Goal: Communication & Community: Answer question/provide support

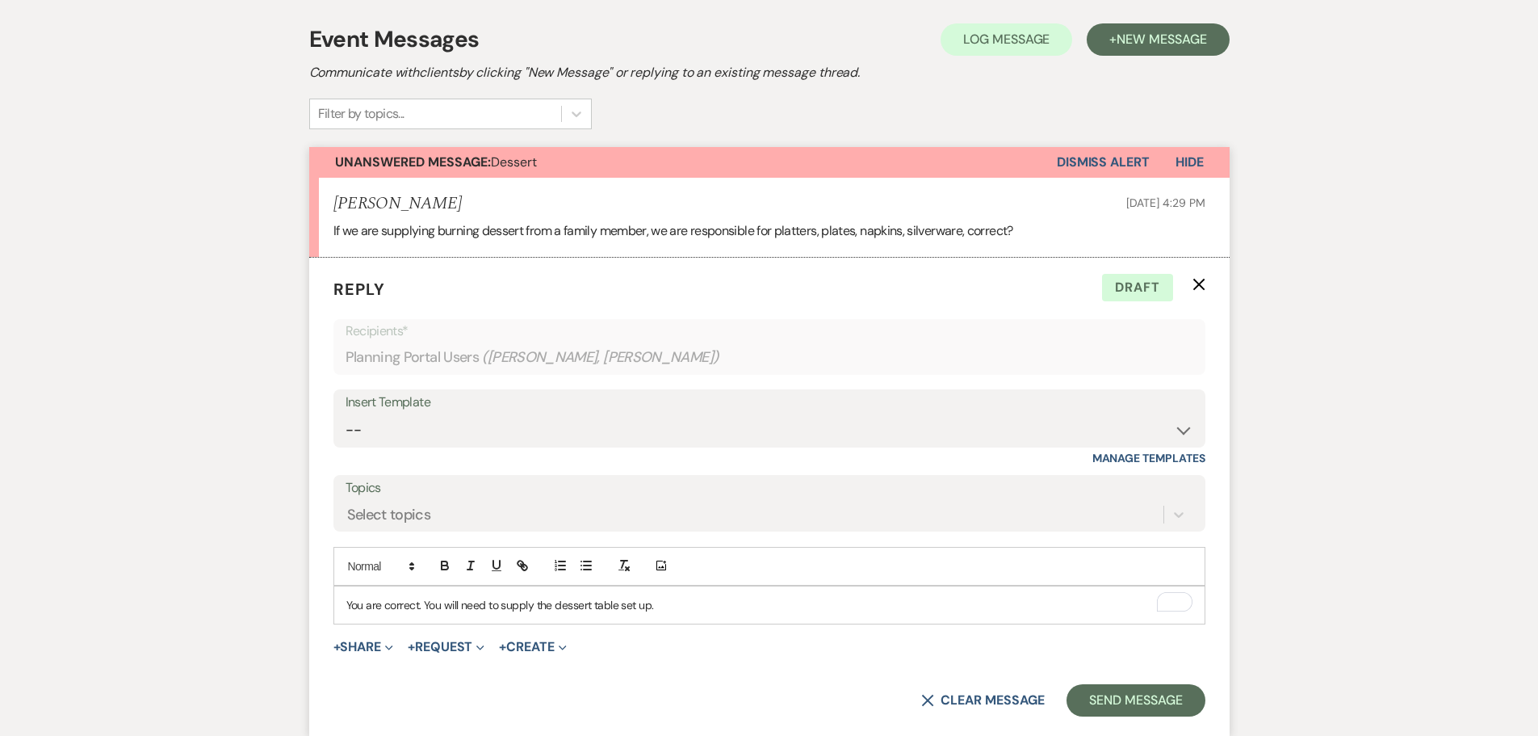
drag, startPoint x: 611, startPoint y: 1, endPoint x: 1307, endPoint y: 459, distance: 833.0
click at [1125, 703] on button "Send Message" at bounding box center [1136, 700] width 138 height 32
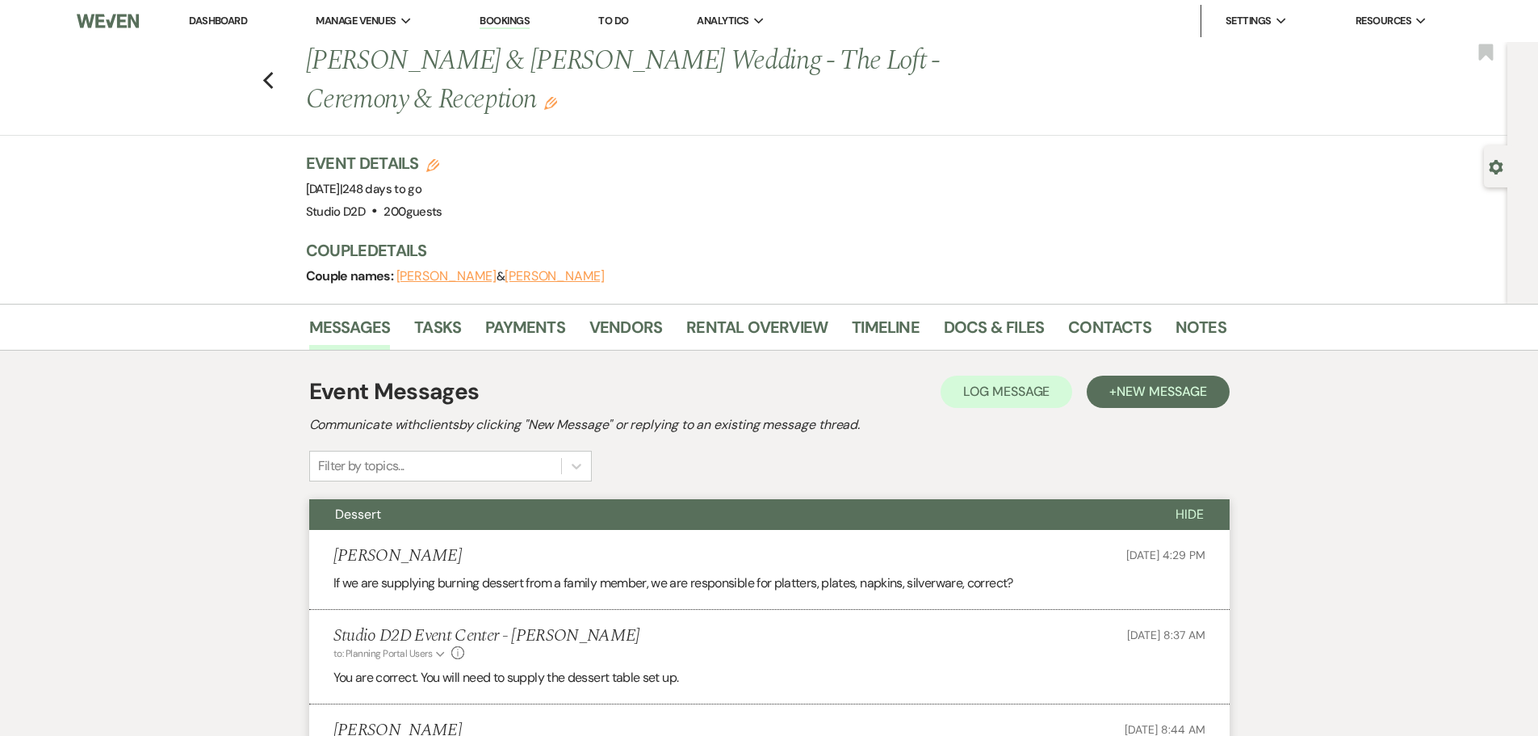
click at [223, 19] on link "Dashboard" at bounding box center [218, 21] width 58 height 14
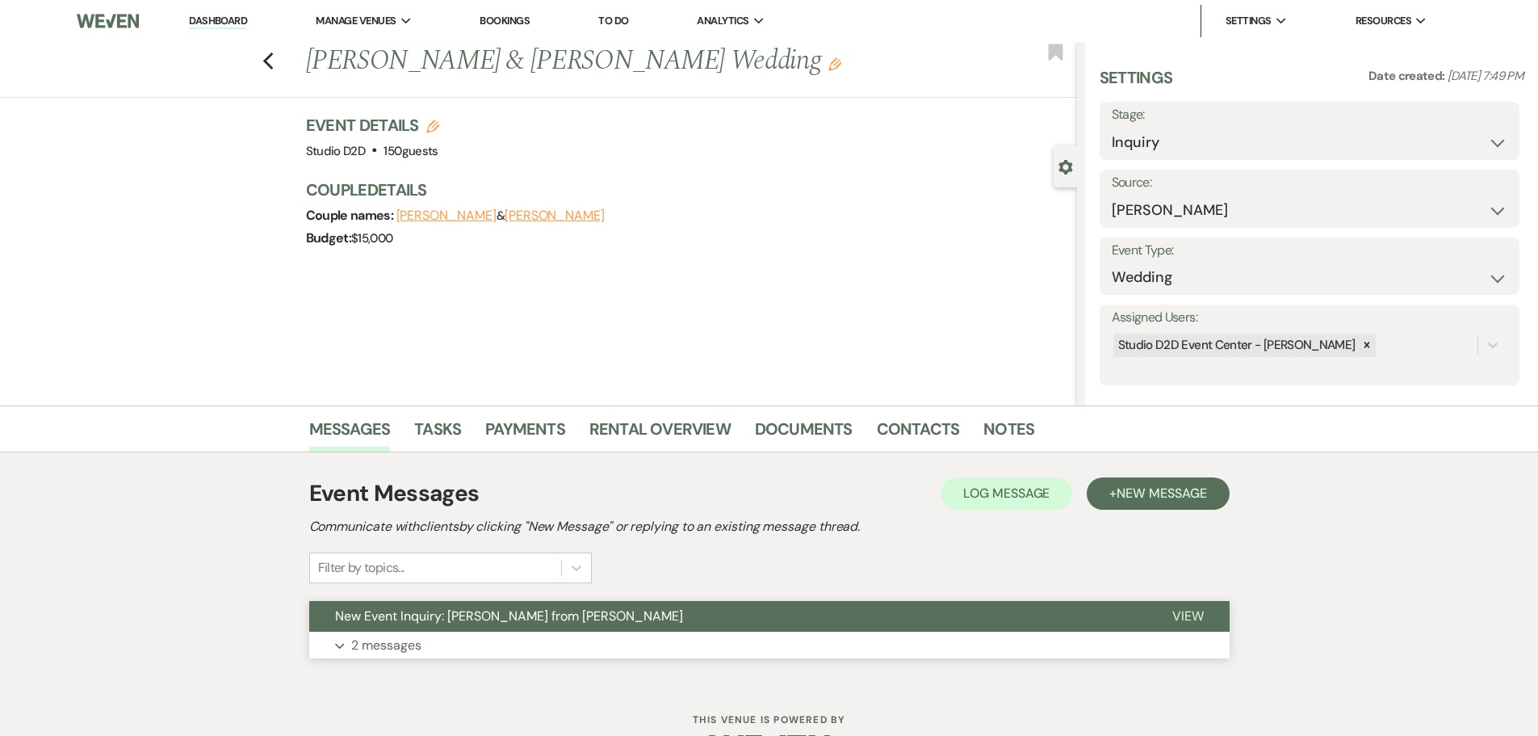
click at [427, 638] on button "Expand 2 messages" at bounding box center [769, 645] width 921 height 27
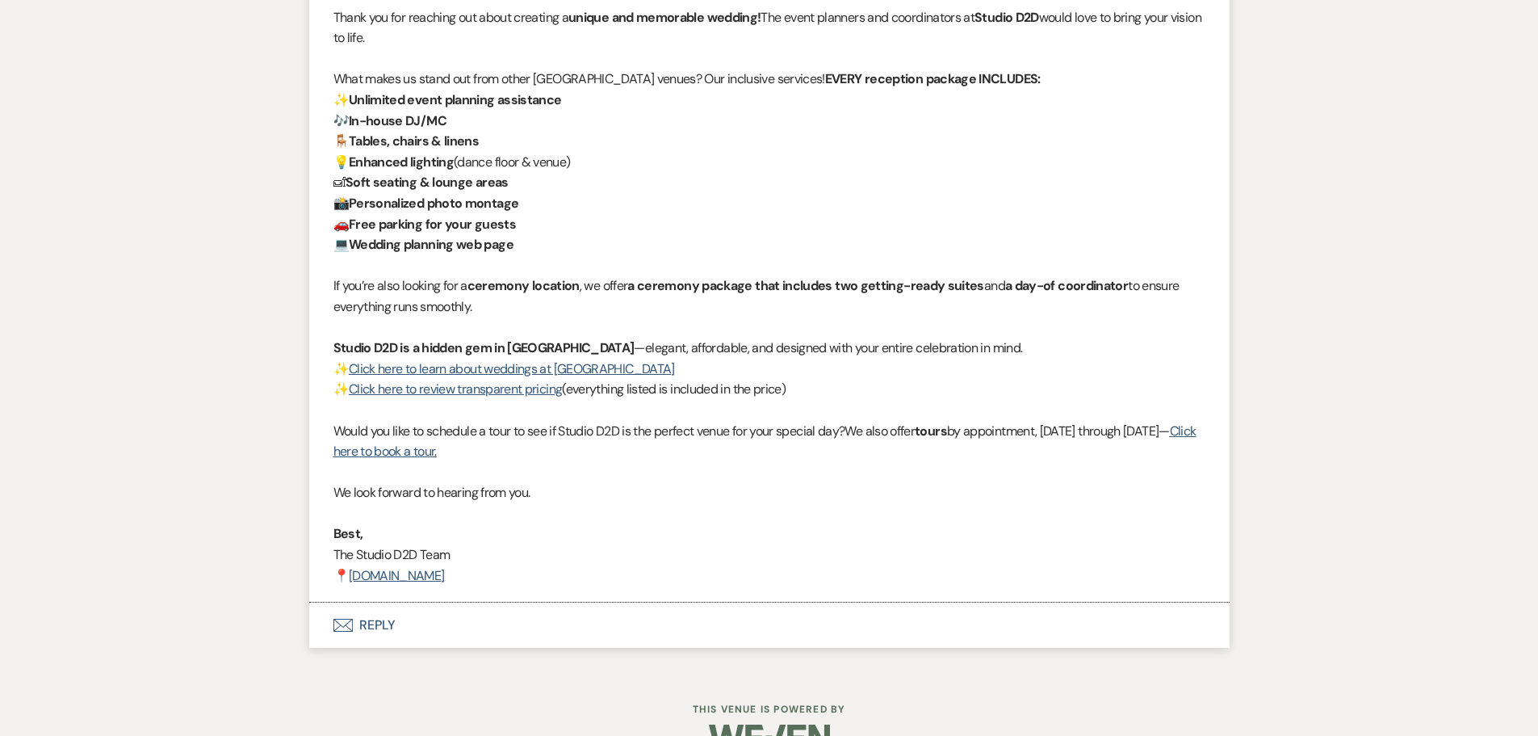
scroll to position [1794, 0]
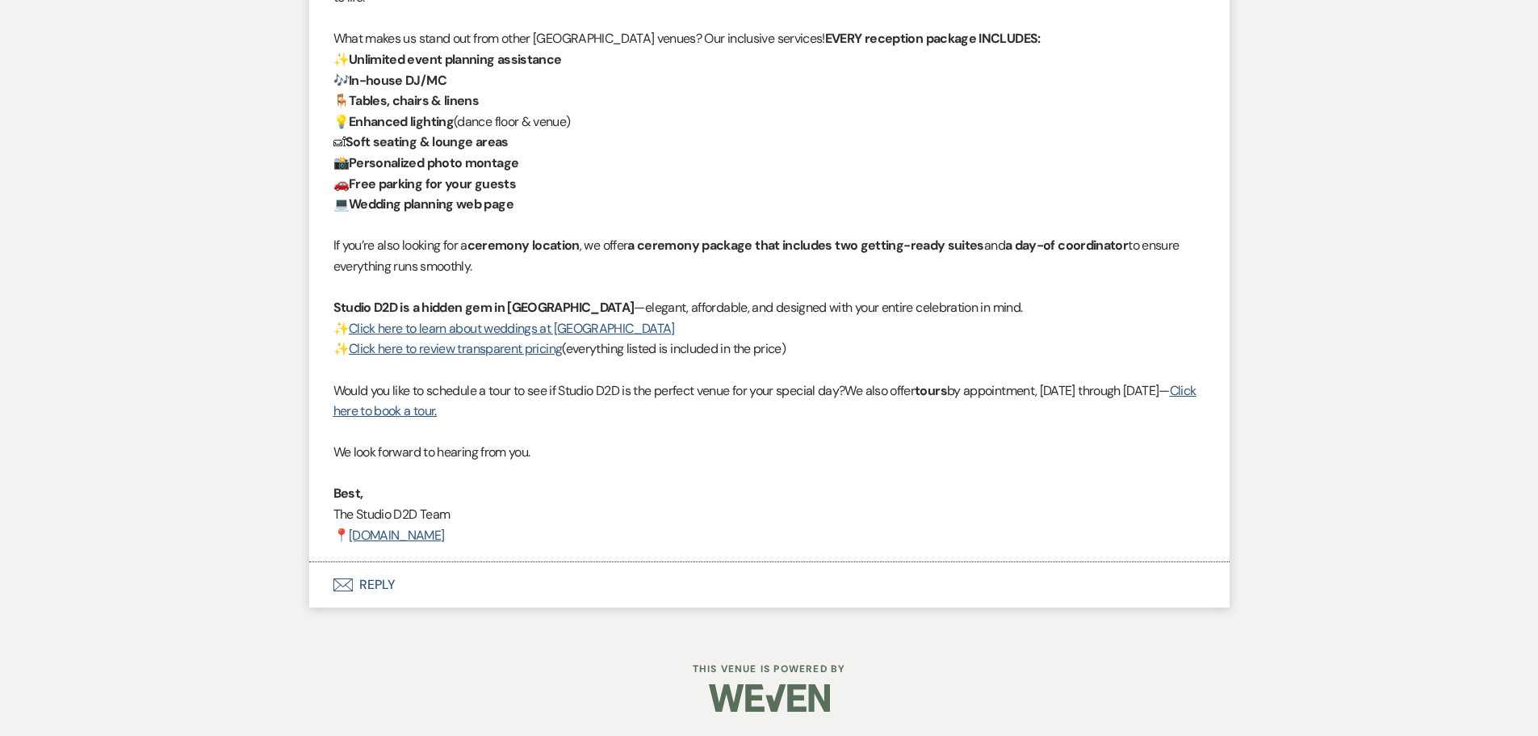
click at [381, 584] on button "Envelope Reply" at bounding box center [769, 584] width 921 height 45
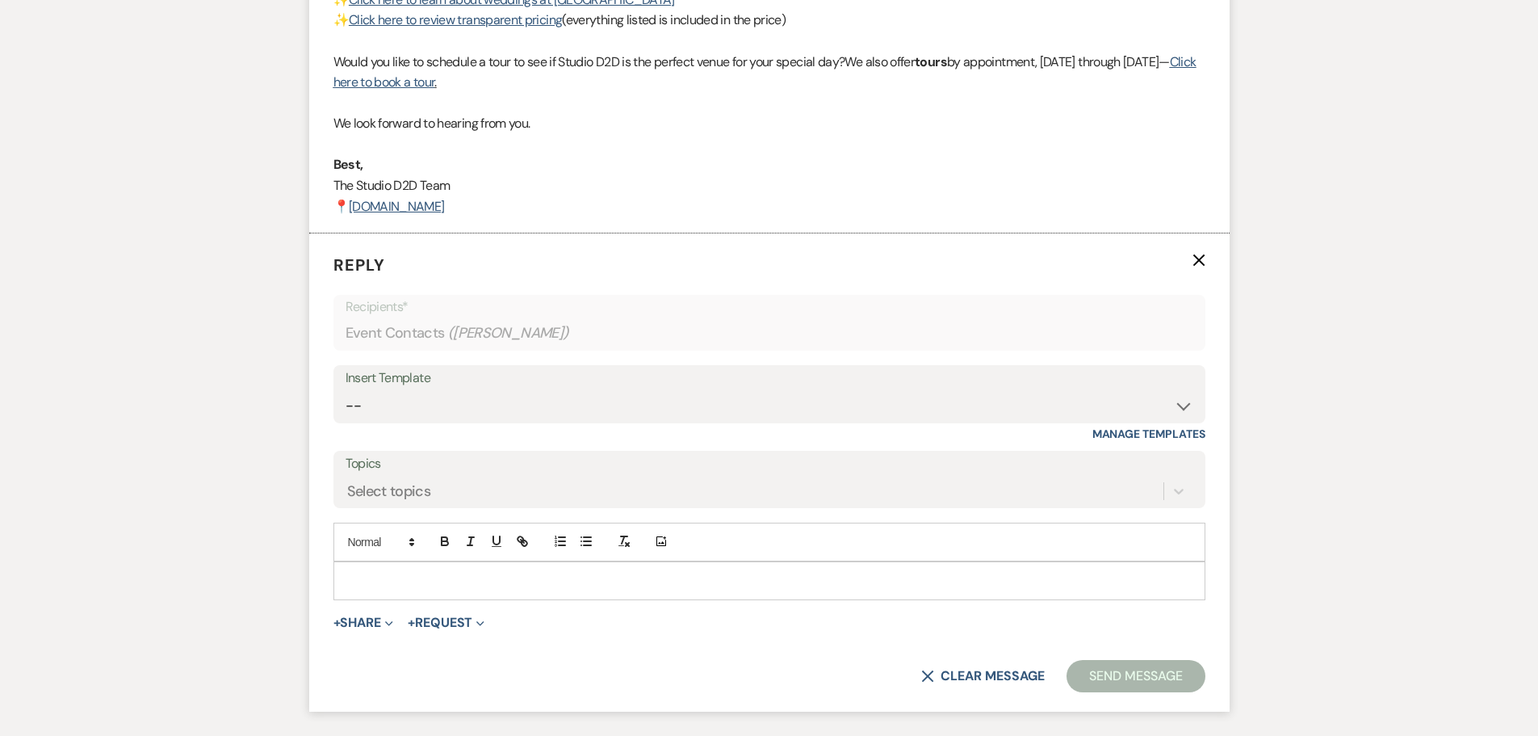
scroll to position [2103, 0]
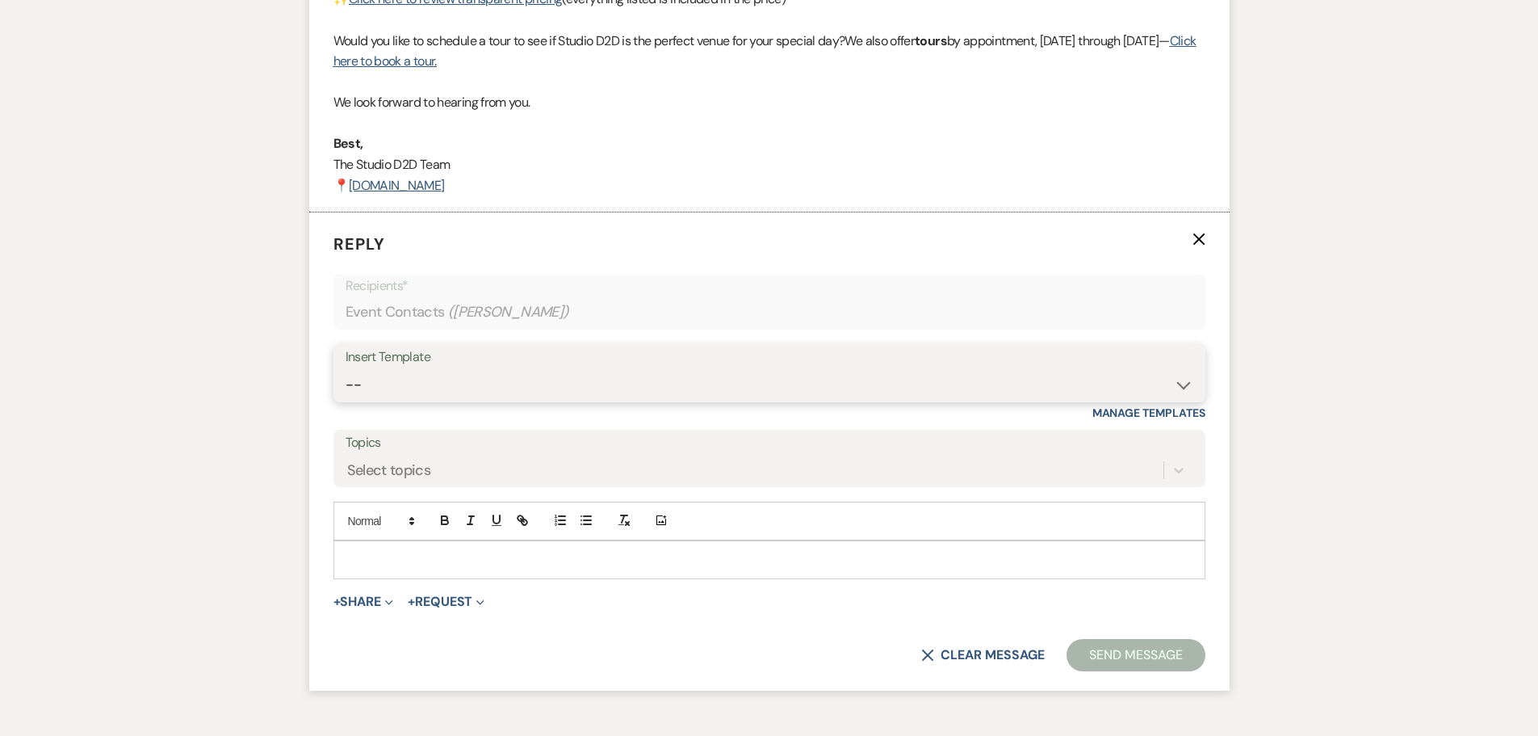
click at [433, 401] on select "-- New Inquiry - message 2 Event Pricing - Non Wedding Weven Planning Portal In…" at bounding box center [770, 384] width 848 height 31
select select "1746"
click at [346, 401] on select "-- New Inquiry - message 2 Event Pricing - Non Wedding Weven Planning Portal In…" at bounding box center [770, 384] width 848 height 31
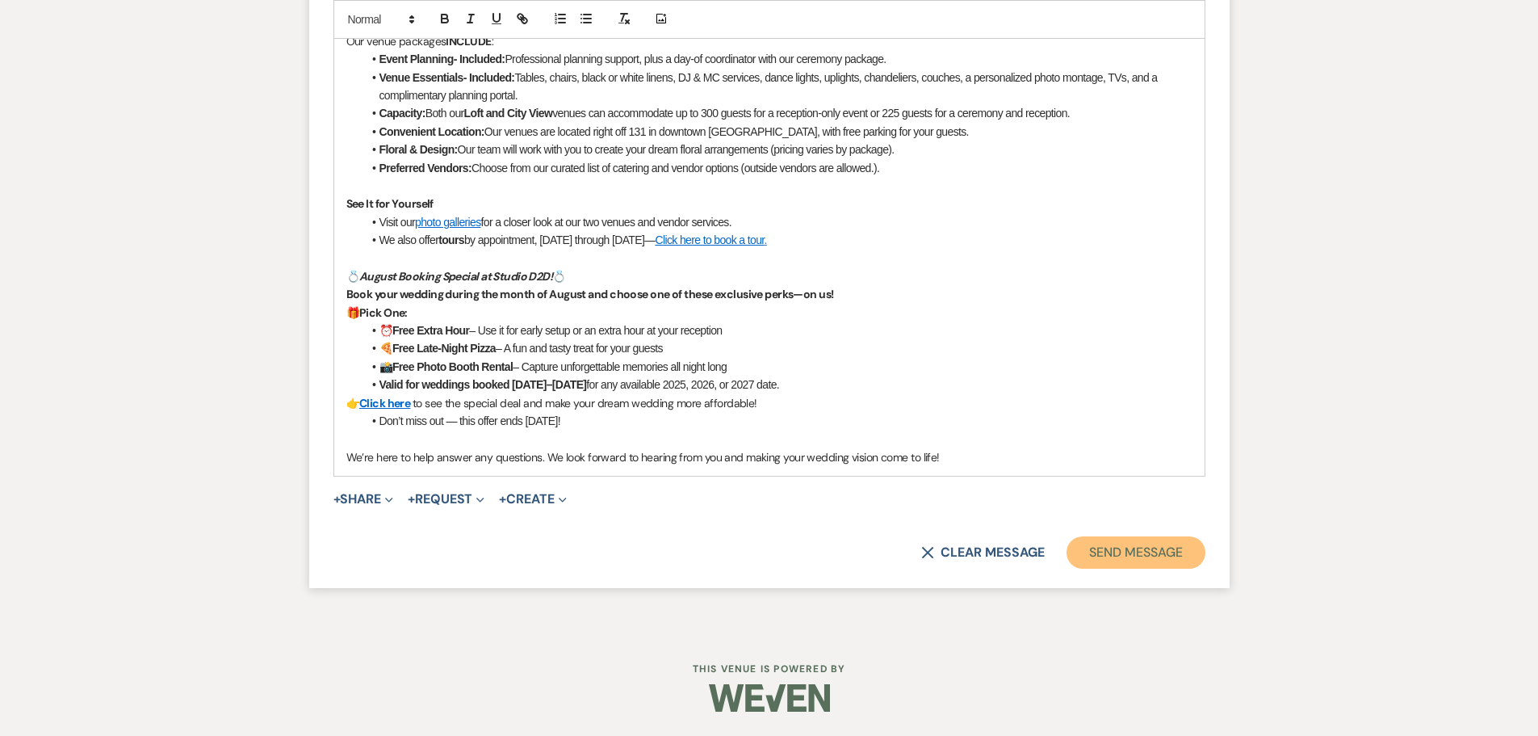
click at [1110, 557] on button "Send Message" at bounding box center [1136, 552] width 138 height 32
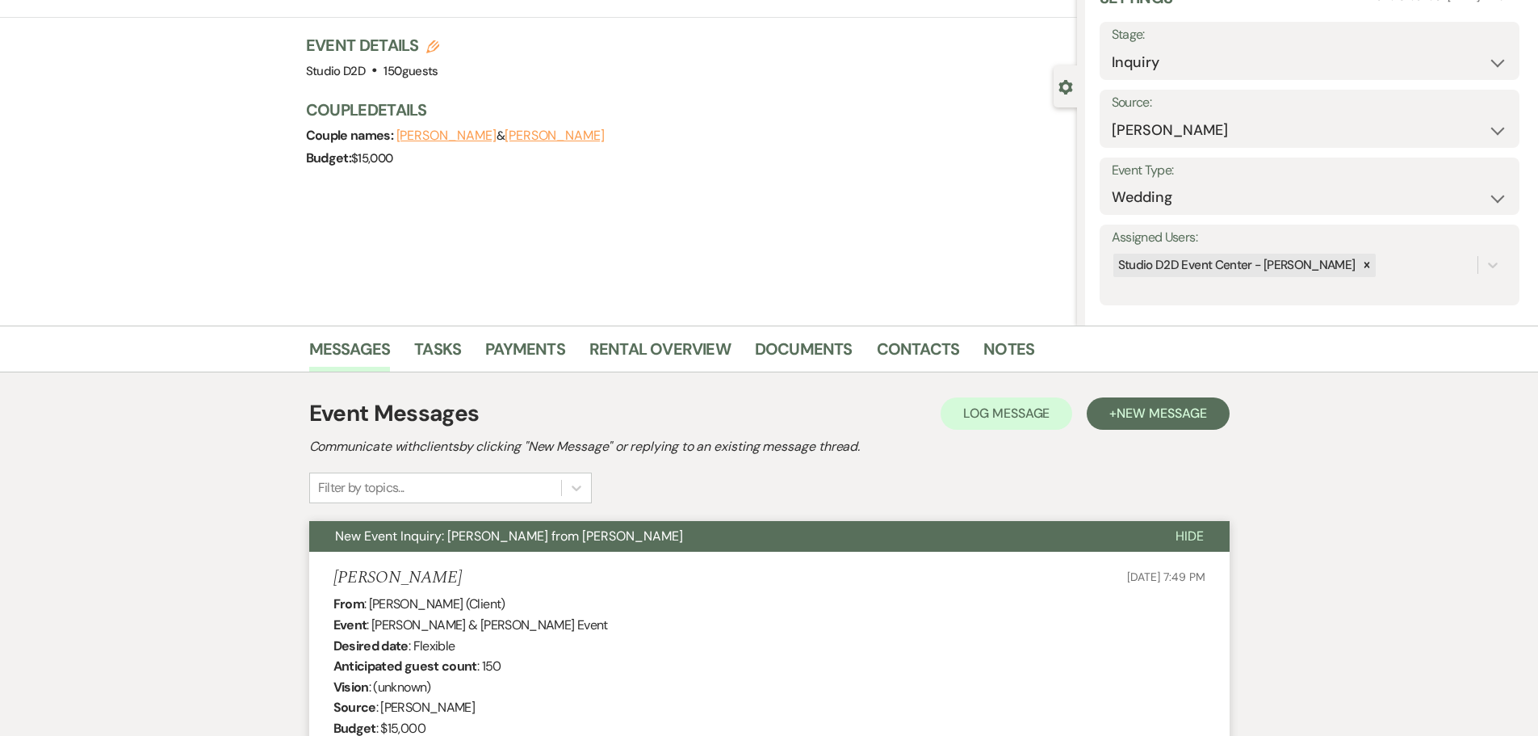
scroll to position [0, 0]
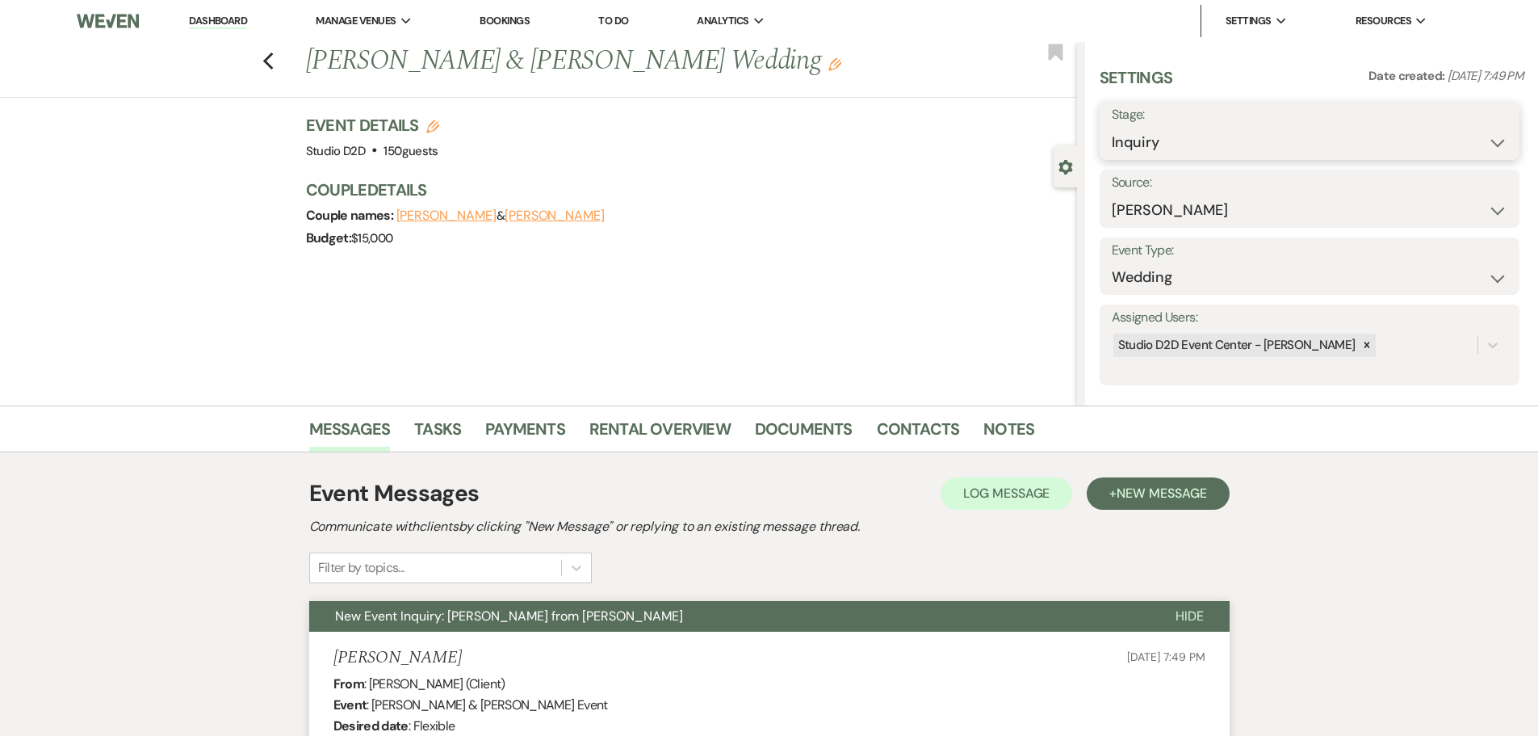
click at [1206, 137] on select "Inquiry Follow Up Tour Requested Tour Confirmed Toured Proposal Sent Booked Lost" at bounding box center [1310, 142] width 396 height 31
select select "9"
click at [1112, 127] on select "Inquiry Follow Up Tour Requested Tour Confirmed Toured Proposal Sent Booked Lost" at bounding box center [1310, 142] width 396 height 31
click at [1450, 137] on button "Save" at bounding box center [1474, 131] width 91 height 32
click at [275, 62] on icon "Previous" at bounding box center [268, 61] width 12 height 19
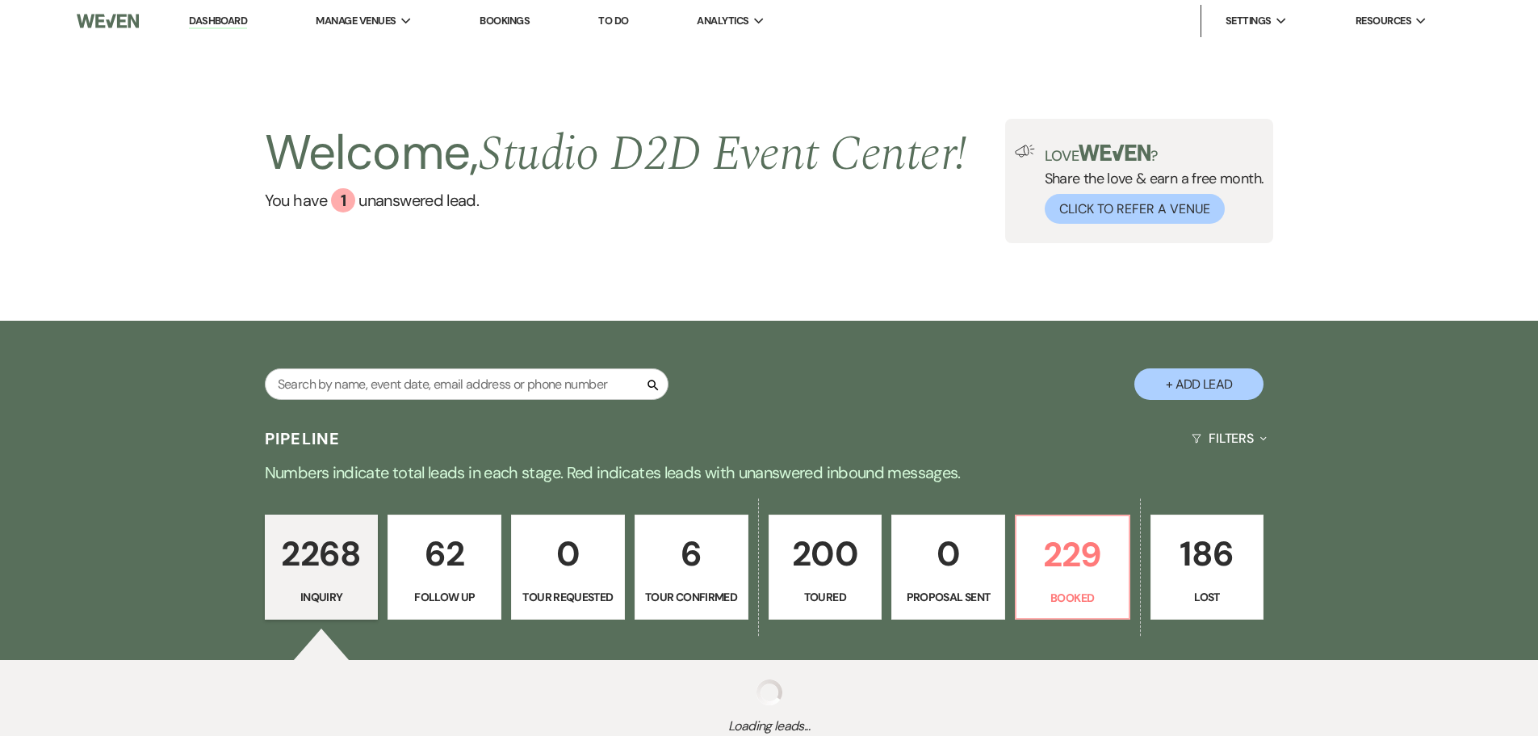
click at [448, 555] on p "62" at bounding box center [444, 554] width 93 height 54
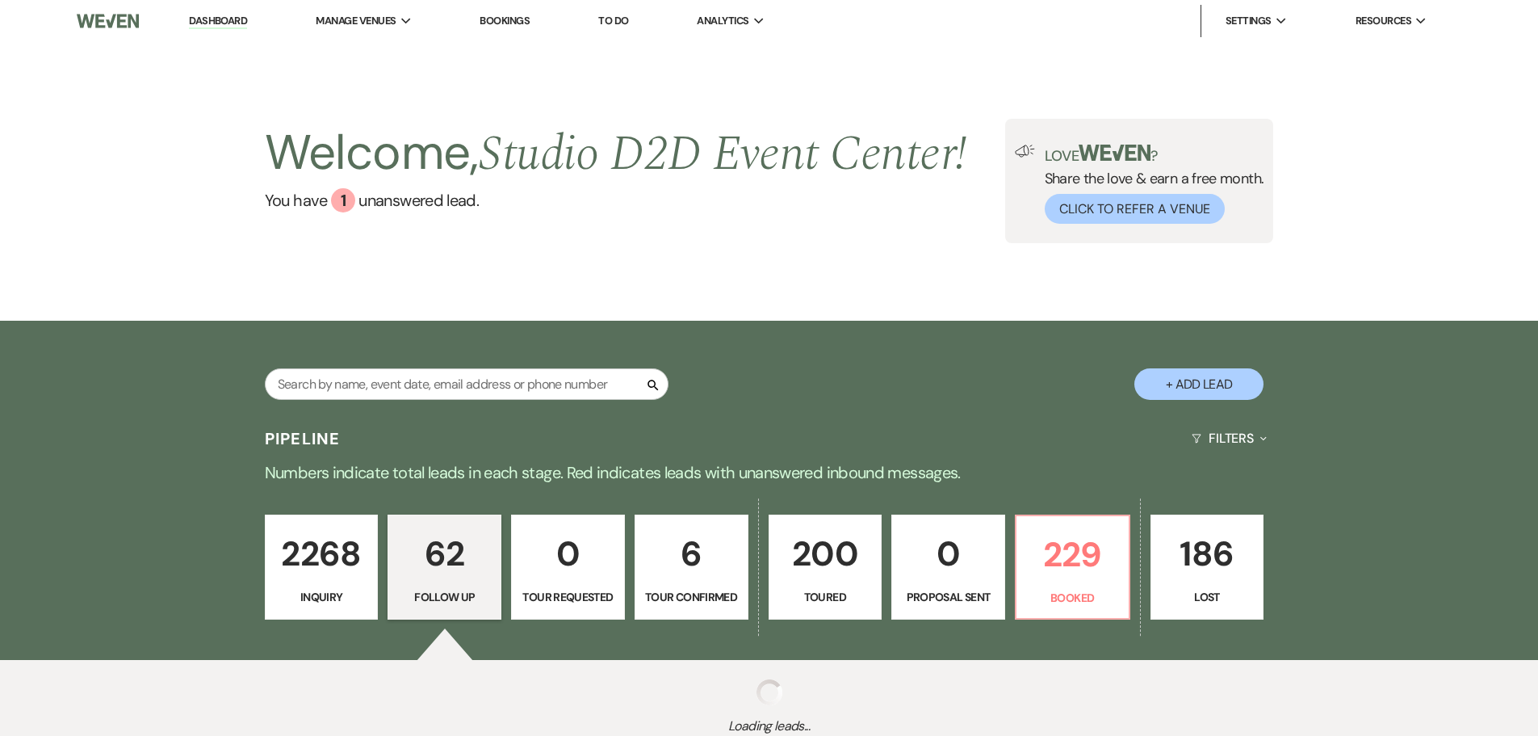
select select "9"
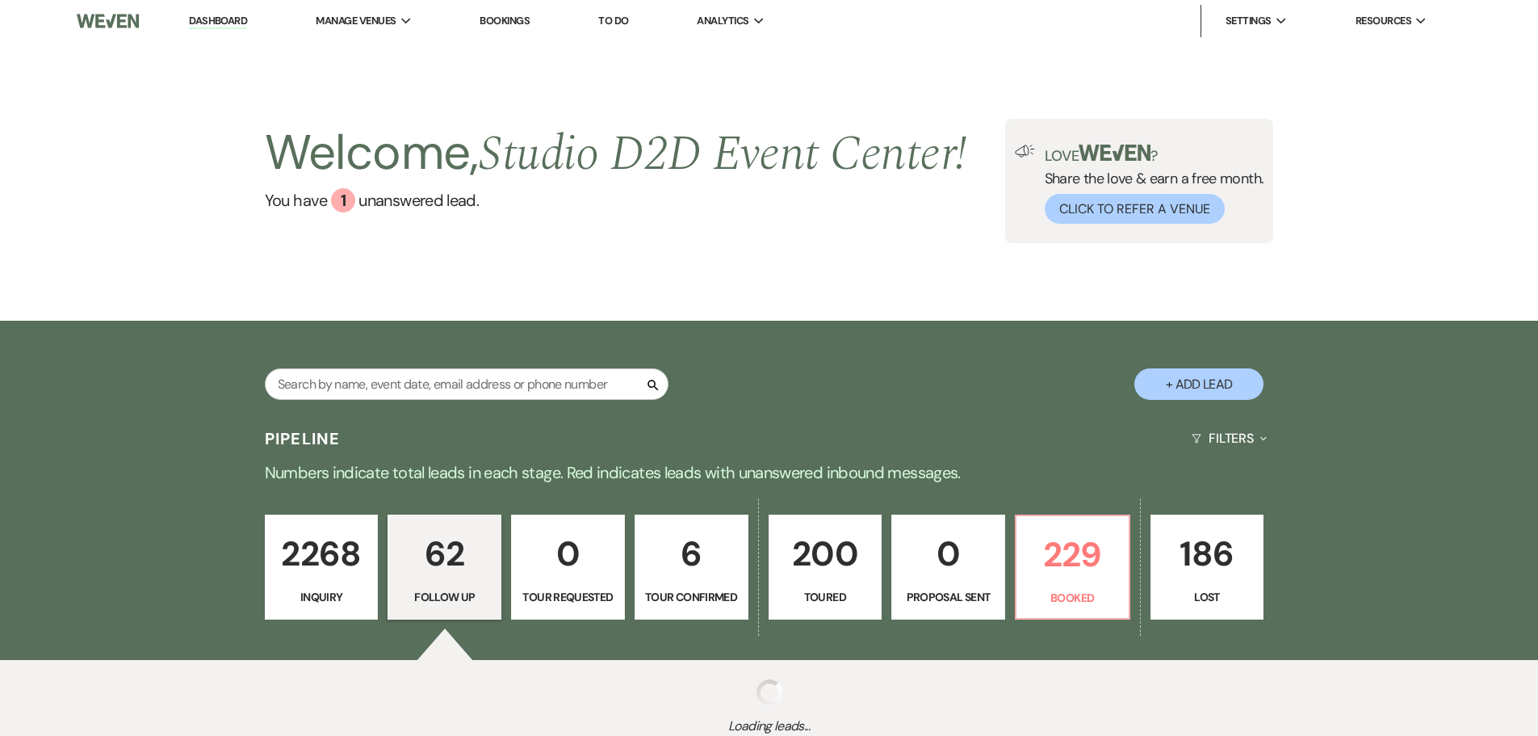
select select "9"
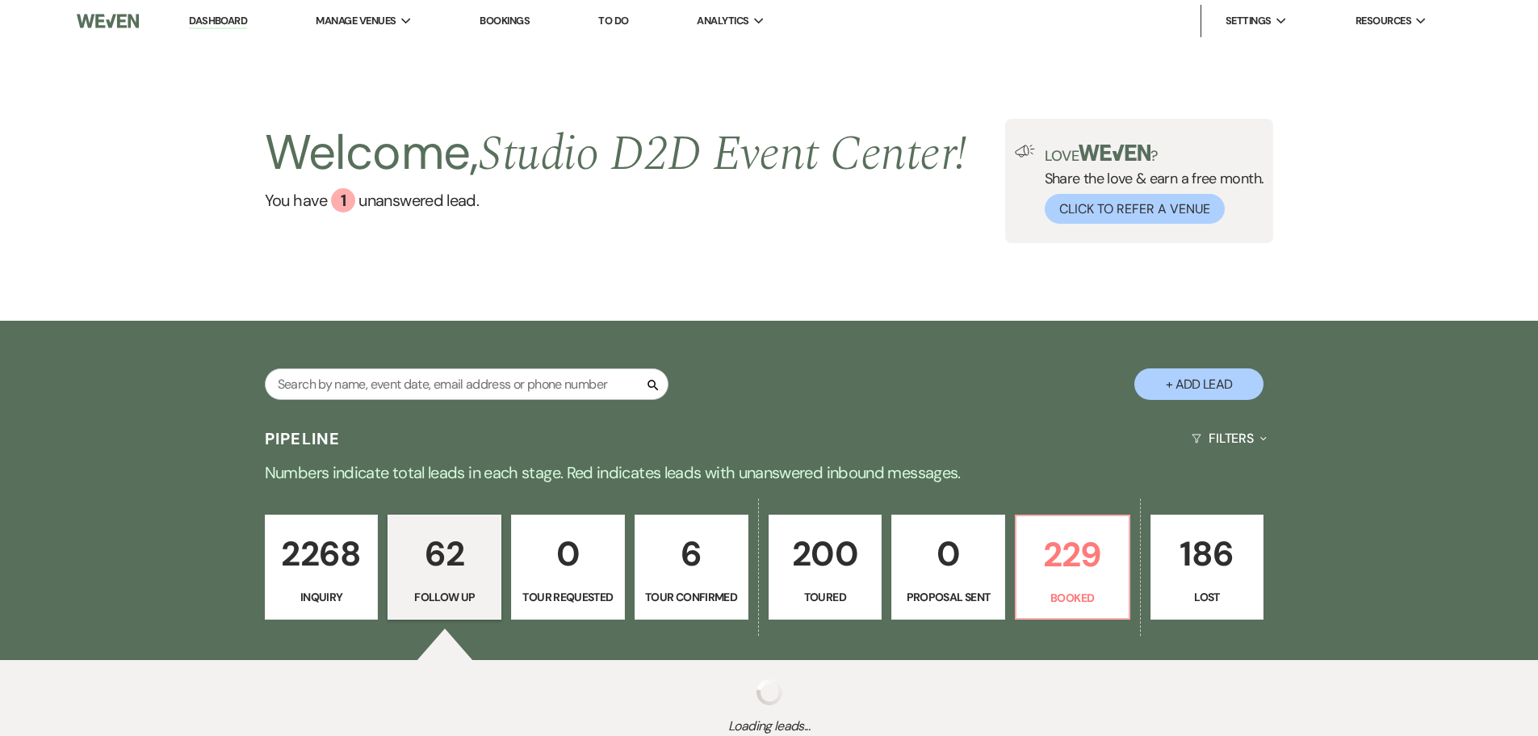
select select "9"
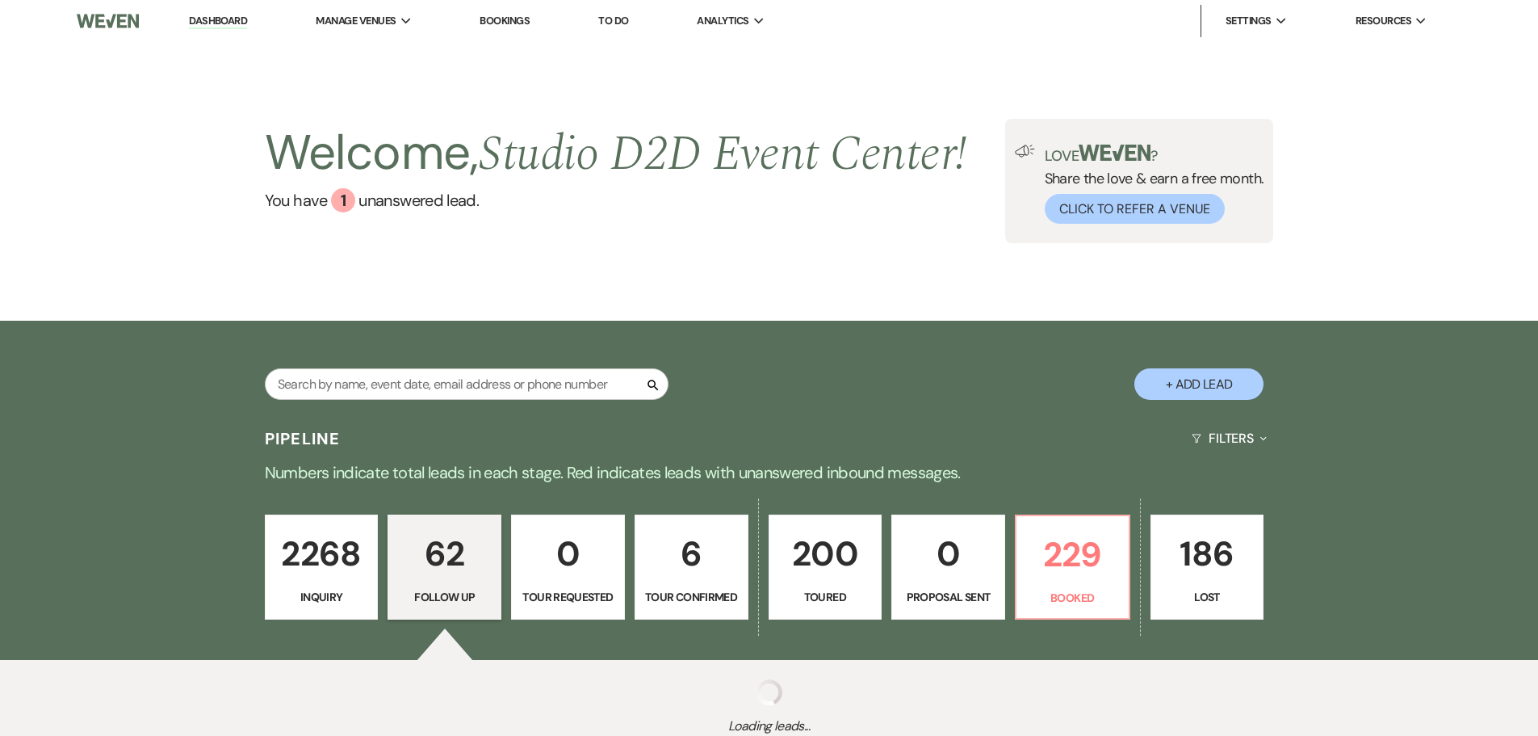
select select "9"
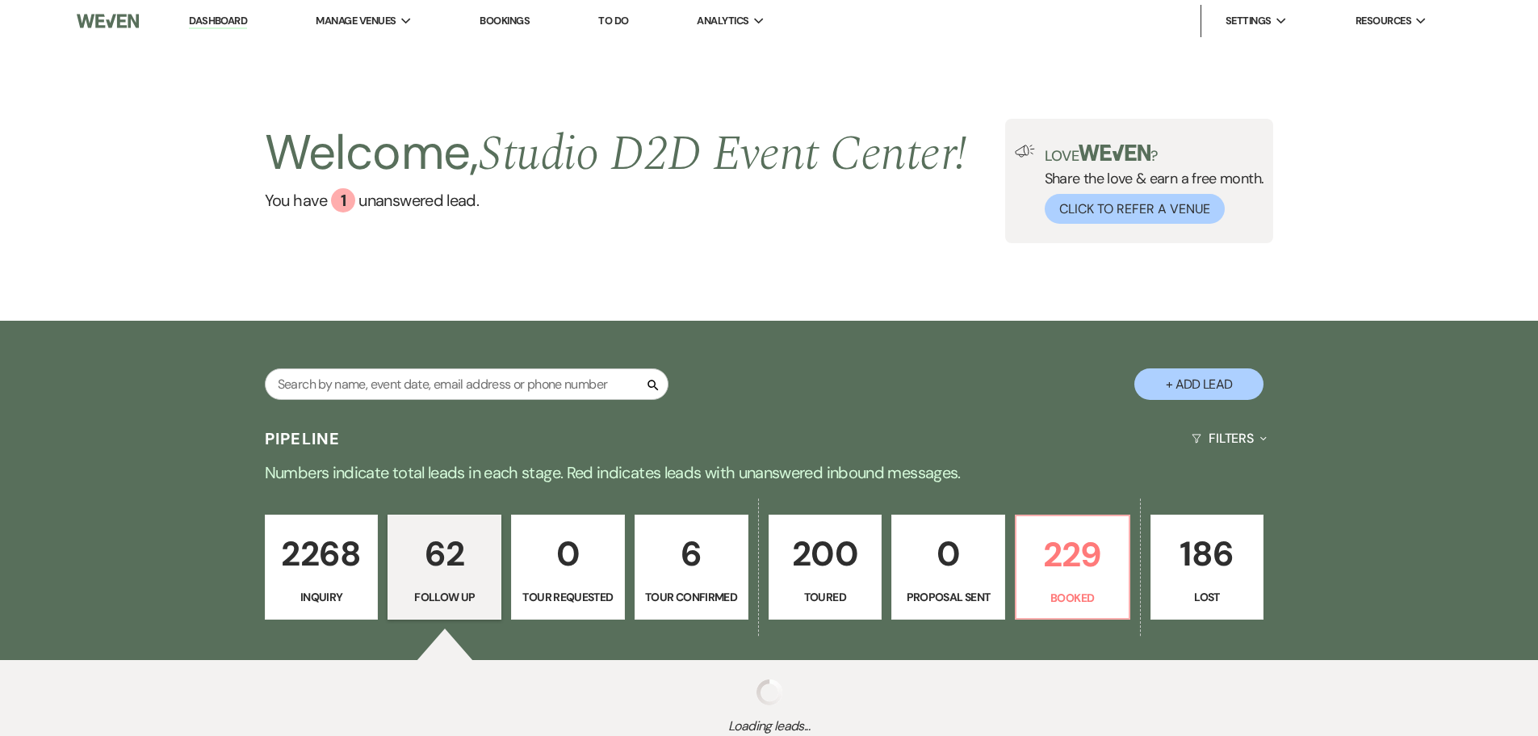
select select "9"
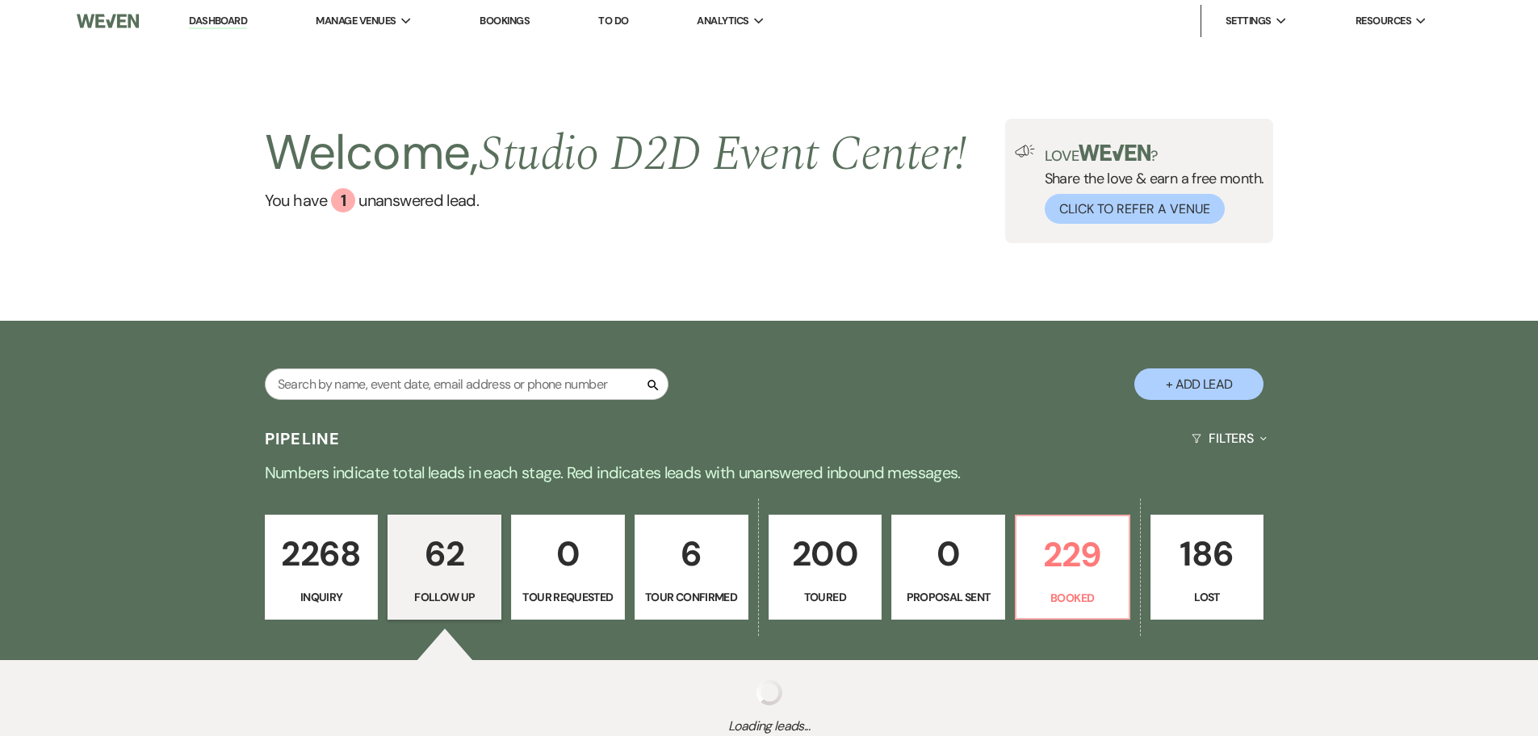
select select "9"
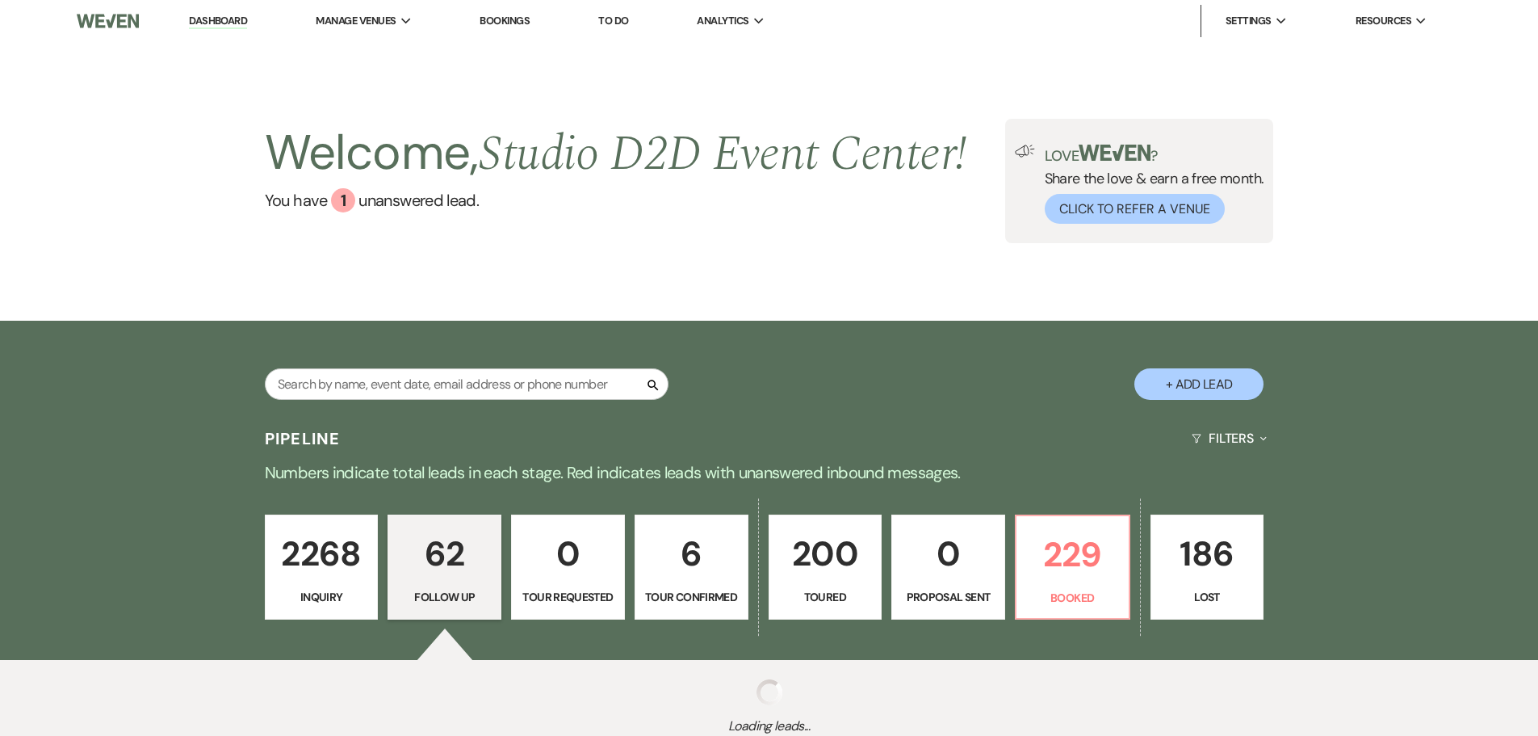
select select "9"
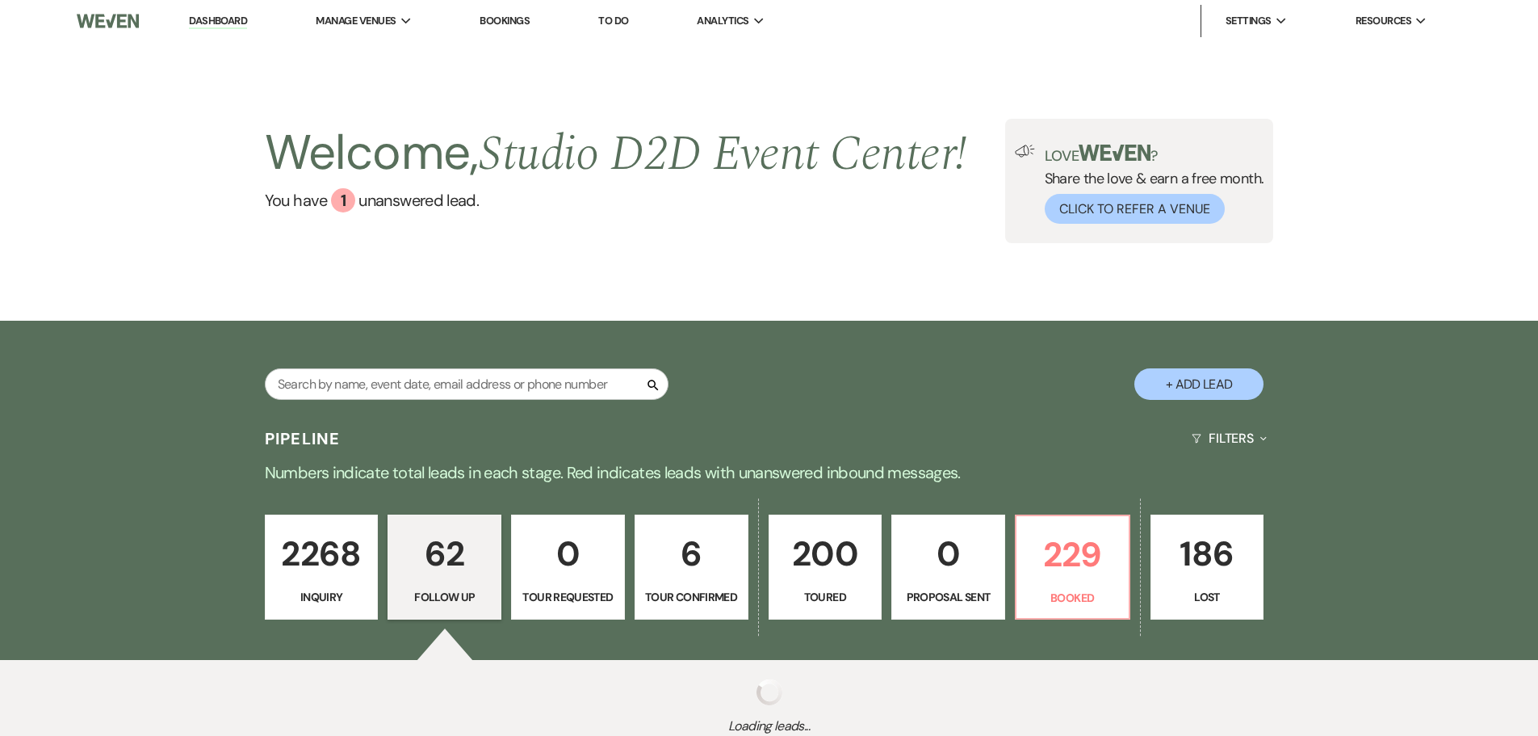
select select "9"
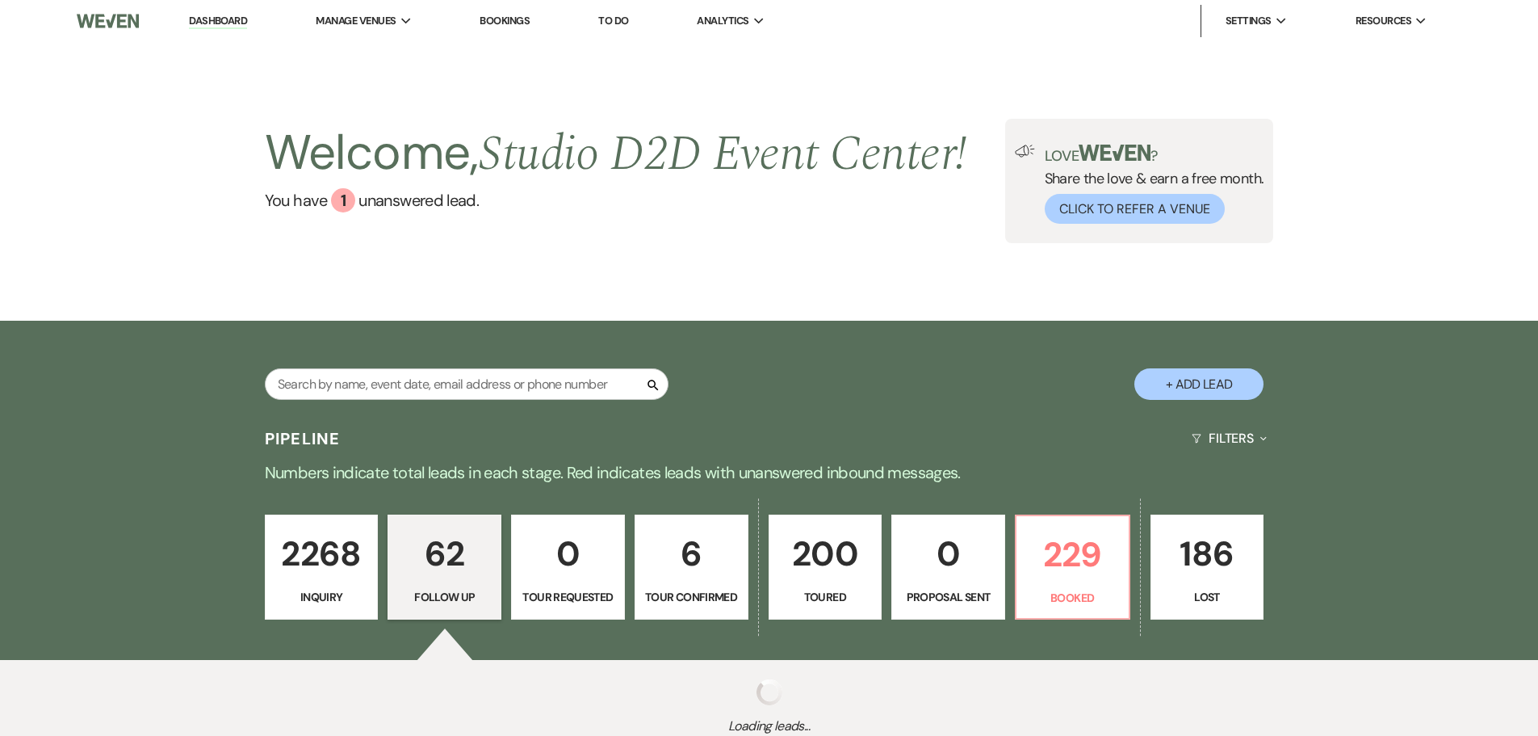
select select "9"
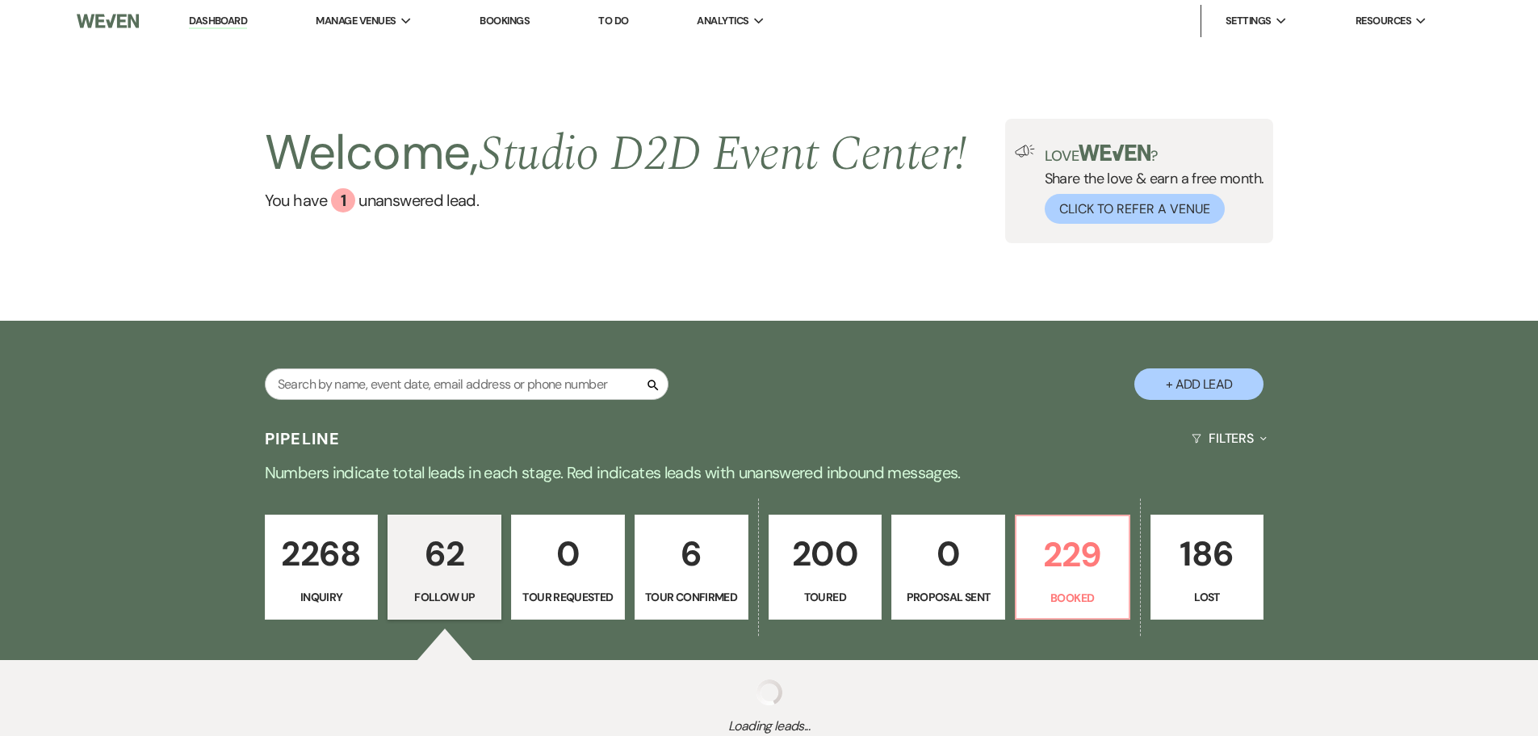
select select "9"
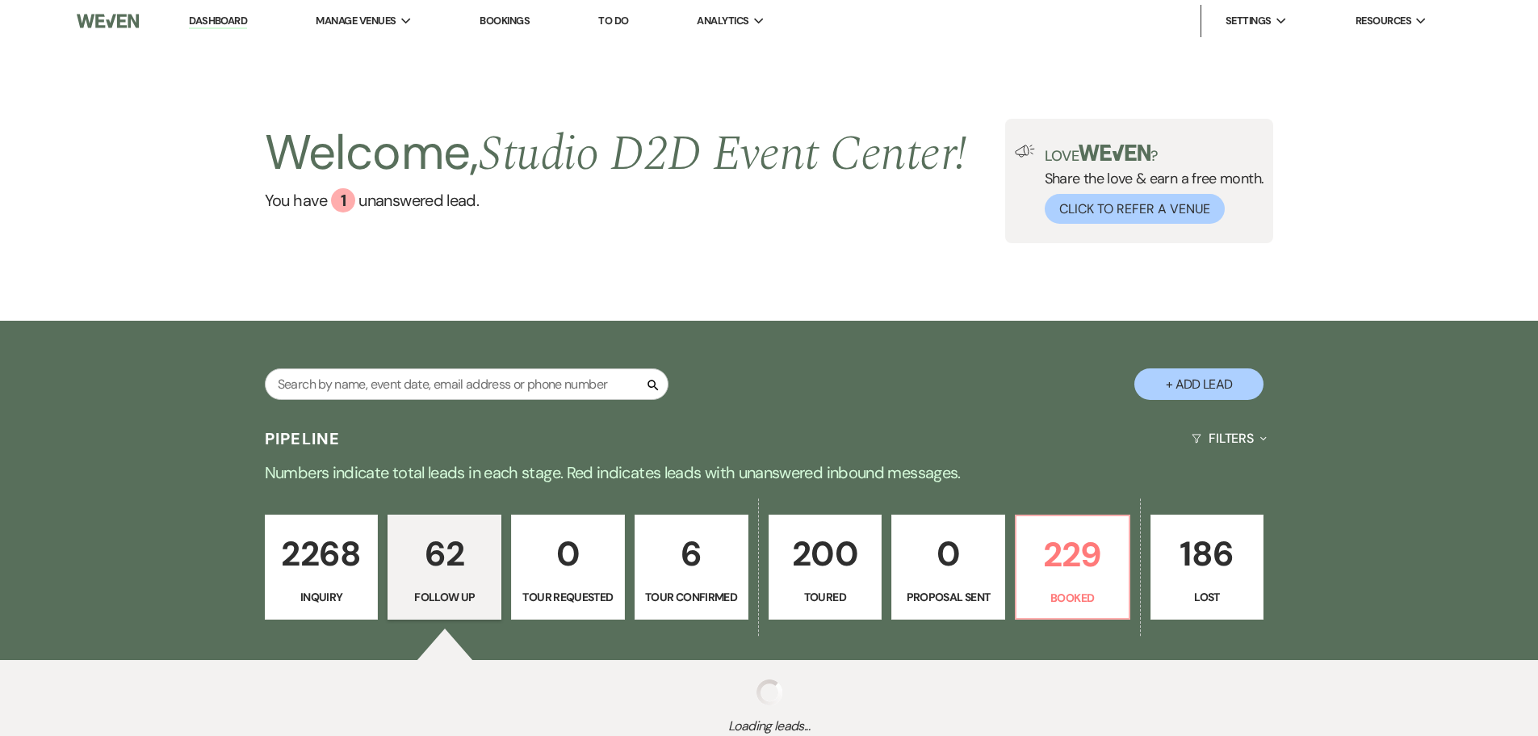
select select "9"
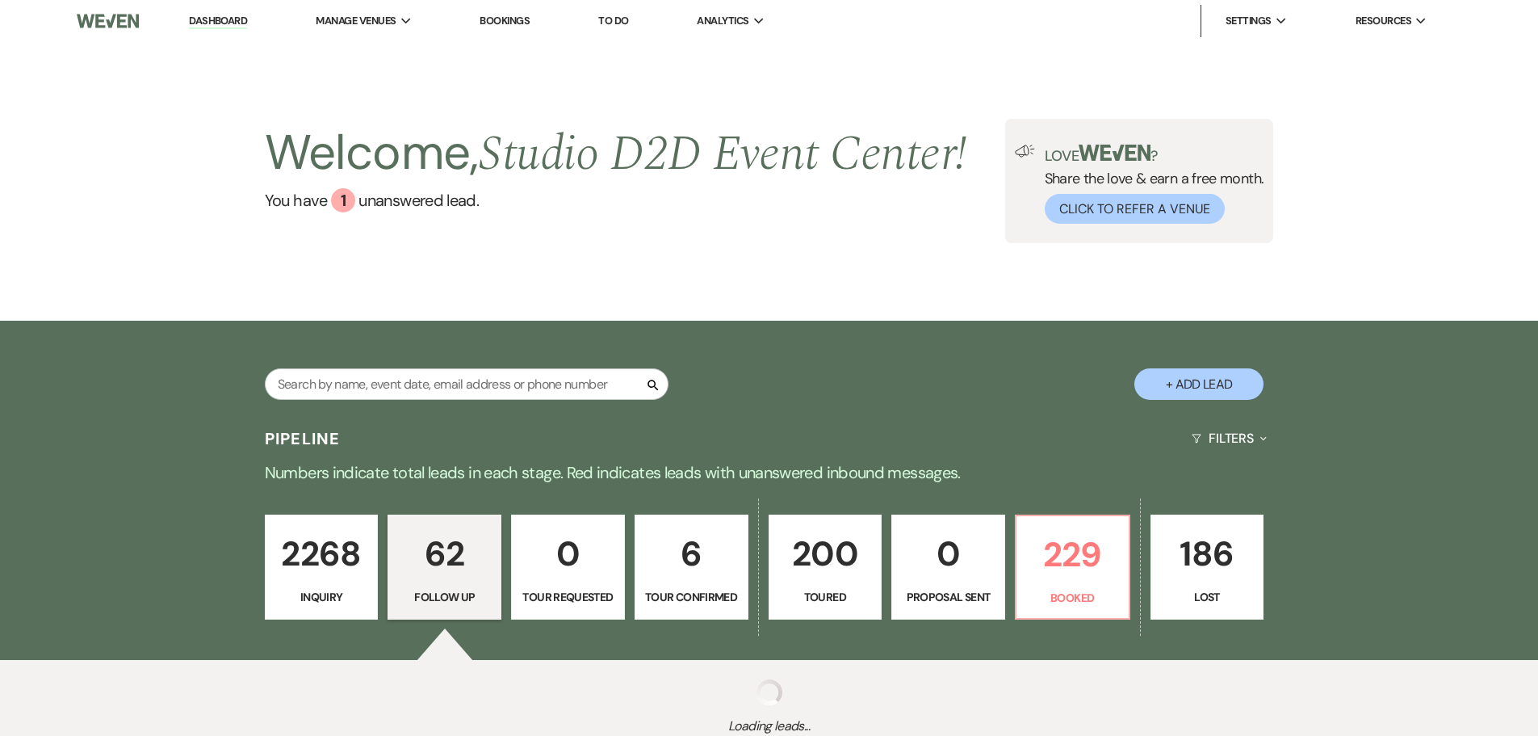
select select "9"
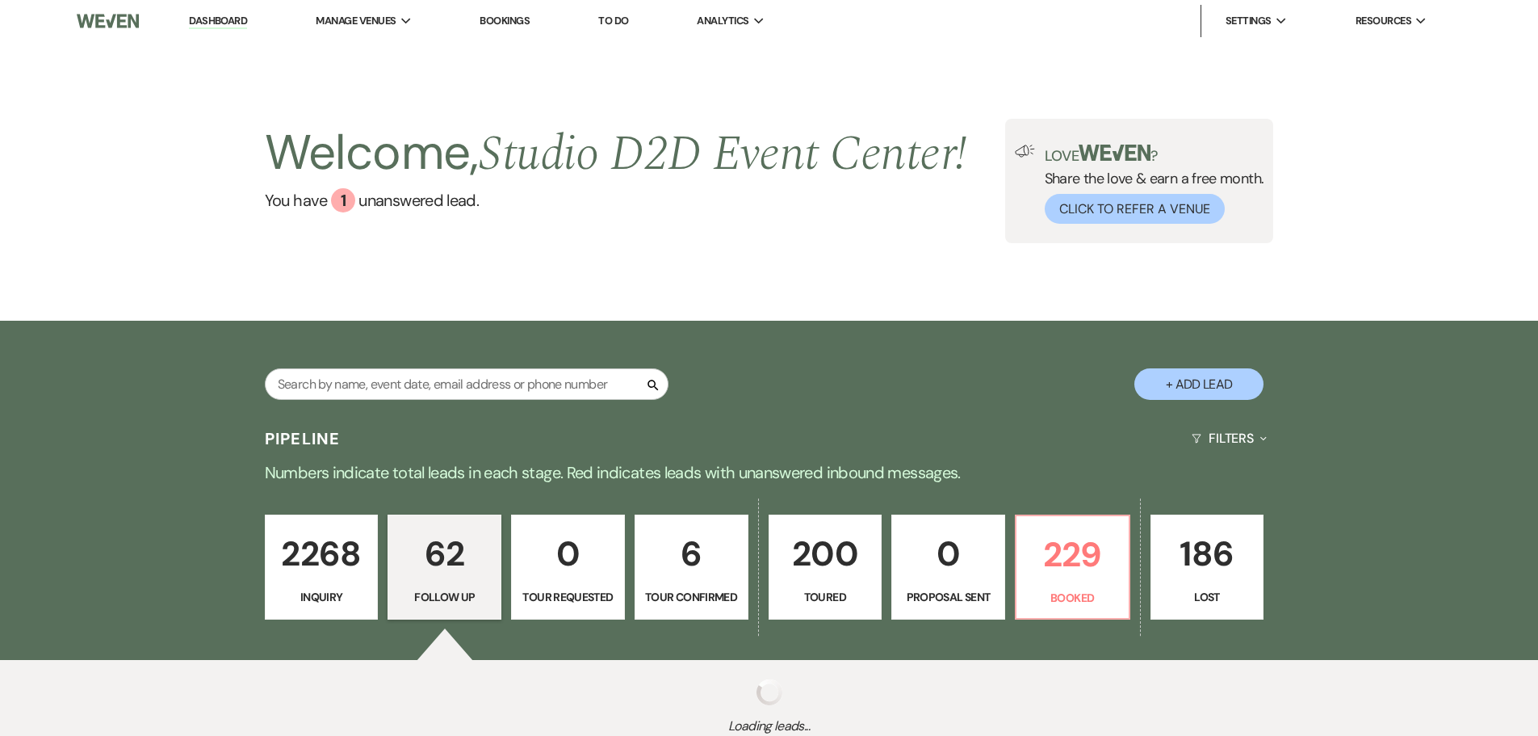
select select "9"
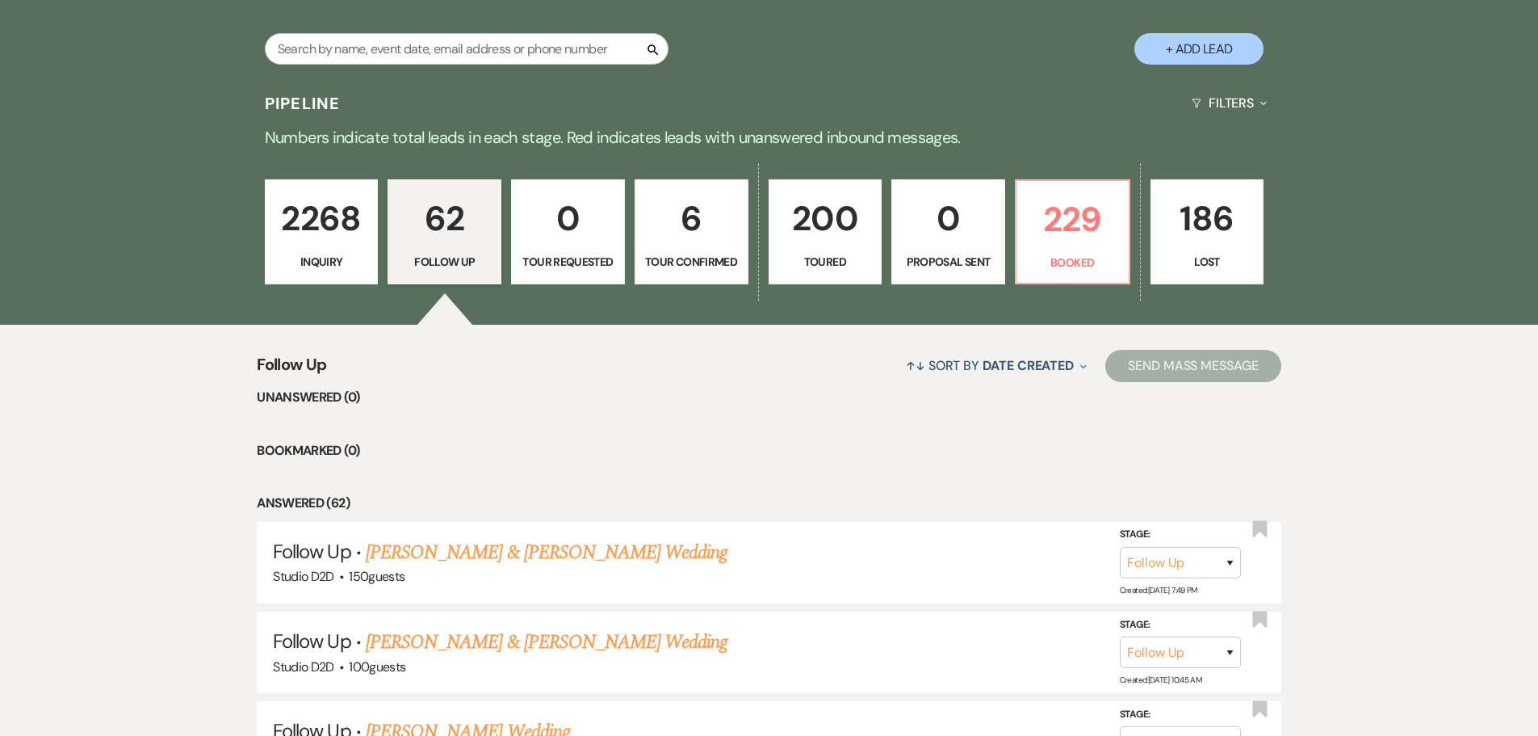
scroll to position [404, 0]
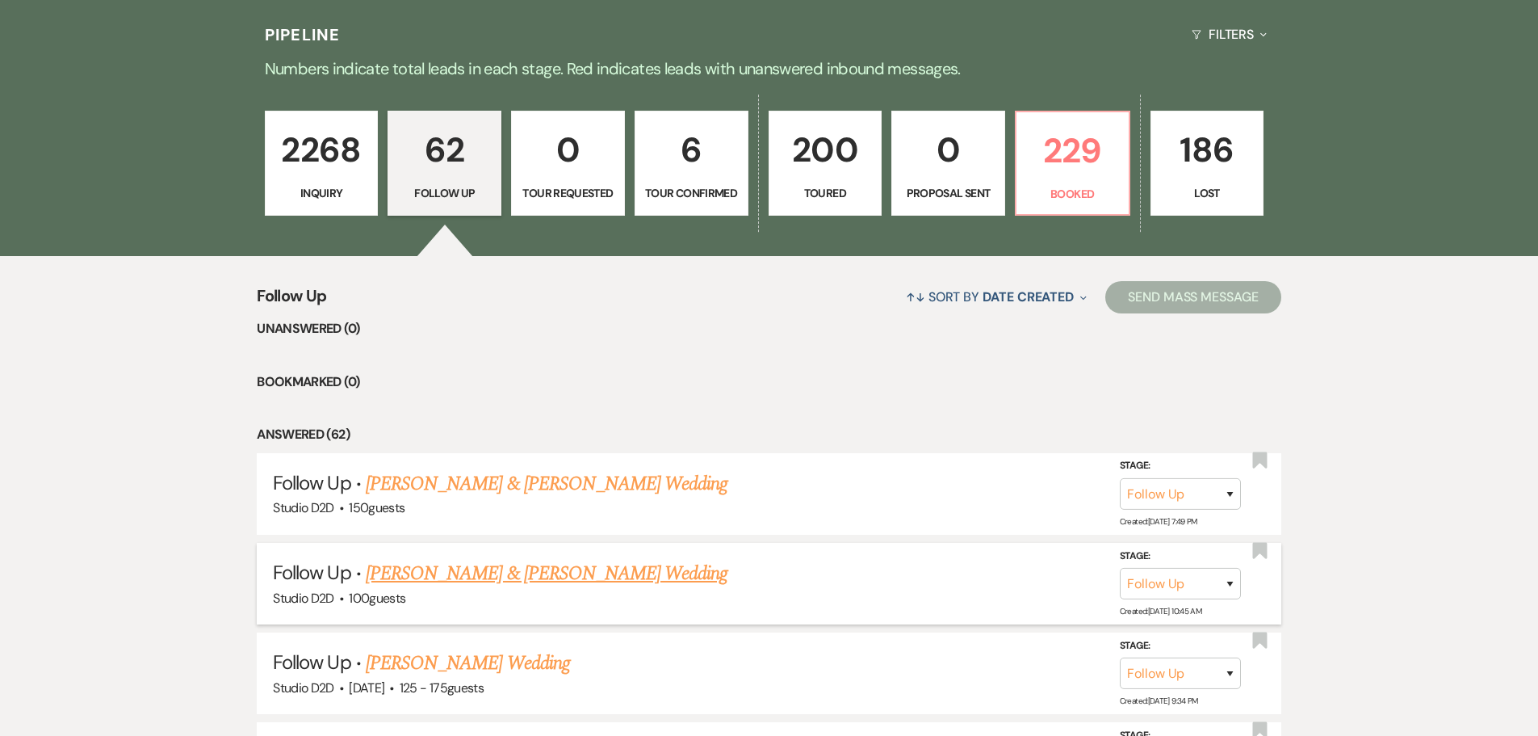
click at [491, 575] on link "Zachary Howard & Delaney Wilson's Wedding" at bounding box center [547, 573] width 362 height 29
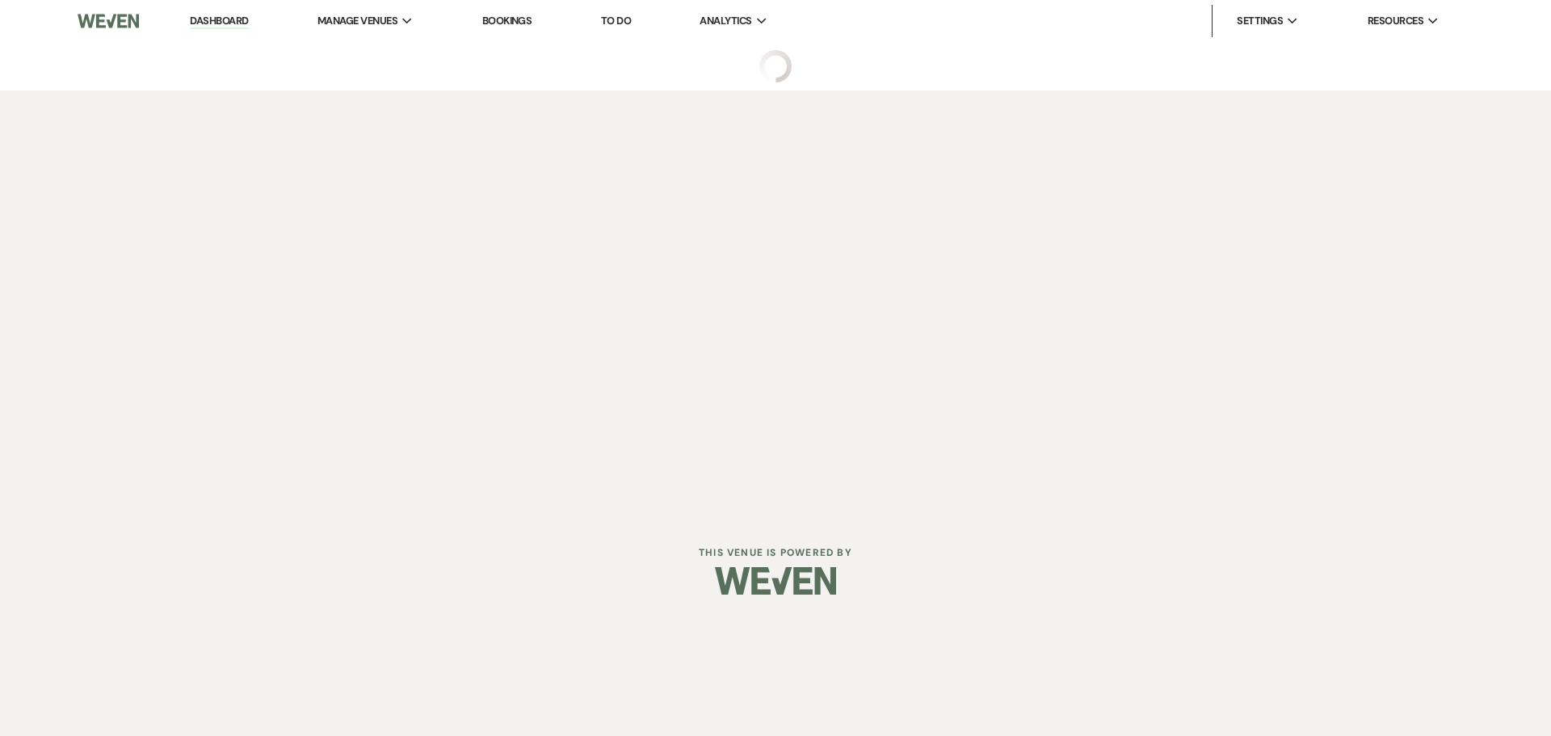
select select "9"
select select "17"
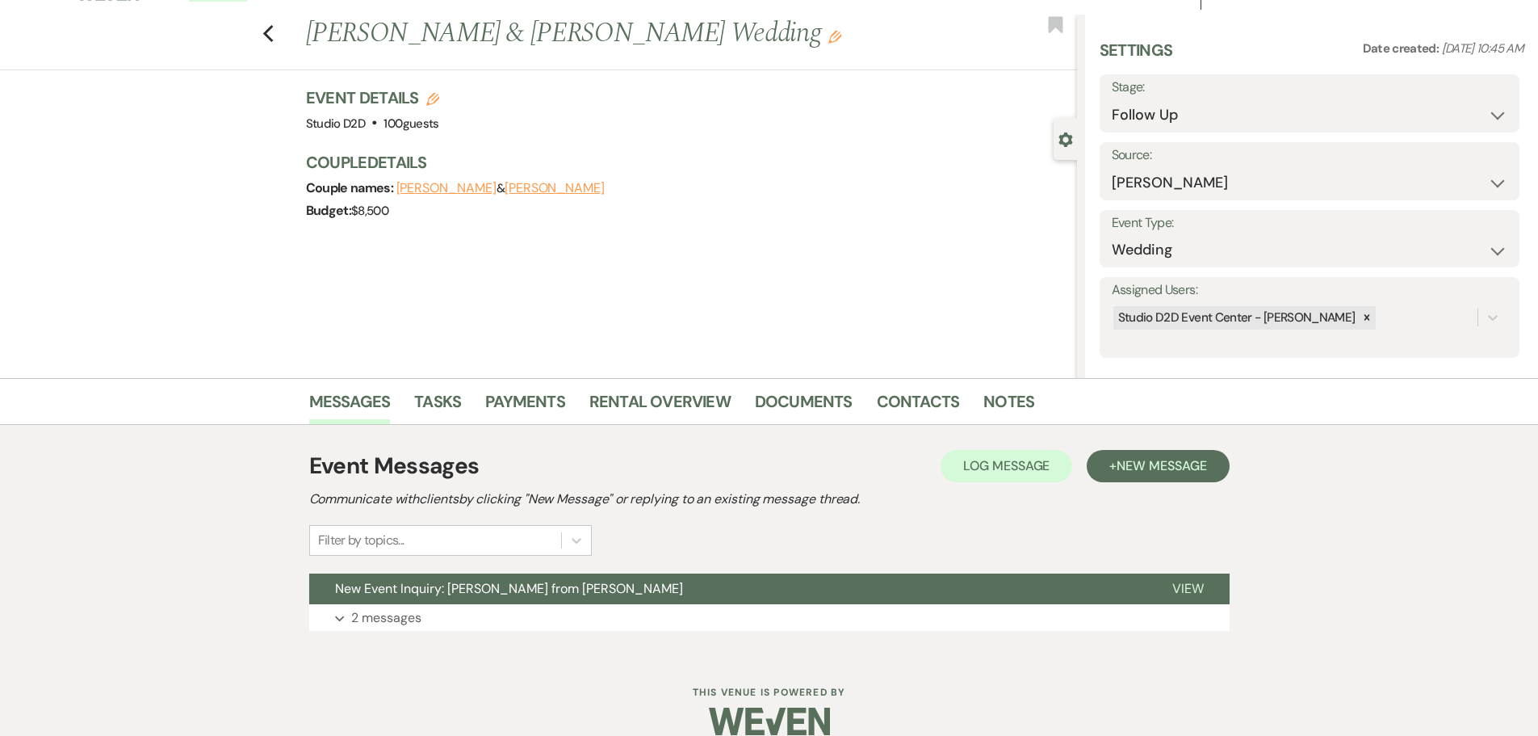
scroll to position [51, 0]
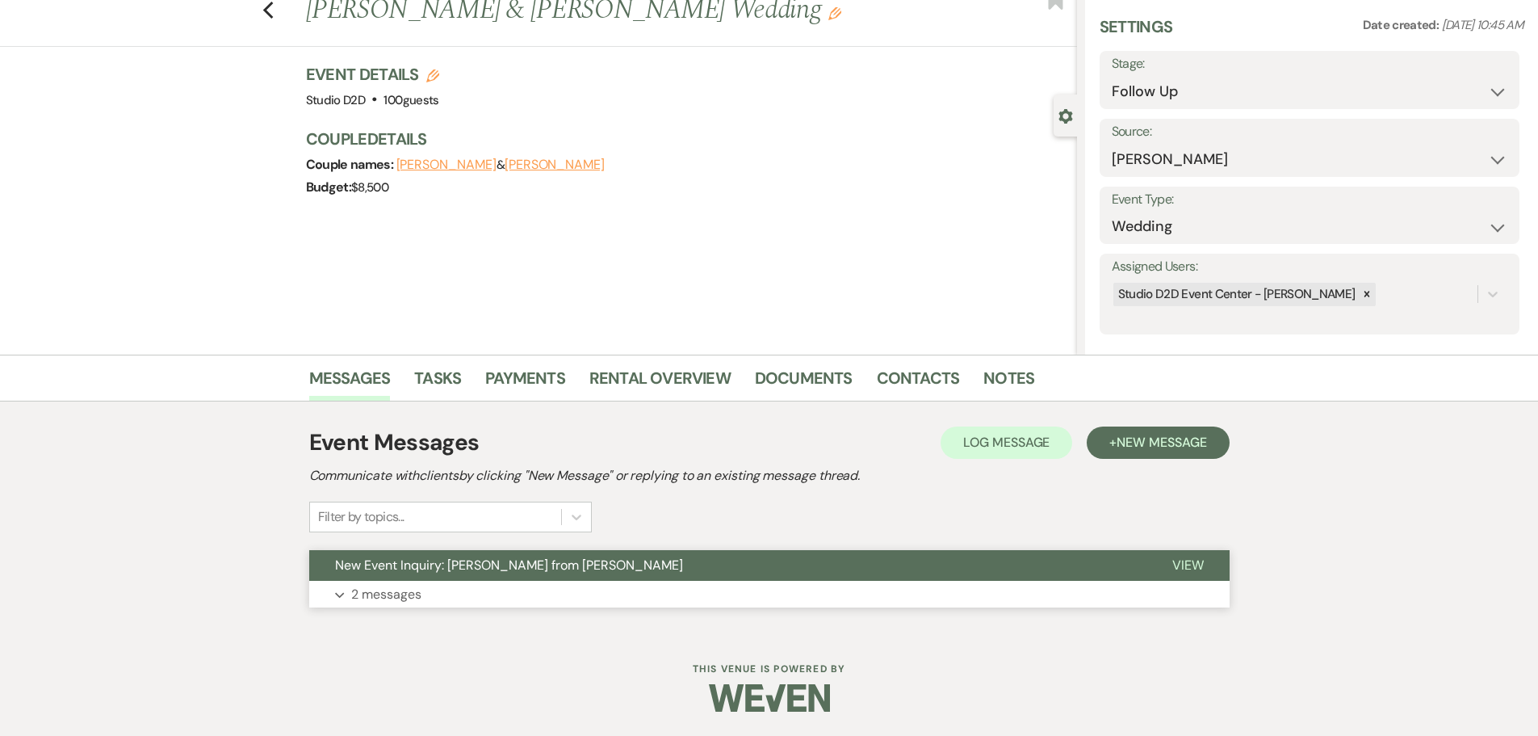
click at [391, 593] on p "2 messages" at bounding box center [386, 594] width 70 height 21
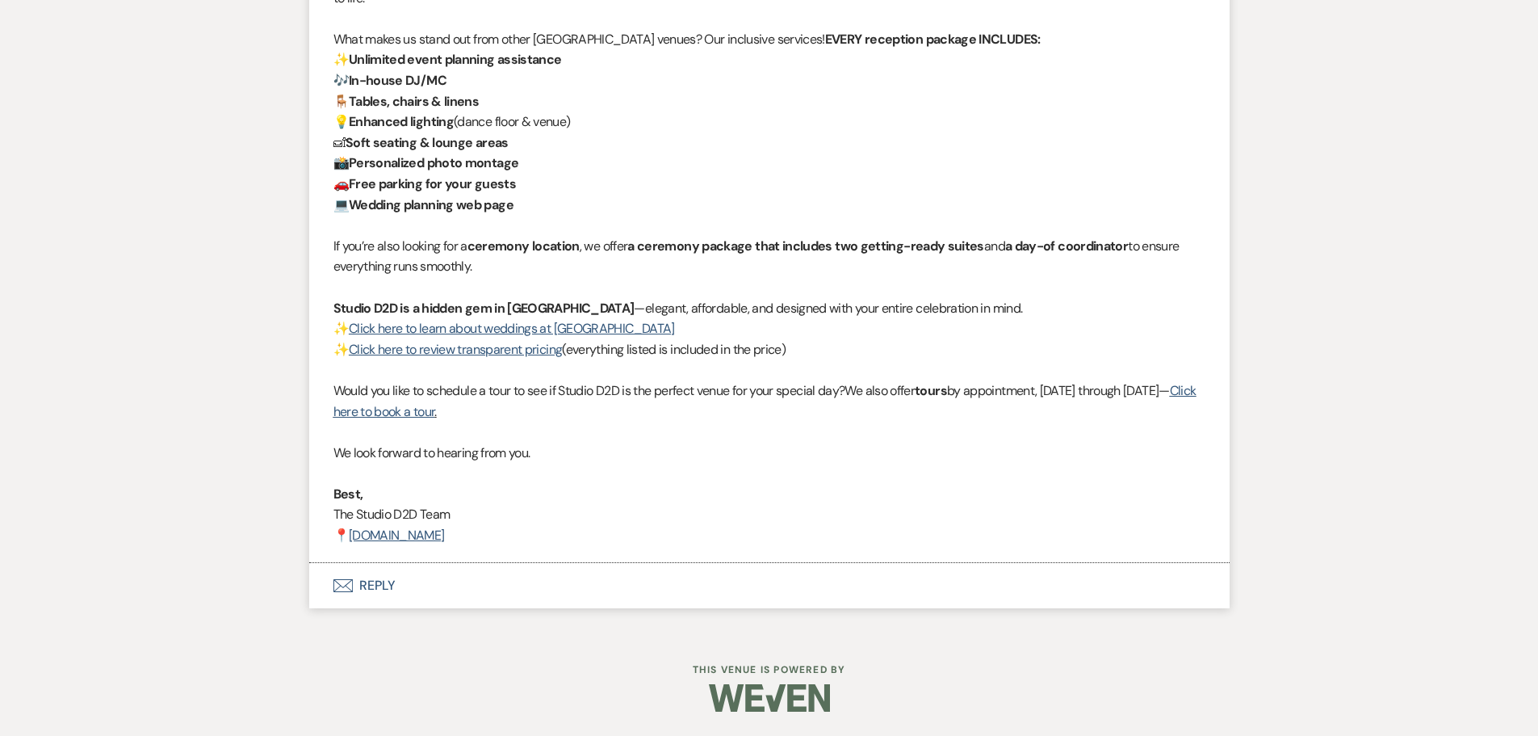
scroll to position [1794, 0]
click at [385, 583] on button "Envelope Reply" at bounding box center [769, 585] width 921 height 45
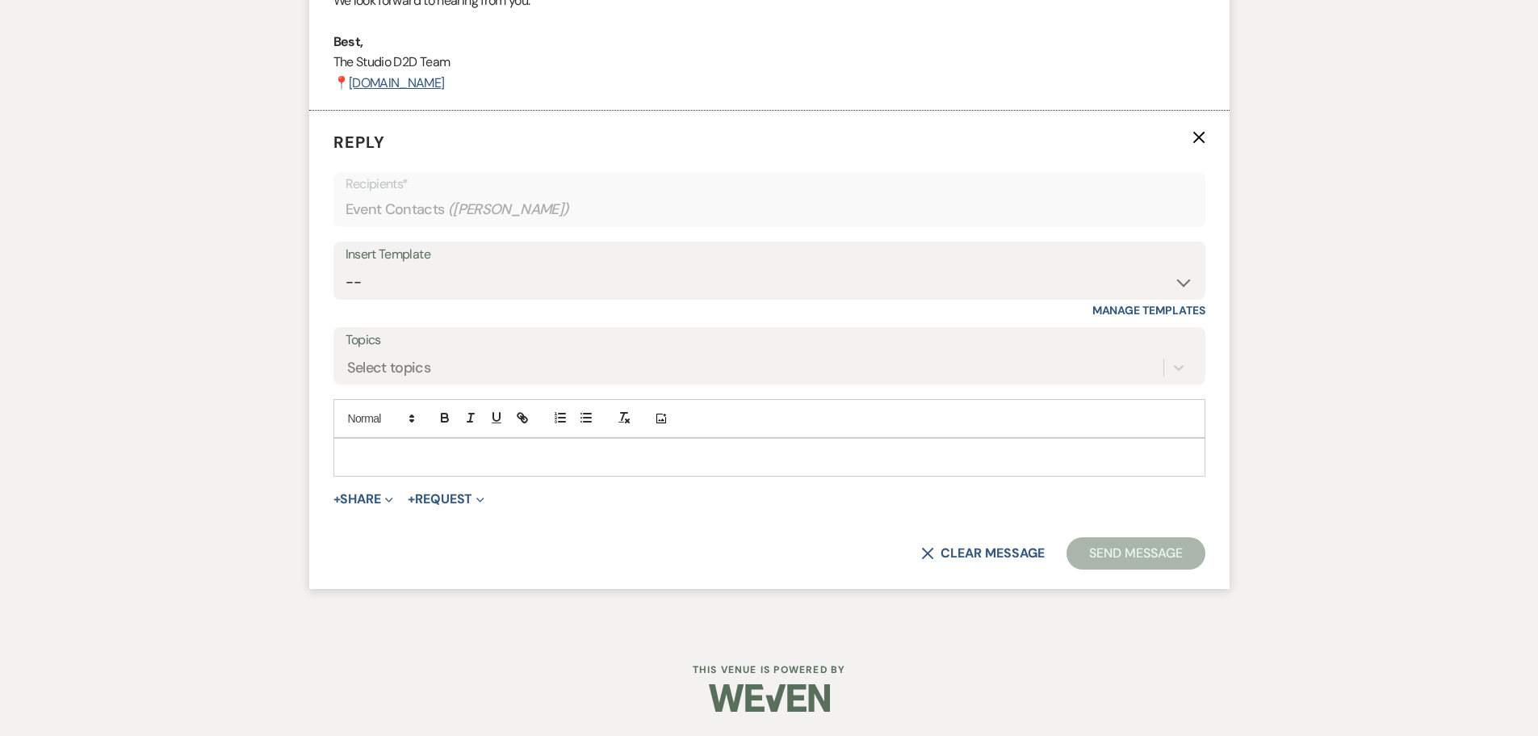
scroll to position [2228, 0]
click at [438, 298] on select "-- New Inquiry - message 2 Event Pricing - Non Wedding Weven Planning Portal In…" at bounding box center [770, 281] width 848 height 31
select select "1746"
click at [346, 285] on select "-- New Inquiry - message 2 Event Pricing - Non Wedding Weven Planning Portal In…" at bounding box center [770, 281] width 848 height 31
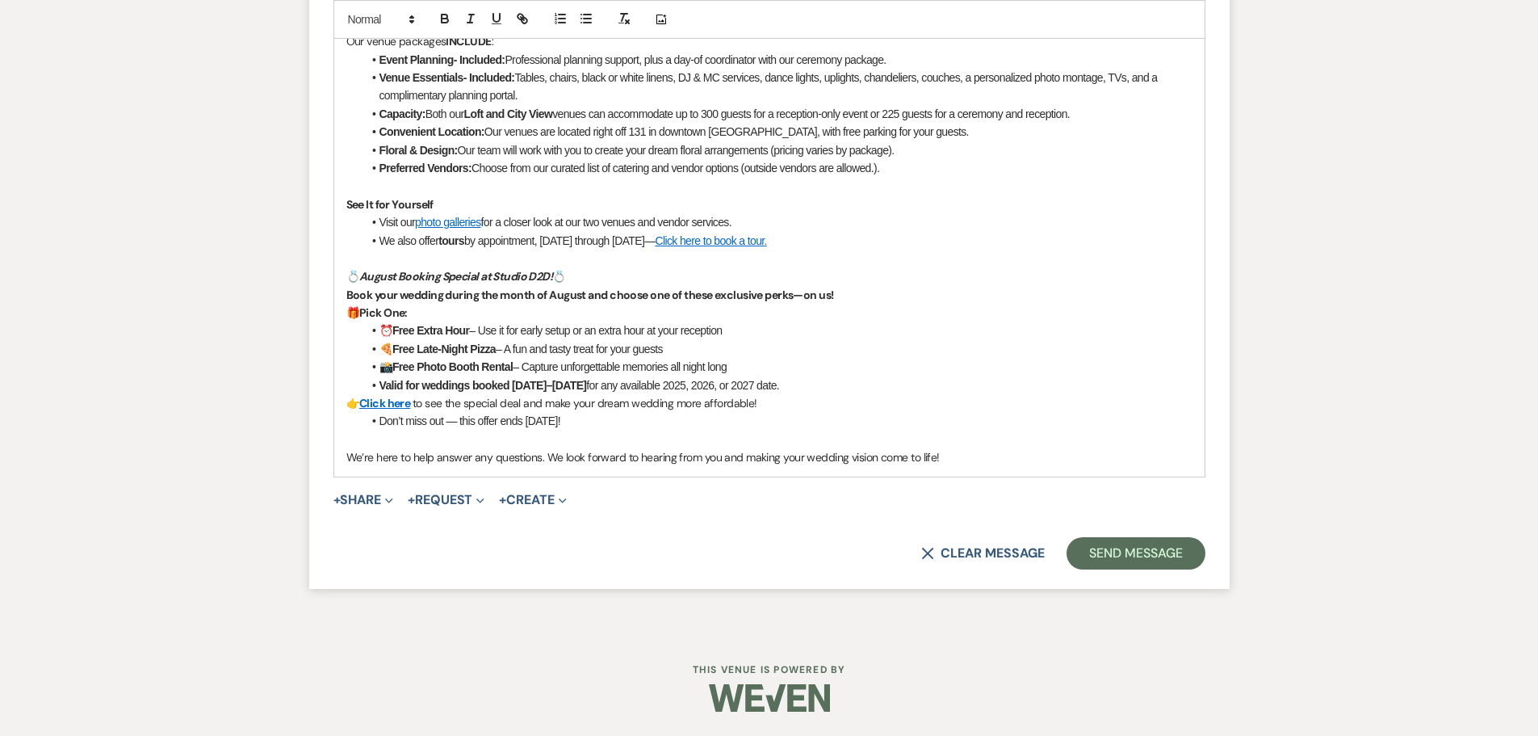
scroll to position [2807, 0]
click at [1110, 552] on button "Send Message" at bounding box center [1136, 553] width 138 height 32
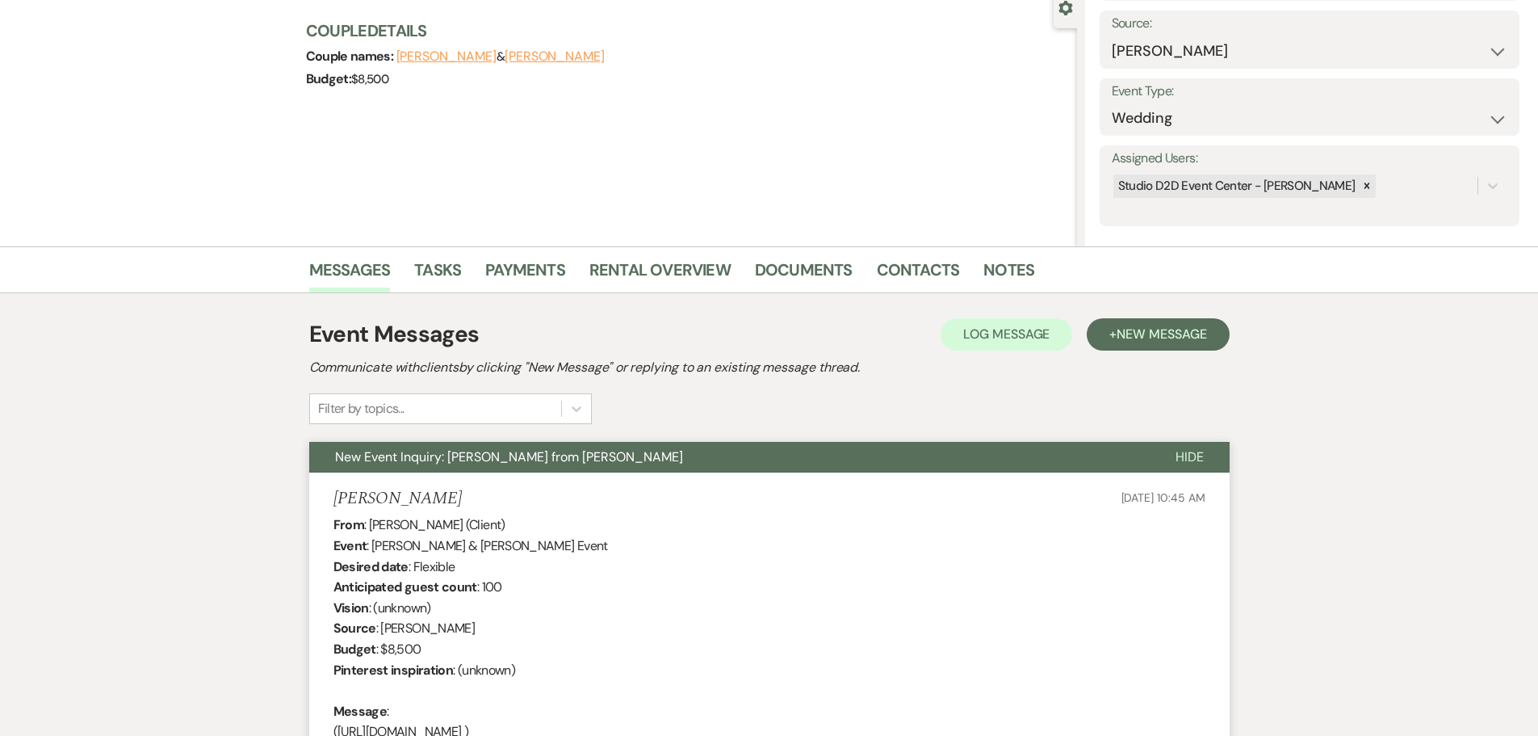
scroll to position [0, 0]
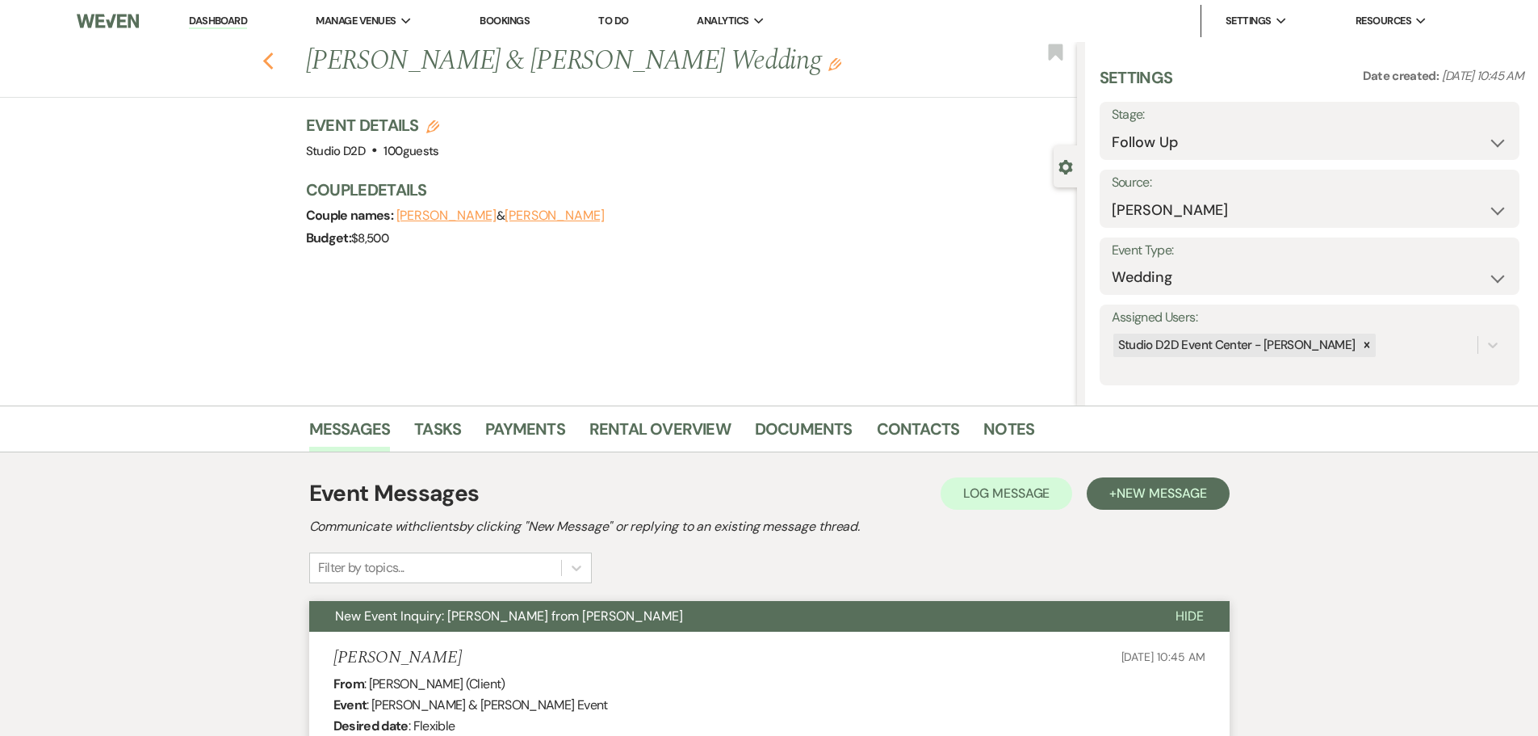
click at [275, 63] on icon "Previous" at bounding box center [268, 61] width 12 height 19
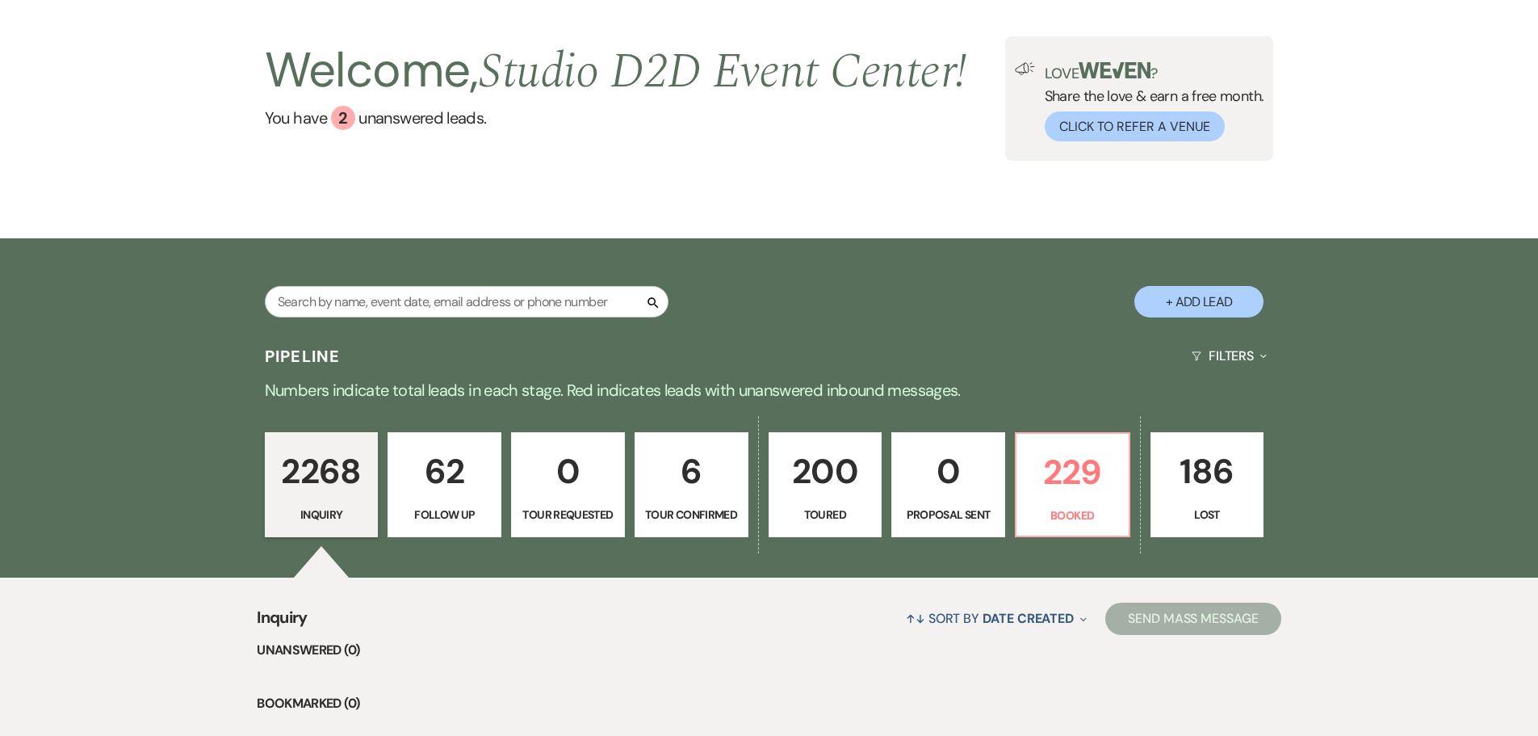
scroll to position [242, 0]
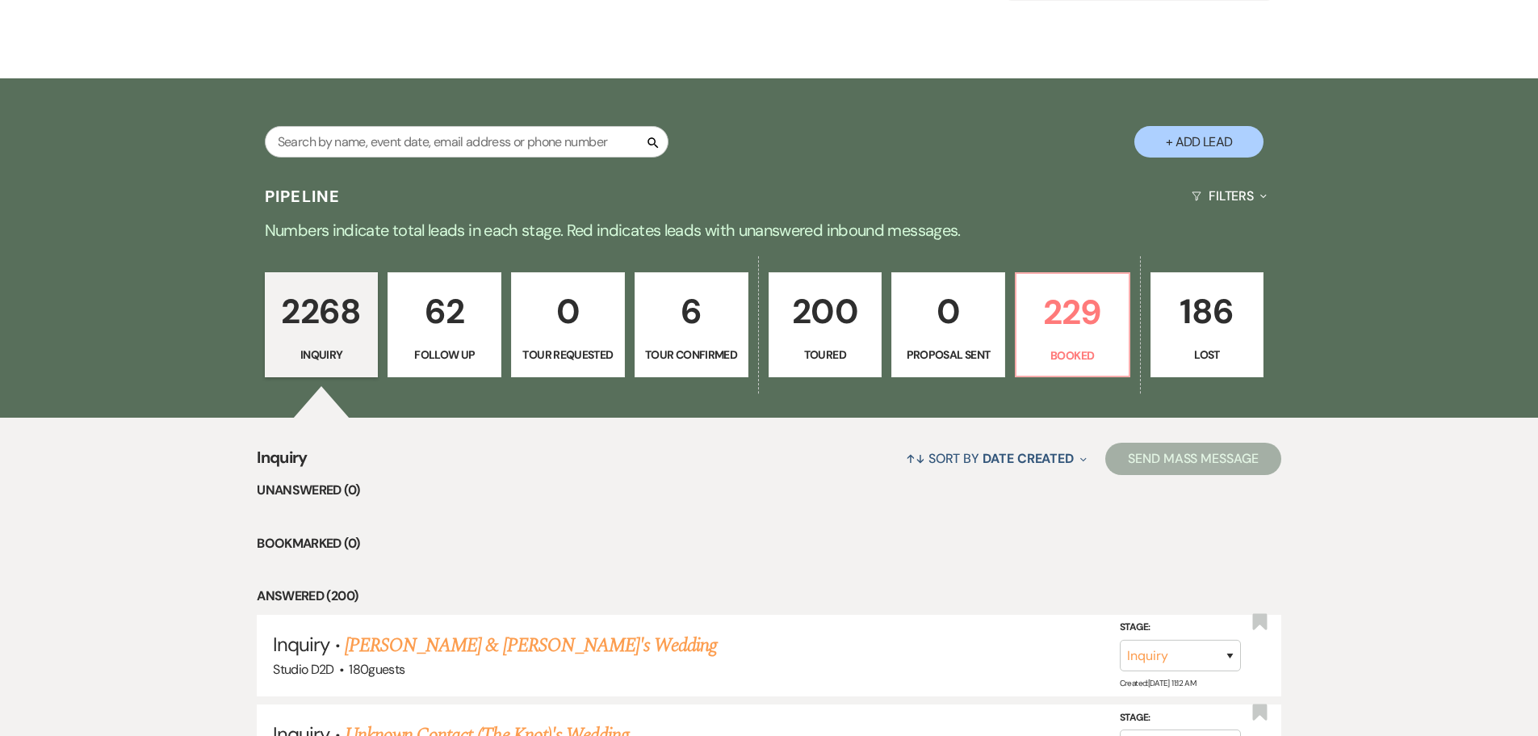
click at [449, 315] on p "62" at bounding box center [444, 311] width 93 height 54
select select "9"
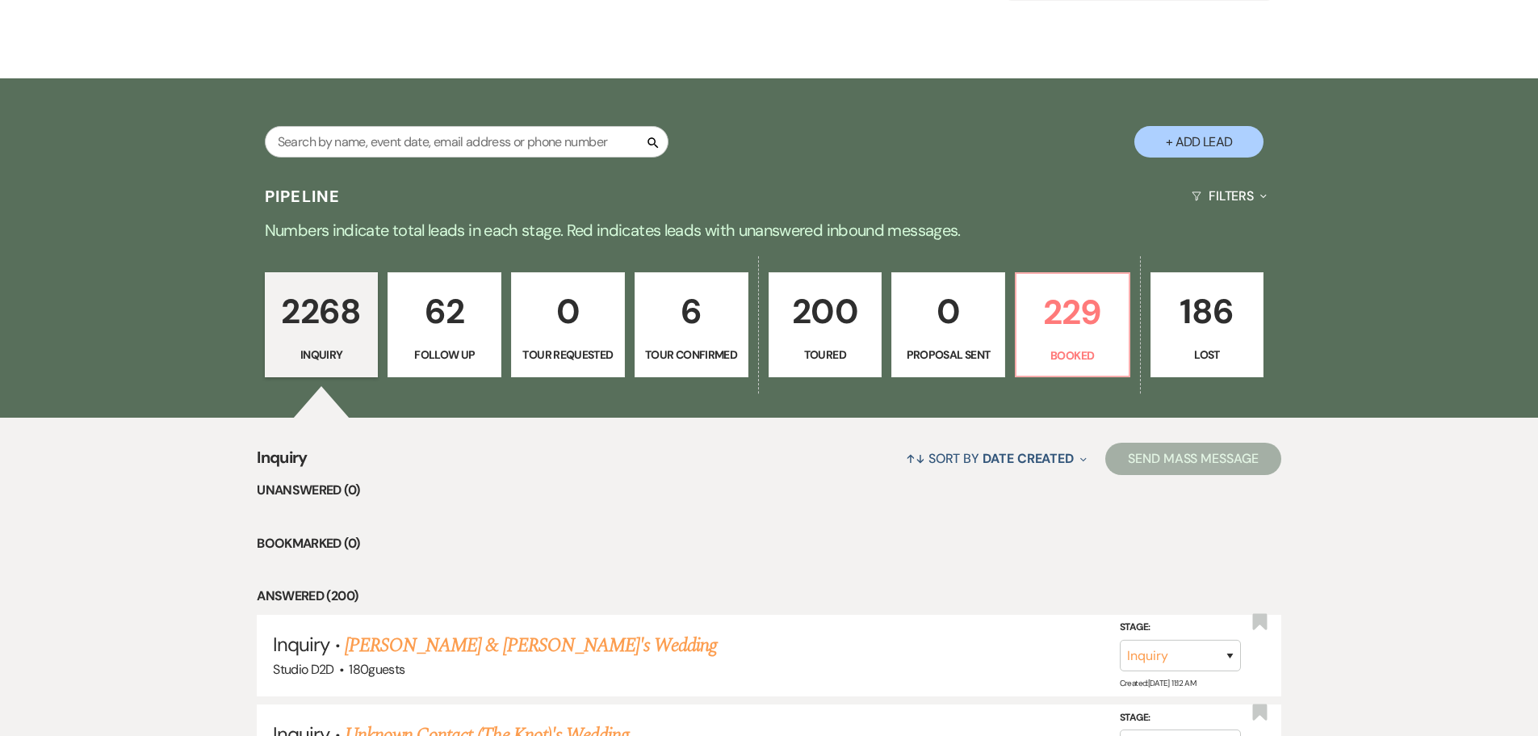
select select "9"
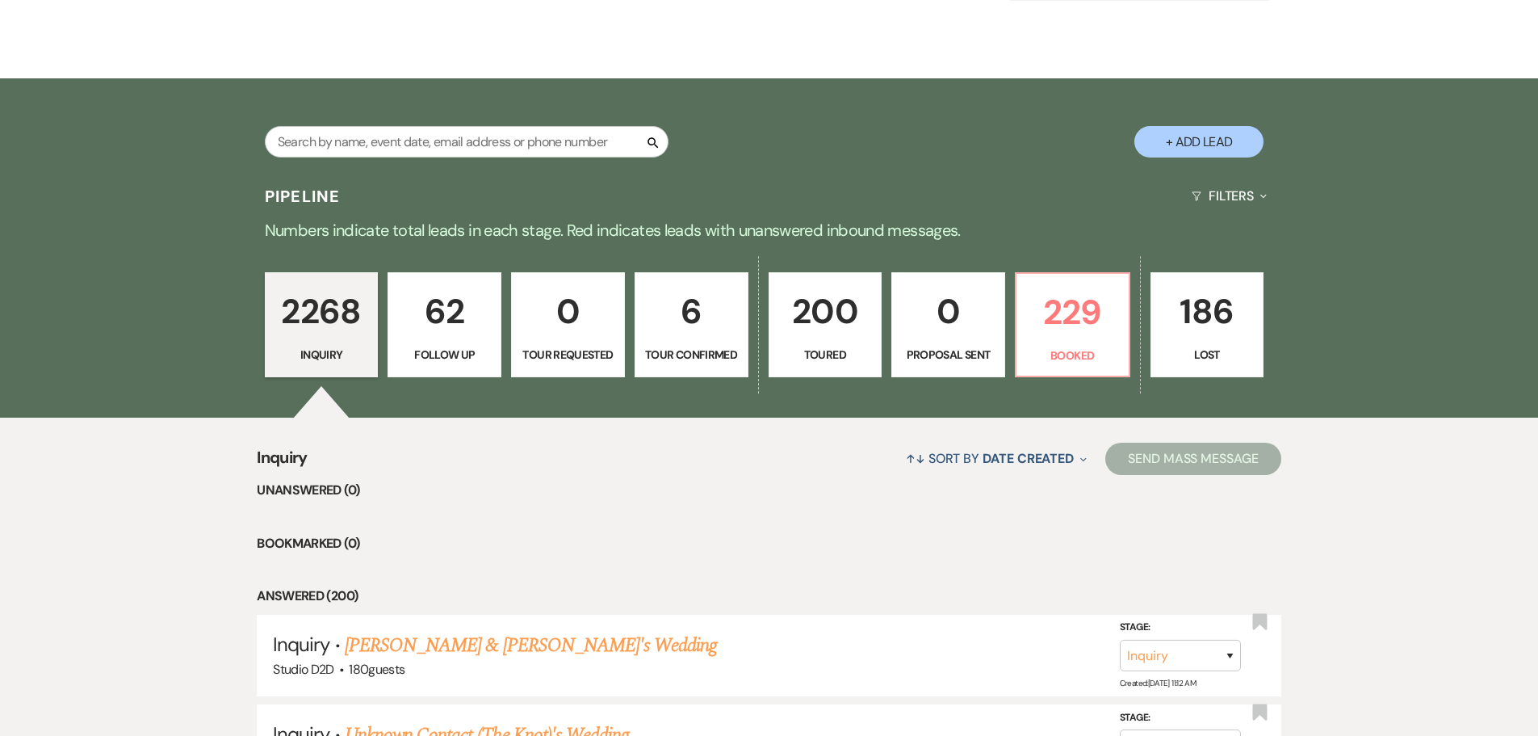
select select "9"
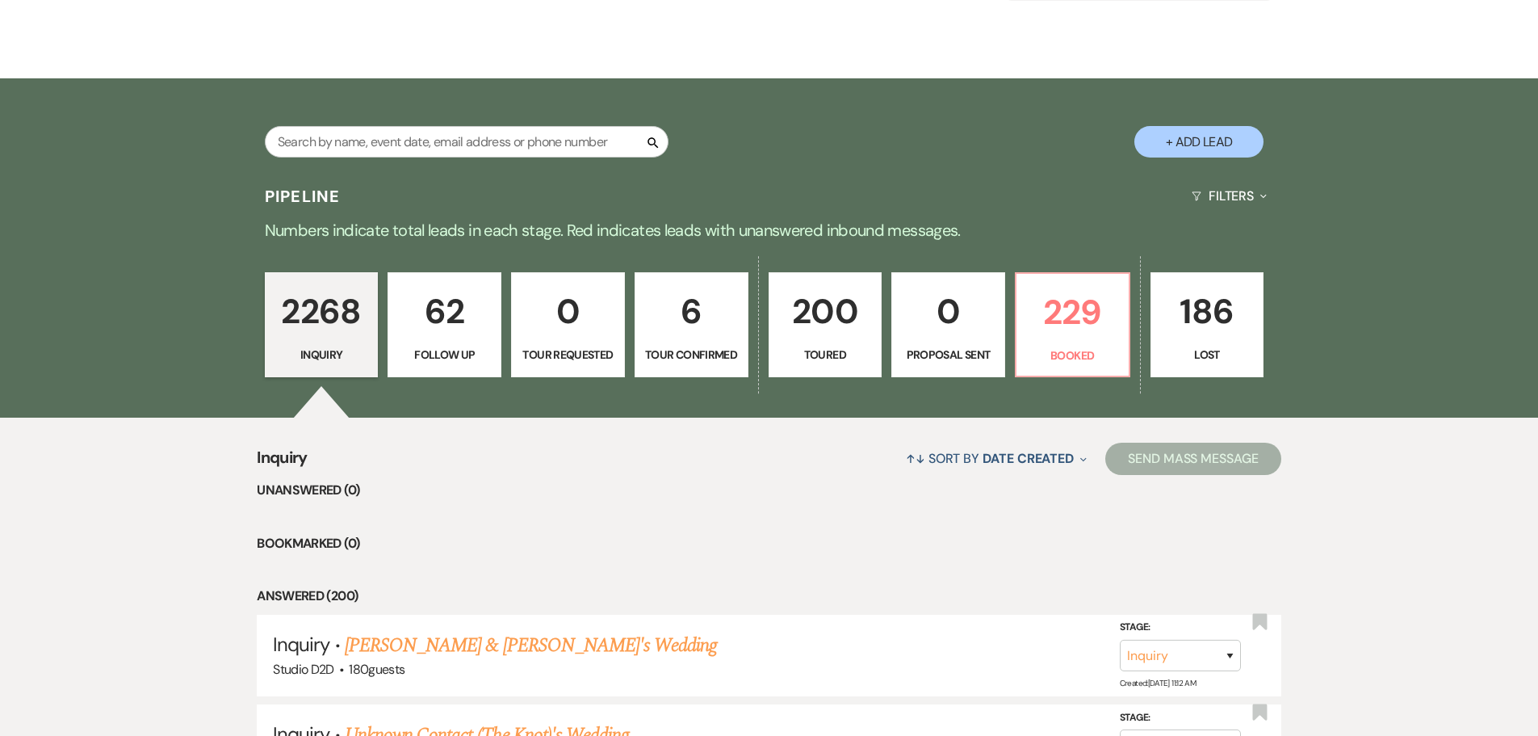
select select "9"
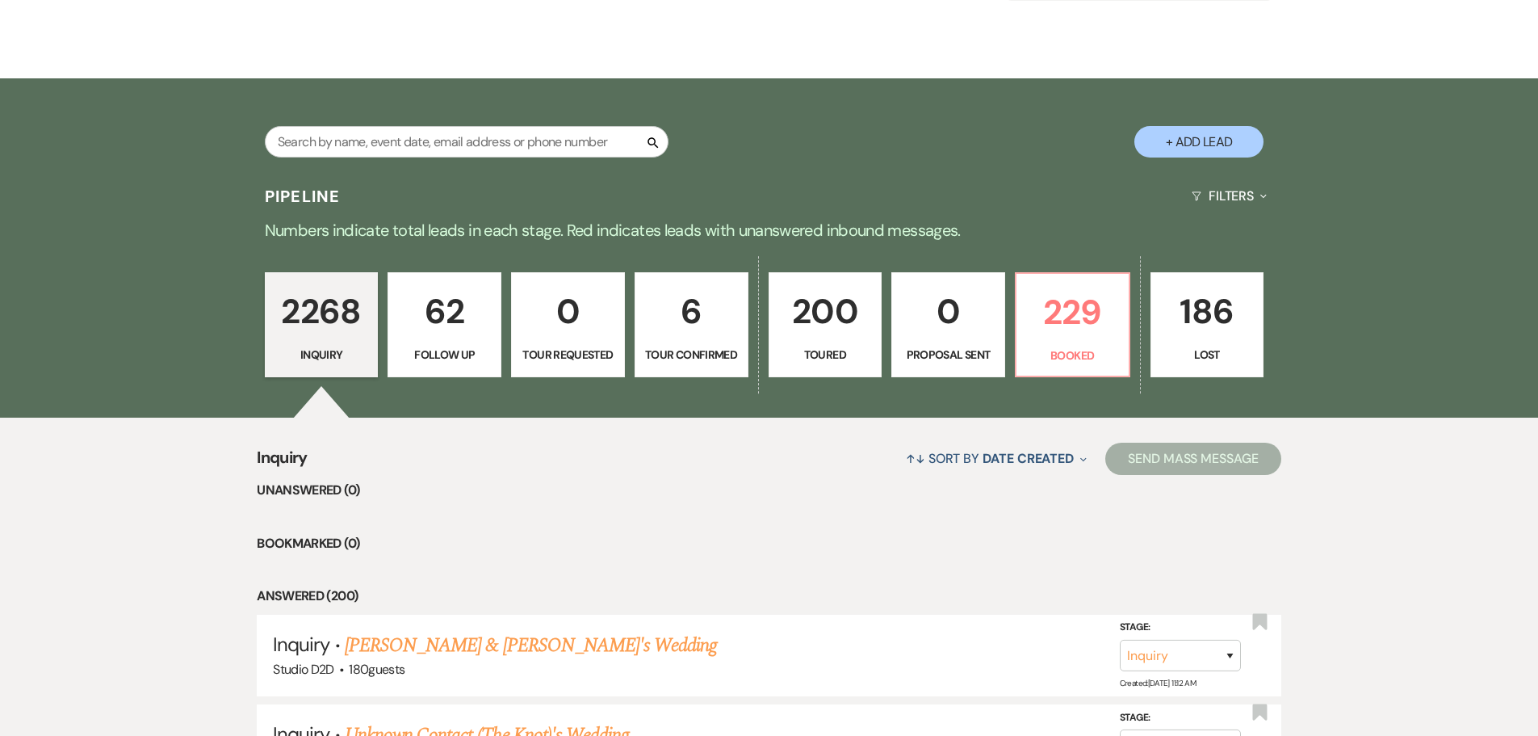
select select "9"
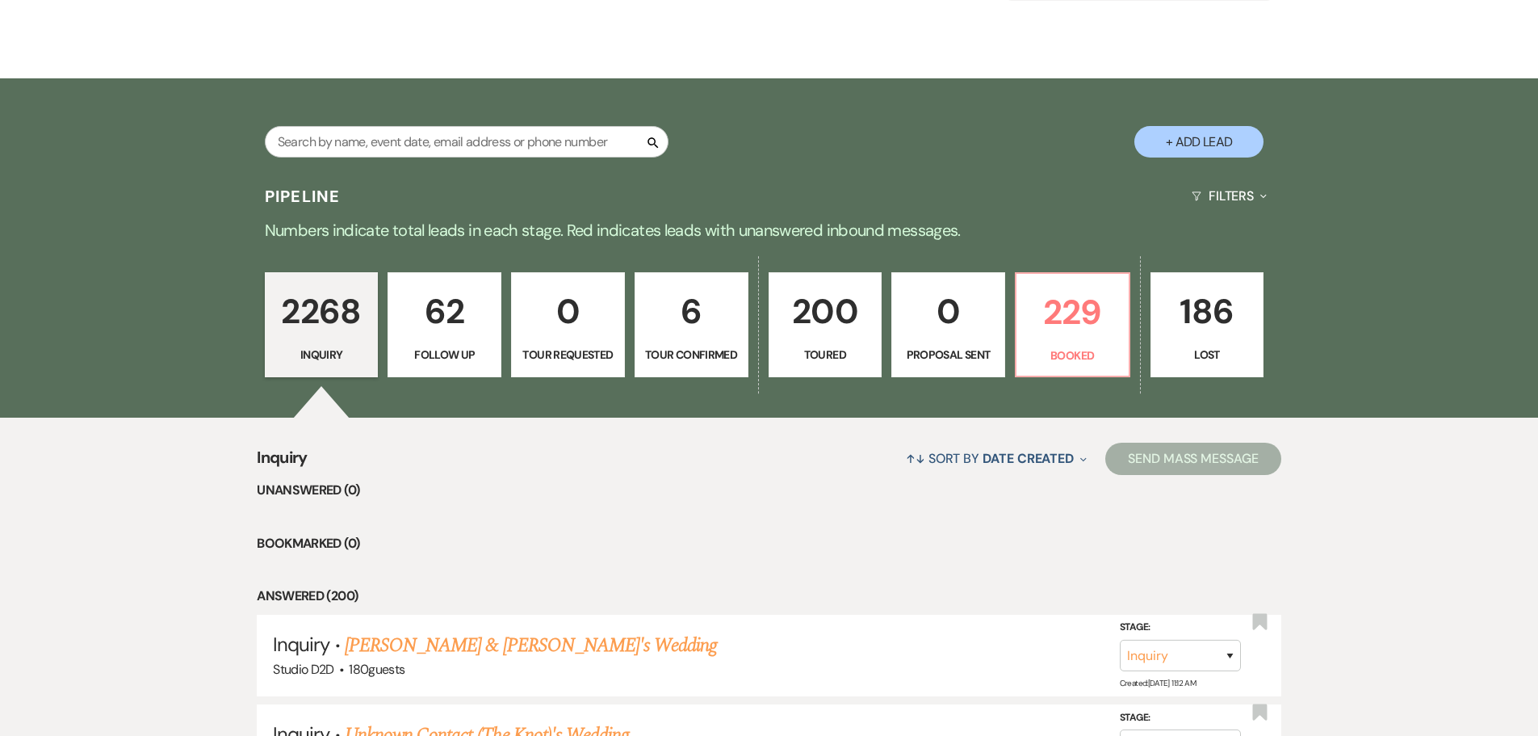
select select "9"
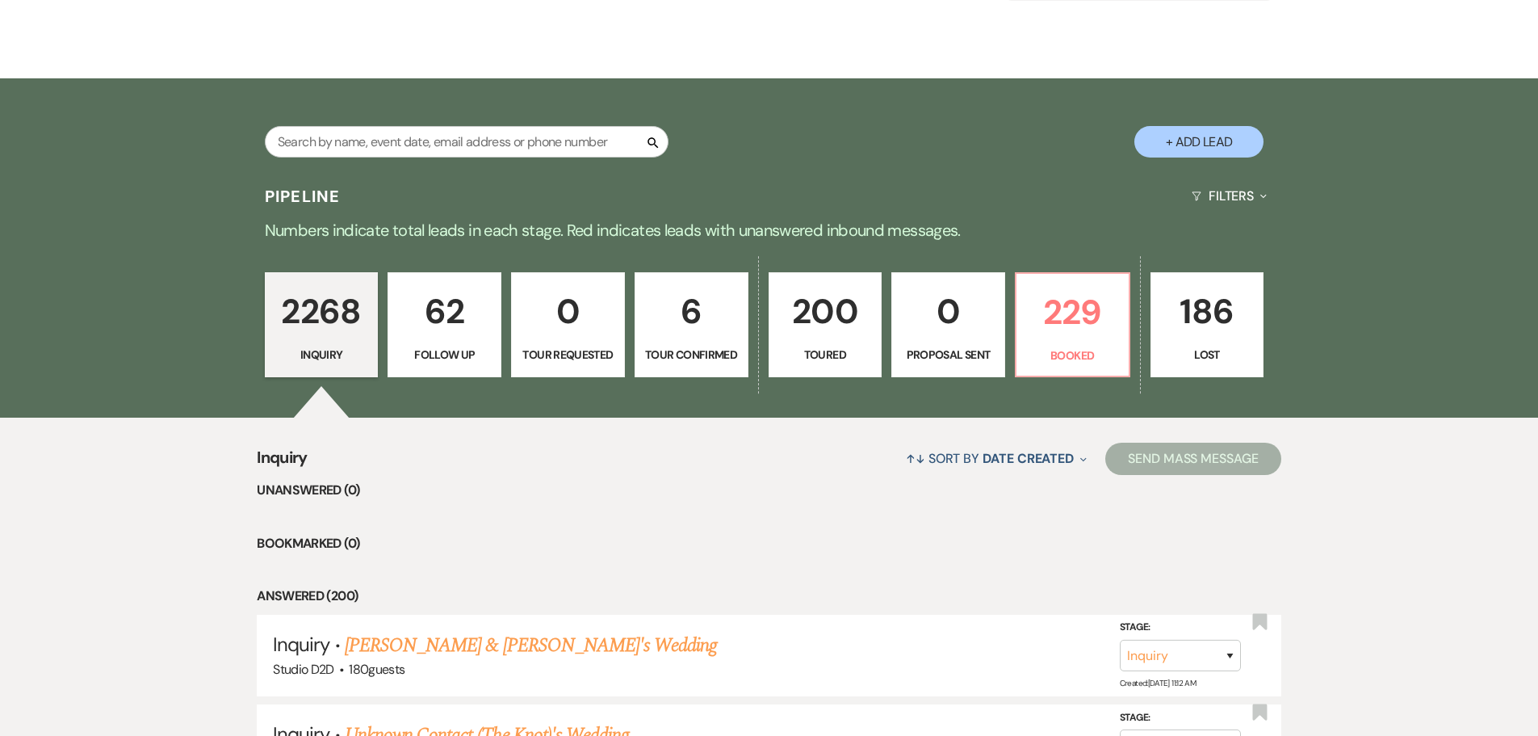
select select "9"
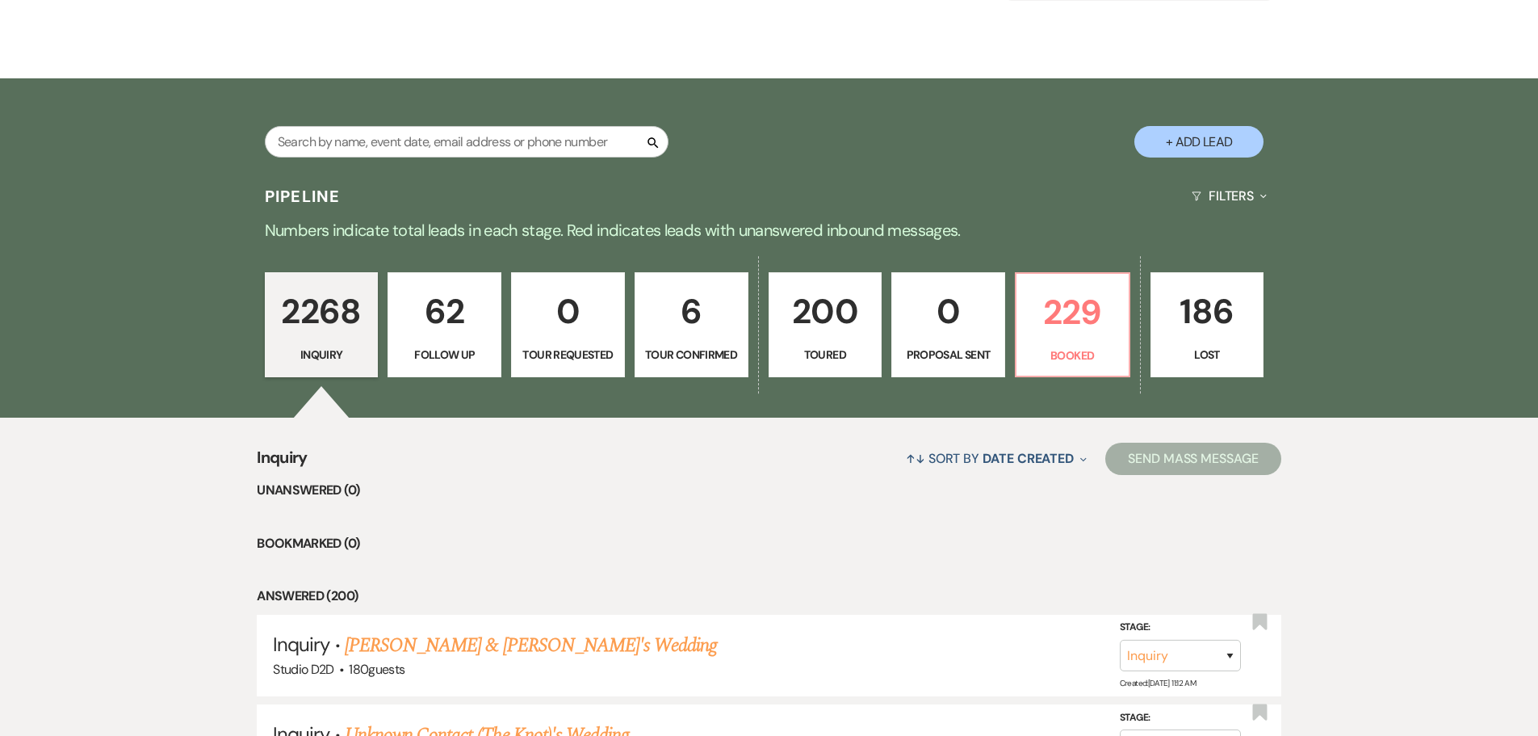
select select "9"
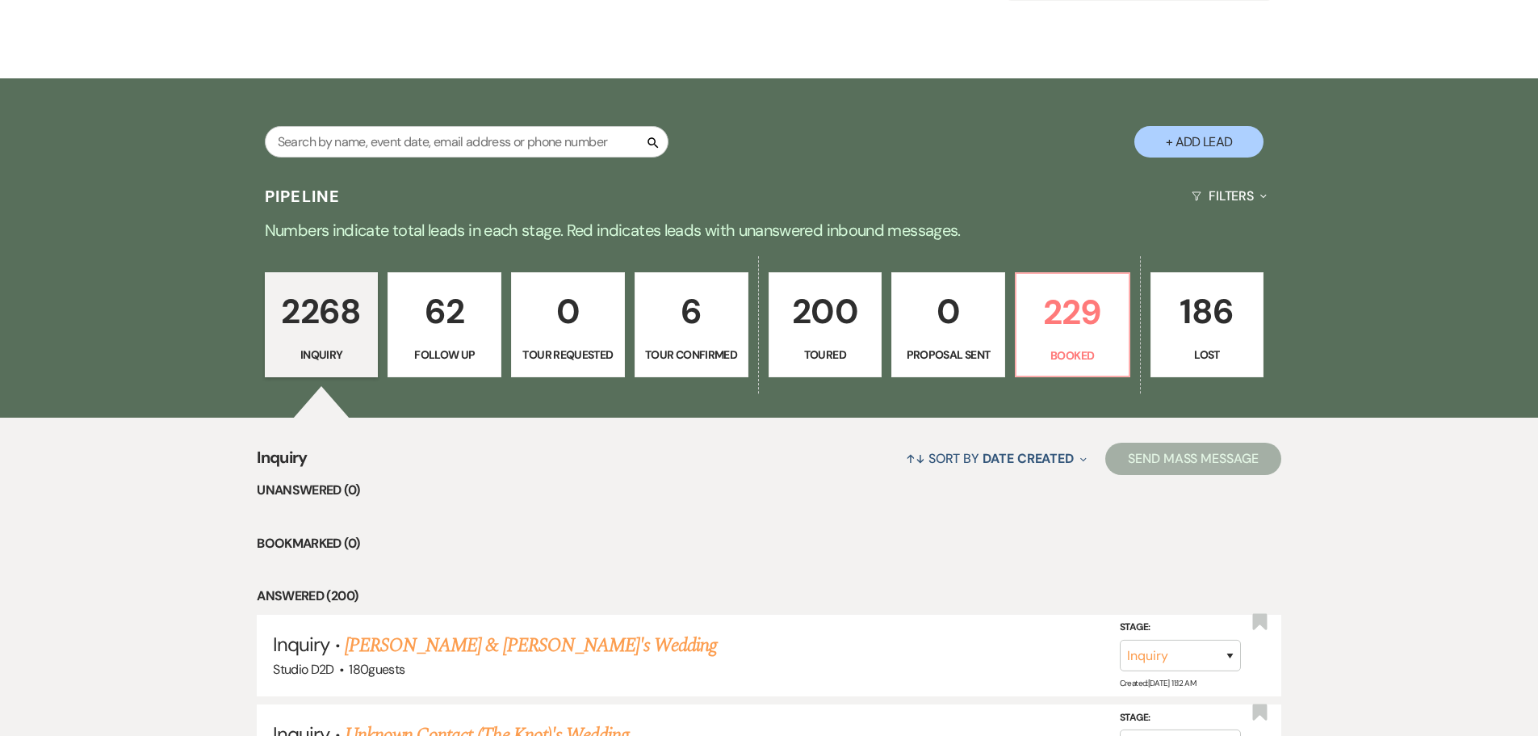
select select "9"
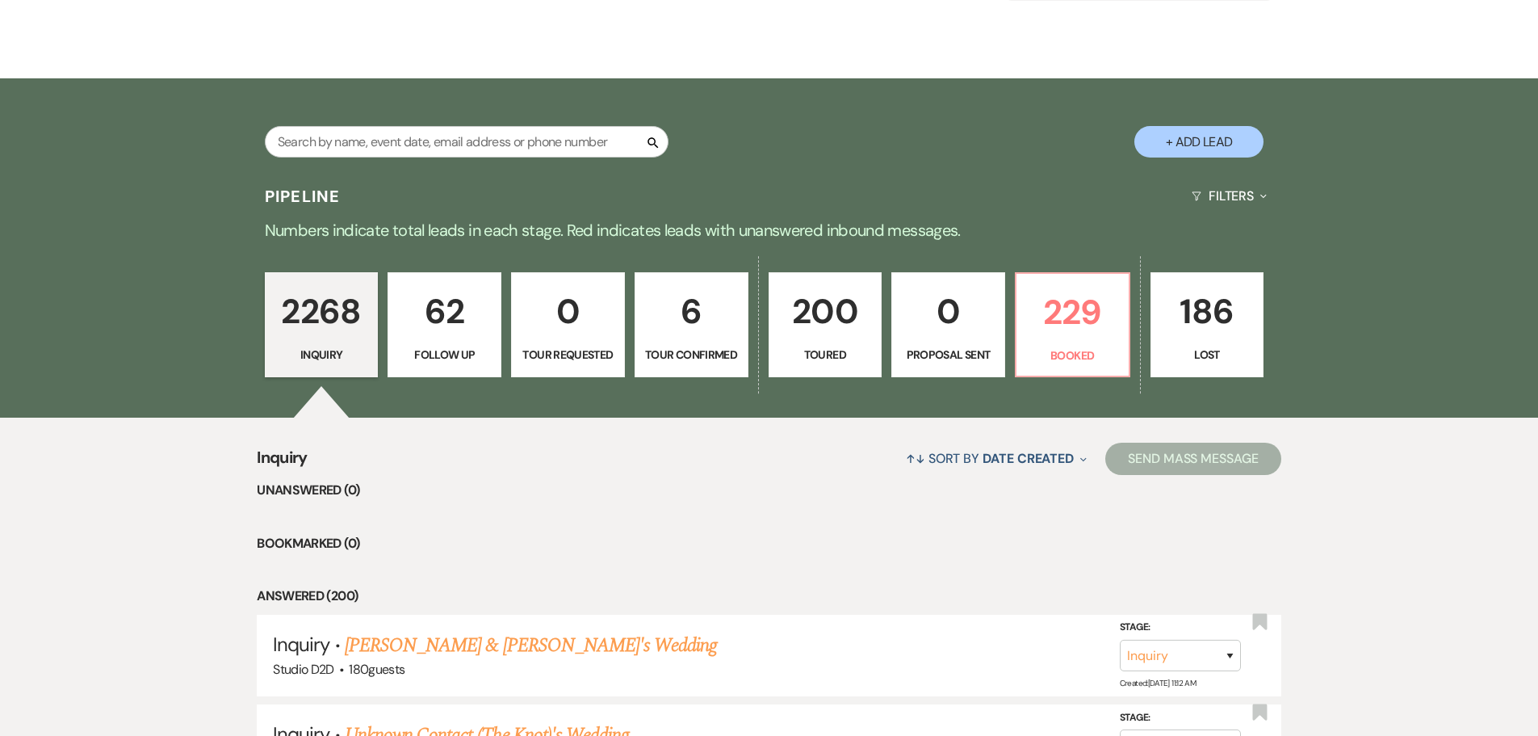
select select "9"
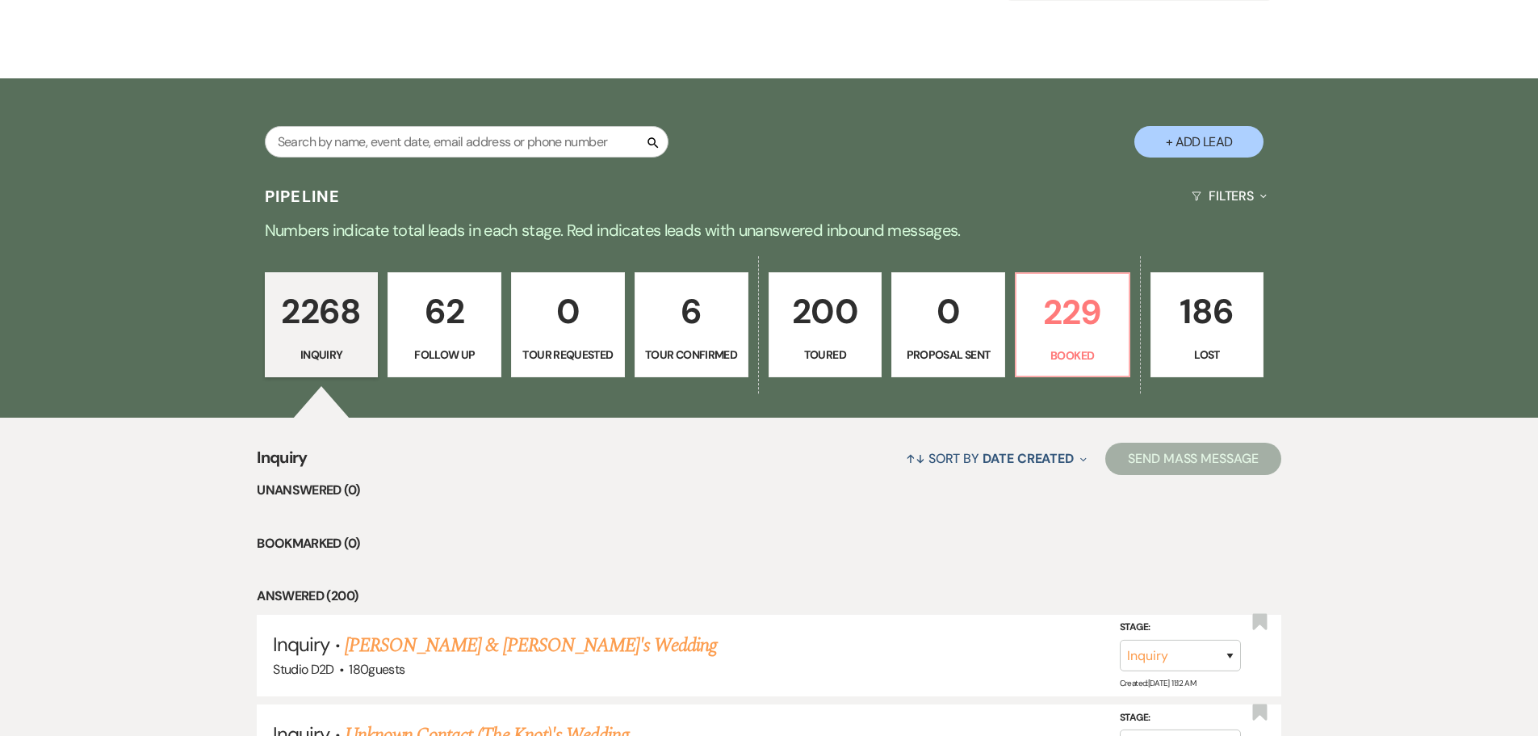
select select "9"
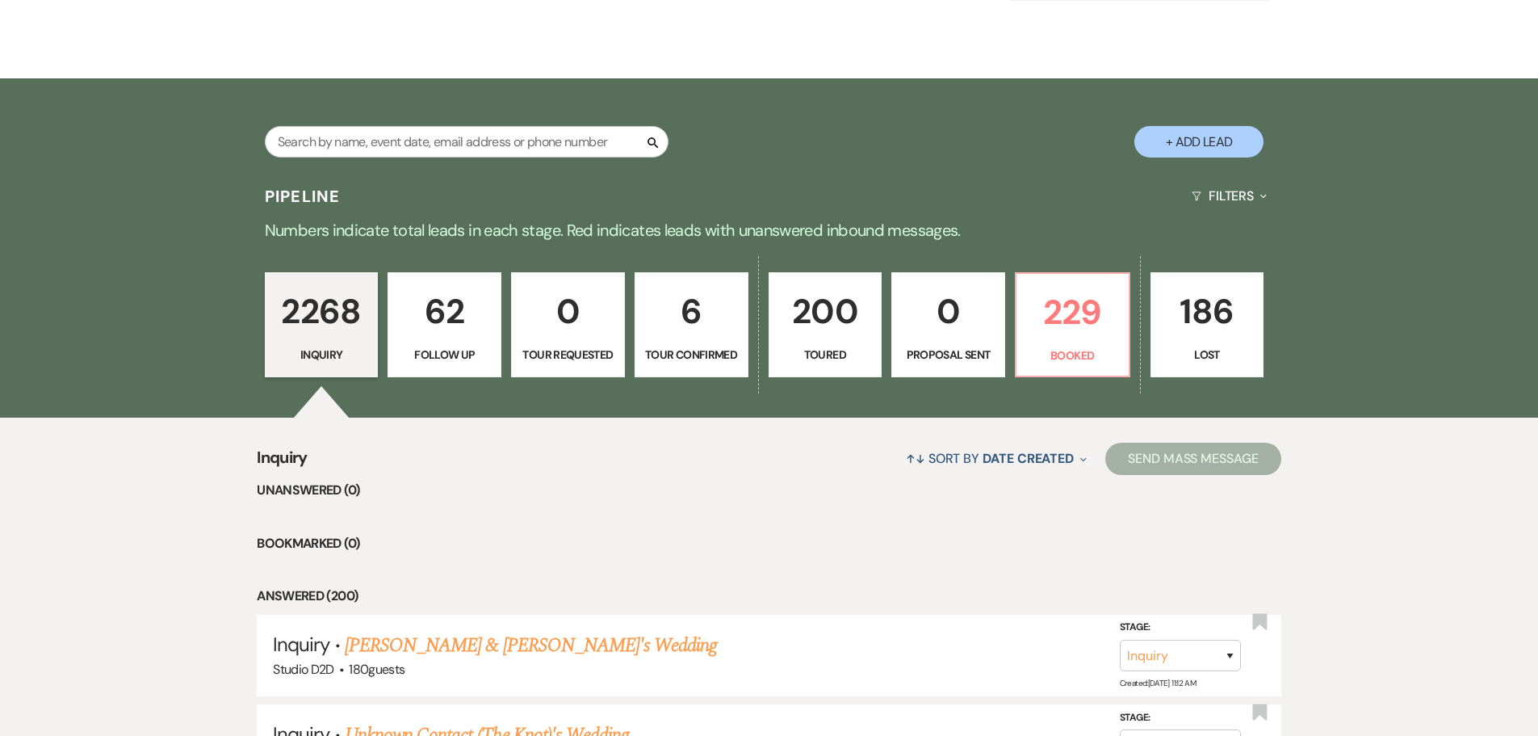
select select "9"
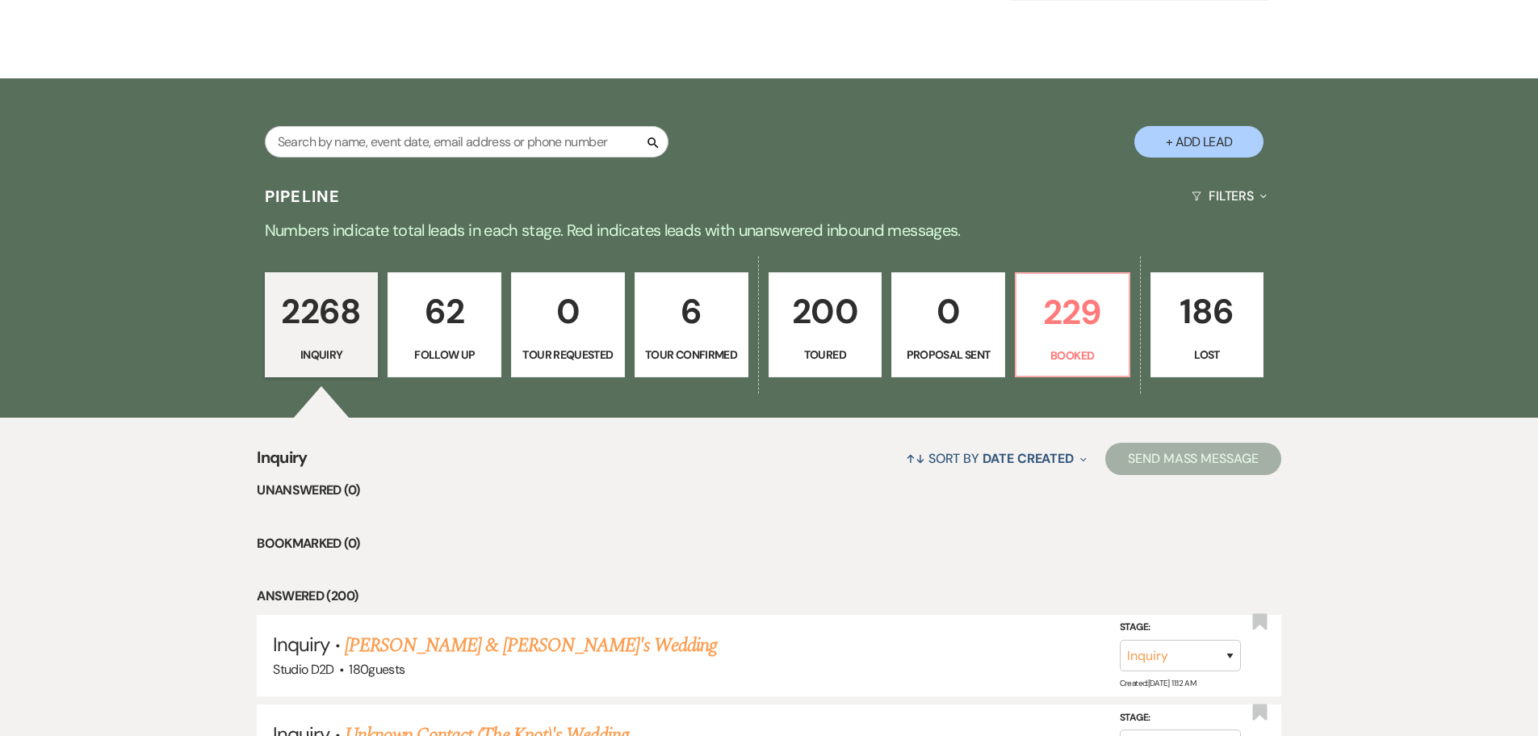
select select "9"
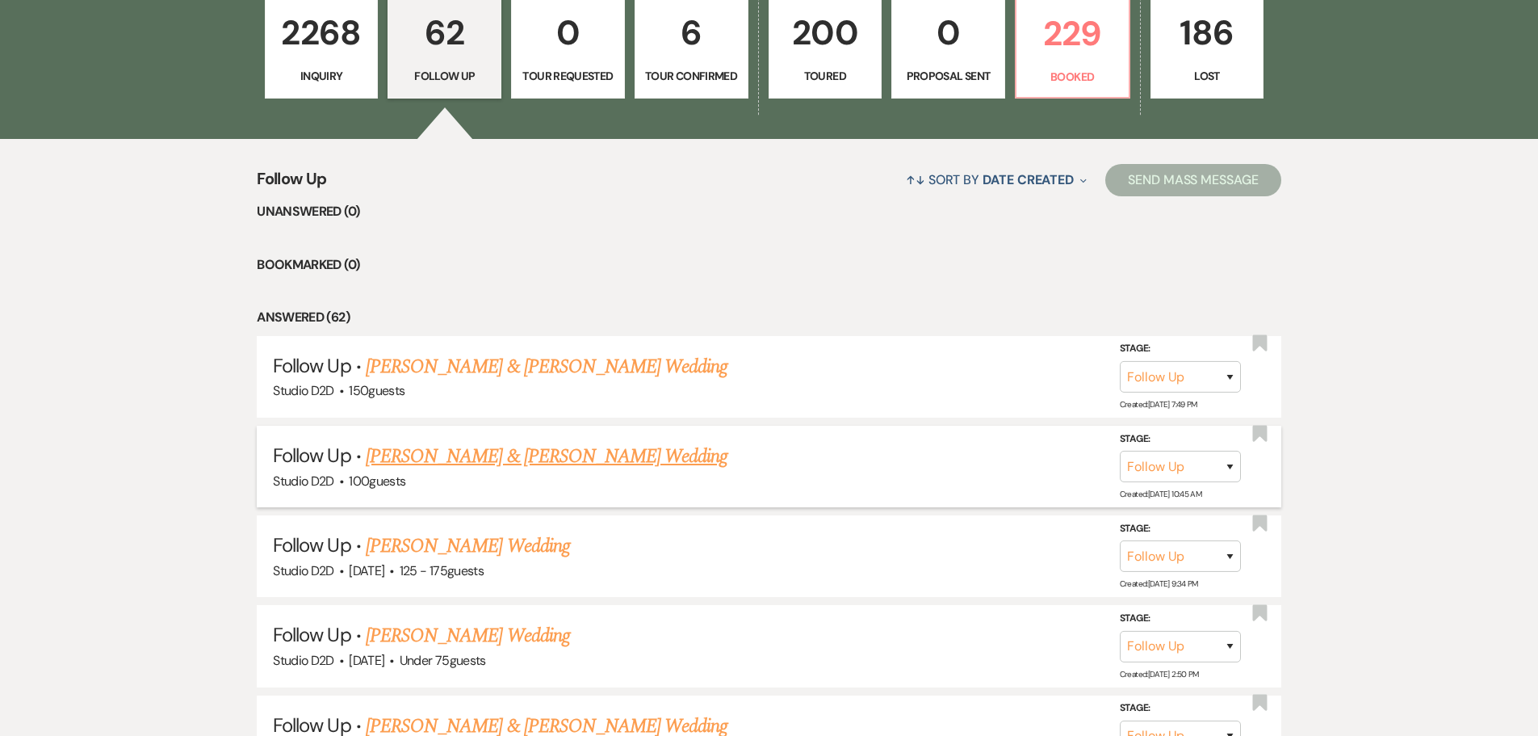
scroll to position [565, 0]
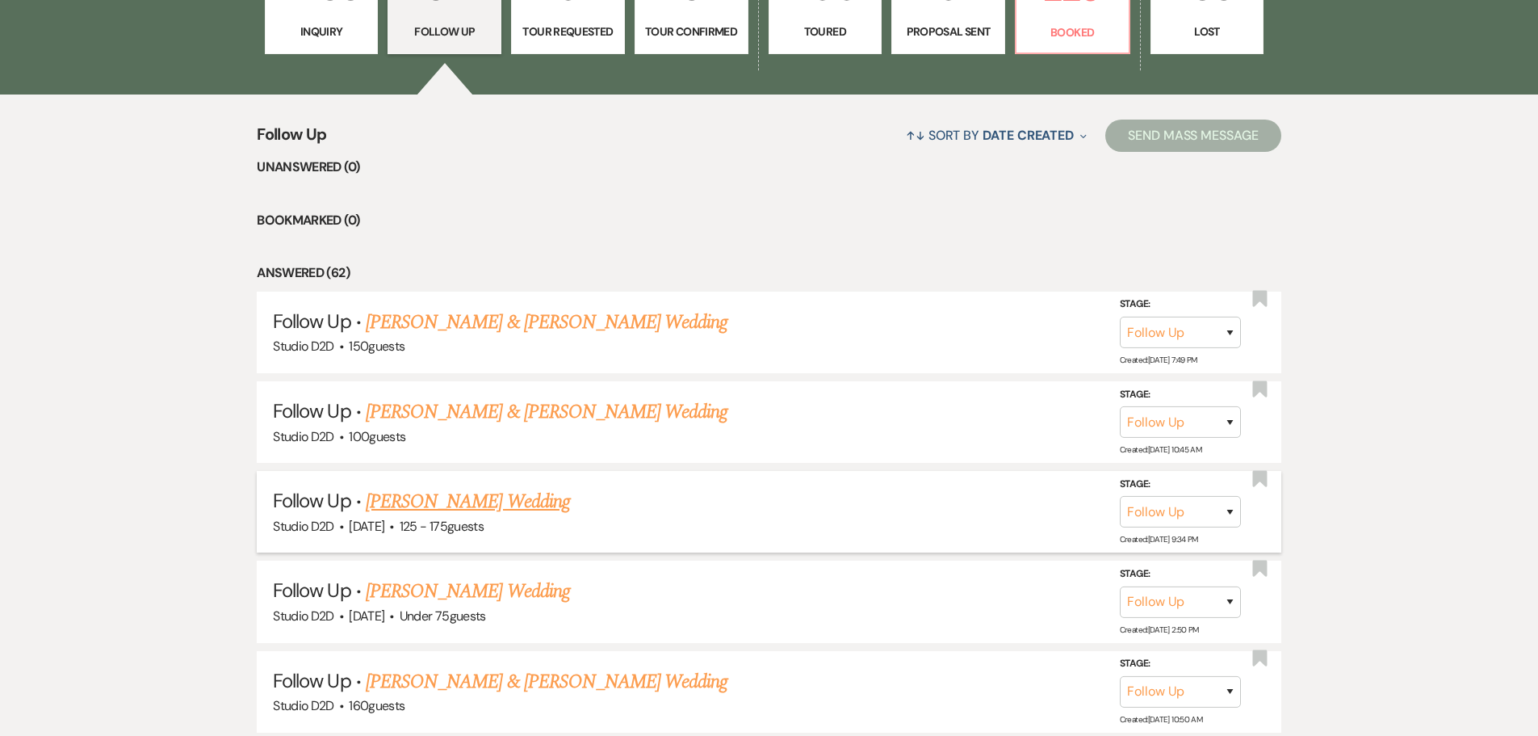
click at [477, 504] on link "Jerry Lyda's Wedding" at bounding box center [468, 501] width 204 height 29
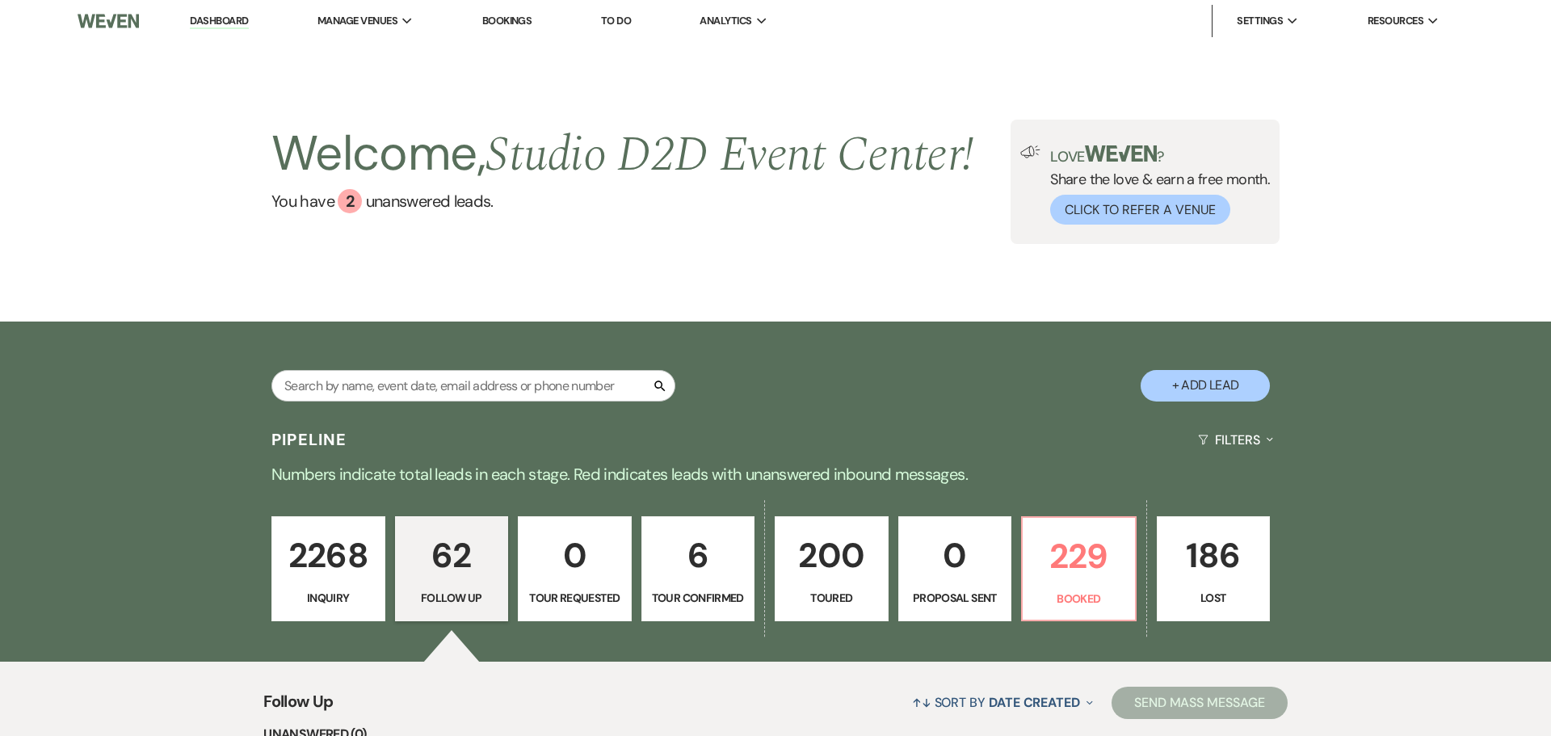
select select "9"
select select "3"
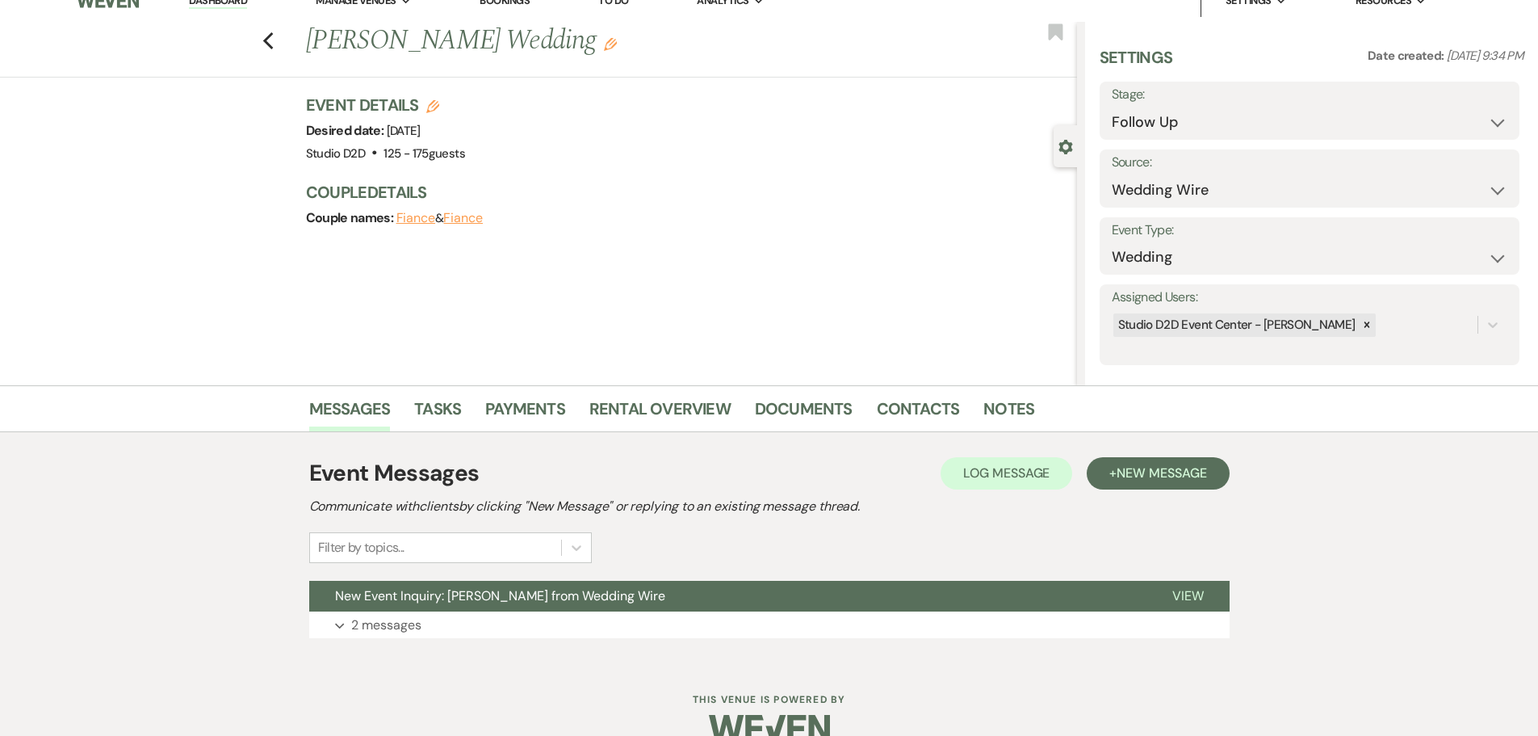
scroll to position [51, 0]
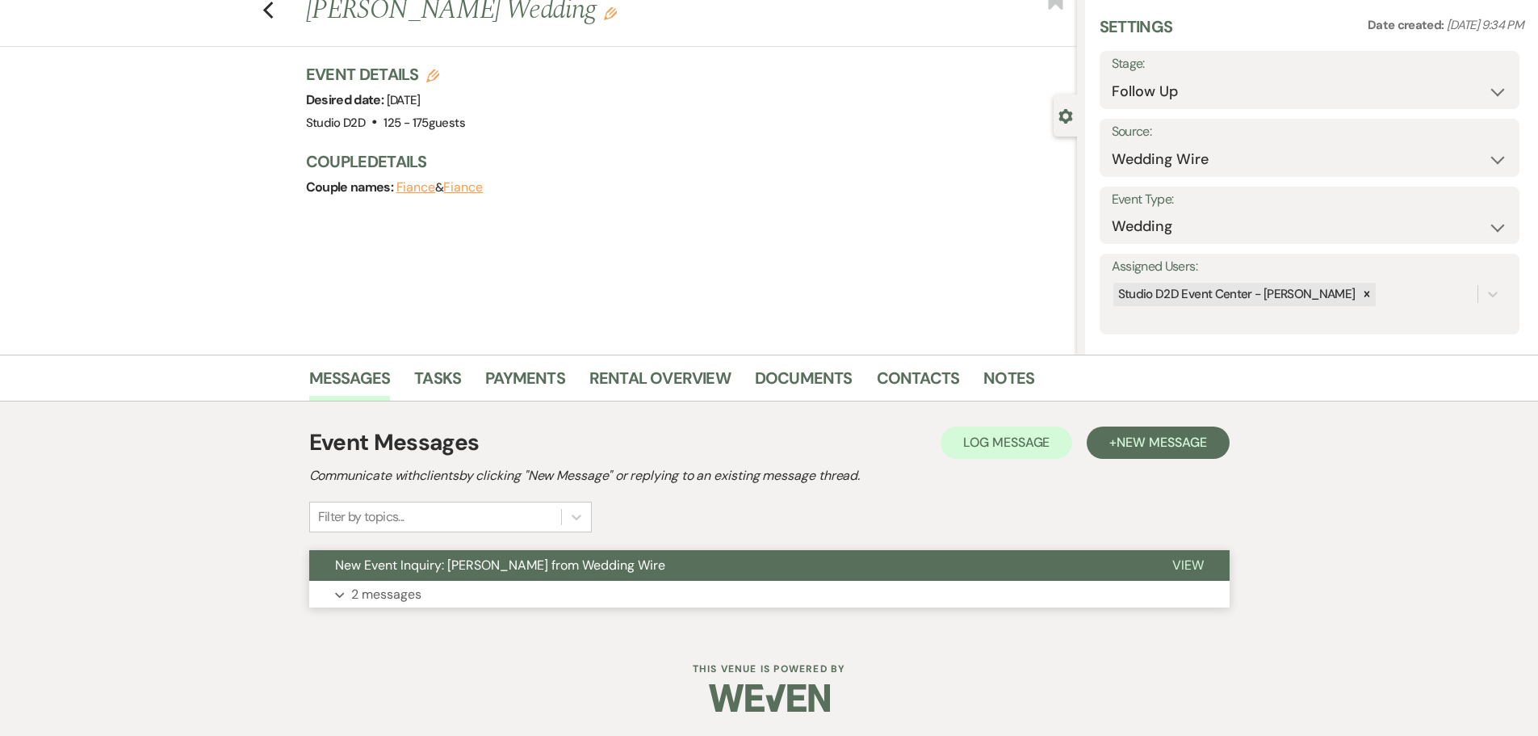
click at [409, 593] on p "2 messages" at bounding box center [386, 594] width 70 height 21
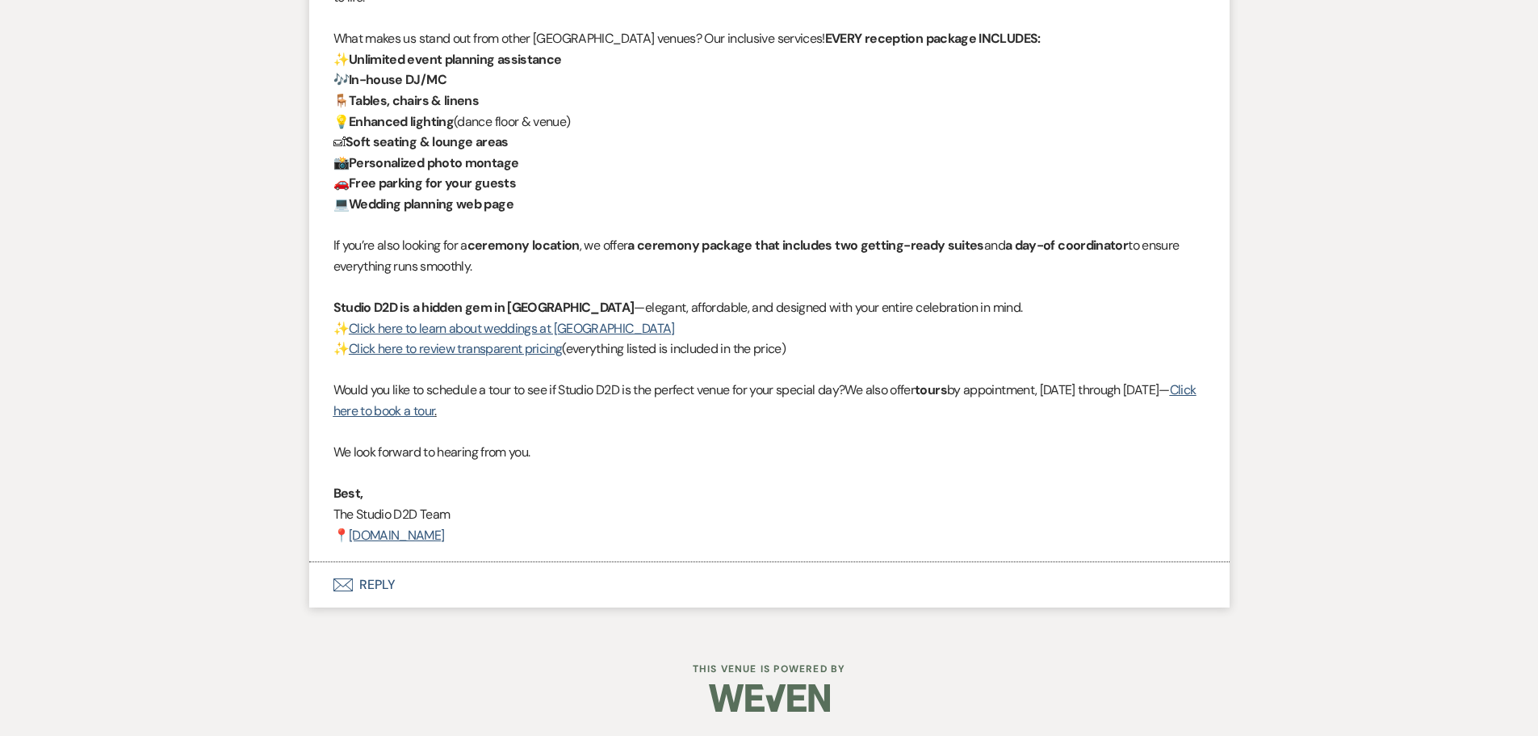
click at [384, 580] on button "Envelope Reply" at bounding box center [769, 584] width 921 height 45
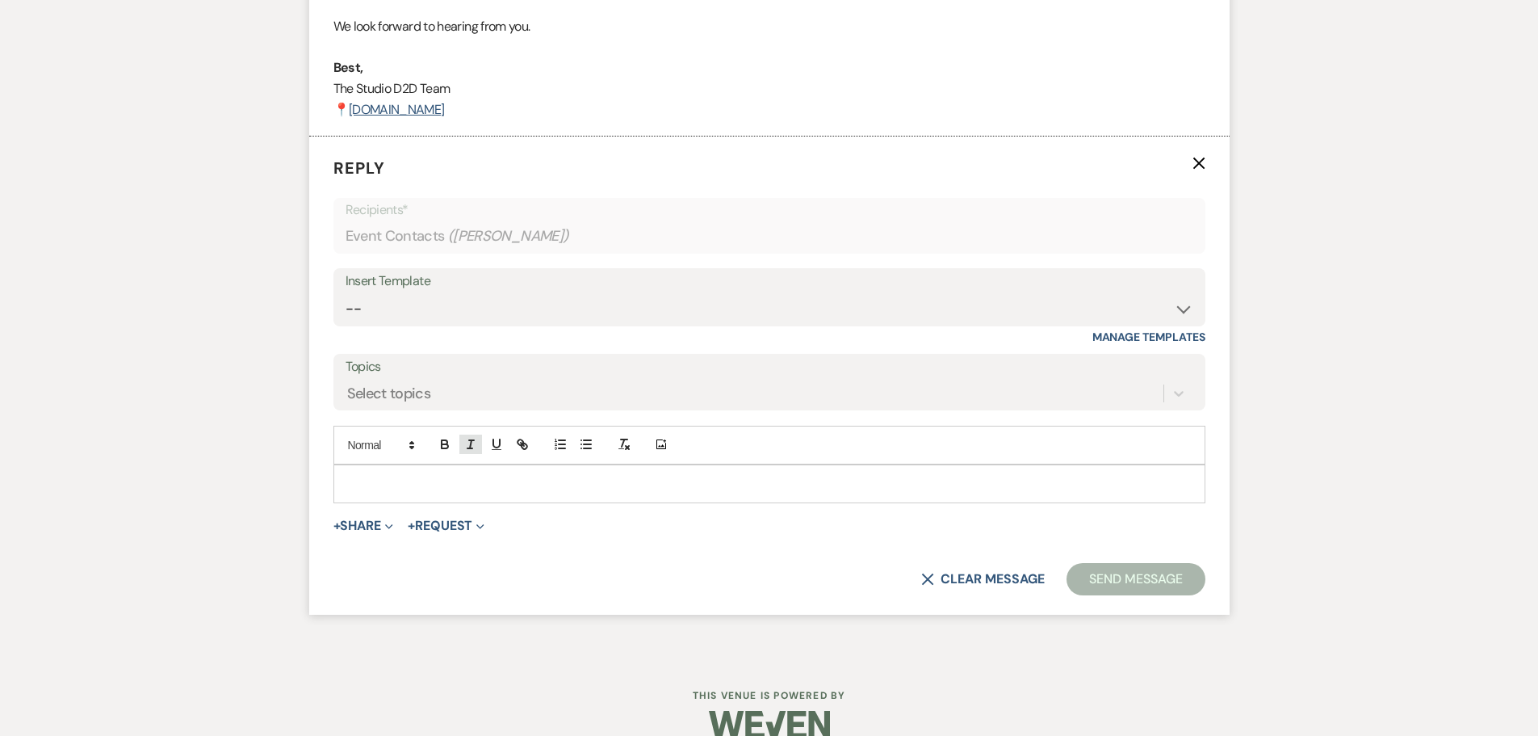
scroll to position [1939, 0]
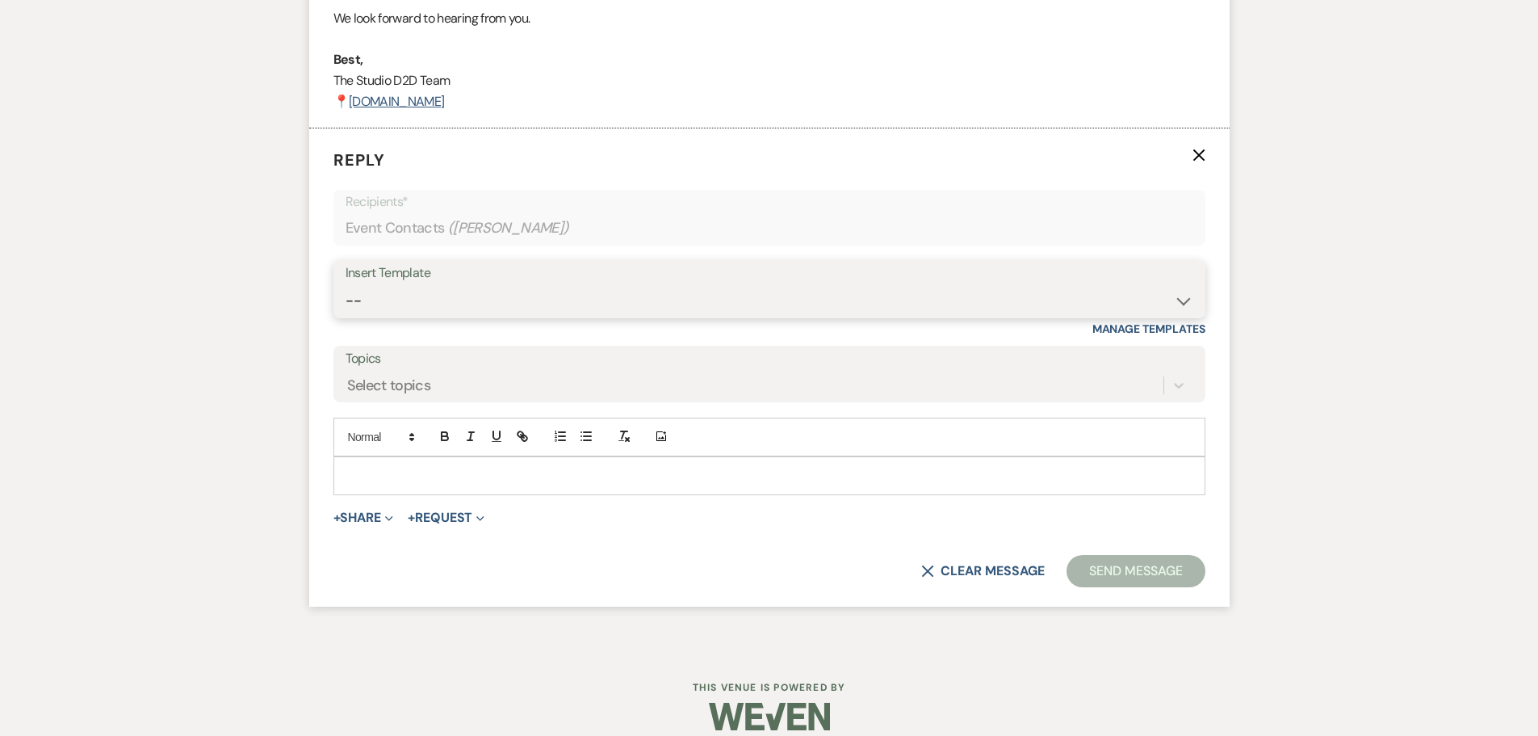
click at [469, 303] on select "-- New Inquiry - message 2 Event Pricing - Non Wedding Weven Planning Portal In…" at bounding box center [770, 300] width 848 height 31
select select "1746"
click at [346, 285] on select "-- New Inquiry - message 2 Event Pricing - Non Wedding Weven Planning Portal In…" at bounding box center [770, 300] width 848 height 31
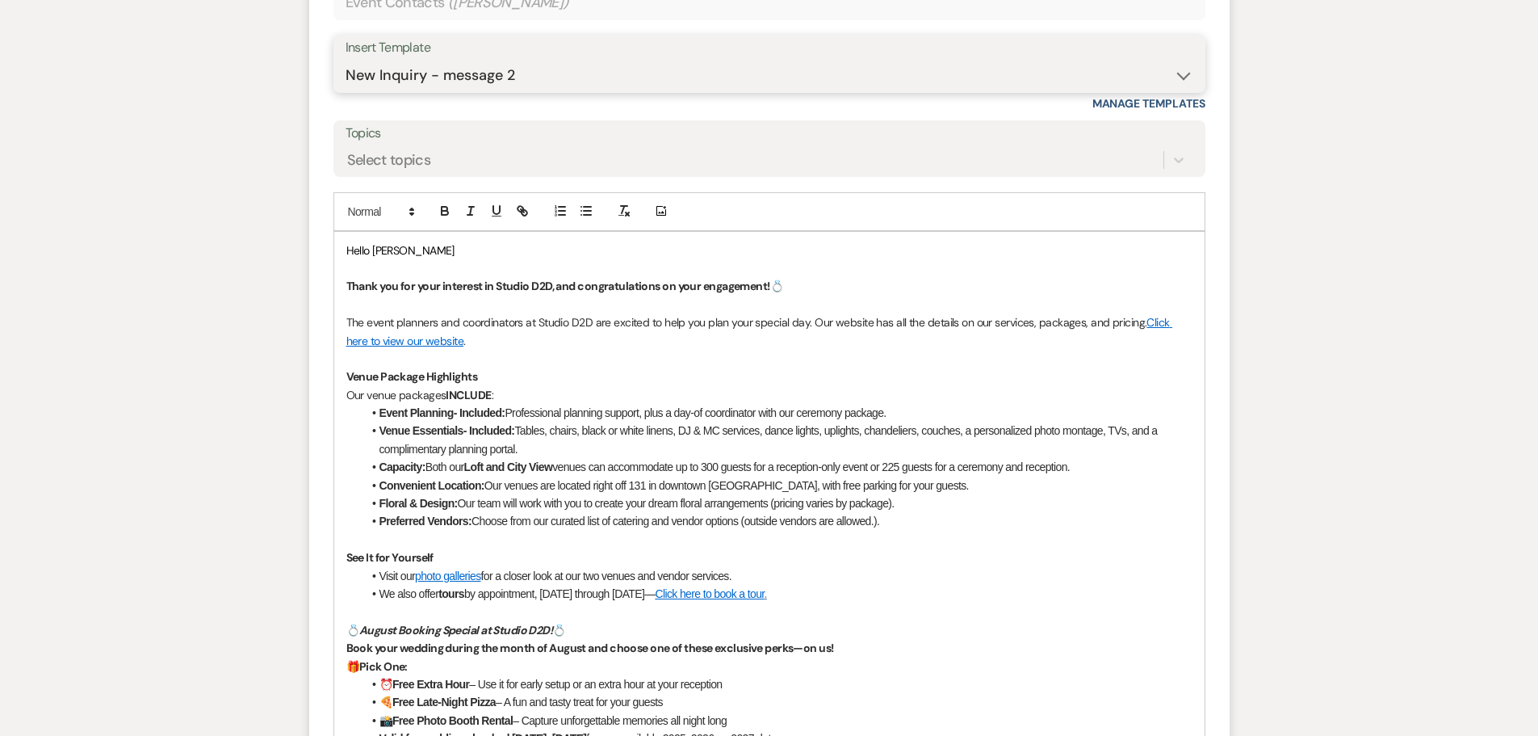
scroll to position [2343, 0]
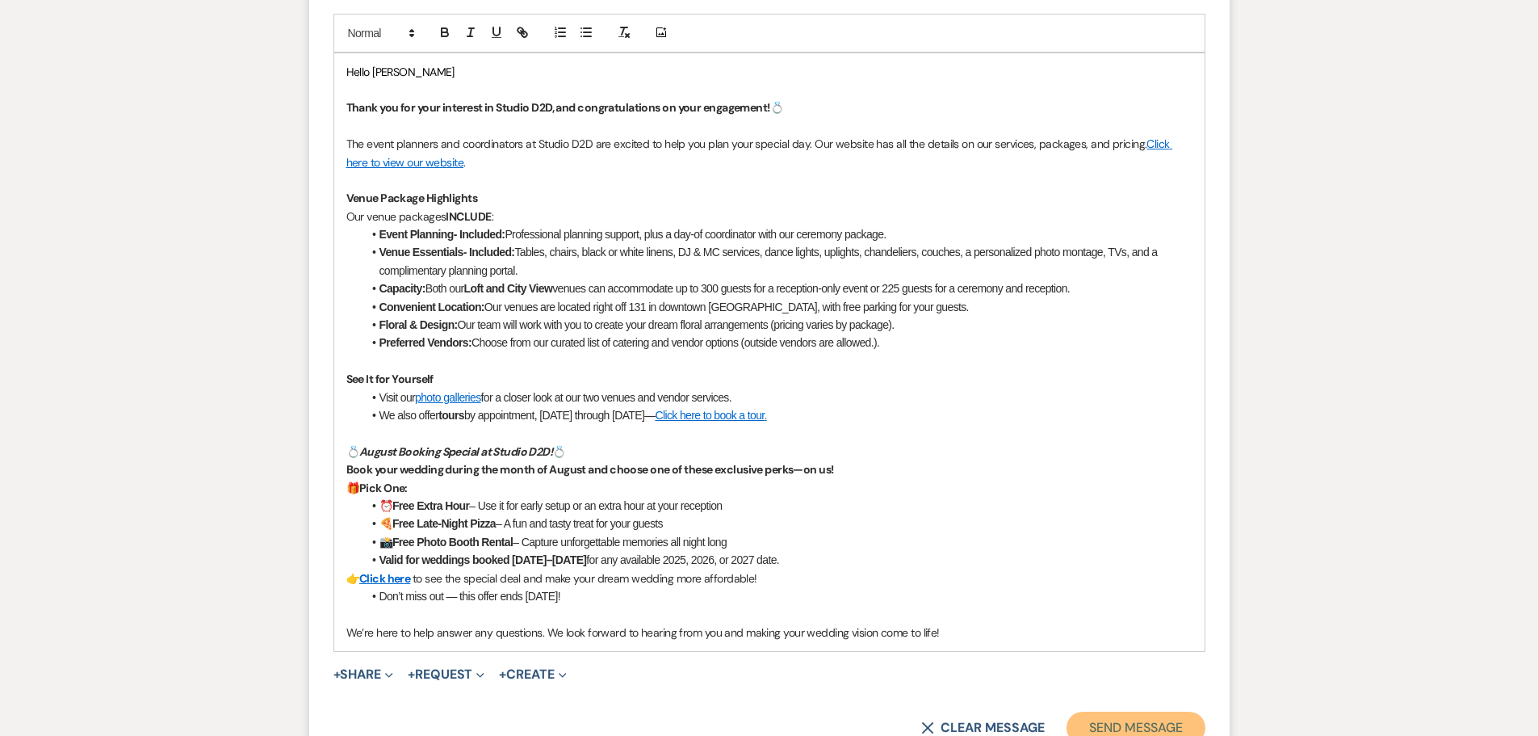
click at [1119, 720] on button "Send Message" at bounding box center [1136, 727] width 138 height 32
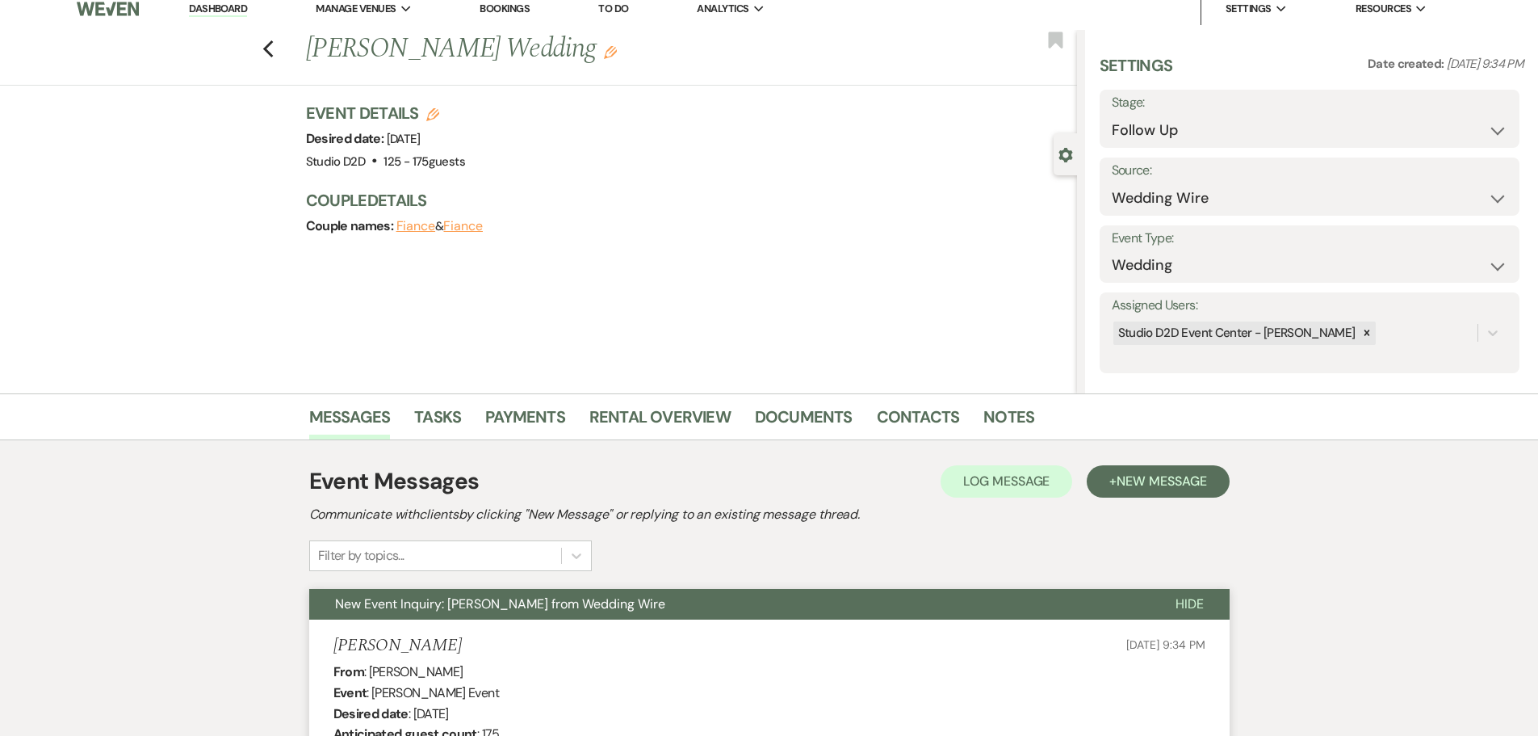
scroll to position [0, 0]
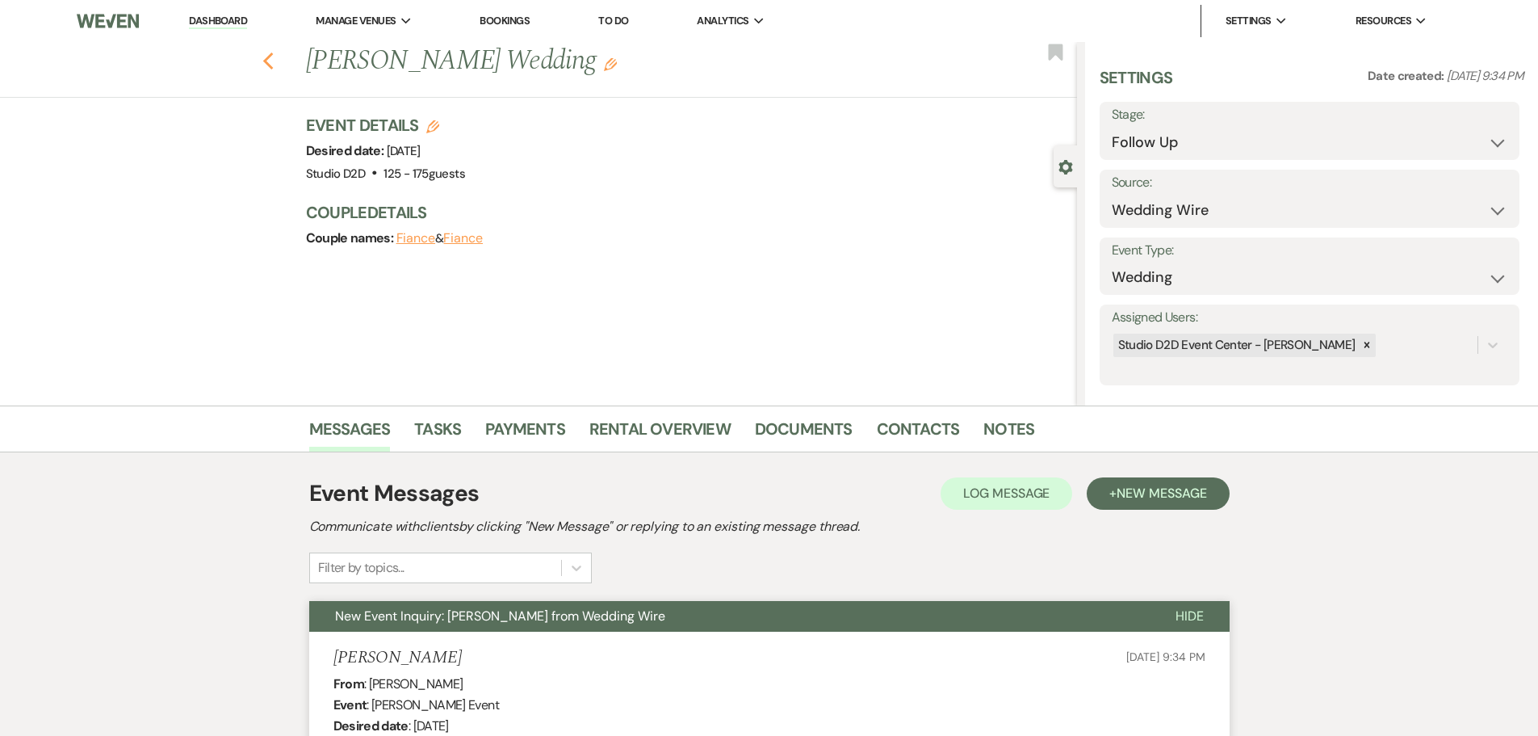
click at [272, 62] on use "button" at bounding box center [267, 61] width 10 height 18
select select "9"
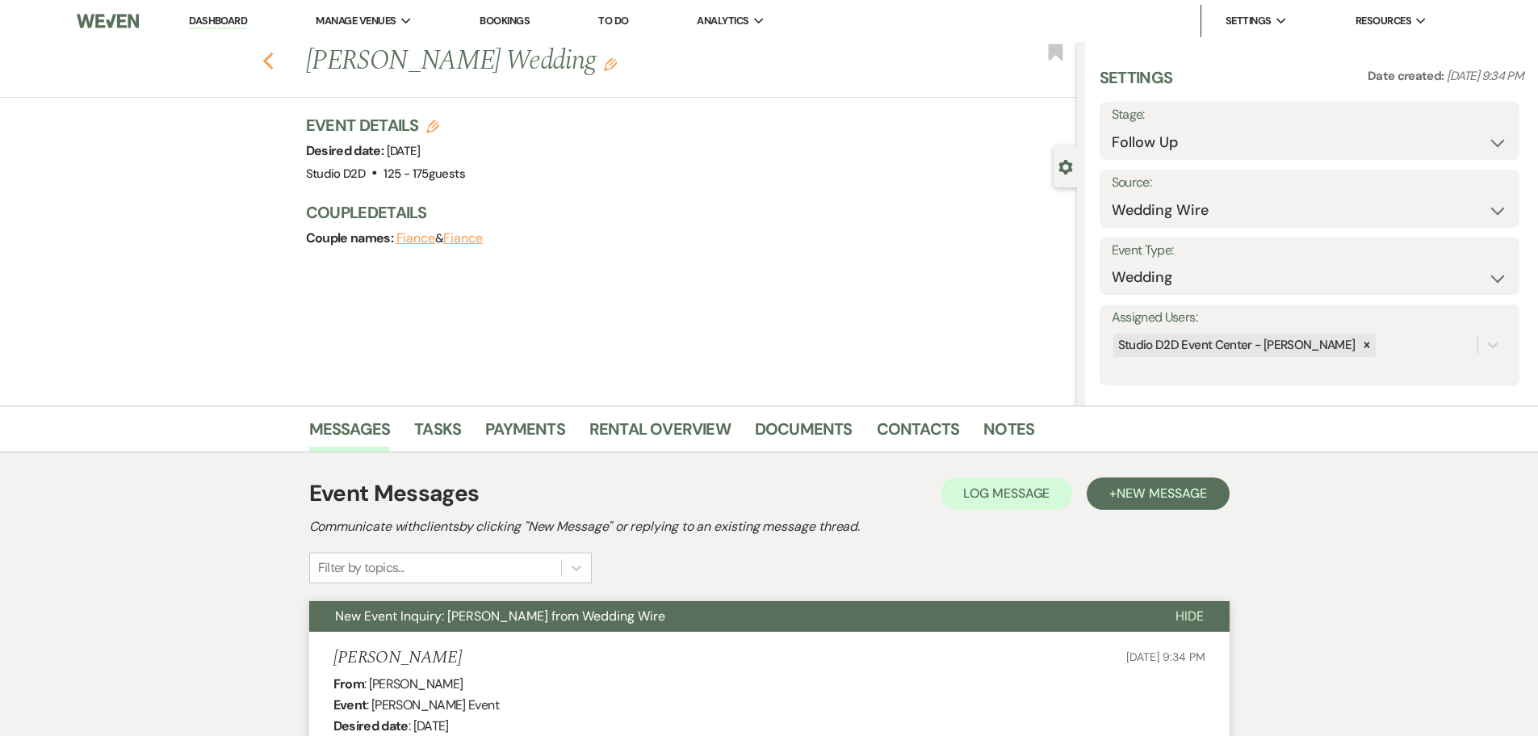
select select "9"
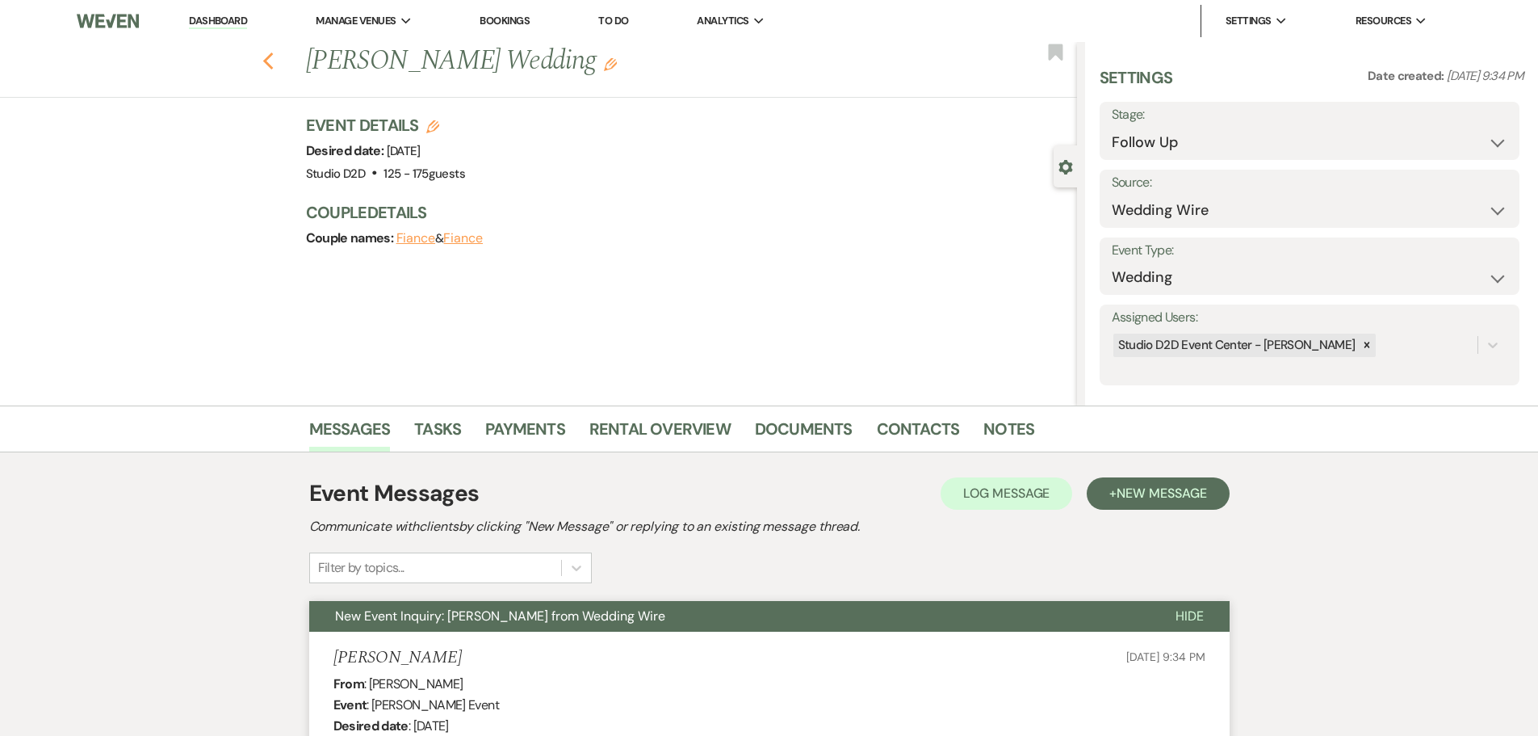
select select "9"
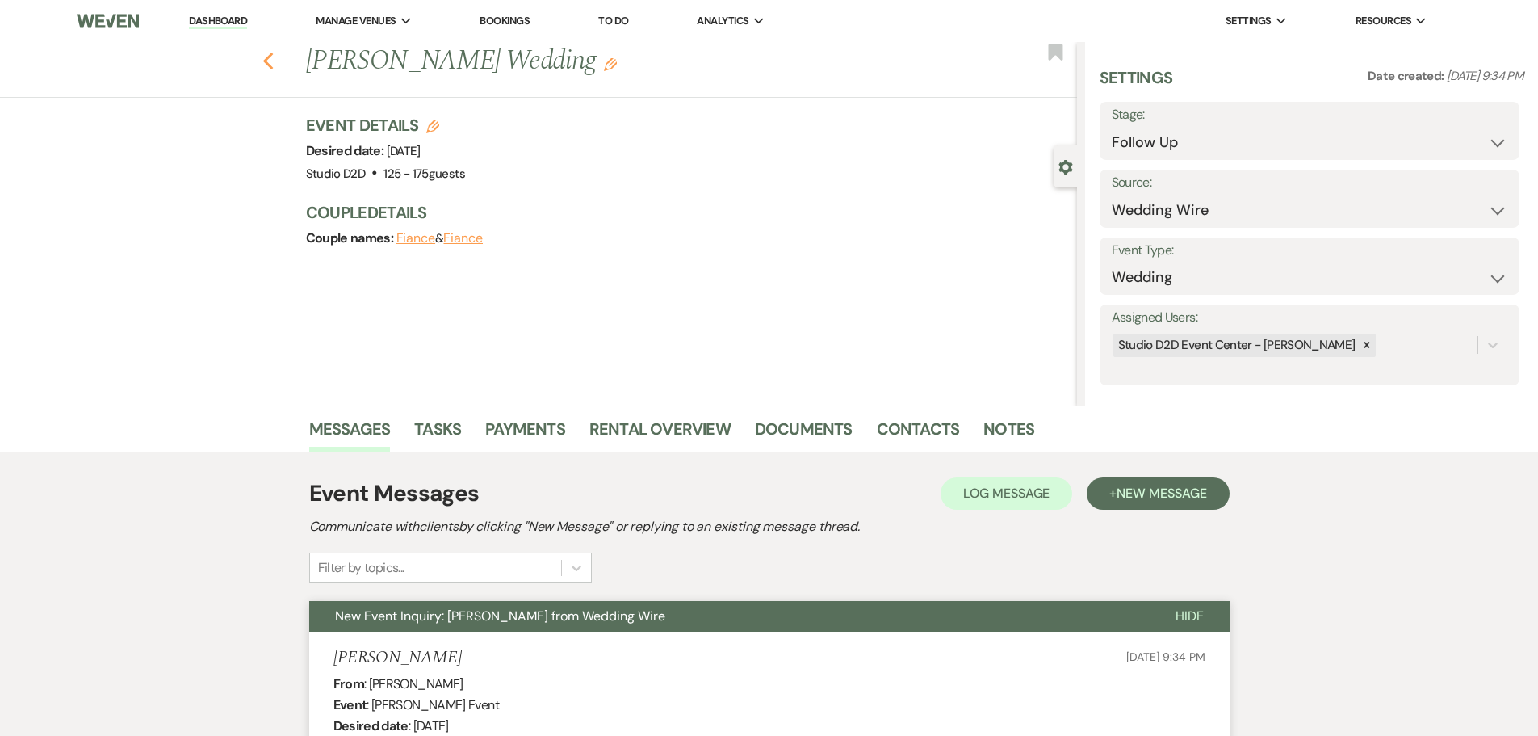
select select "9"
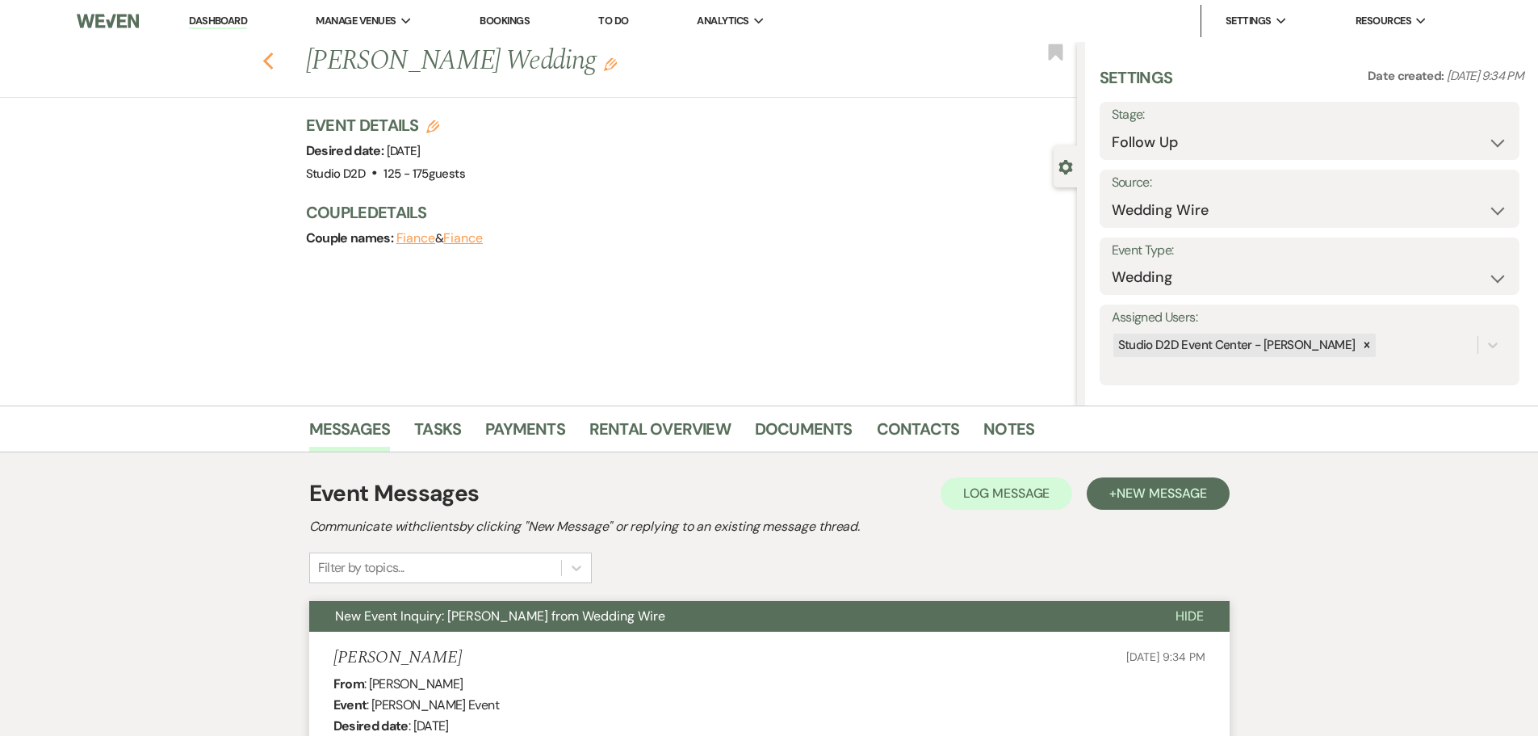
select select "9"
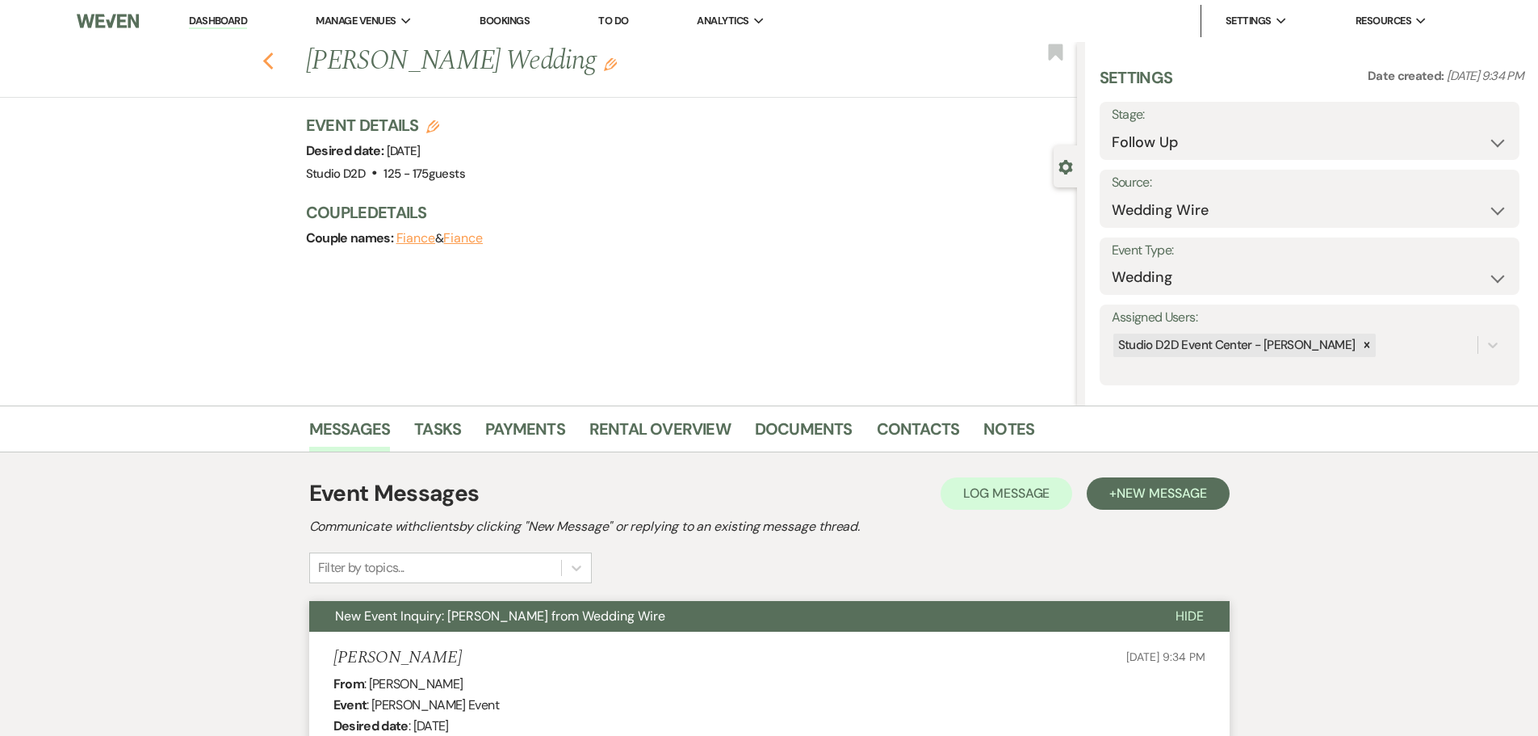
select select "9"
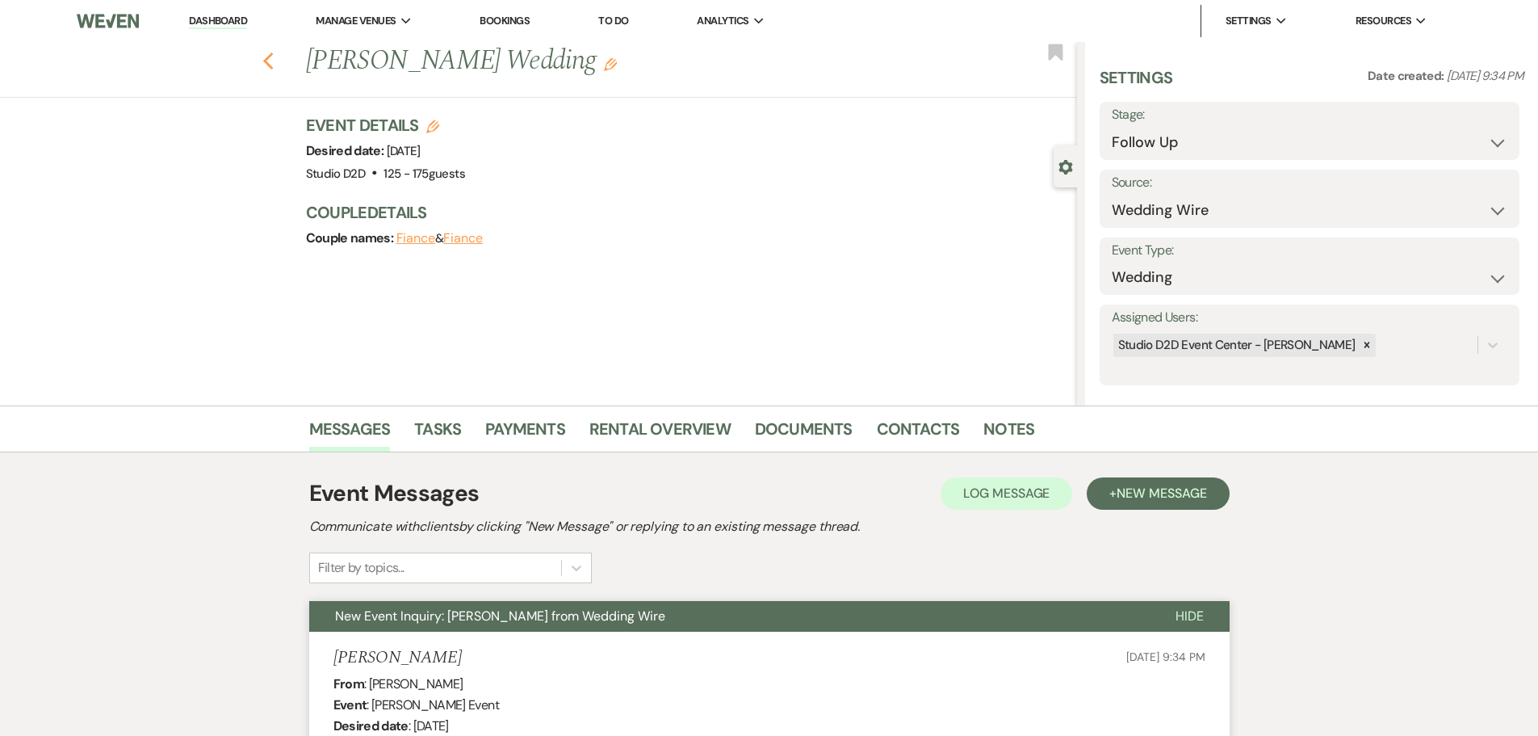
select select "9"
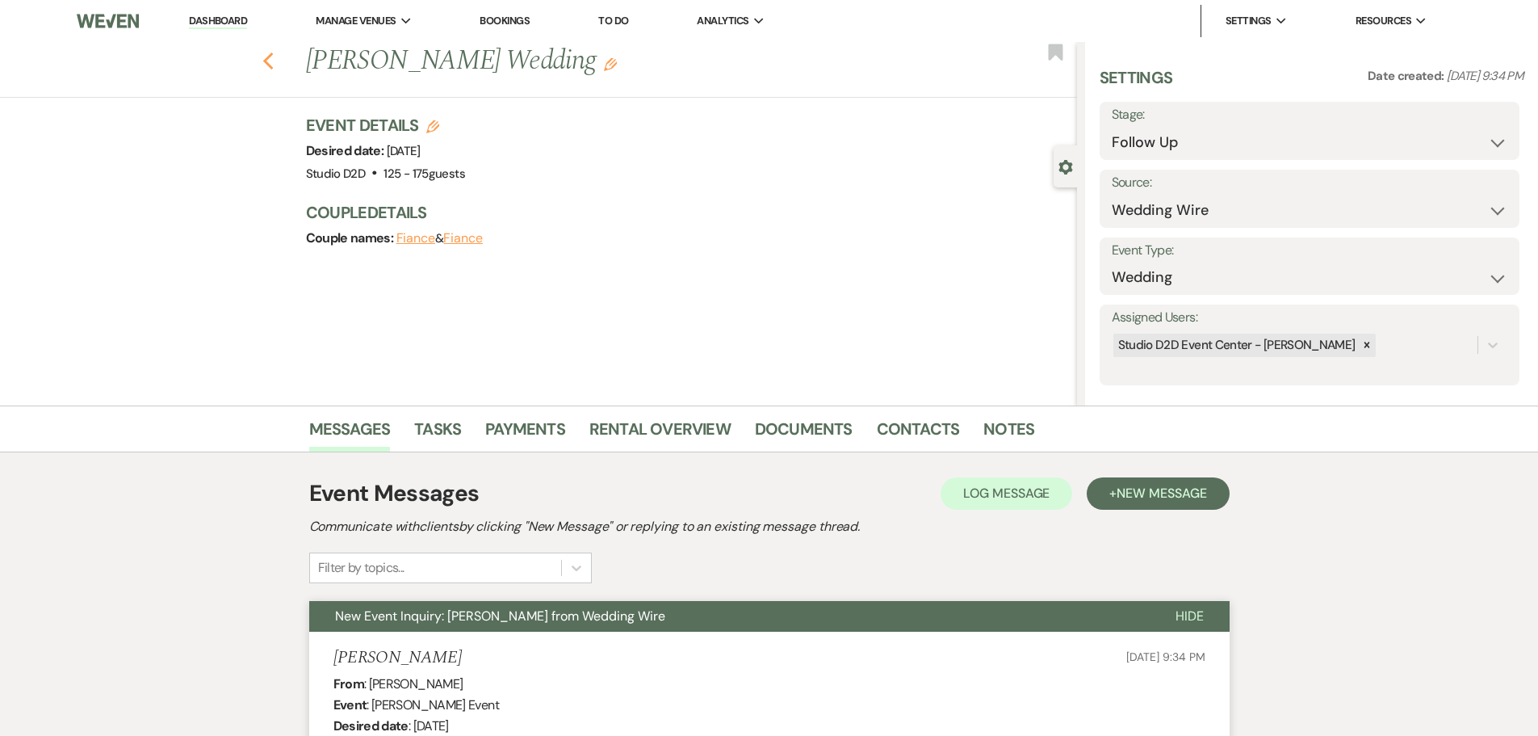
select select "9"
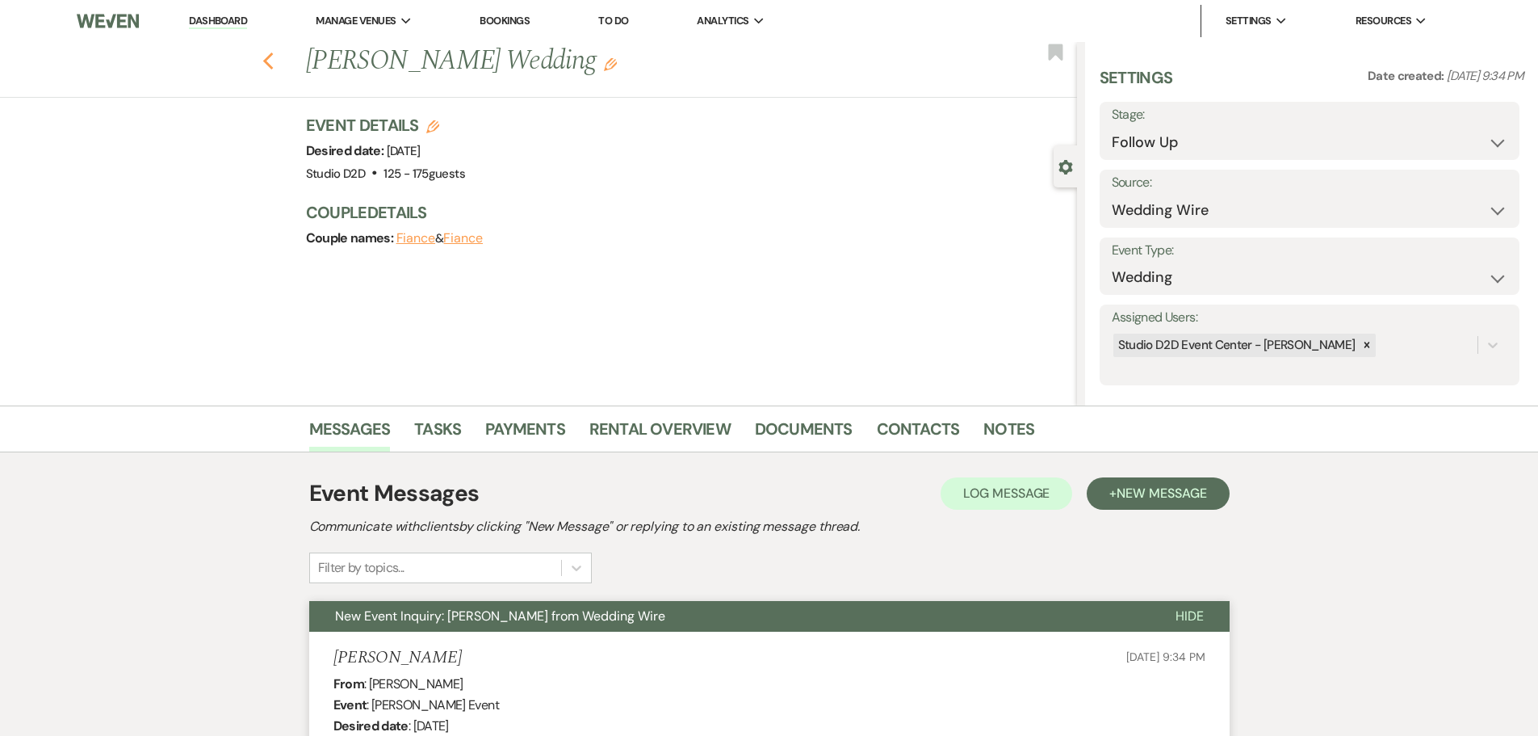
select select "9"
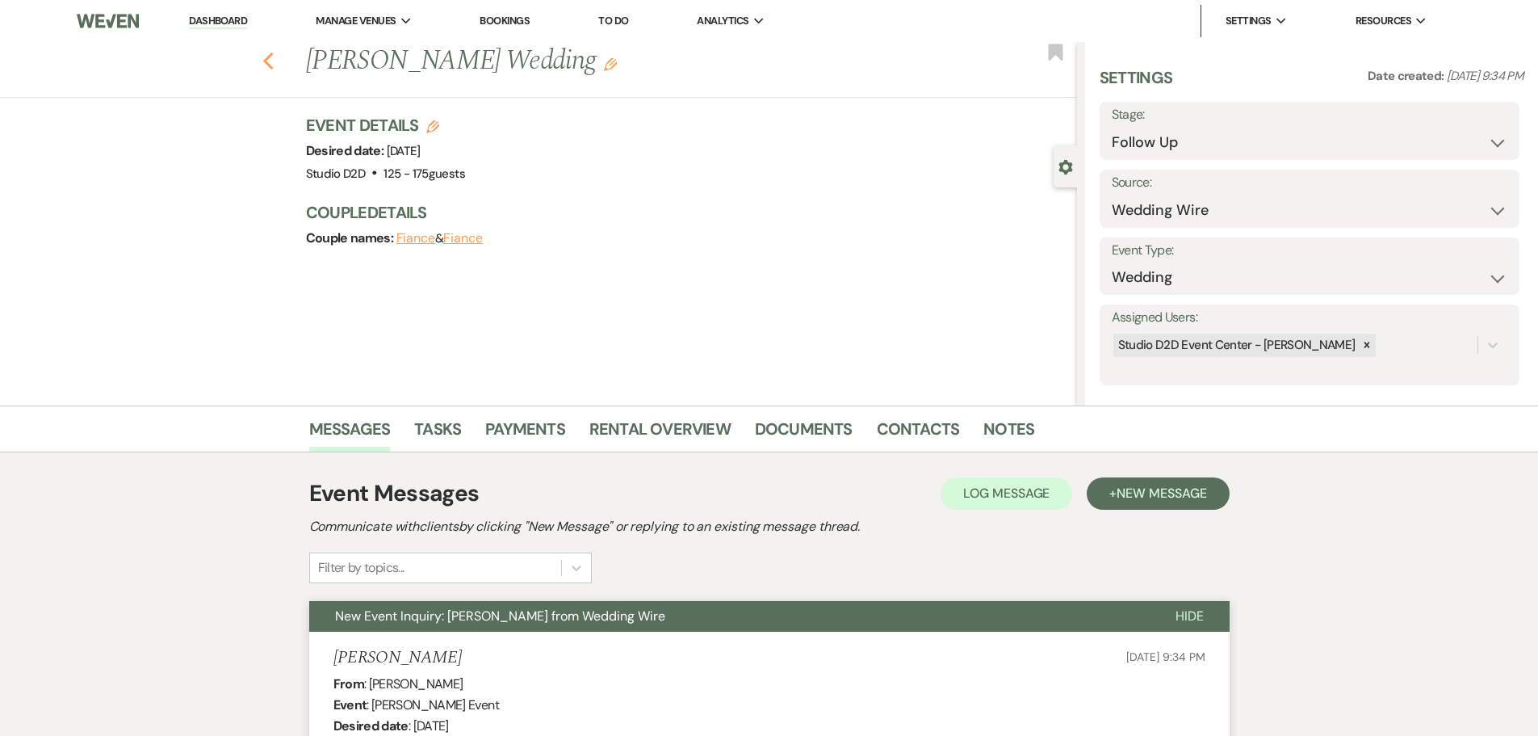
select select "9"
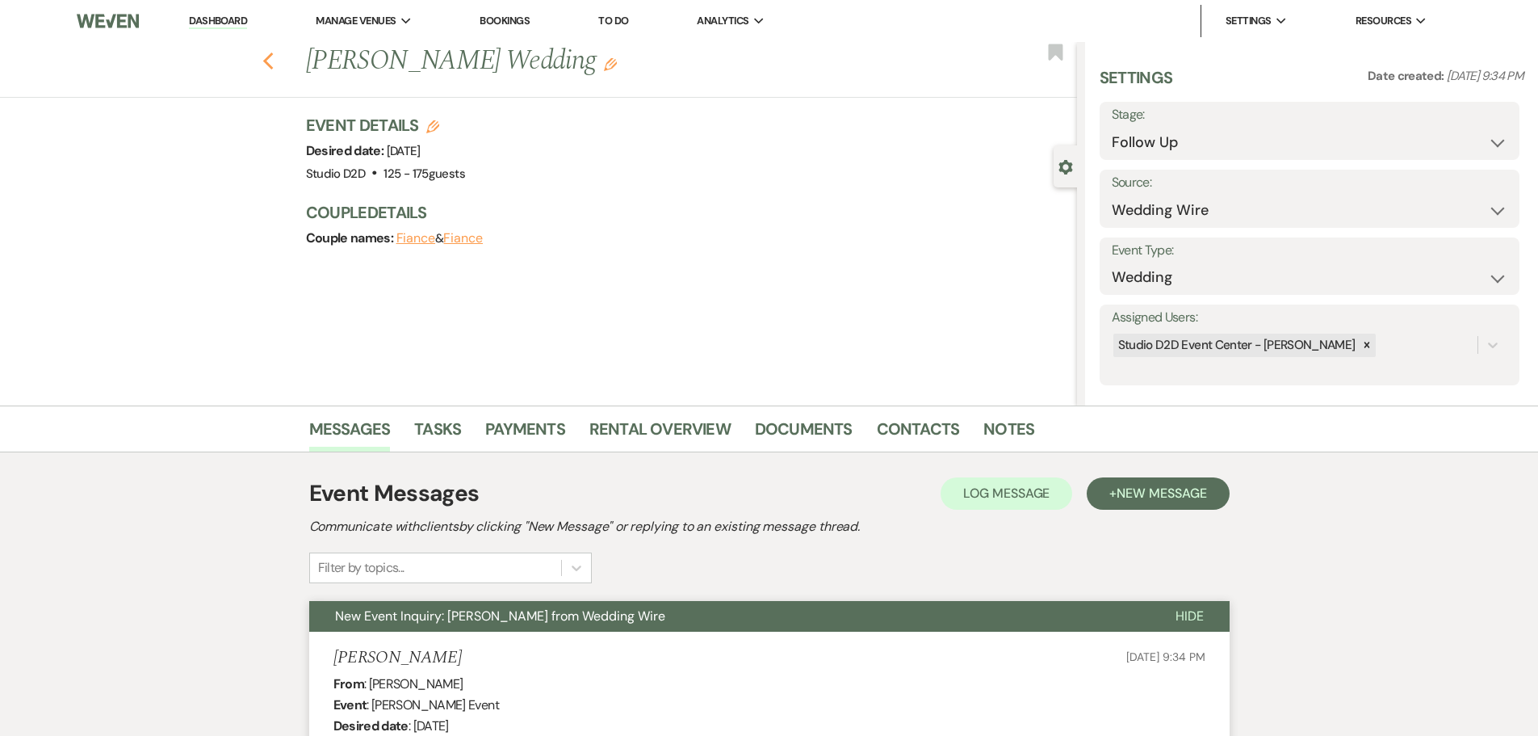
select select "9"
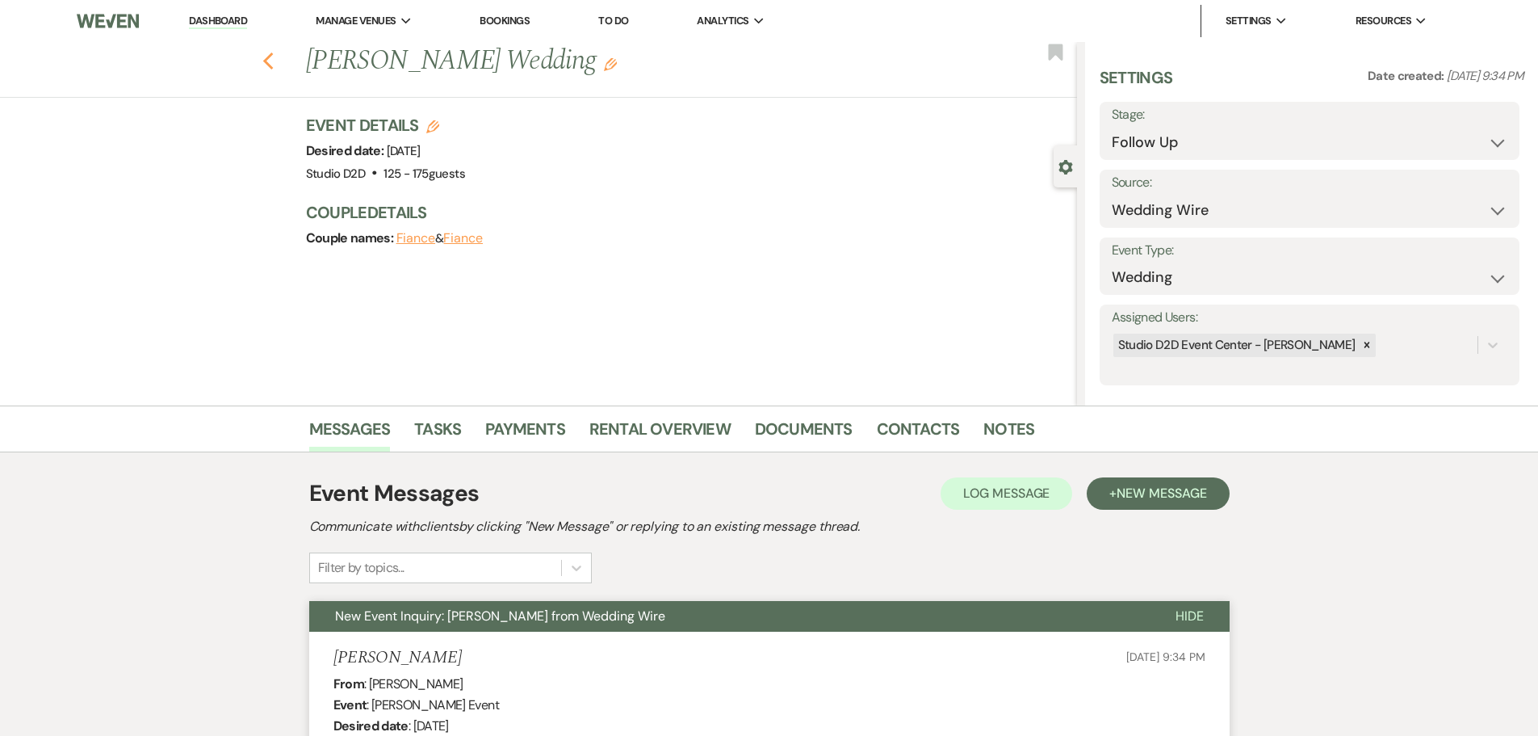
select select "9"
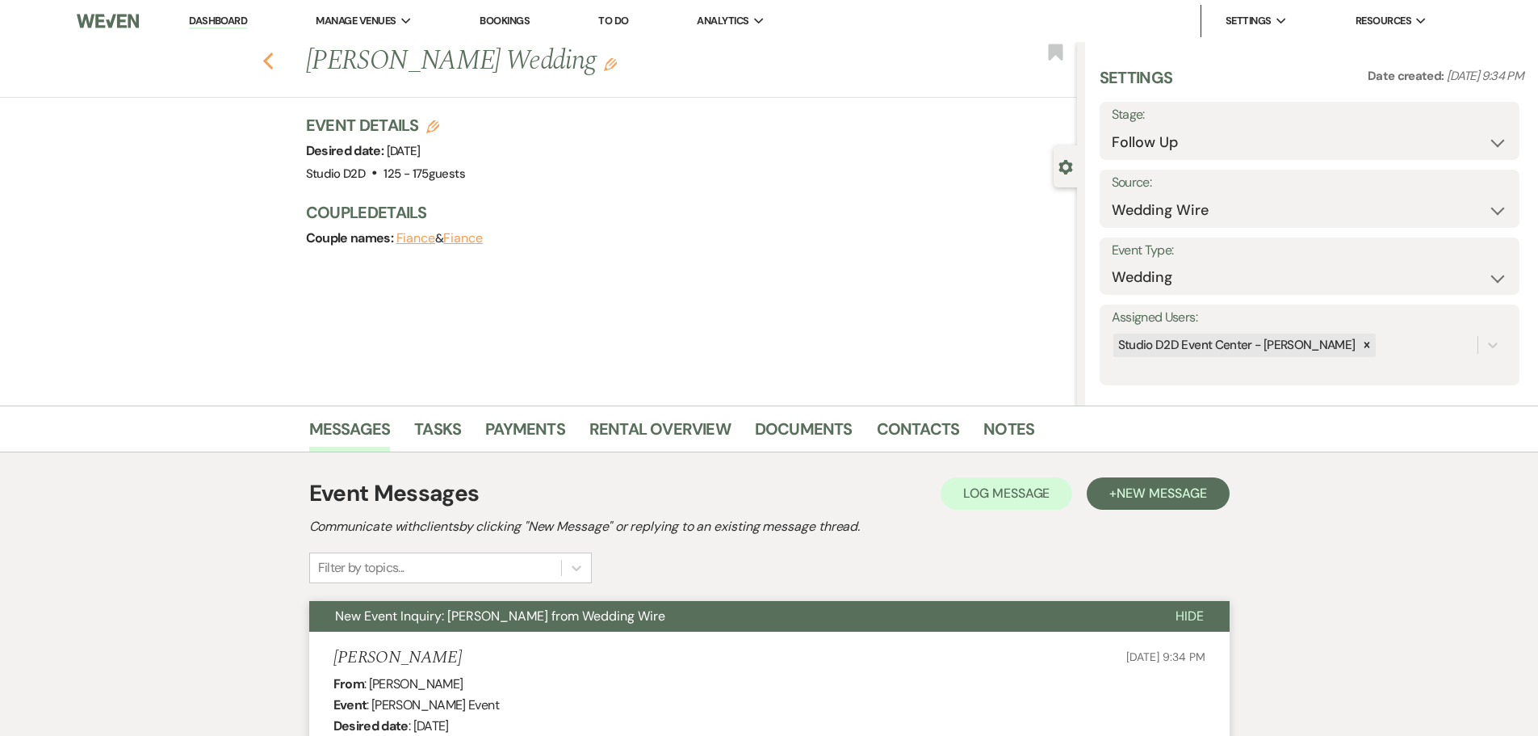
select select "9"
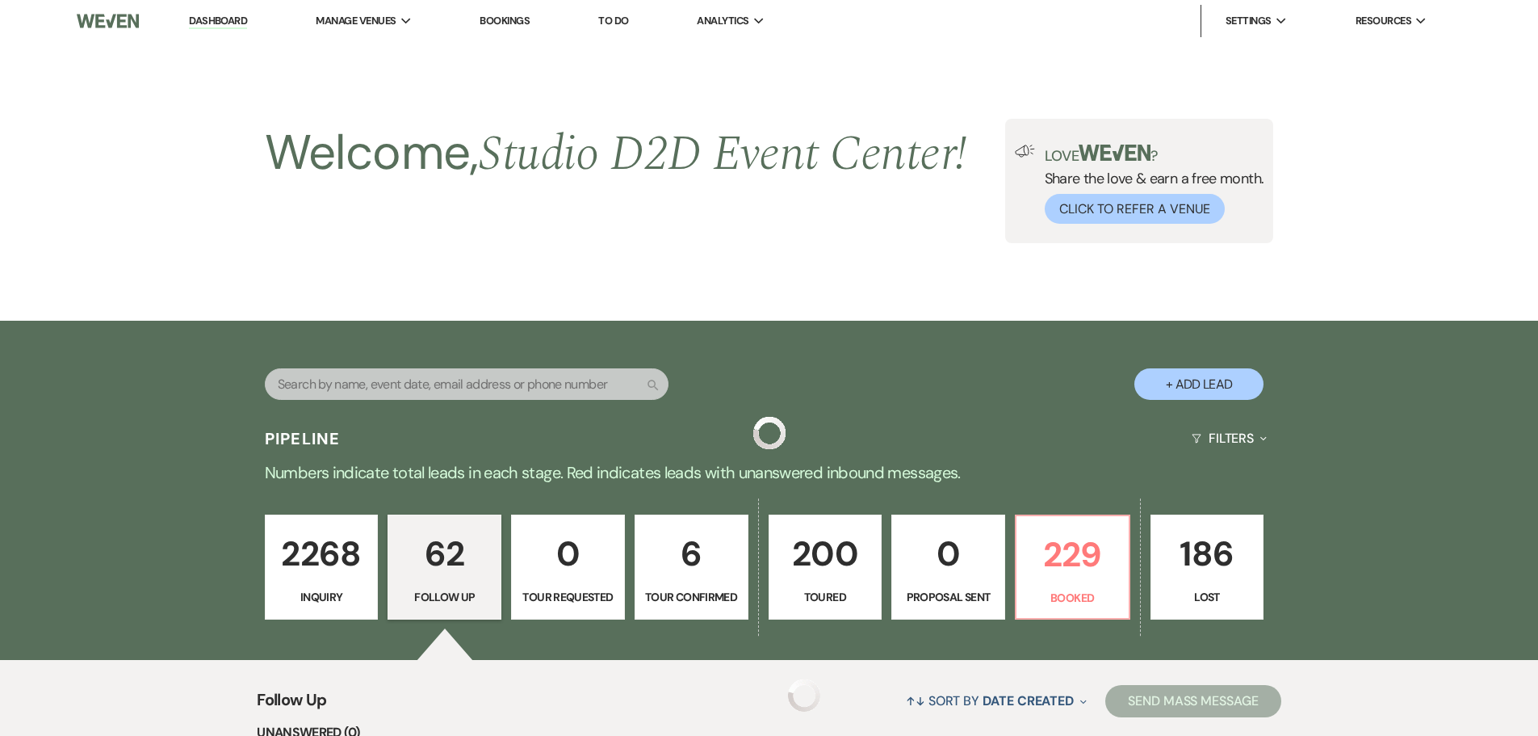
scroll to position [565, 0]
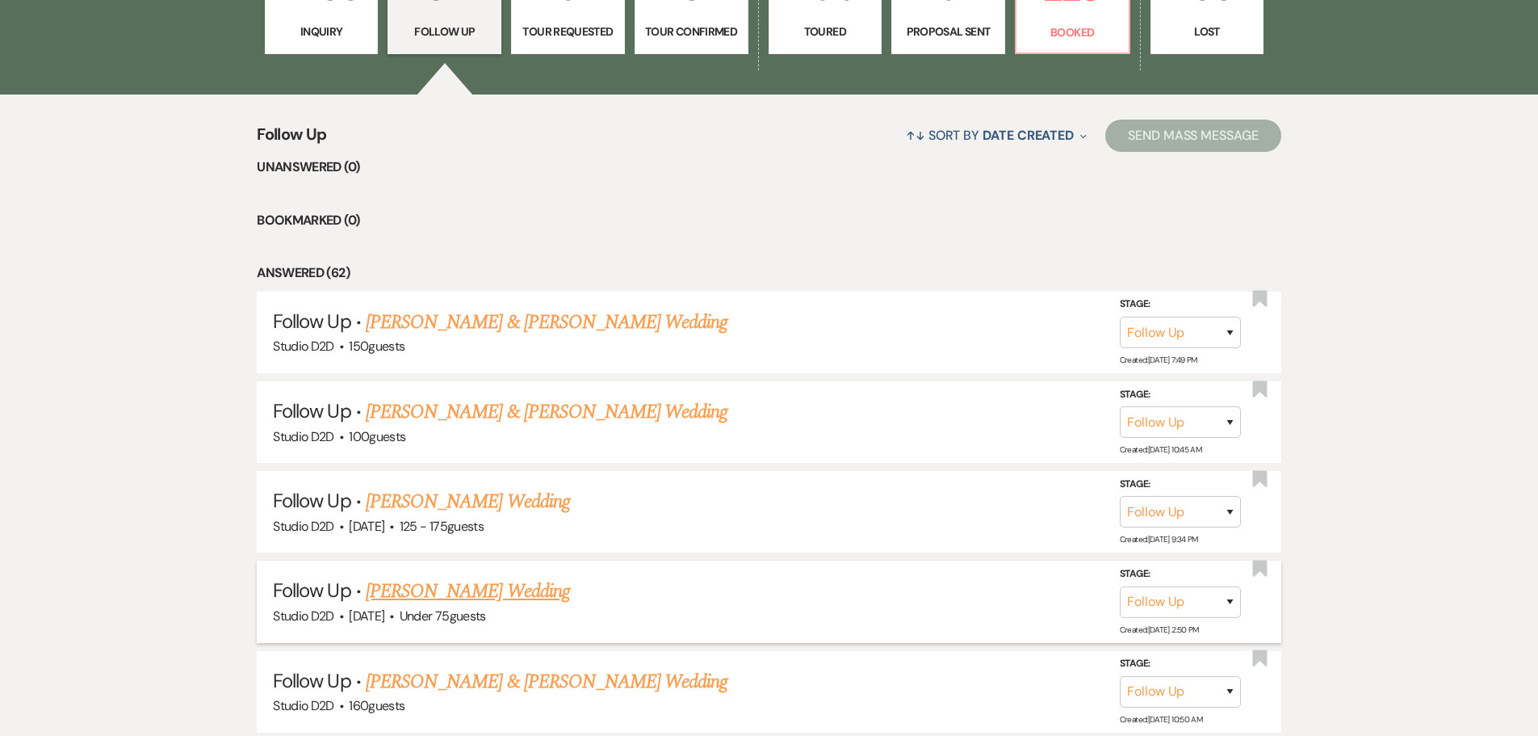
click at [472, 590] on link "Danielle Masters's Wedding" at bounding box center [468, 591] width 204 height 29
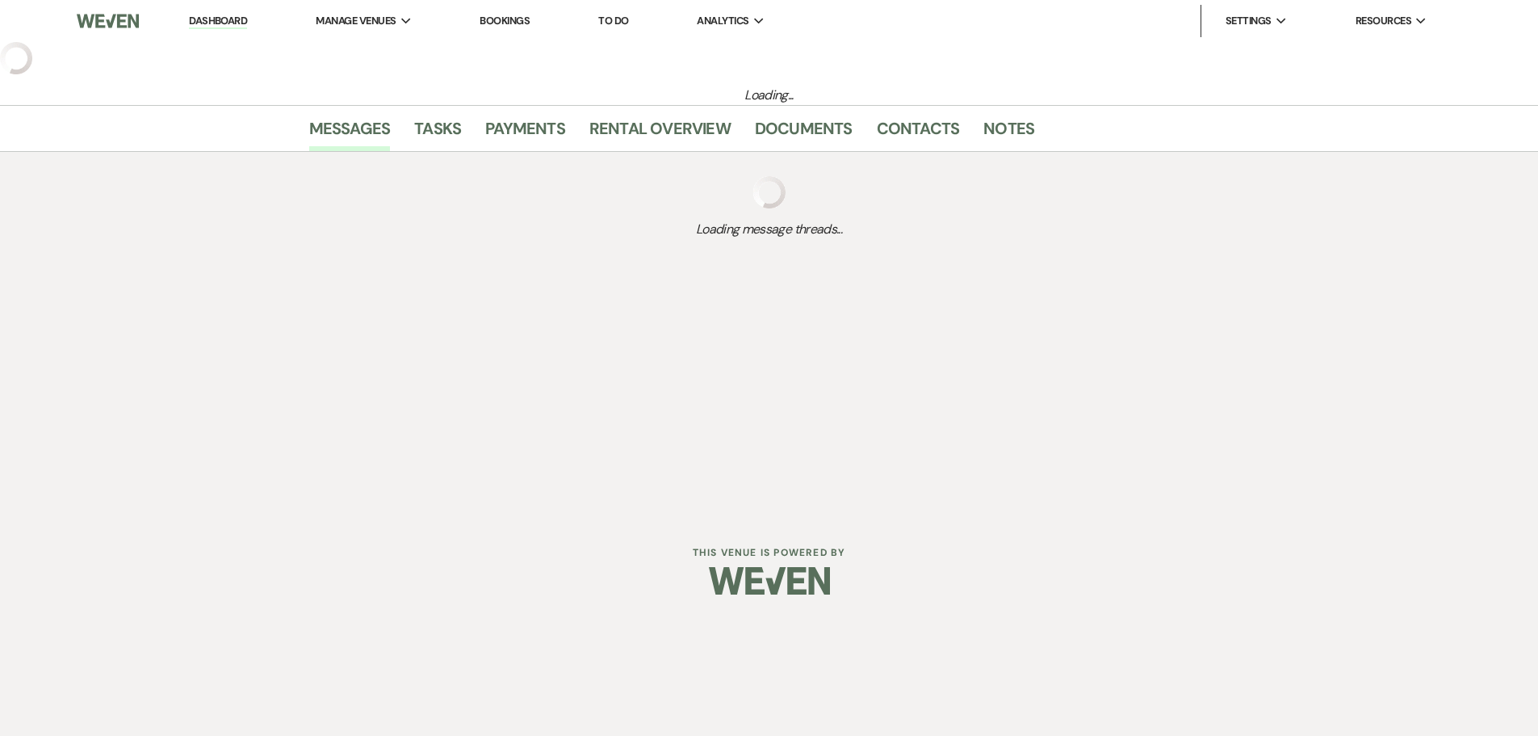
select select "9"
select select "3"
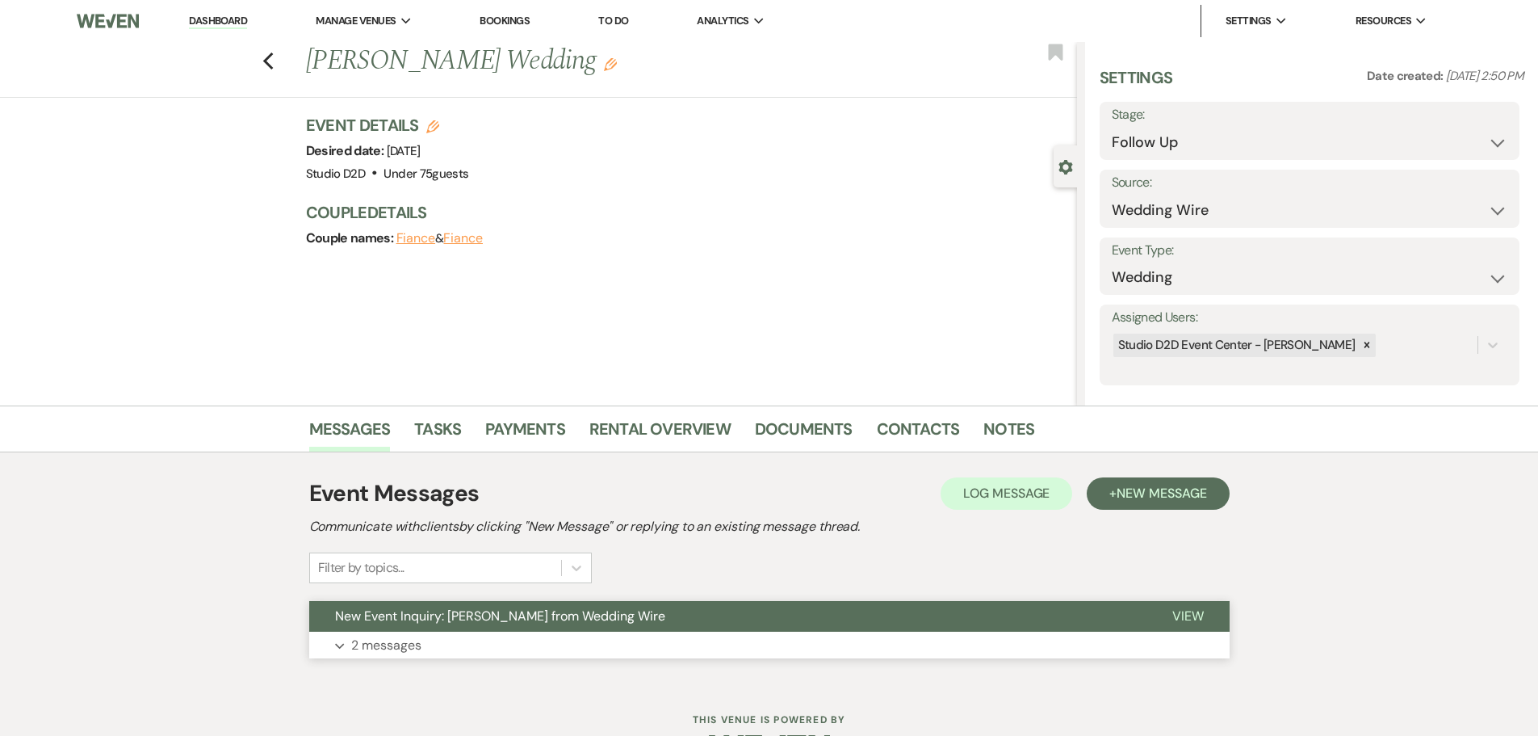
click at [400, 636] on p "2 messages" at bounding box center [386, 645] width 70 height 21
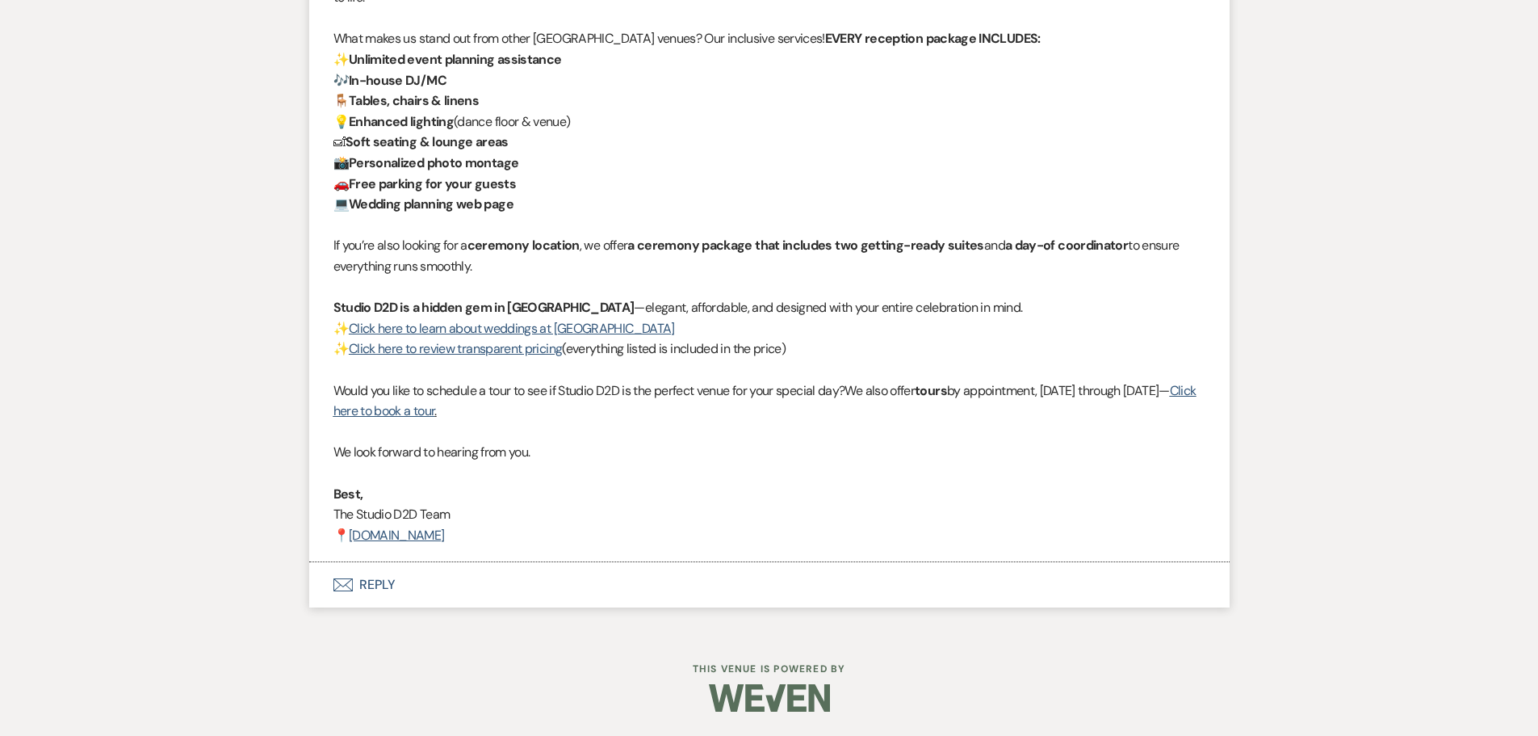
click at [385, 583] on button "Envelope Reply" at bounding box center [769, 584] width 921 height 45
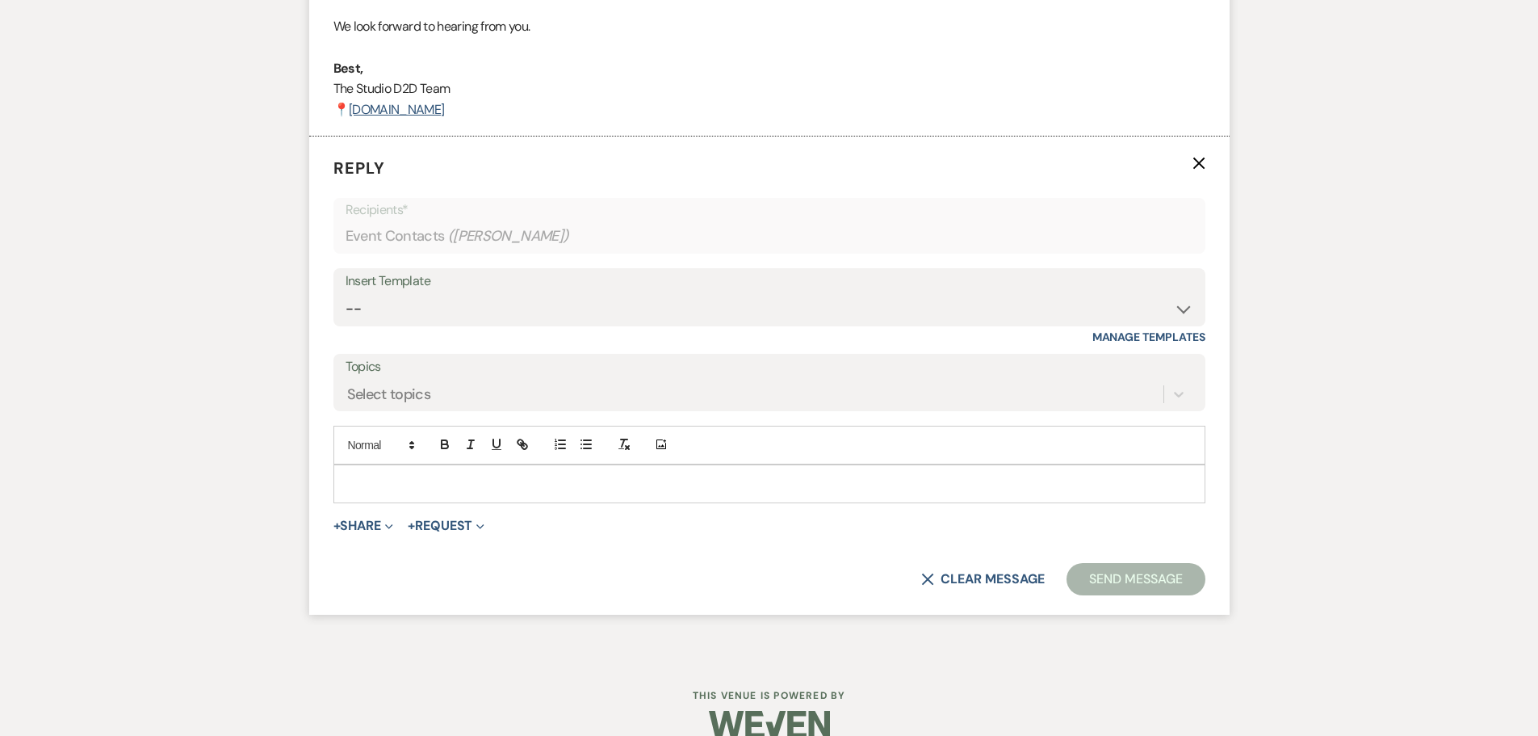
scroll to position [1980, 0]
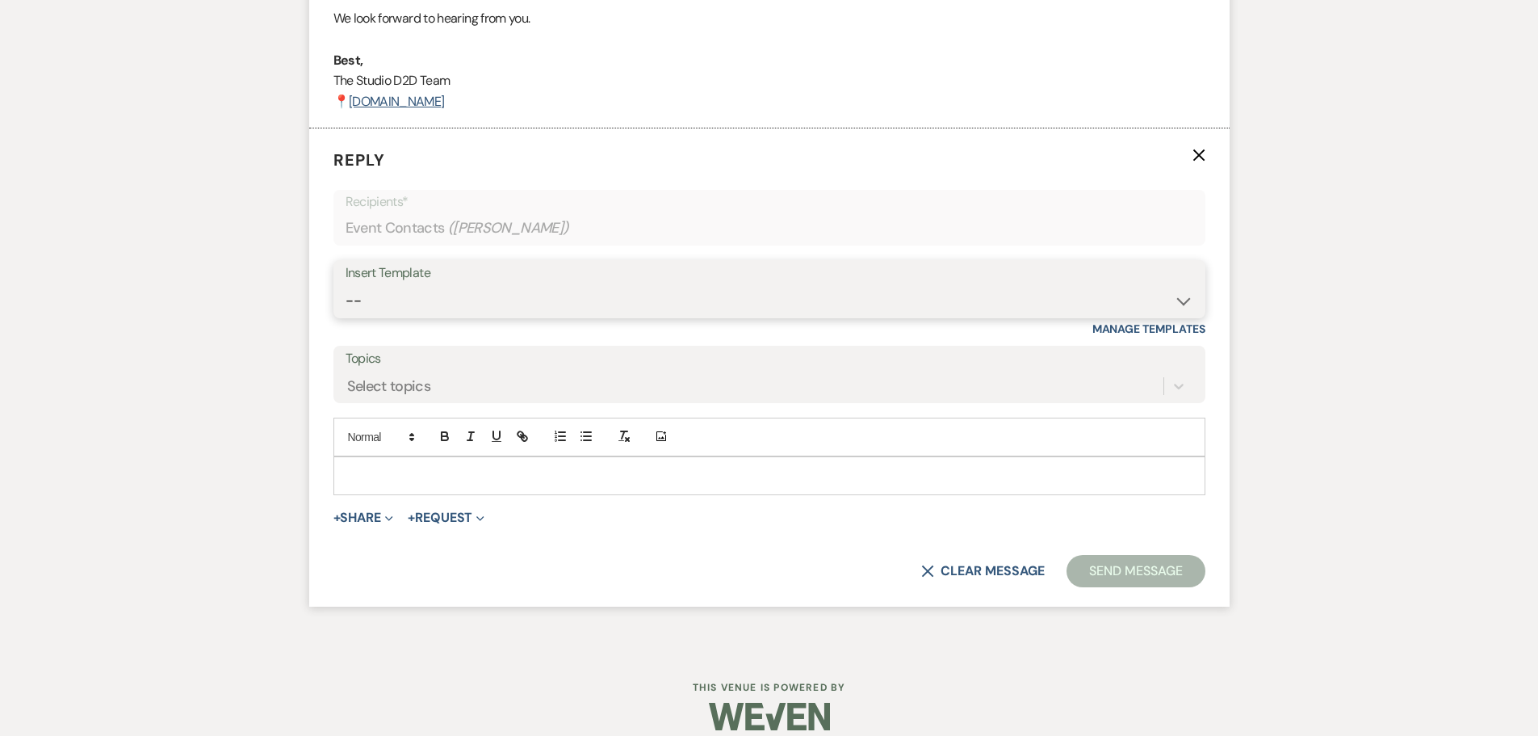
click at [432, 299] on select "-- New Inquiry - message 2 Event Pricing - Non Wedding Weven Planning Portal In…" at bounding box center [770, 300] width 848 height 31
select select "1746"
click at [346, 285] on select "-- New Inquiry - message 2 Event Pricing - Non Wedding Weven Planning Portal In…" at bounding box center [770, 300] width 848 height 31
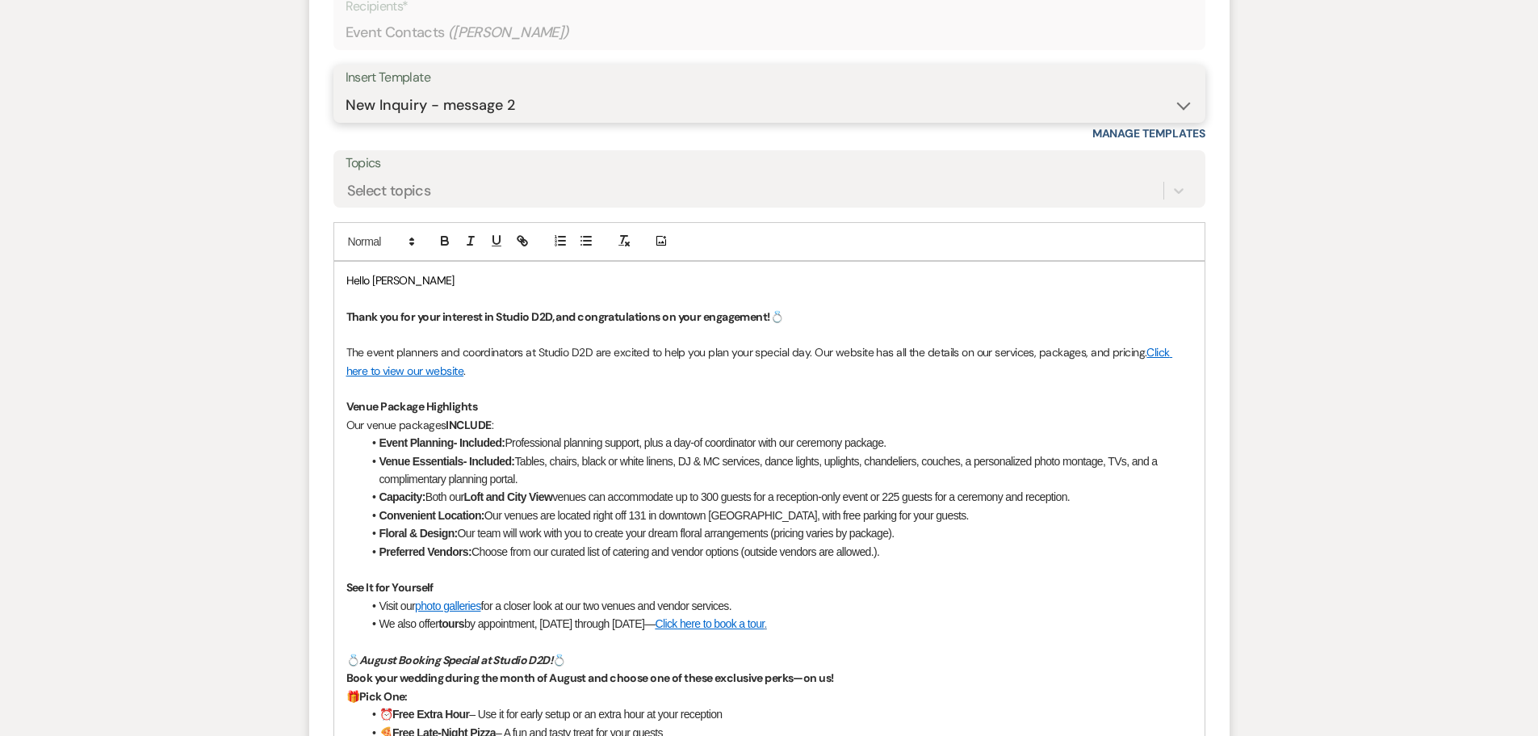
scroll to position [2559, 0]
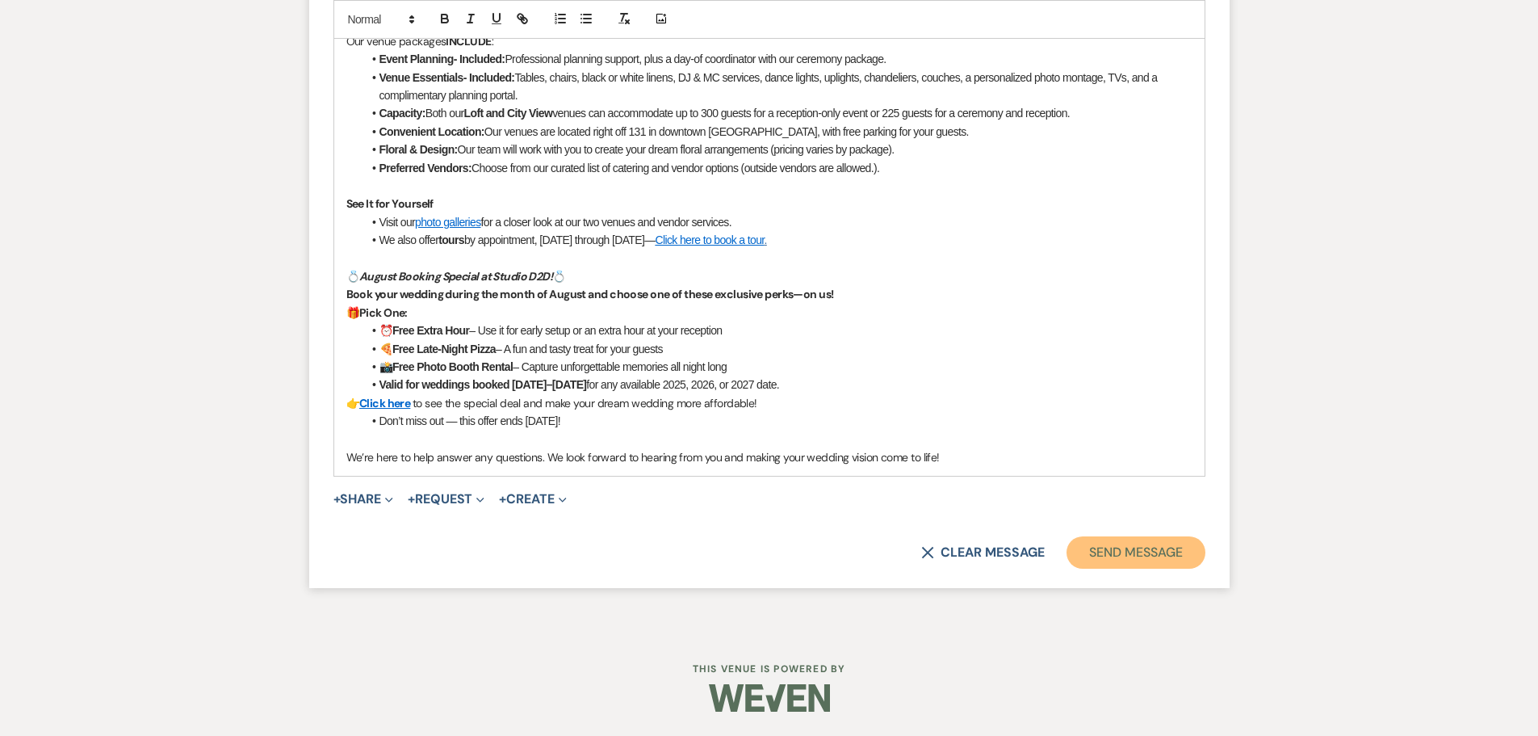
click at [1114, 557] on button "Send Message" at bounding box center [1136, 552] width 138 height 32
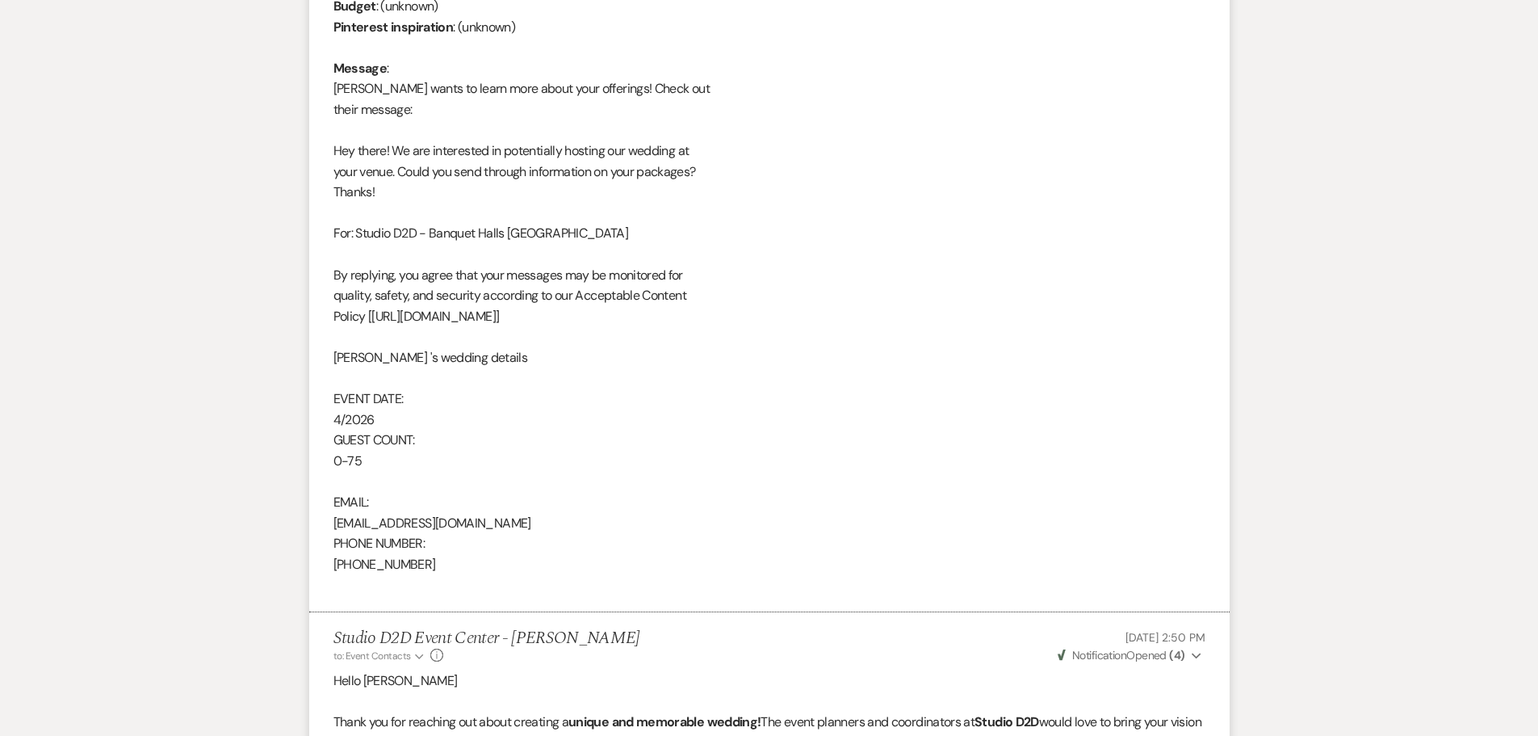
scroll to position [0, 0]
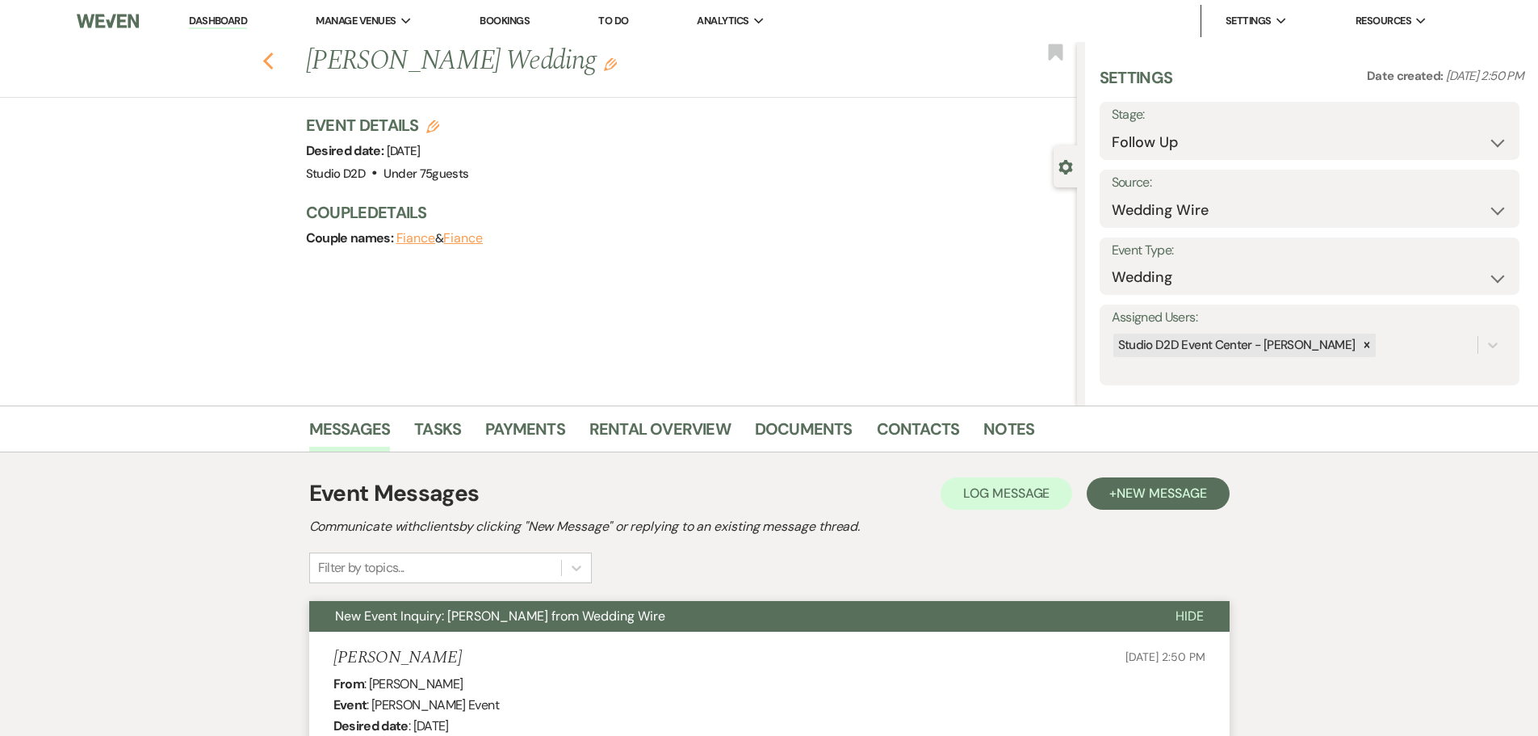
click at [270, 66] on icon "Previous" at bounding box center [268, 61] width 12 height 19
select select "9"
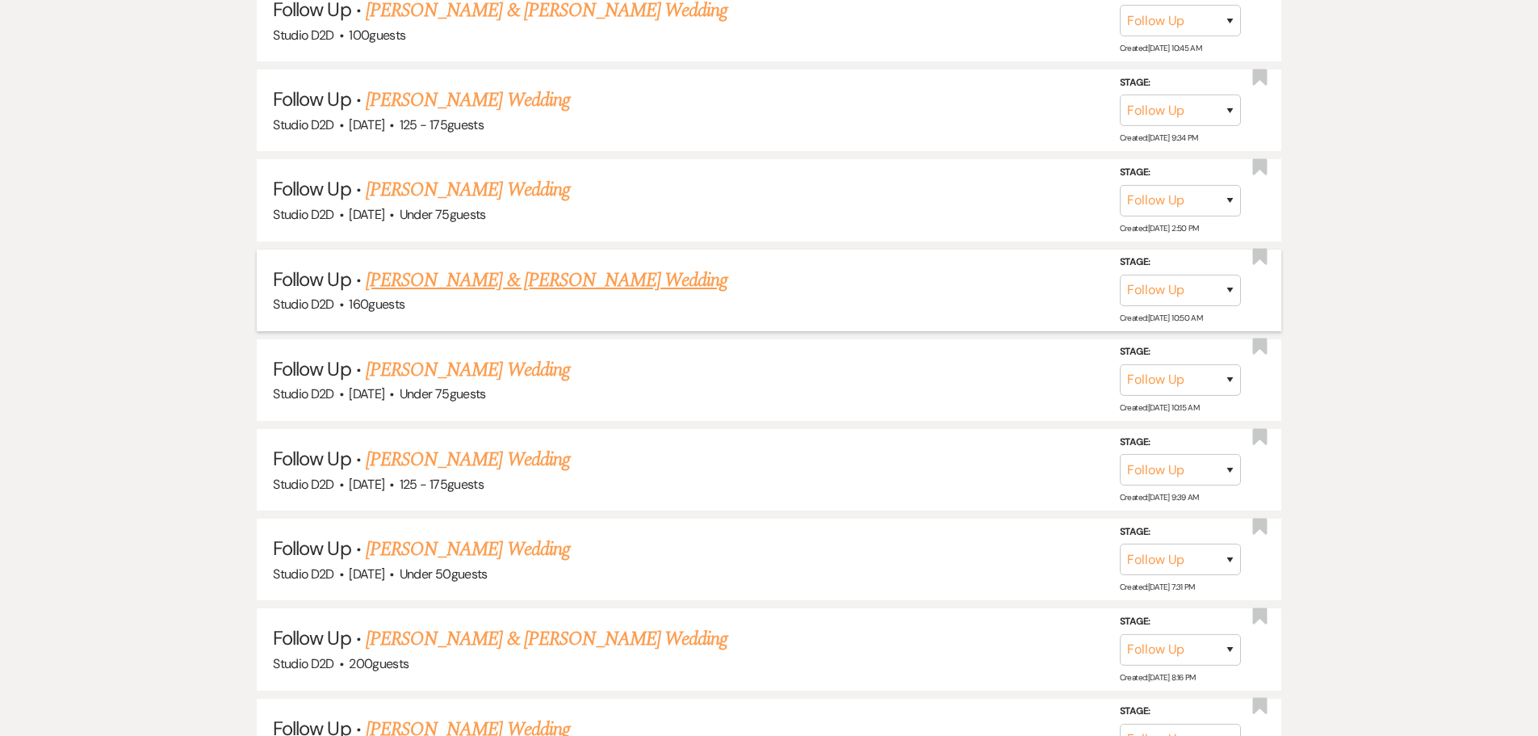
scroll to position [969, 0]
click at [436, 280] on link "Luke Booth & Zoe Snider's Wedding" at bounding box center [547, 277] width 362 height 29
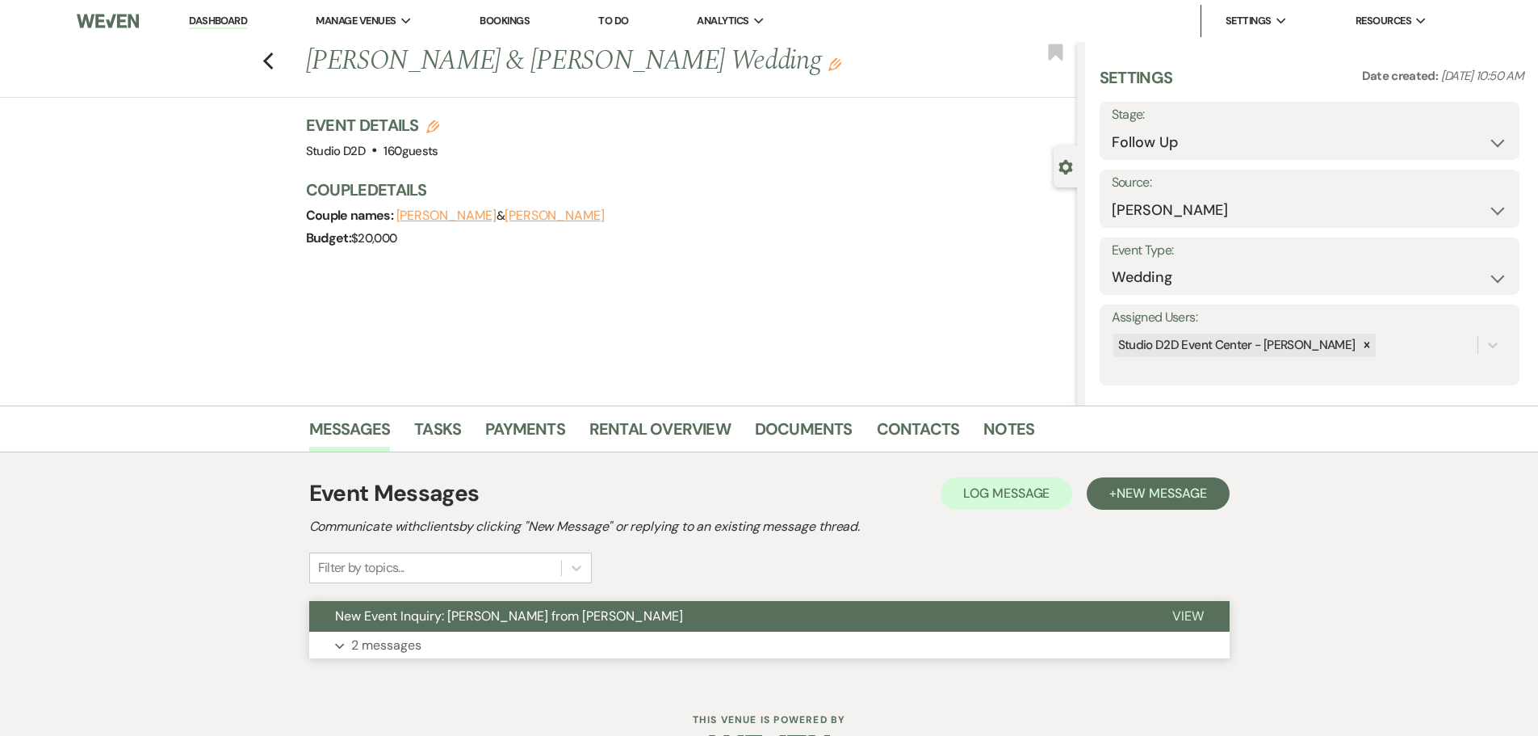
click at [405, 643] on p "2 messages" at bounding box center [386, 645] width 70 height 21
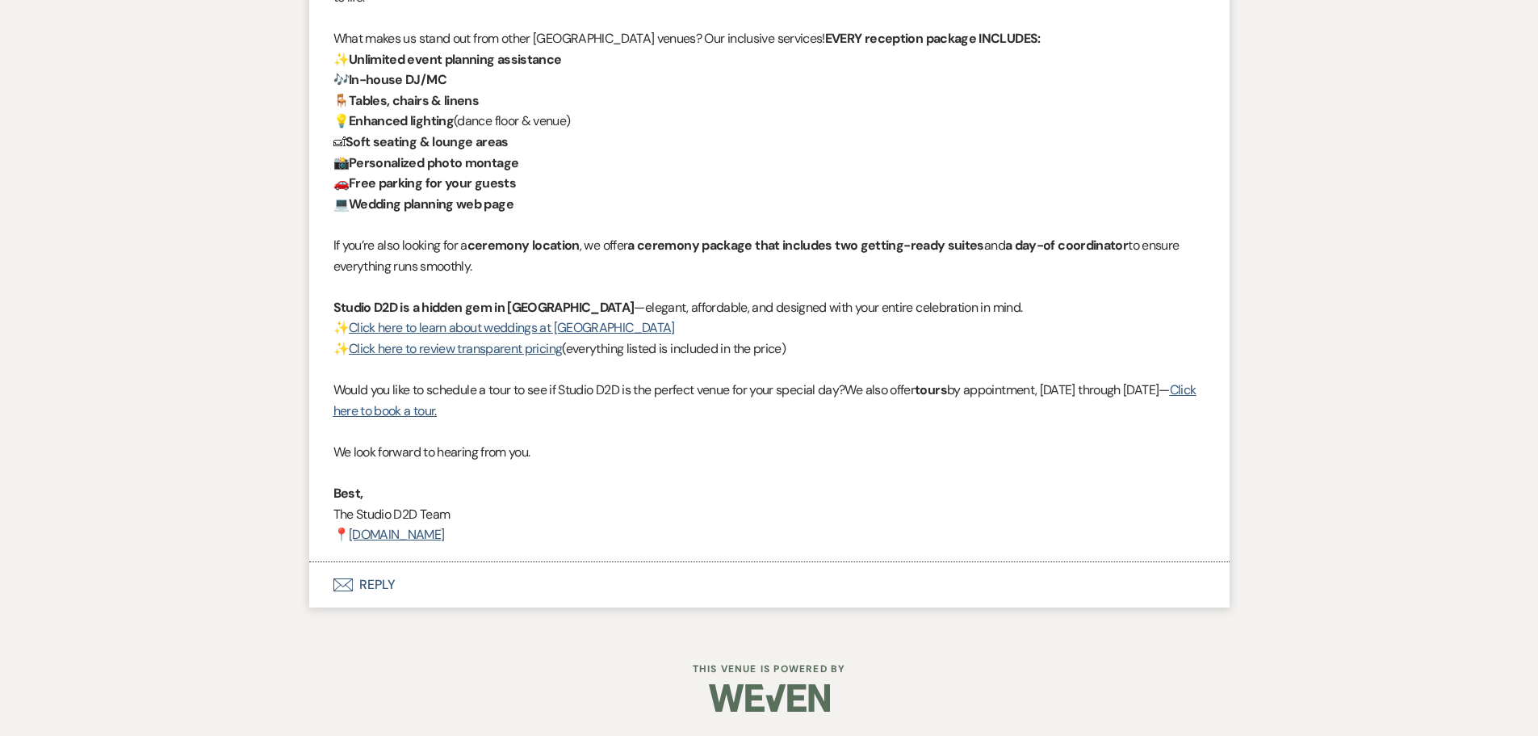
scroll to position [1836, 0]
click at [376, 578] on button "Envelope Reply" at bounding box center [769, 584] width 921 height 45
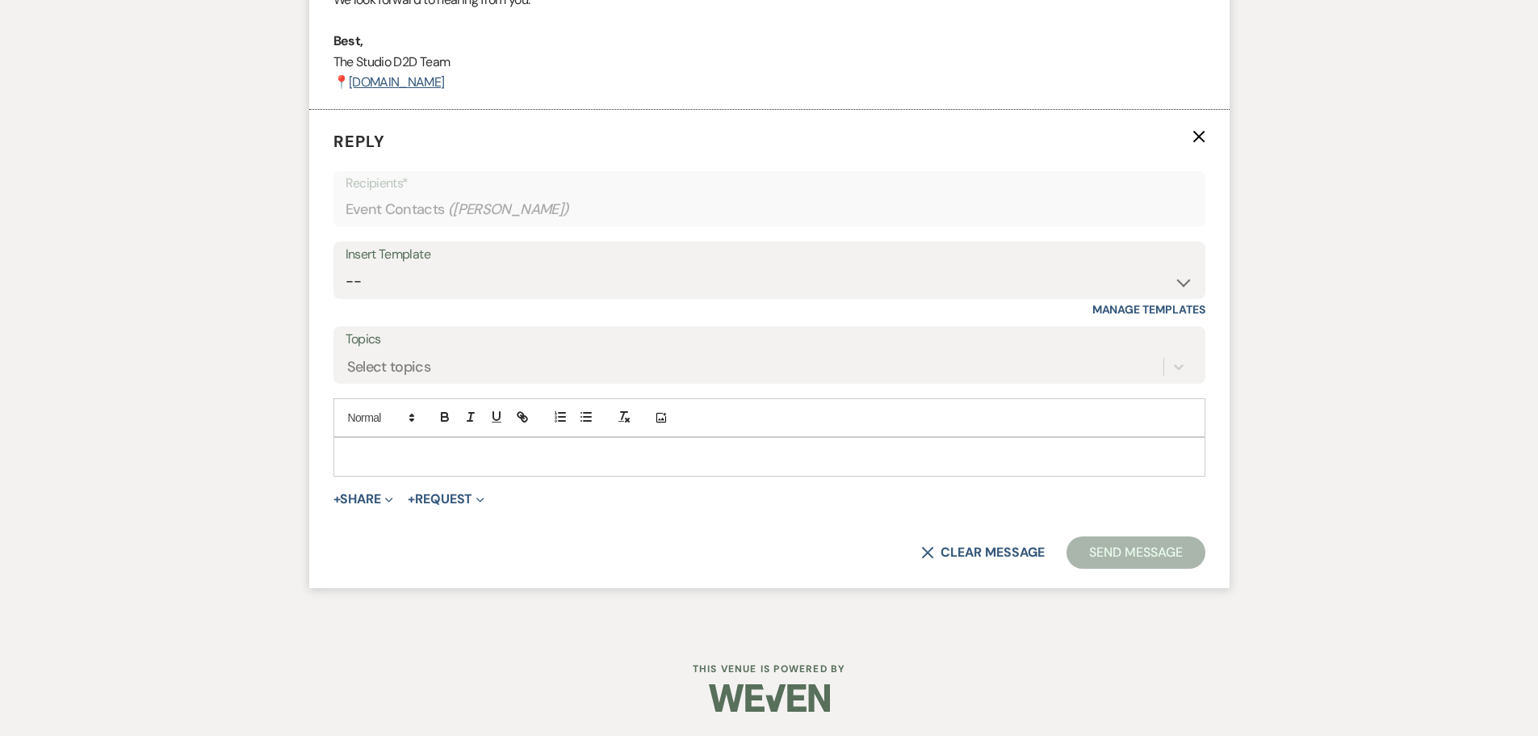
scroll to position [2270, 0]
click at [418, 297] on select "-- New Inquiry - message 2 Event Pricing - Non Wedding Weven Planning Portal In…" at bounding box center [770, 281] width 848 height 31
click at [346, 284] on select "-- New Inquiry - message 2 Event Pricing - Non Wedding Weven Planning Portal In…" at bounding box center [770, 281] width 848 height 31
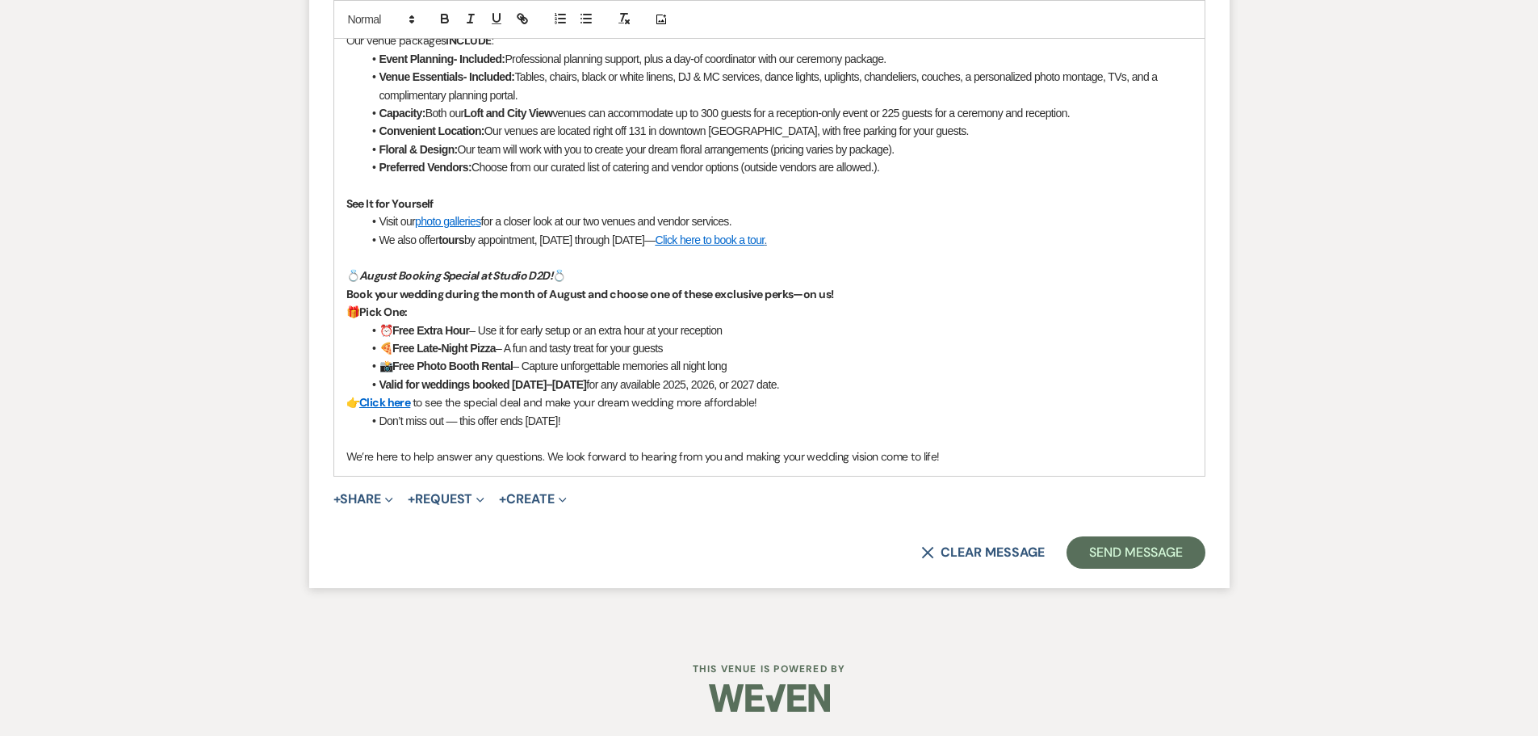
scroll to position [2848, 0]
click at [1104, 549] on button "Send Message" at bounding box center [1136, 552] width 138 height 32
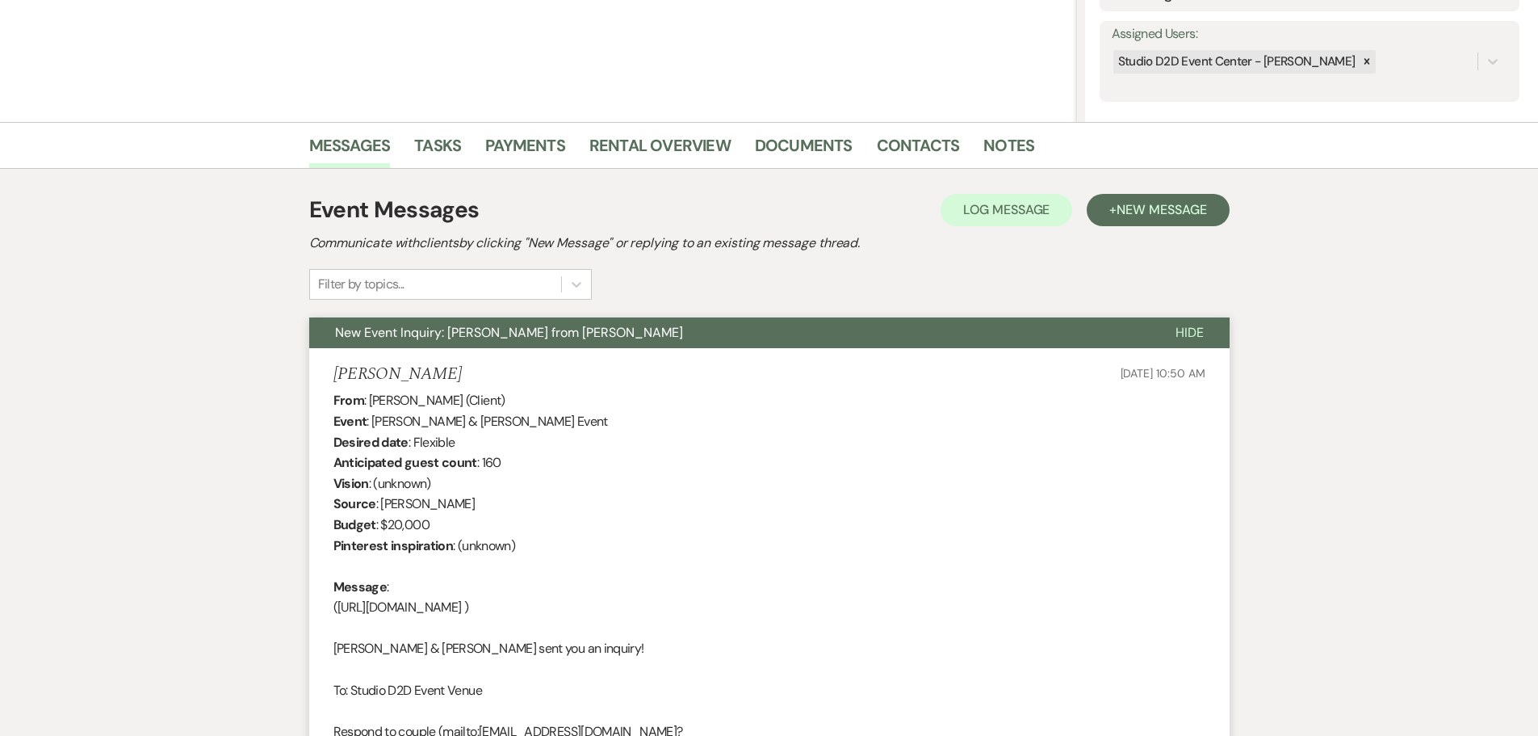
scroll to position [0, 0]
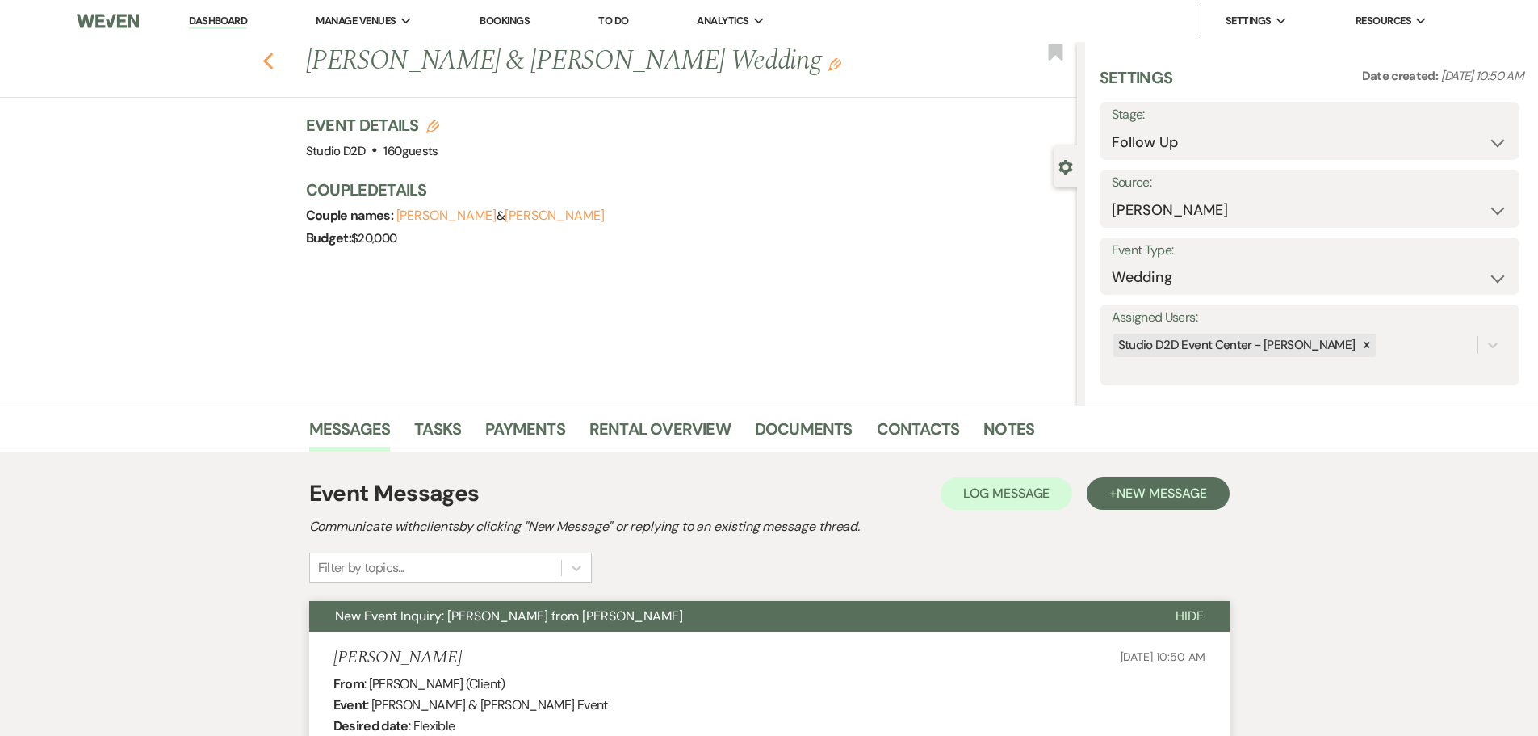
click at [275, 61] on icon "Previous" at bounding box center [268, 61] width 12 height 19
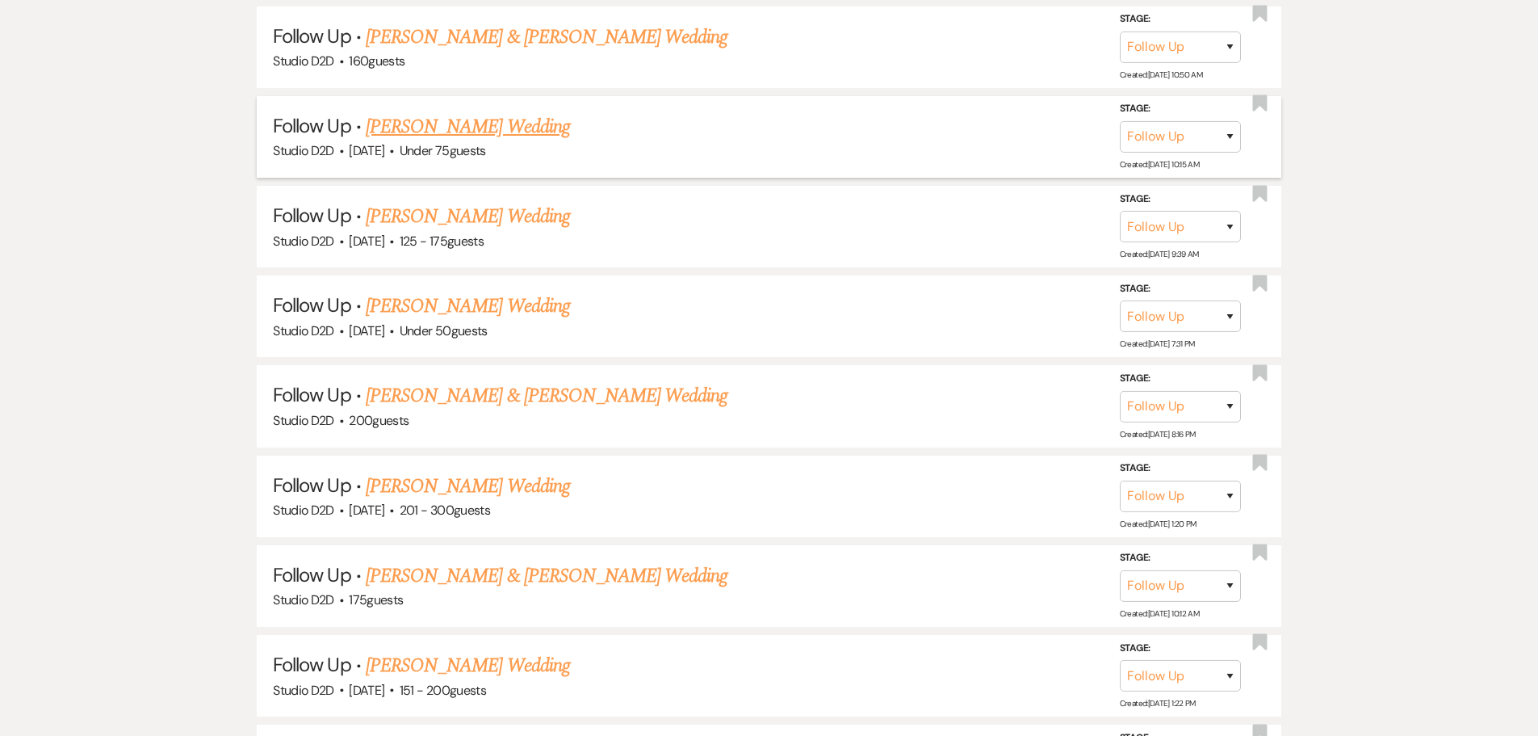
scroll to position [1211, 0]
click at [451, 121] on link "Summer Caldwell's Wedding" at bounding box center [468, 125] width 204 height 29
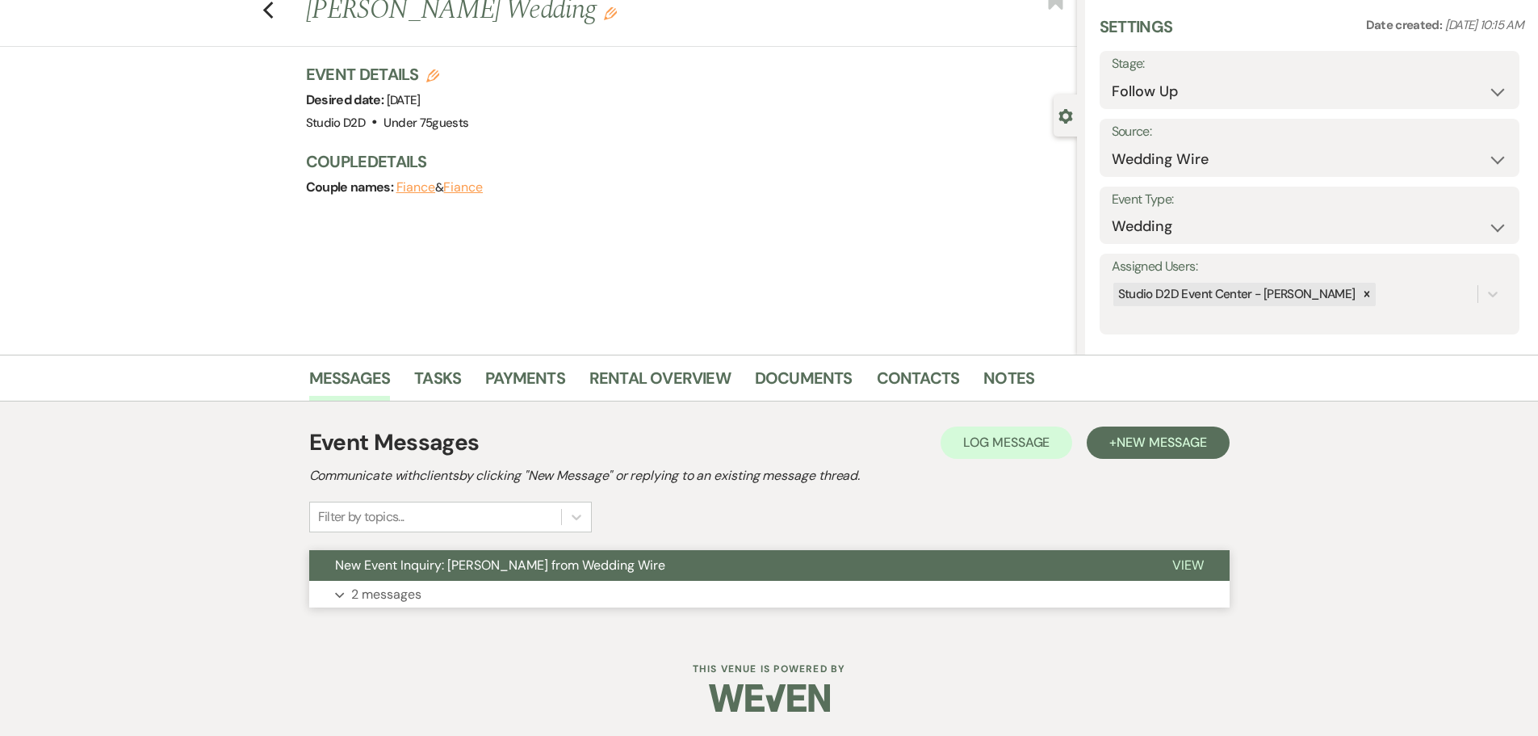
click at [413, 598] on p "2 messages" at bounding box center [386, 594] width 70 height 21
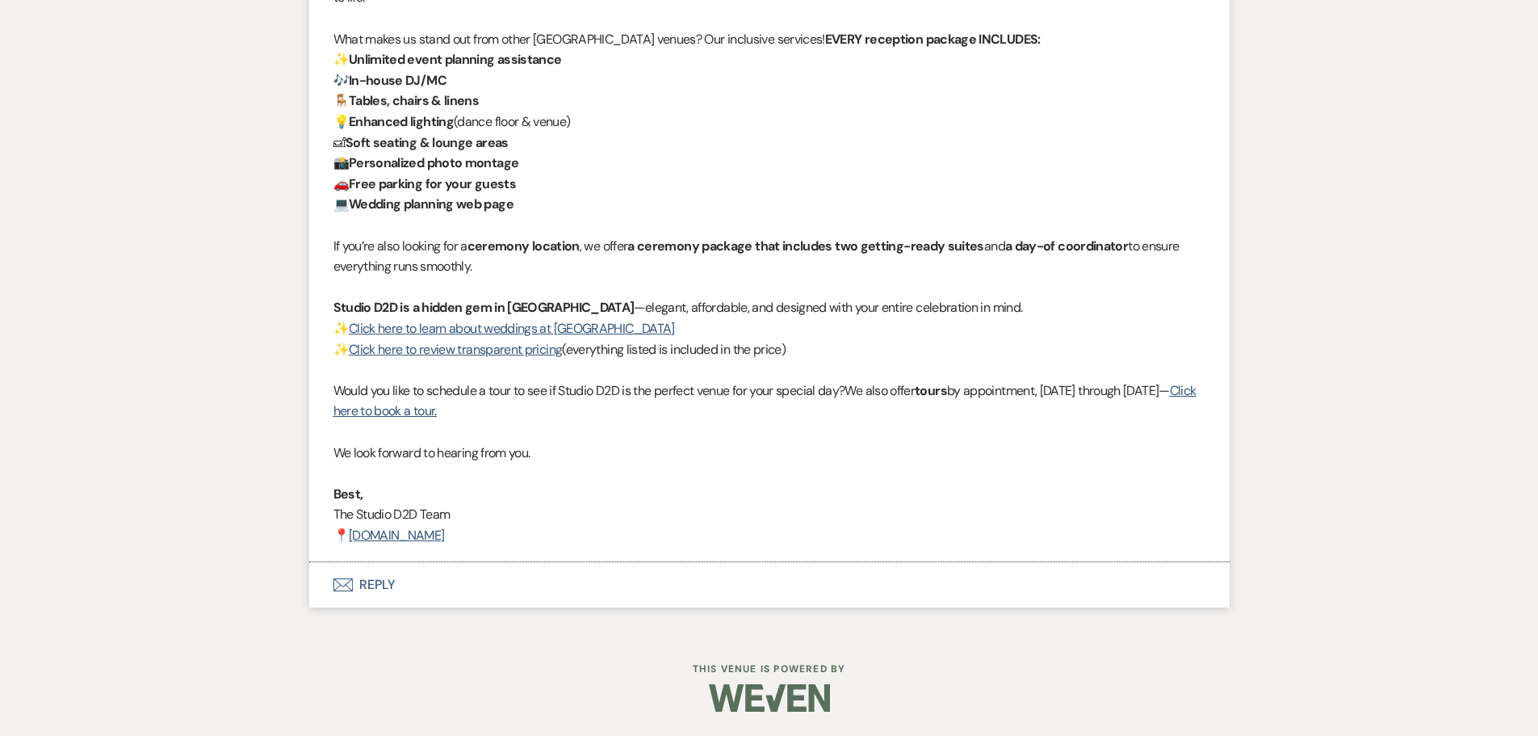
click at [382, 582] on button "Envelope Reply" at bounding box center [769, 584] width 921 height 45
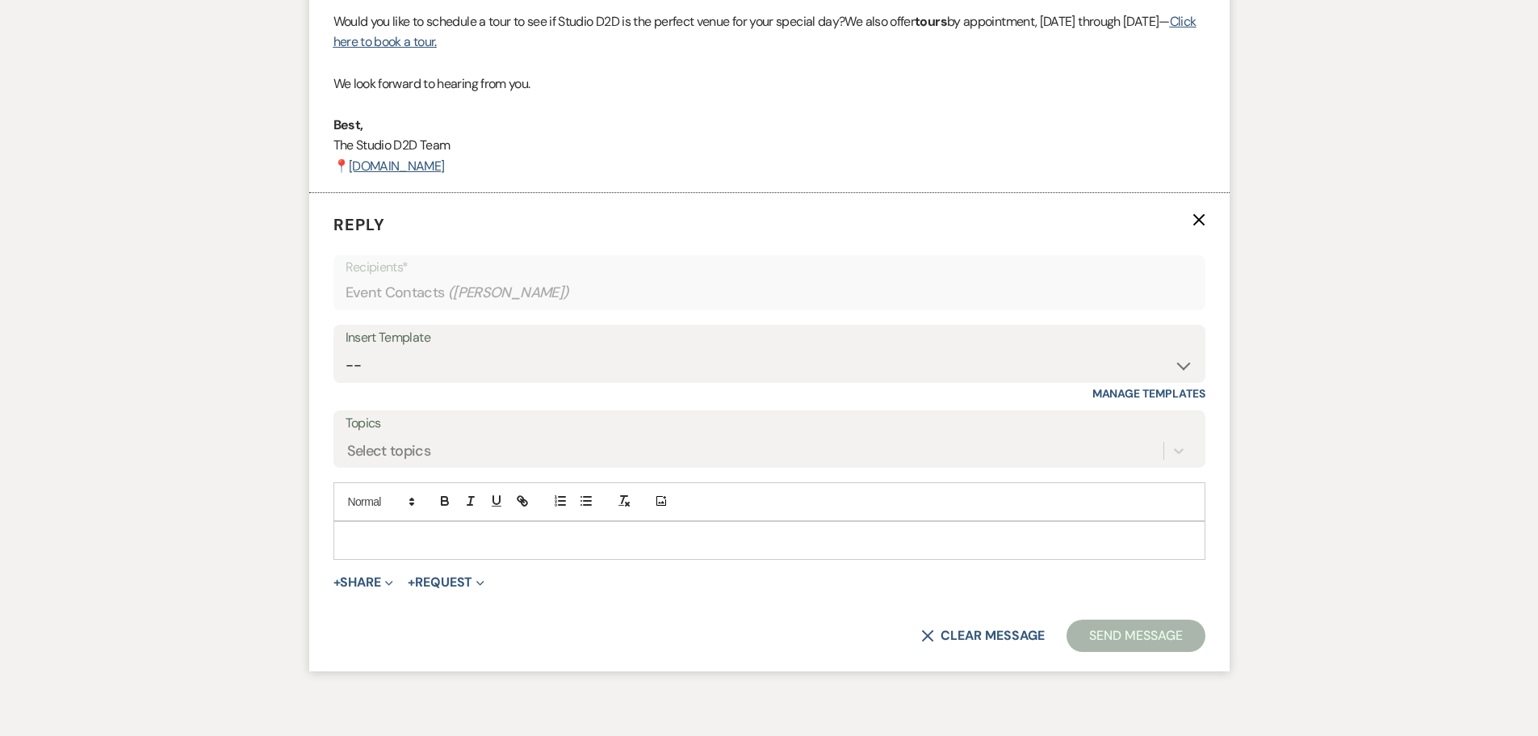
scroll to position [2125, 0]
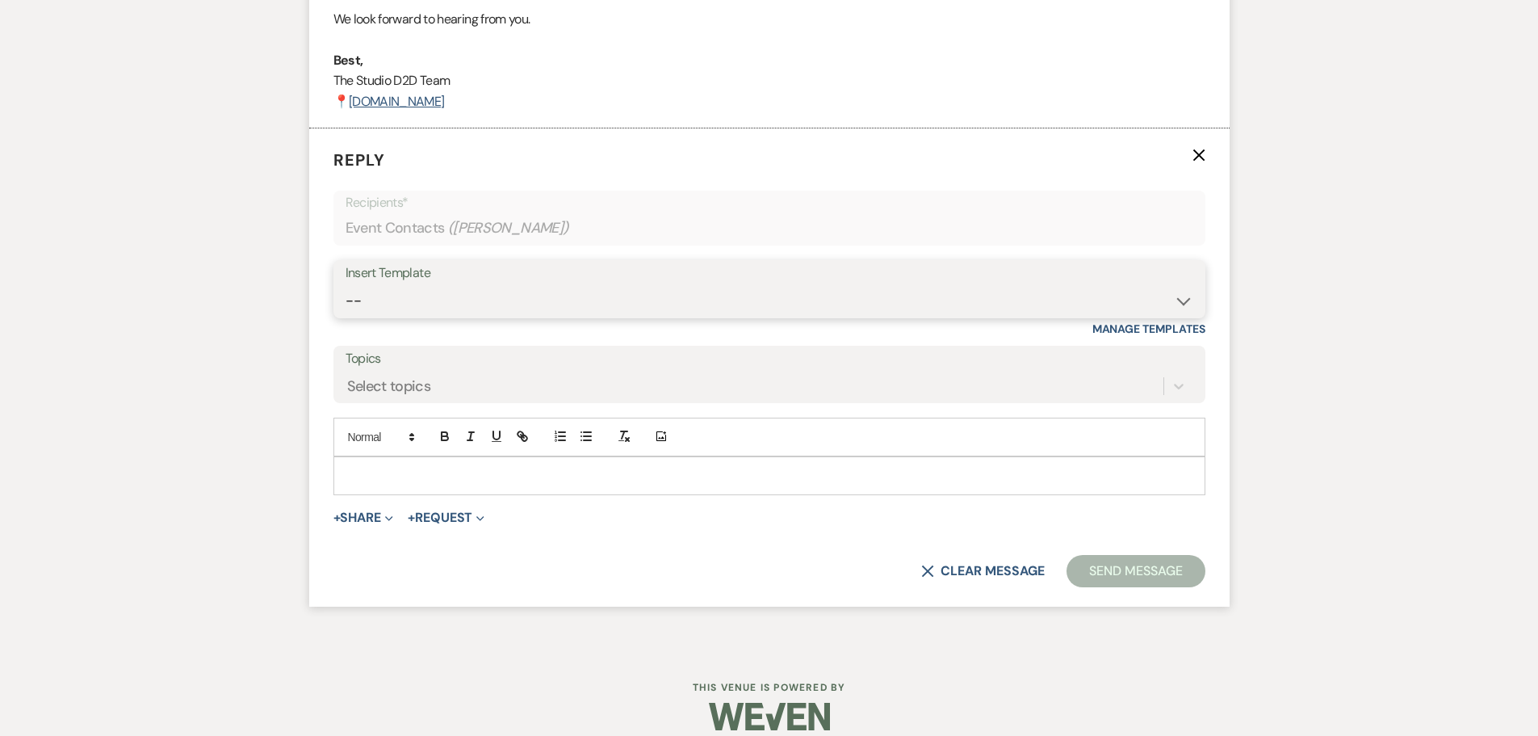
click at [461, 304] on select "-- New Inquiry - message 2 Event Pricing - Non Wedding Weven Planning Portal In…" at bounding box center [770, 300] width 848 height 31
click at [346, 285] on select "-- New Inquiry - message 2 Event Pricing - Non Wedding Weven Planning Portal In…" at bounding box center [770, 300] width 848 height 31
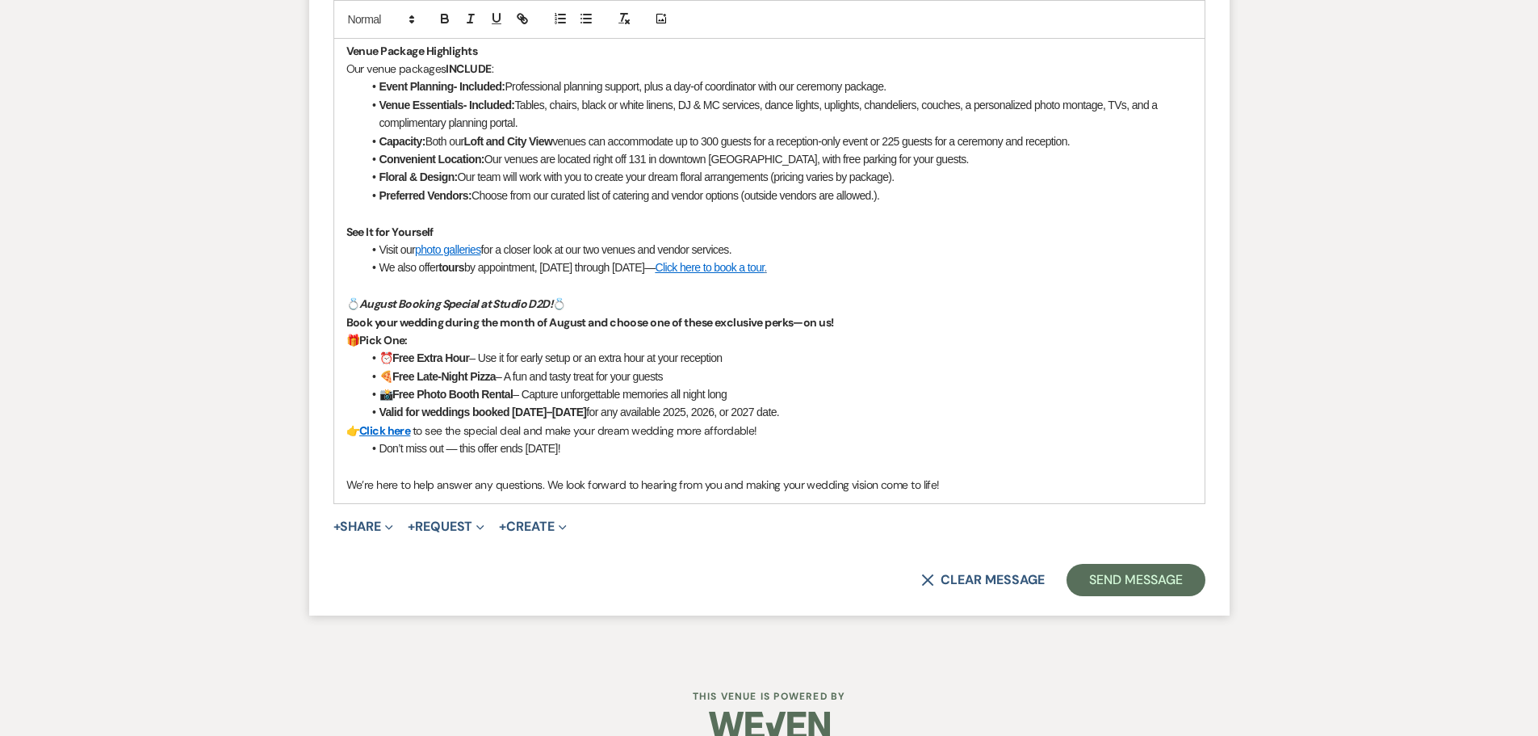
scroll to position [2690, 0]
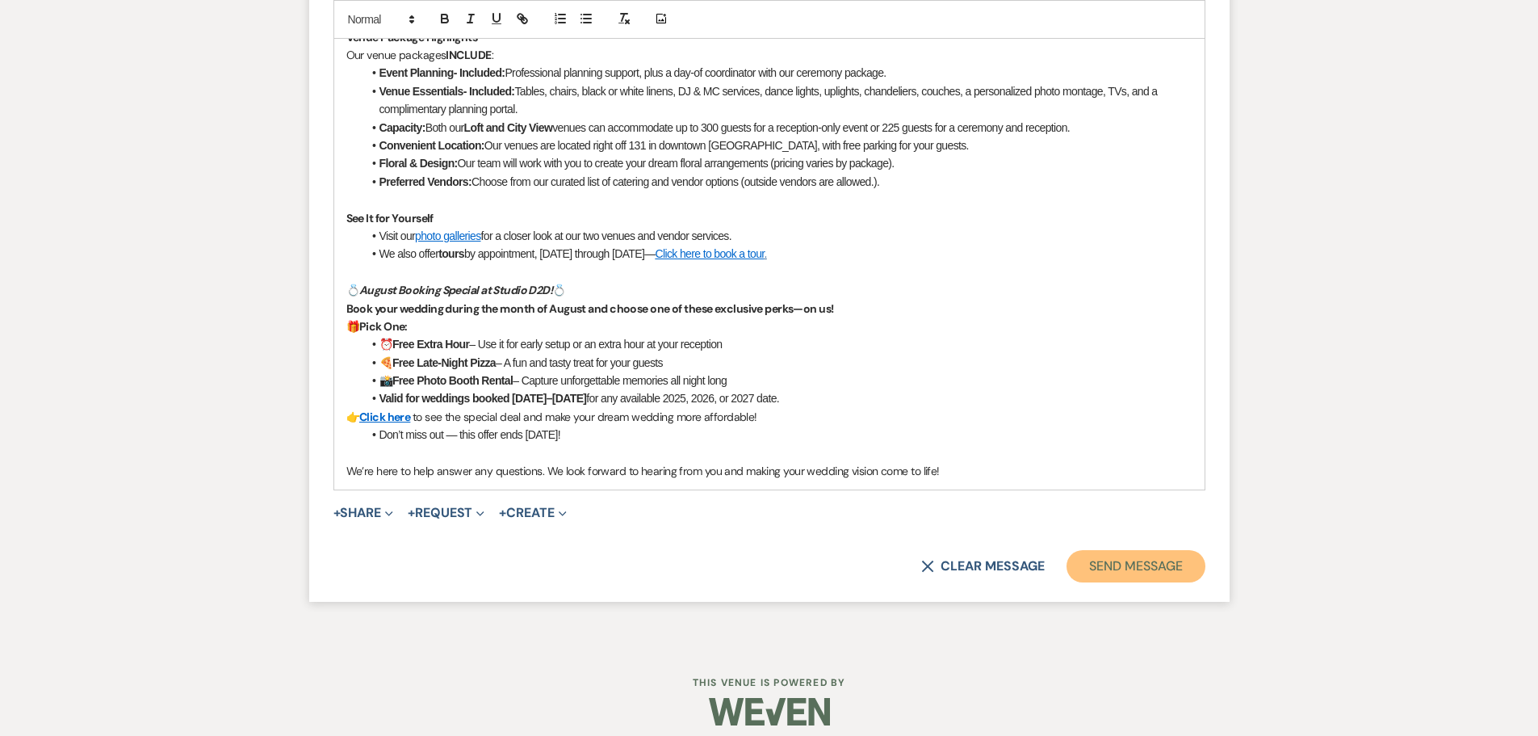
click at [1111, 561] on button "Send Message" at bounding box center [1136, 566] width 138 height 32
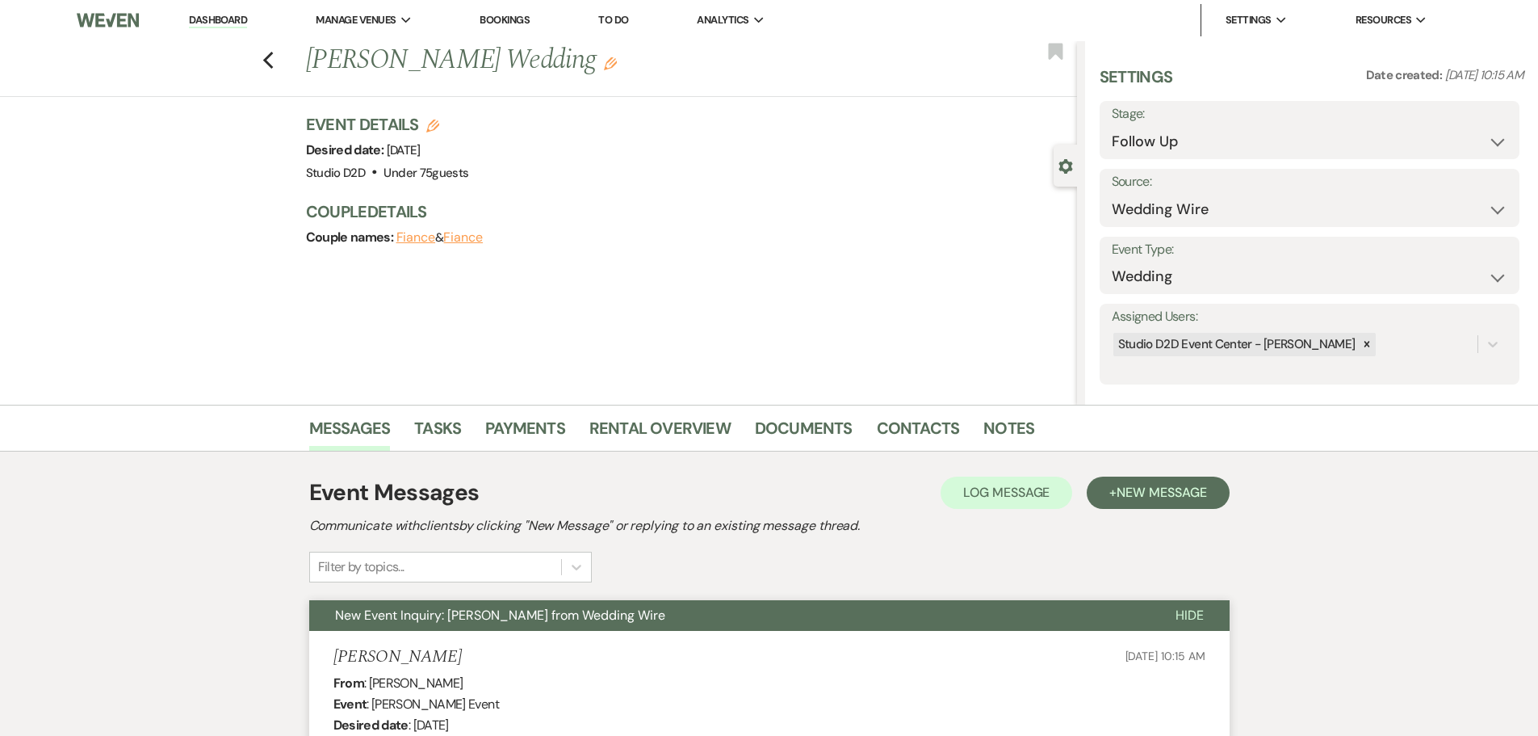
scroll to position [0, 0]
click at [272, 57] on icon "Previous" at bounding box center [268, 61] width 12 height 19
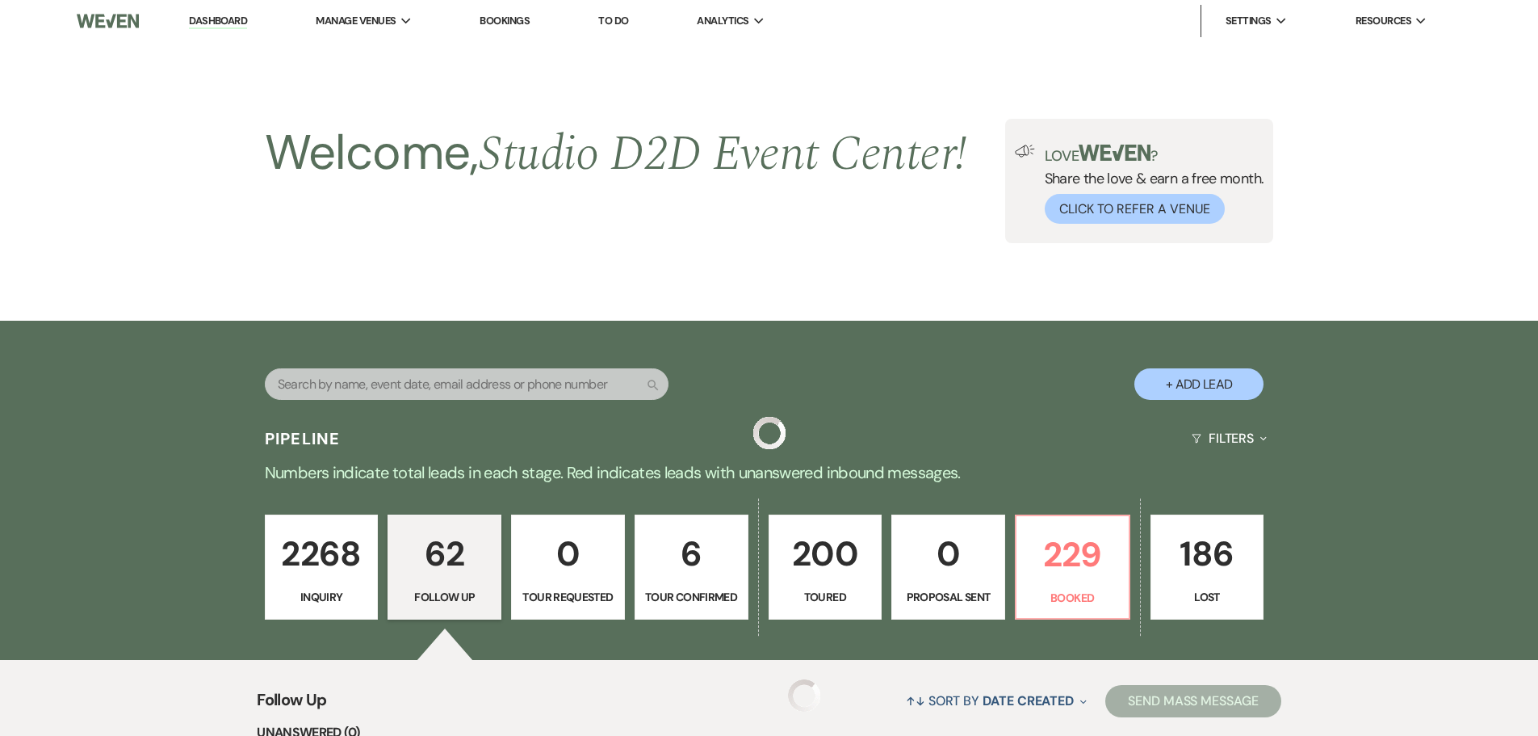
scroll to position [1211, 0]
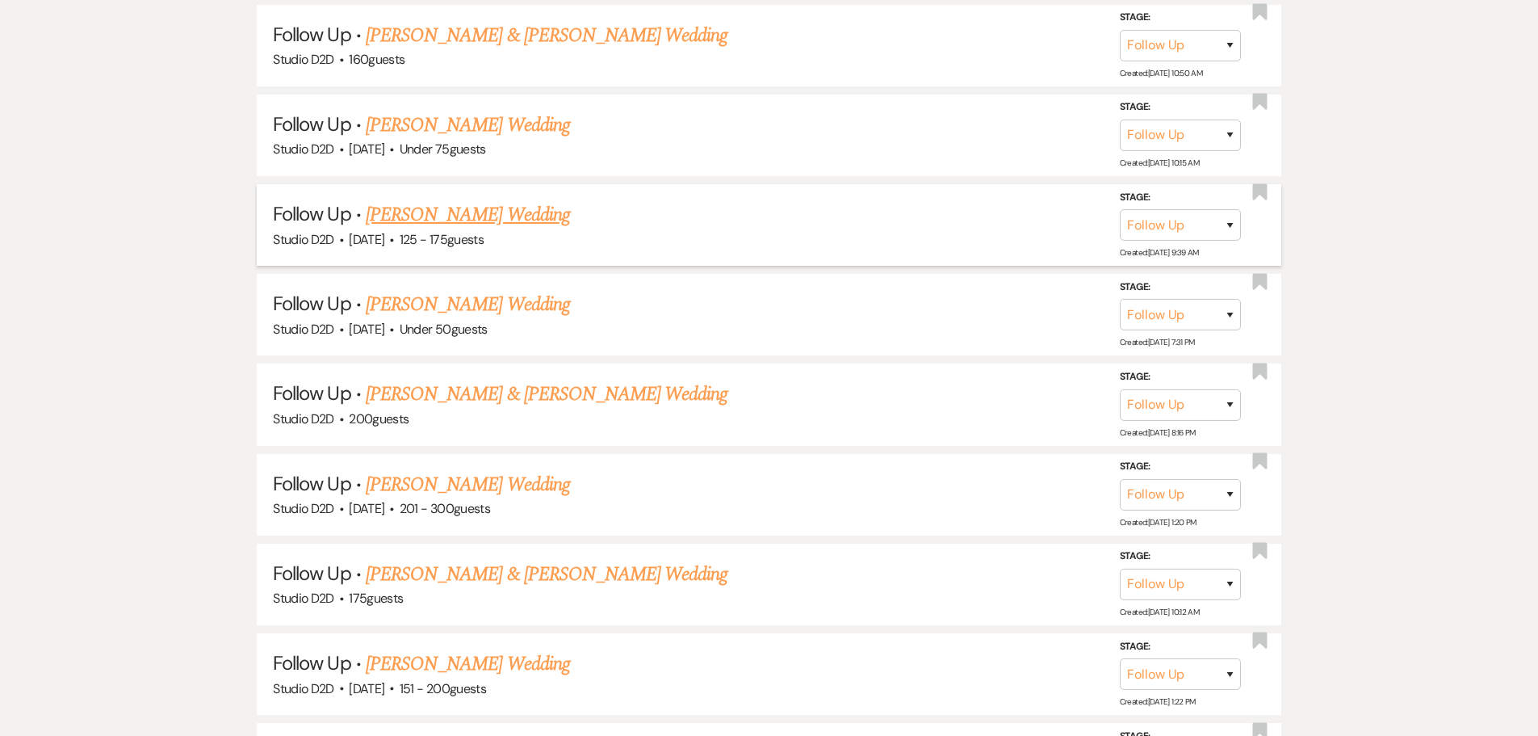
click at [474, 217] on link "Tiffany Vanotteren's Wedding" at bounding box center [468, 214] width 204 height 29
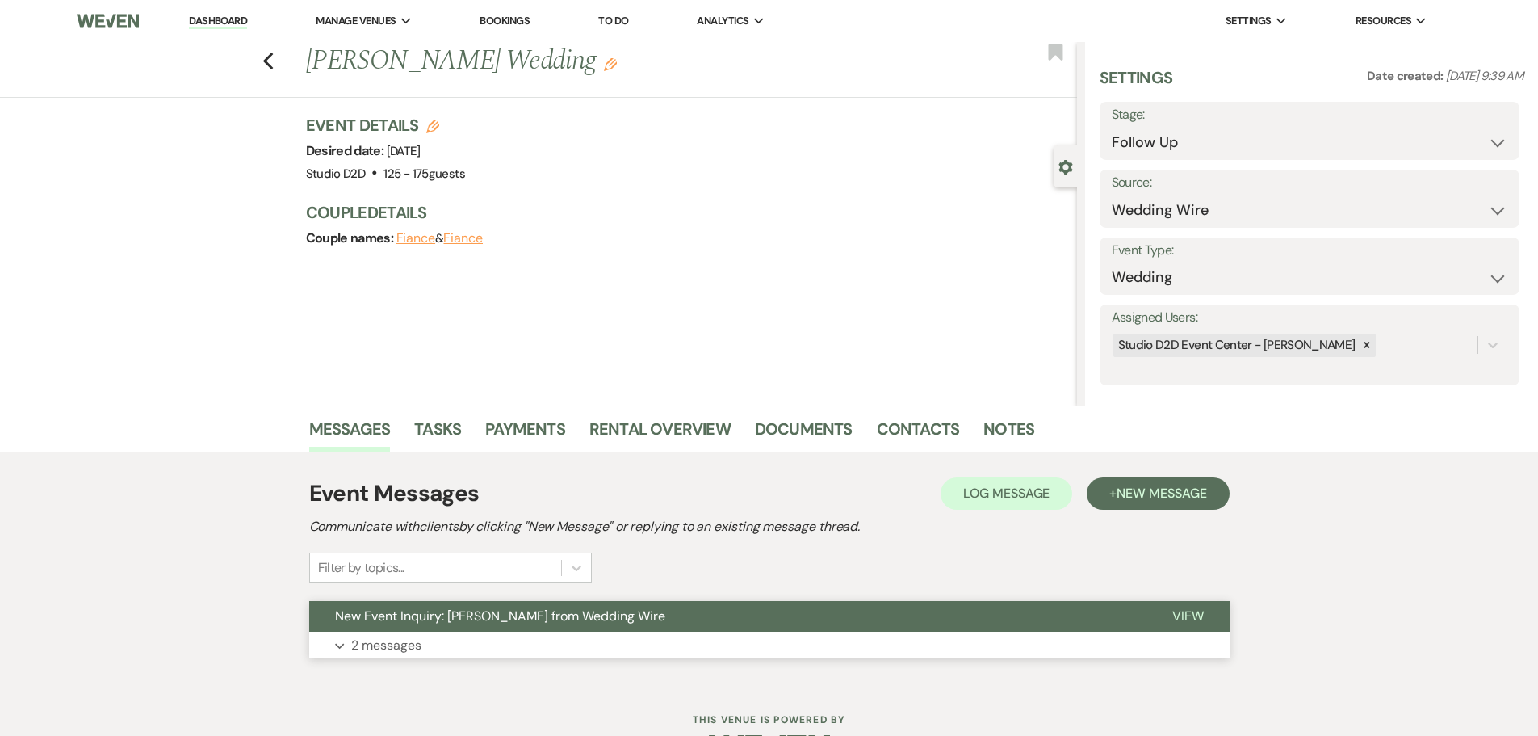
click at [388, 645] on p "2 messages" at bounding box center [386, 645] width 70 height 21
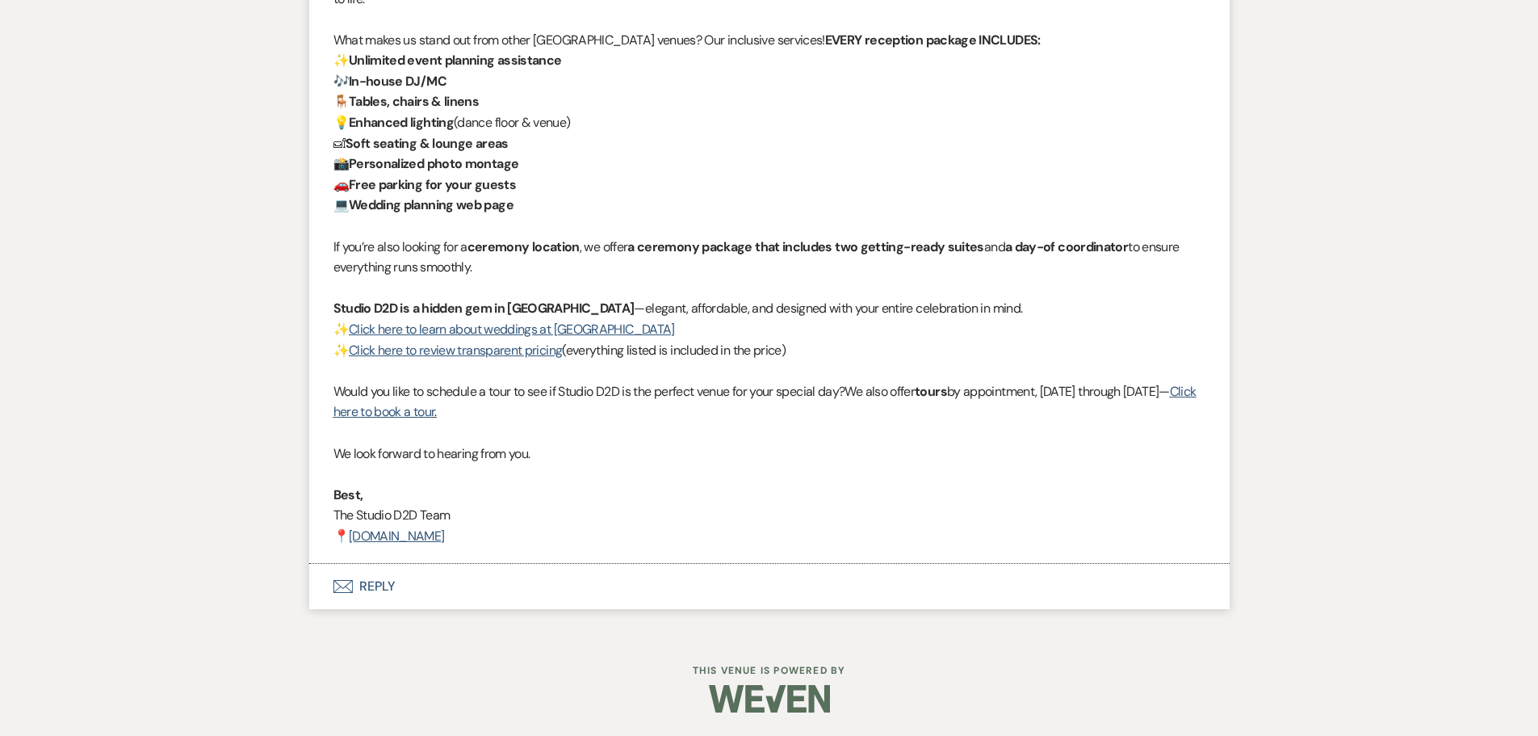
scroll to position [1484, 0]
click at [388, 587] on button "Envelope Reply" at bounding box center [769, 585] width 921 height 45
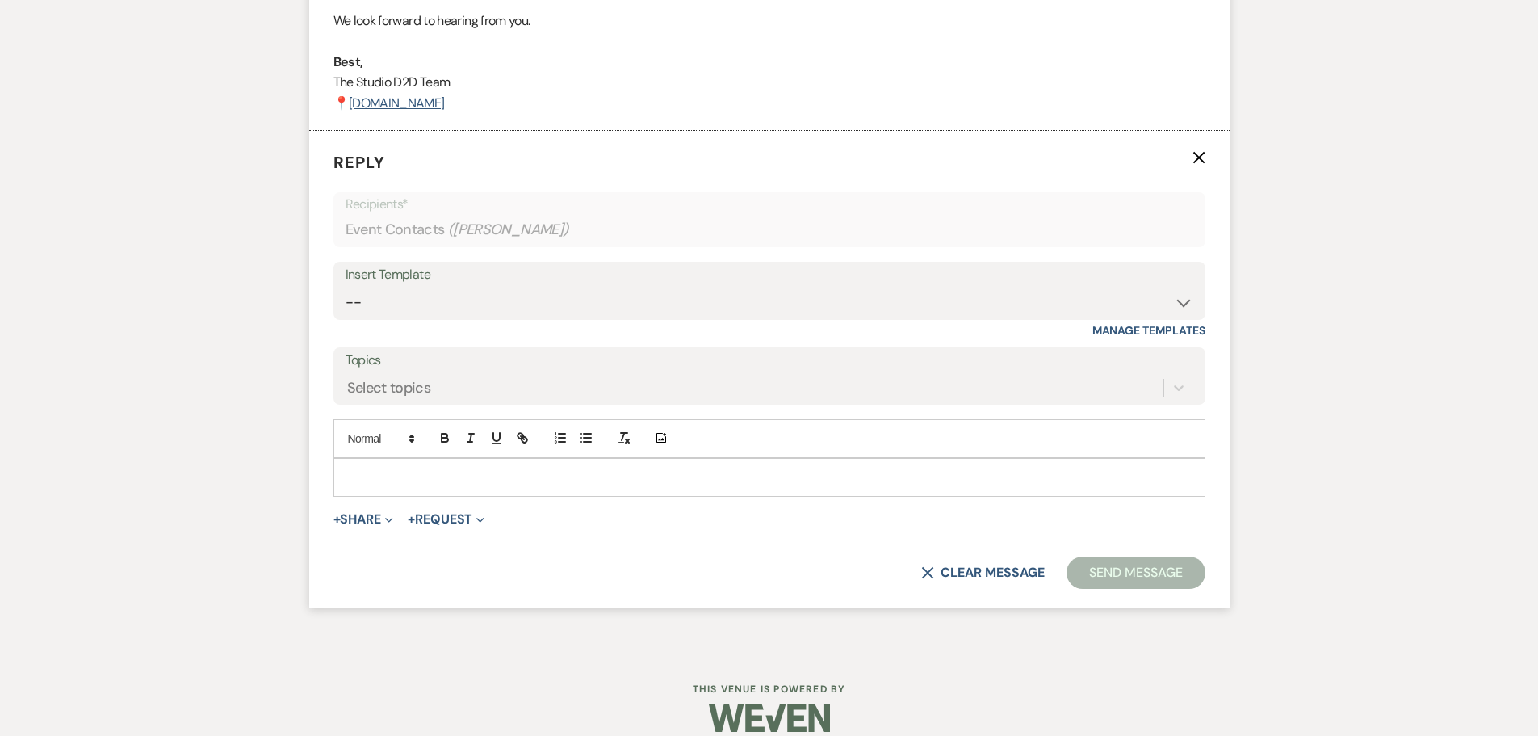
scroll to position [1918, 0]
click at [430, 308] on select "-- New Inquiry - message 2 Event Pricing - Non Wedding Weven Planning Portal In…" at bounding box center [770, 300] width 848 height 31
click at [346, 285] on select "-- New Inquiry - message 2 Event Pricing - Non Wedding Weven Planning Portal In…" at bounding box center [770, 300] width 848 height 31
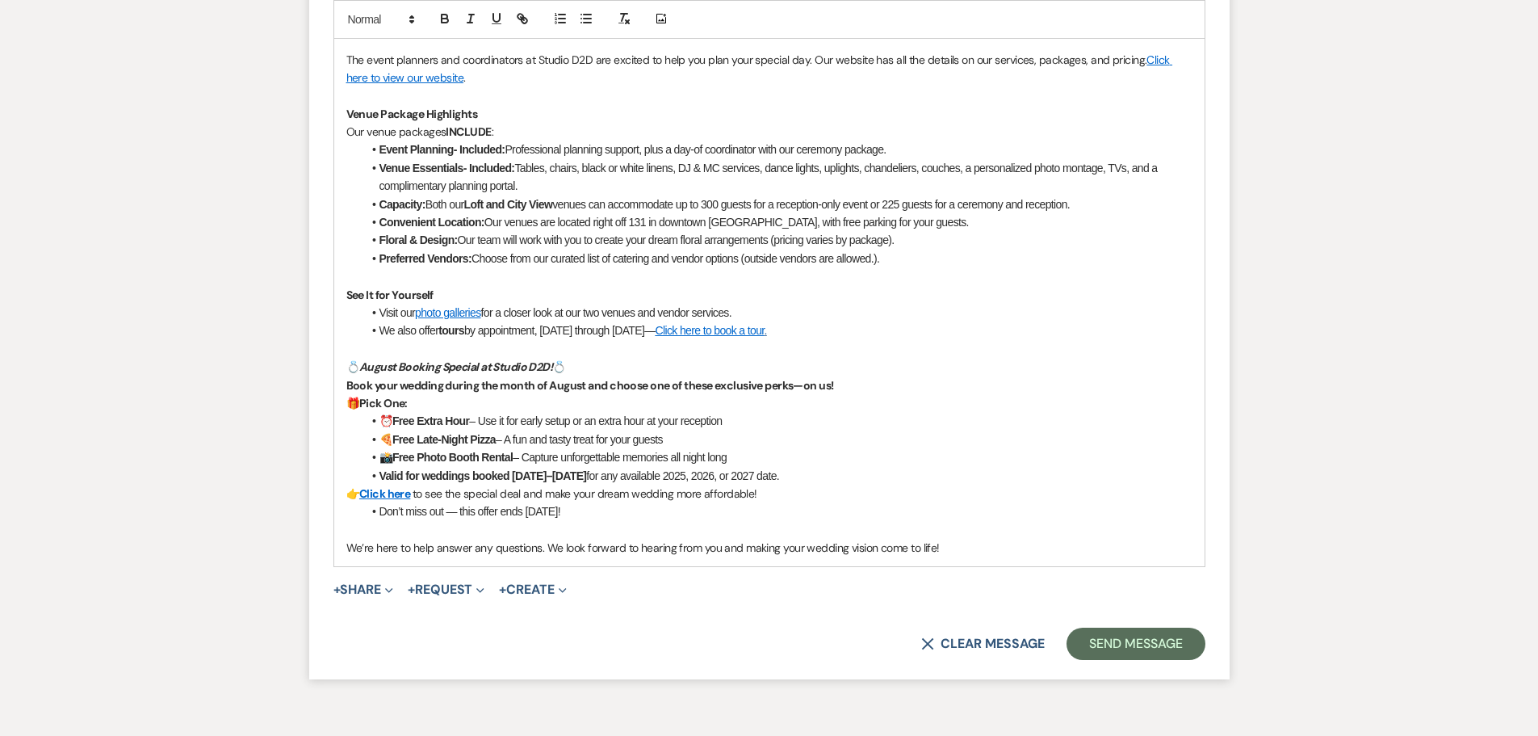
scroll to position [2483, 0]
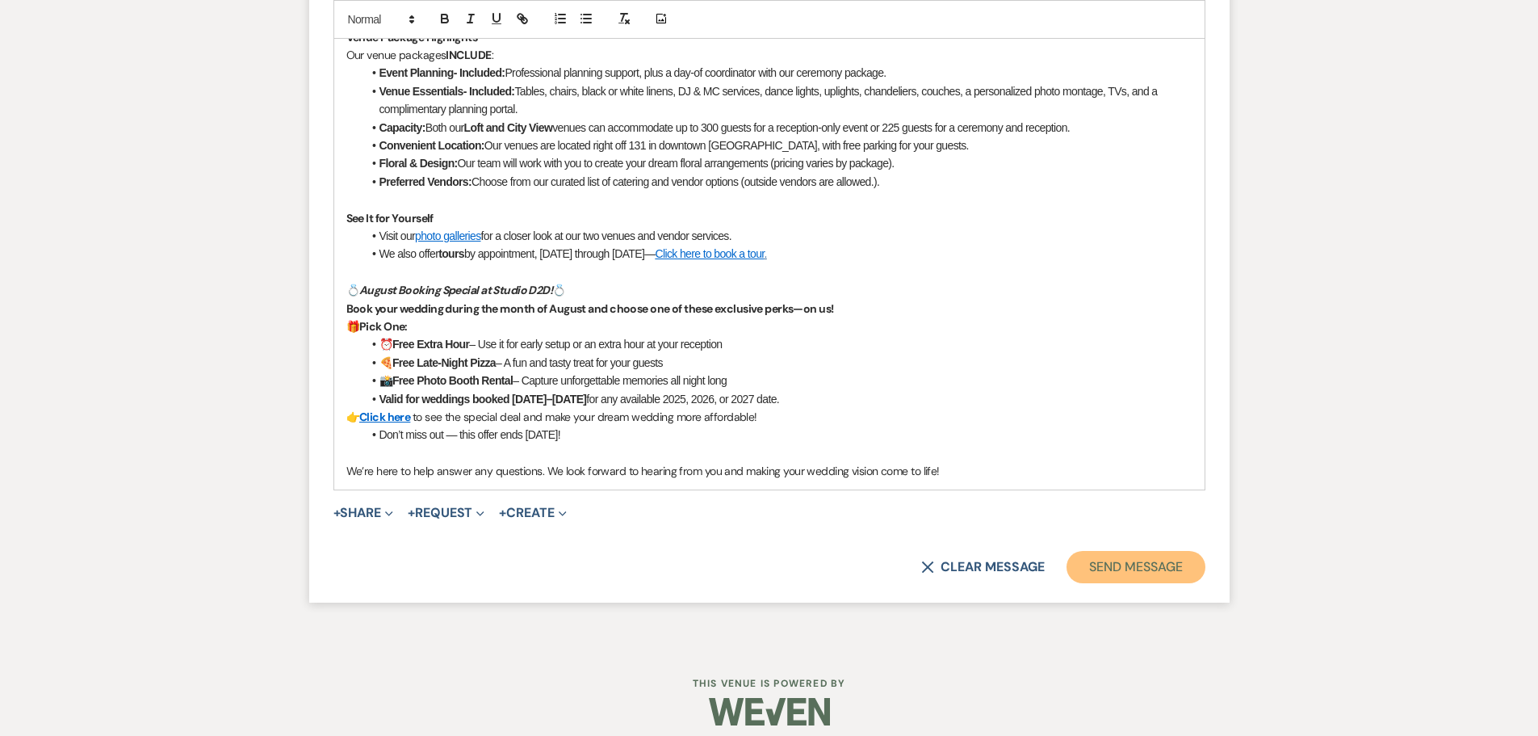
click at [1107, 573] on button "Send Message" at bounding box center [1136, 567] width 138 height 32
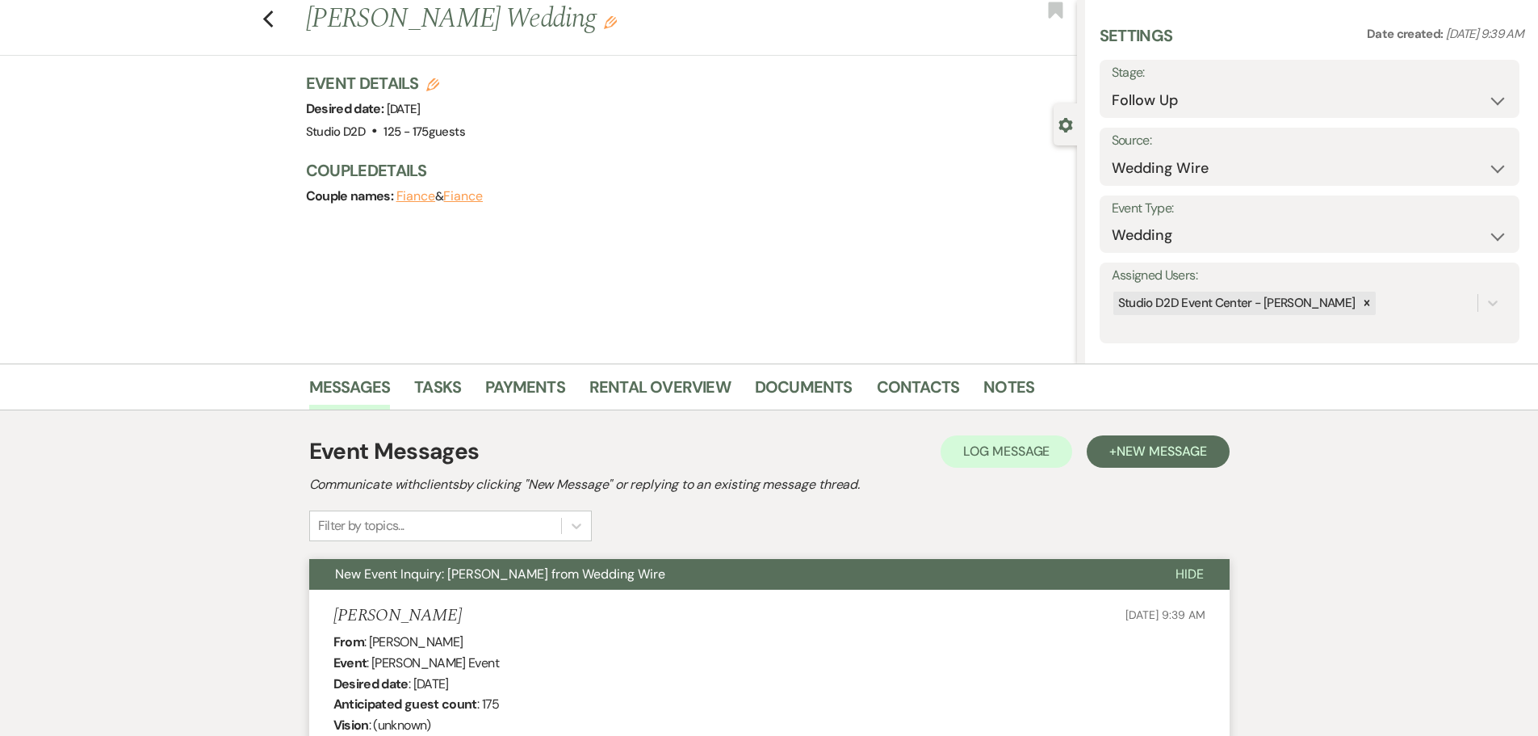
scroll to position [0, 0]
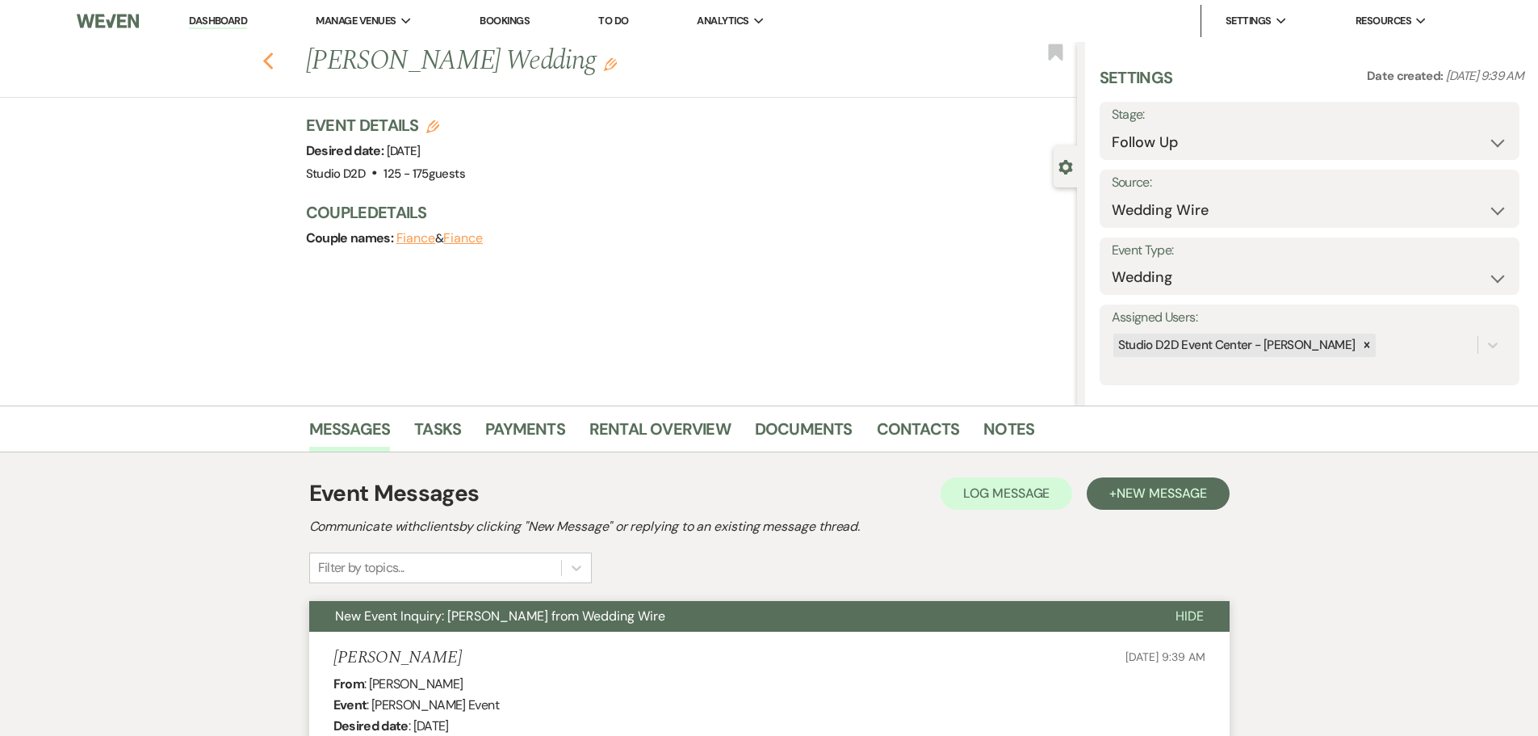
click at [275, 61] on icon "Previous" at bounding box center [268, 61] width 12 height 19
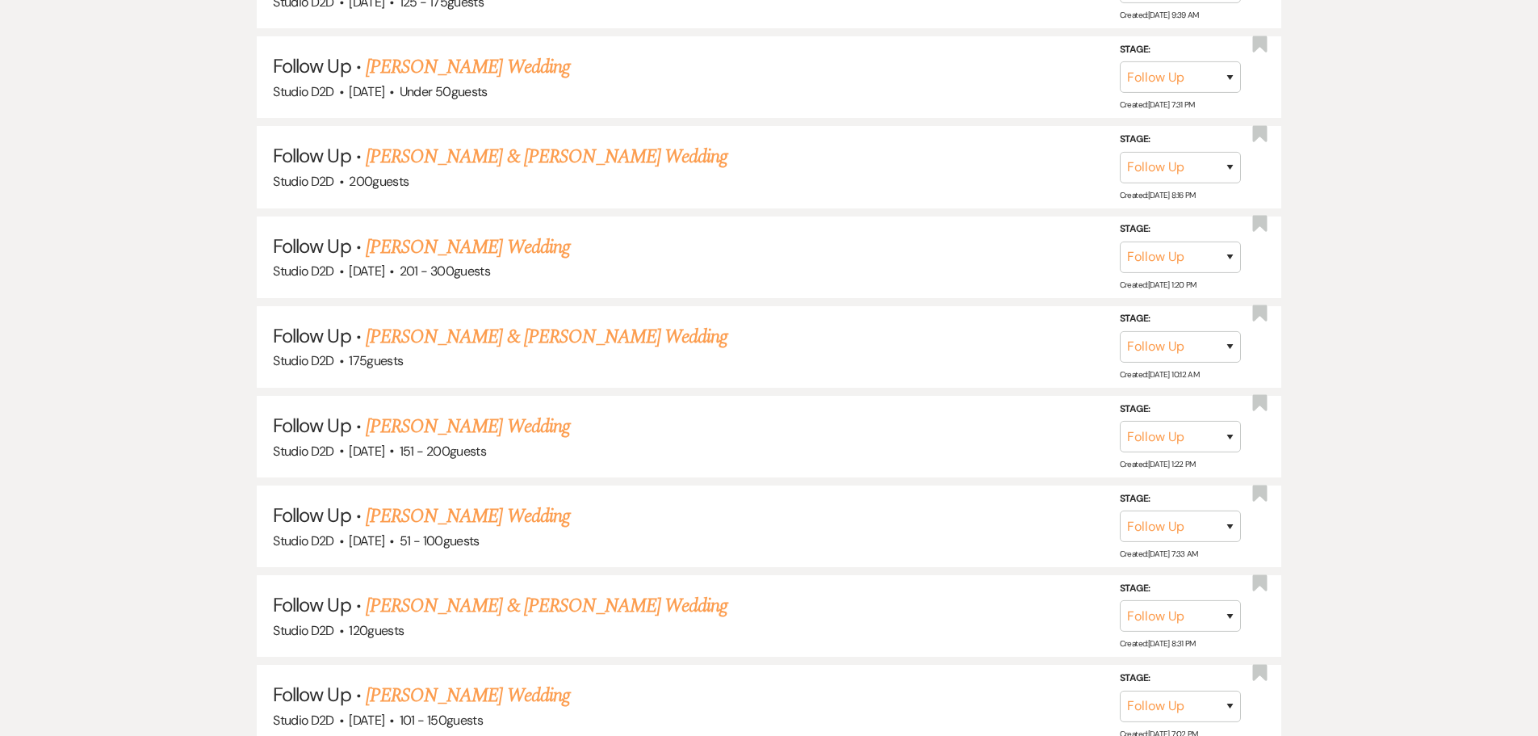
scroll to position [1454, 0]
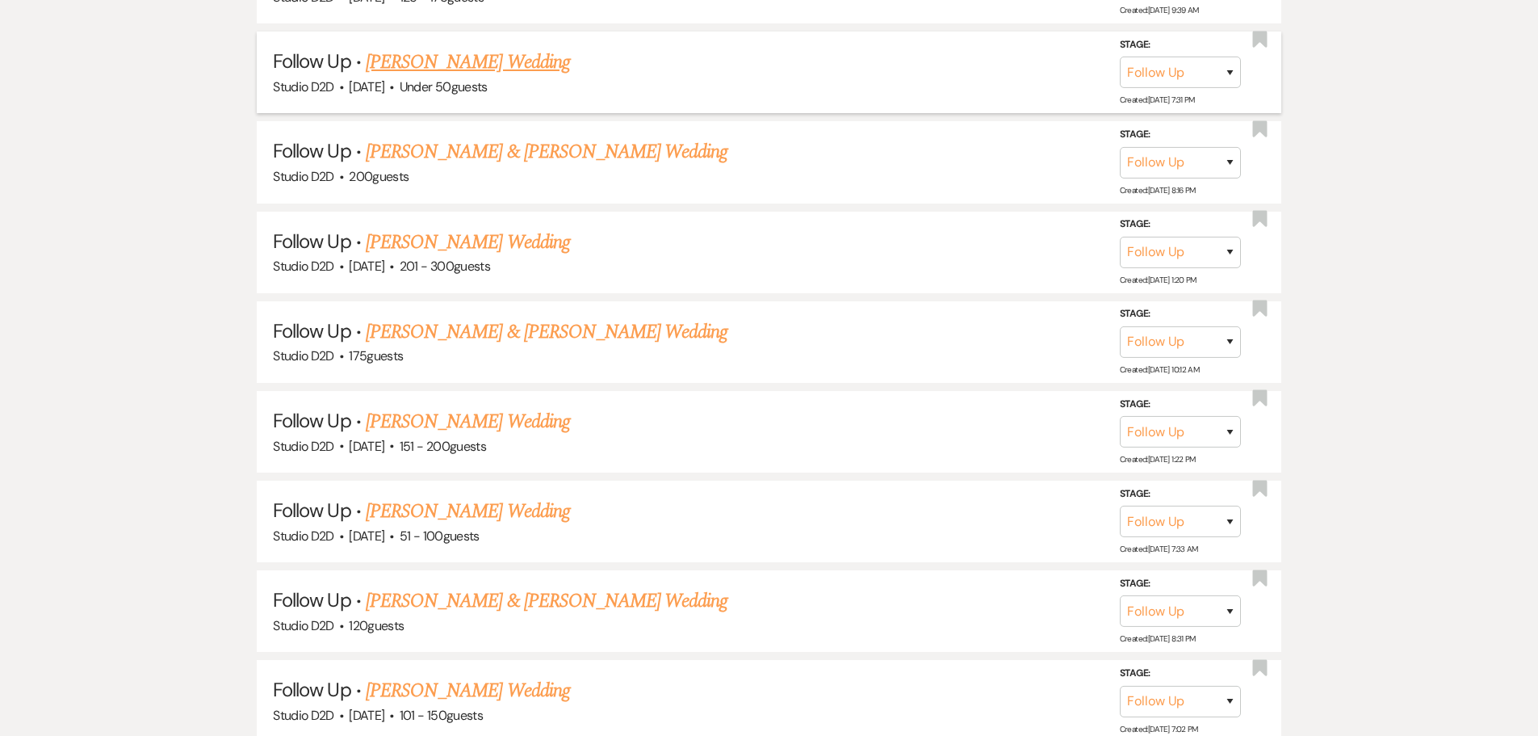
click at [435, 68] on link "Shelby Dewey's Wedding" at bounding box center [468, 62] width 204 height 29
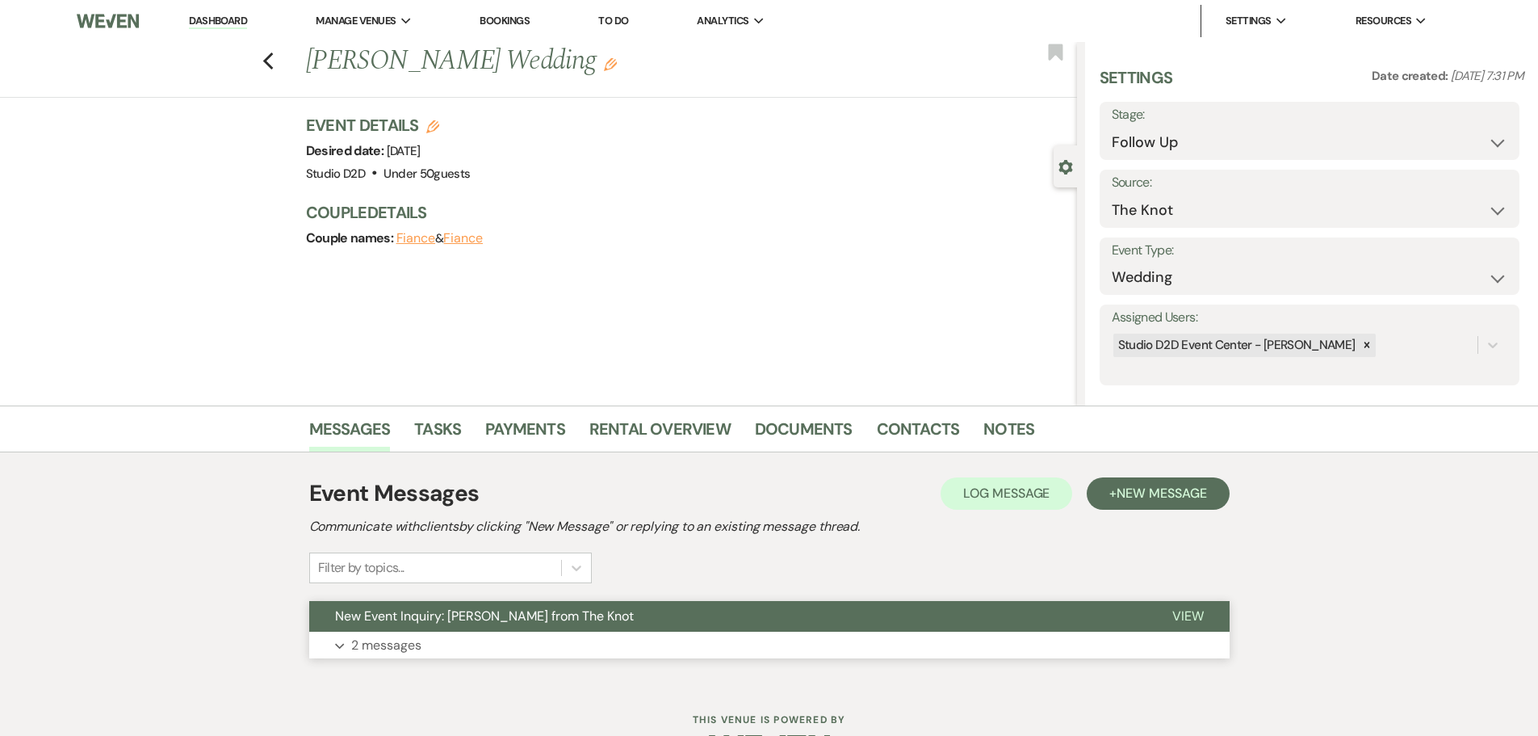
click at [390, 638] on p "2 messages" at bounding box center [386, 645] width 70 height 21
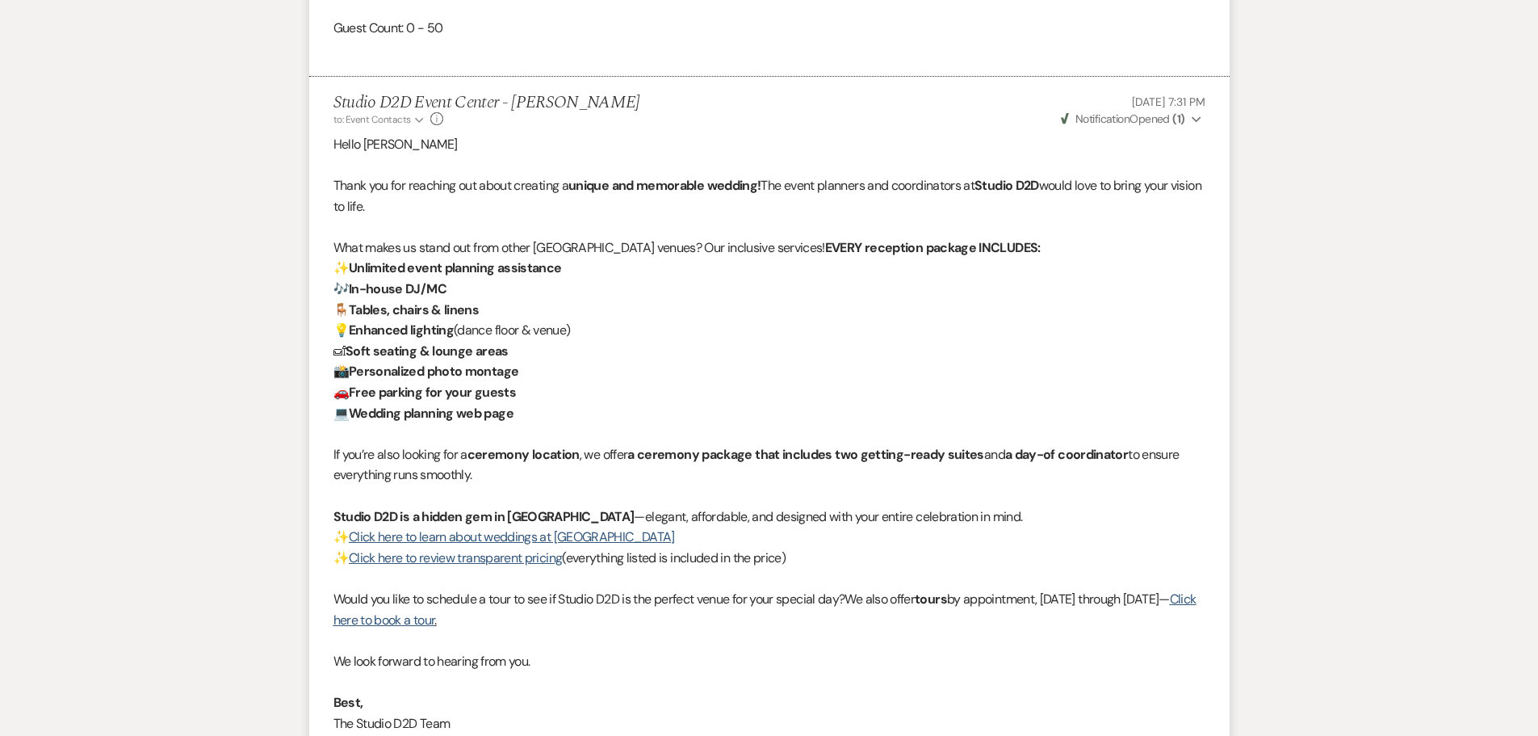
scroll to position [1373, 0]
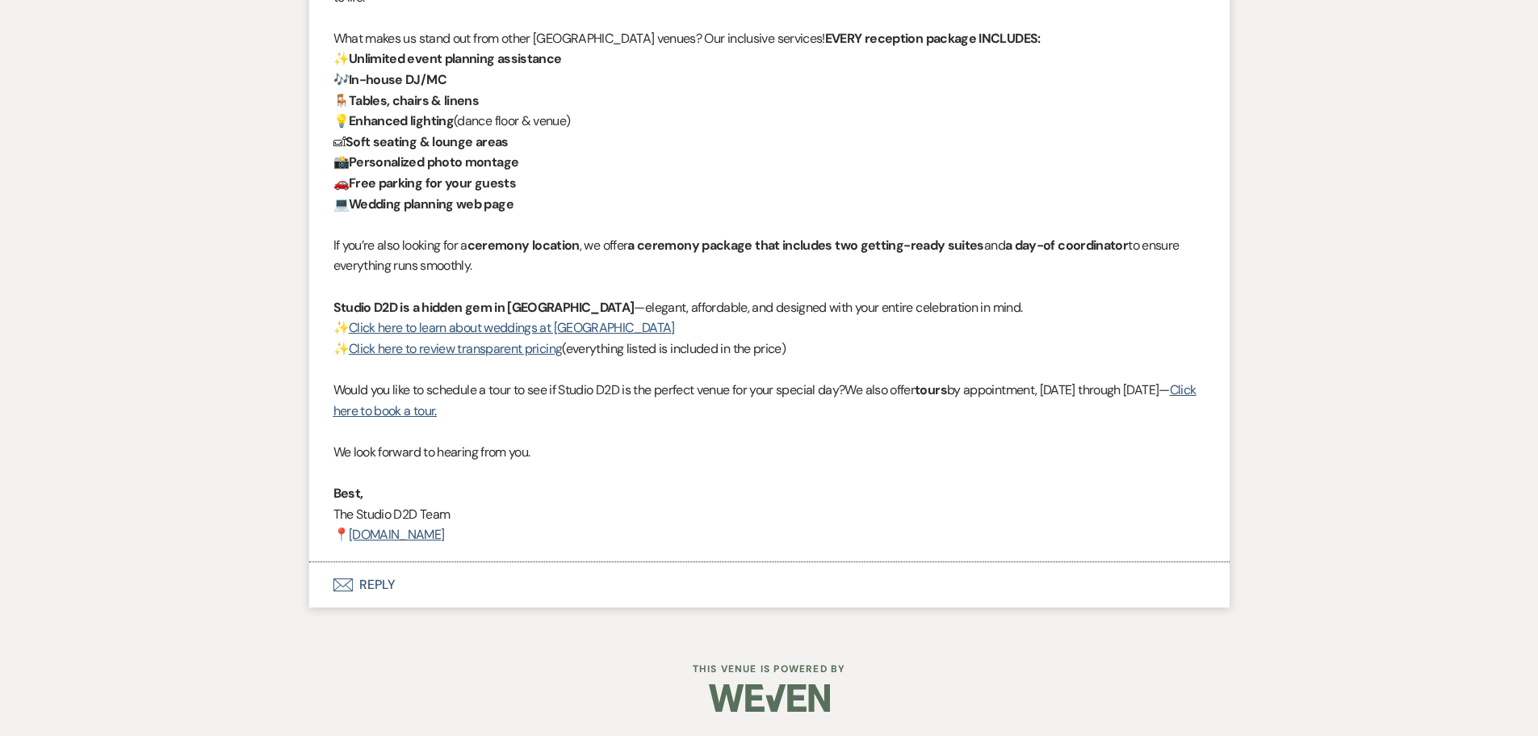
click at [376, 582] on button "Envelope Reply" at bounding box center [769, 584] width 921 height 45
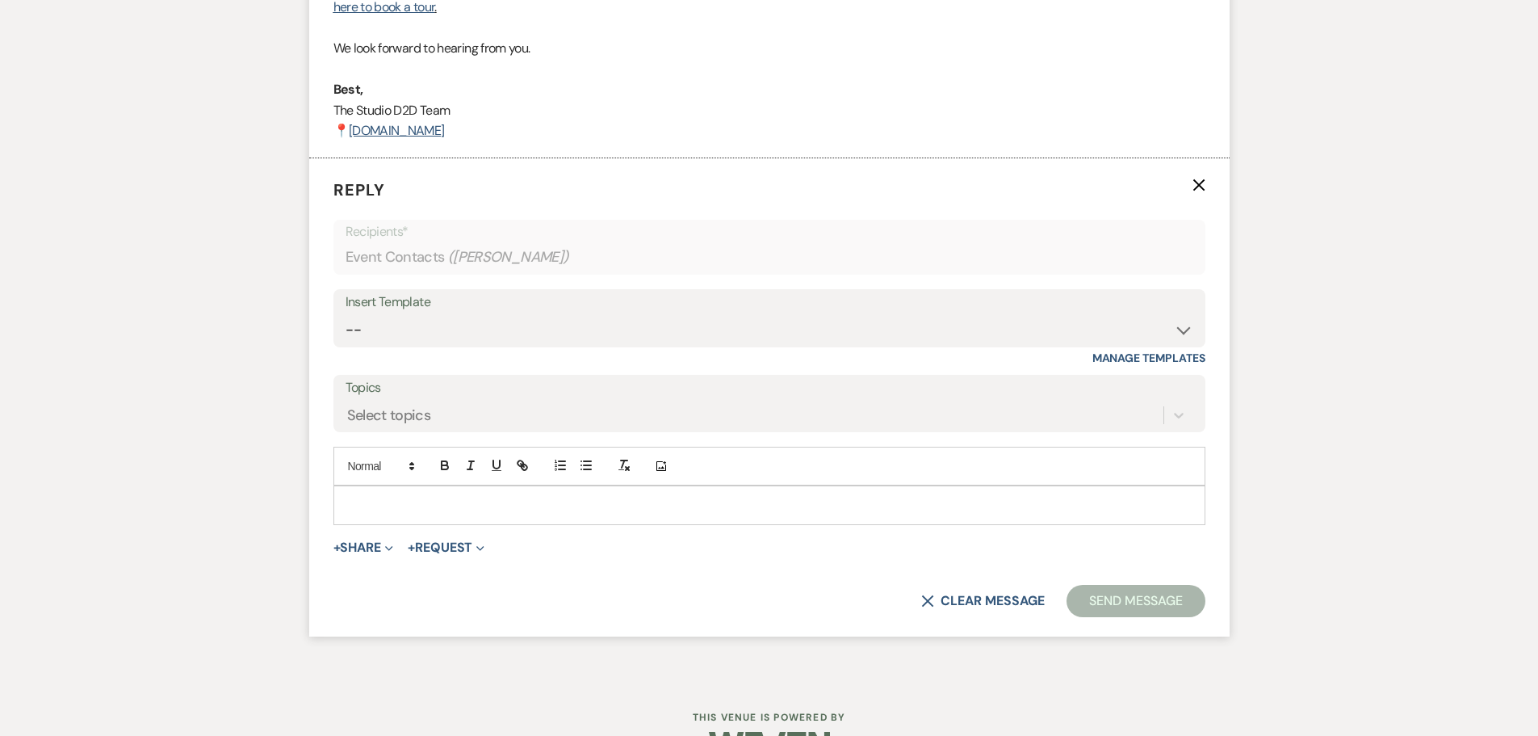
scroll to position [1960, 0]
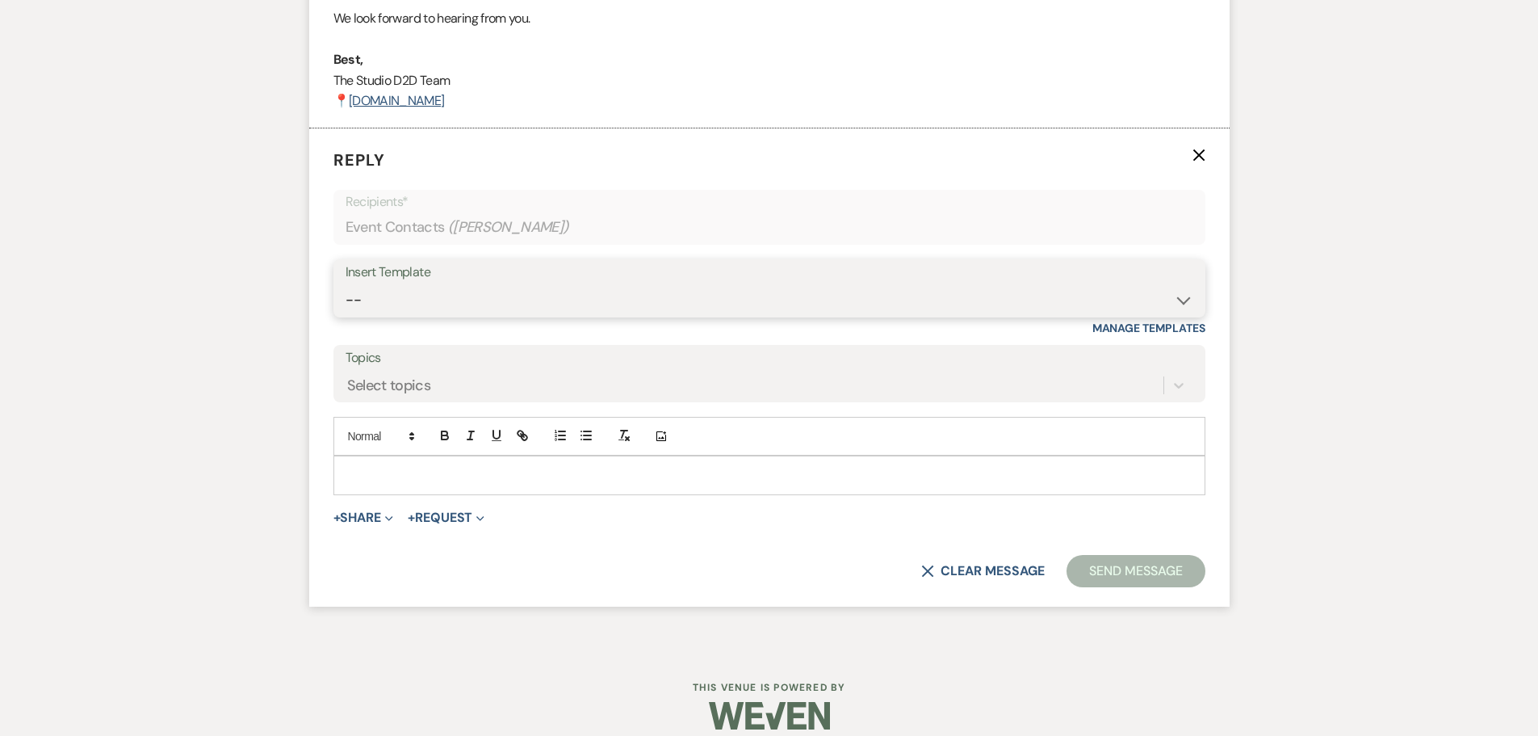
click at [397, 308] on select "-- New Inquiry - message 2 Event Pricing - Non Wedding Weven Planning Portal In…" at bounding box center [770, 299] width 848 height 31
click at [346, 284] on select "-- New Inquiry - message 2 Event Pricing - Non Wedding Weven Planning Portal In…" at bounding box center [770, 299] width 848 height 31
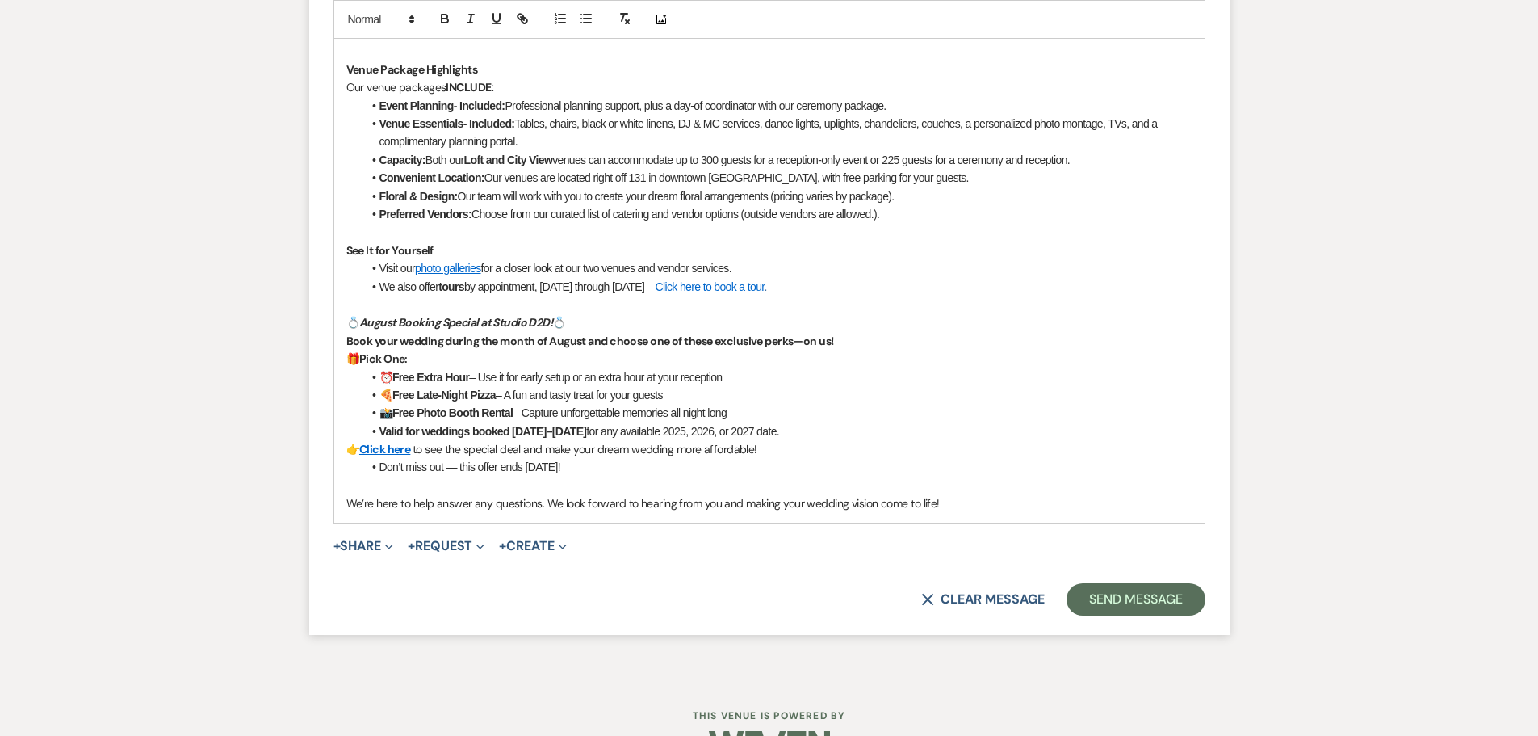
scroll to position [2539, 0]
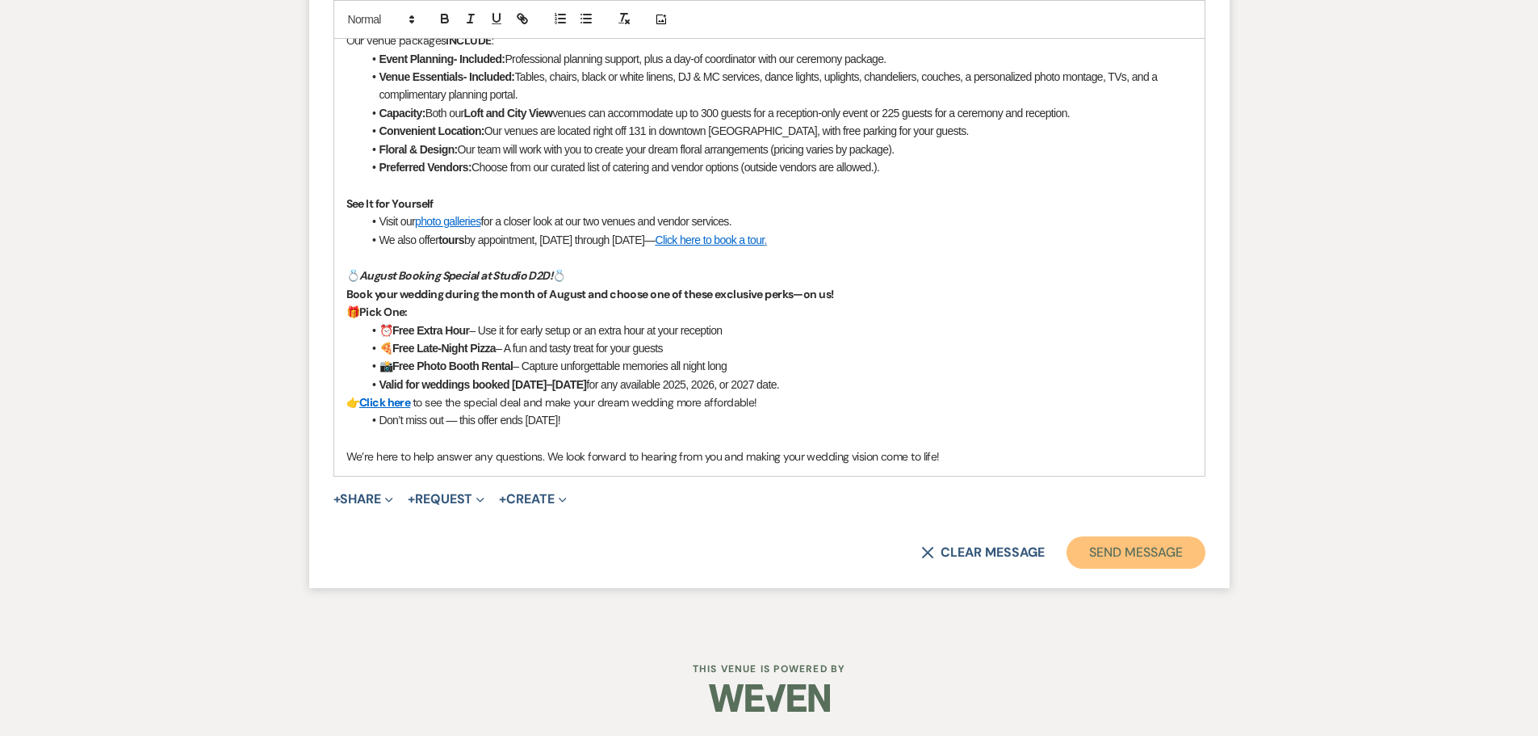
click at [1097, 547] on button "Send Message" at bounding box center [1136, 552] width 138 height 32
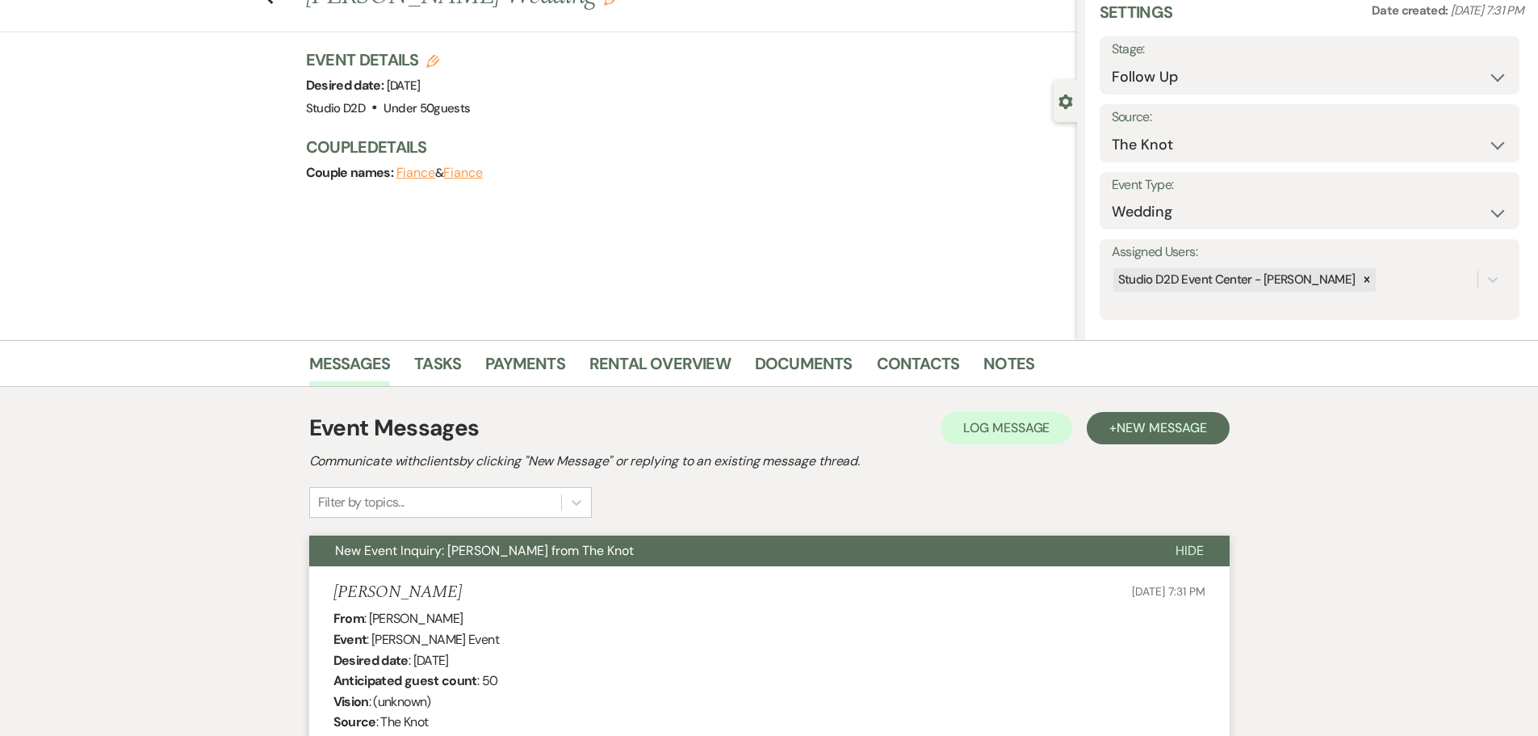
scroll to position [0, 0]
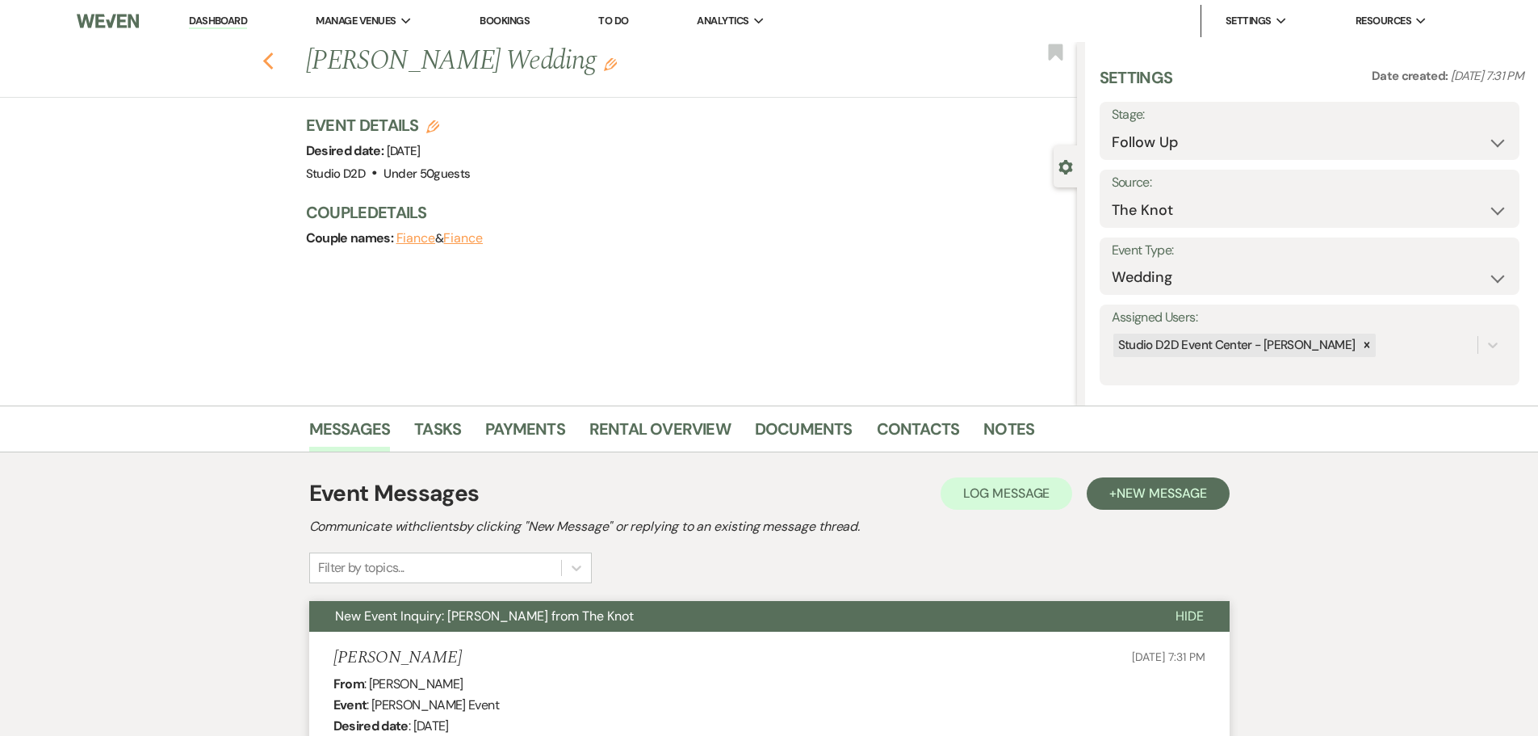
click at [274, 61] on icon "Previous" at bounding box center [268, 61] width 12 height 19
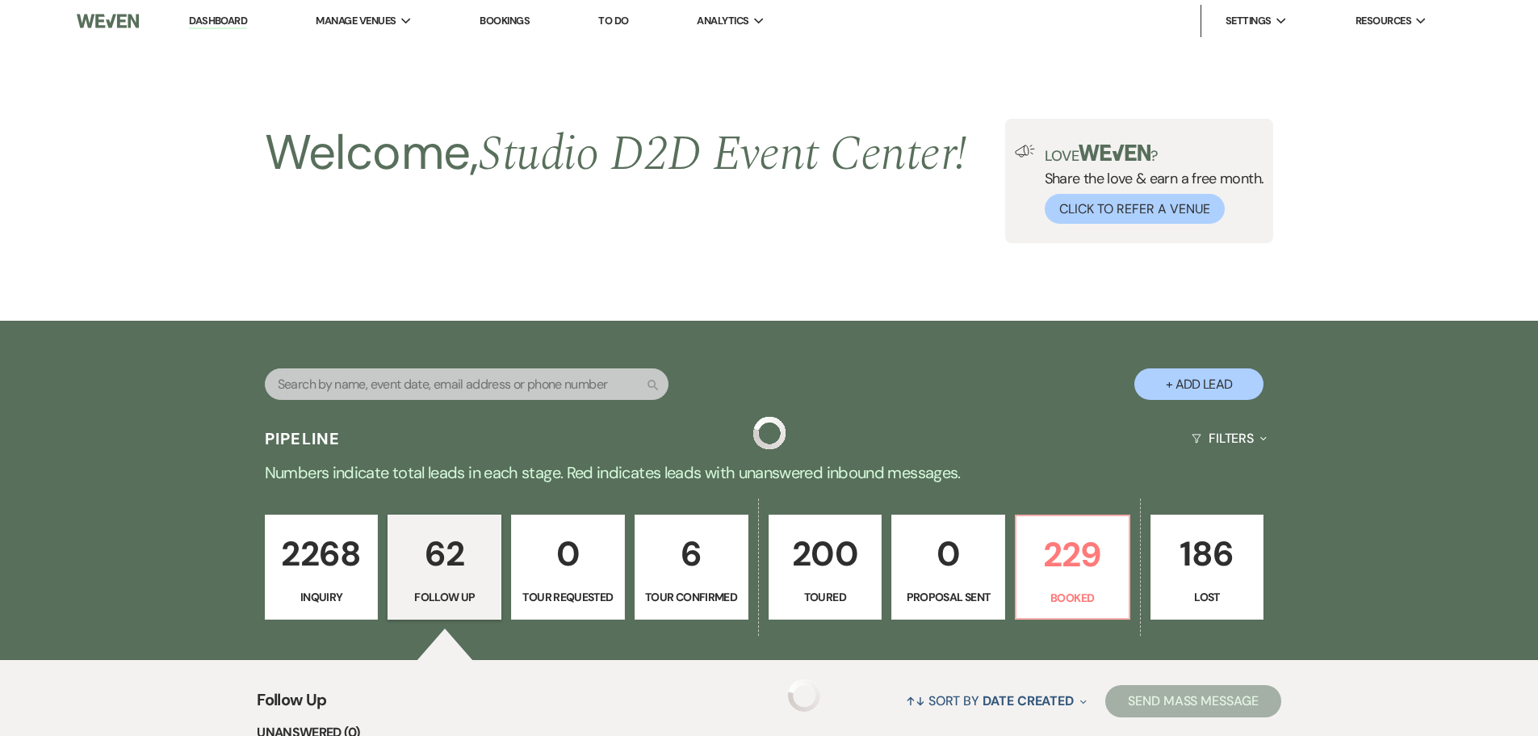
scroll to position [1454, 0]
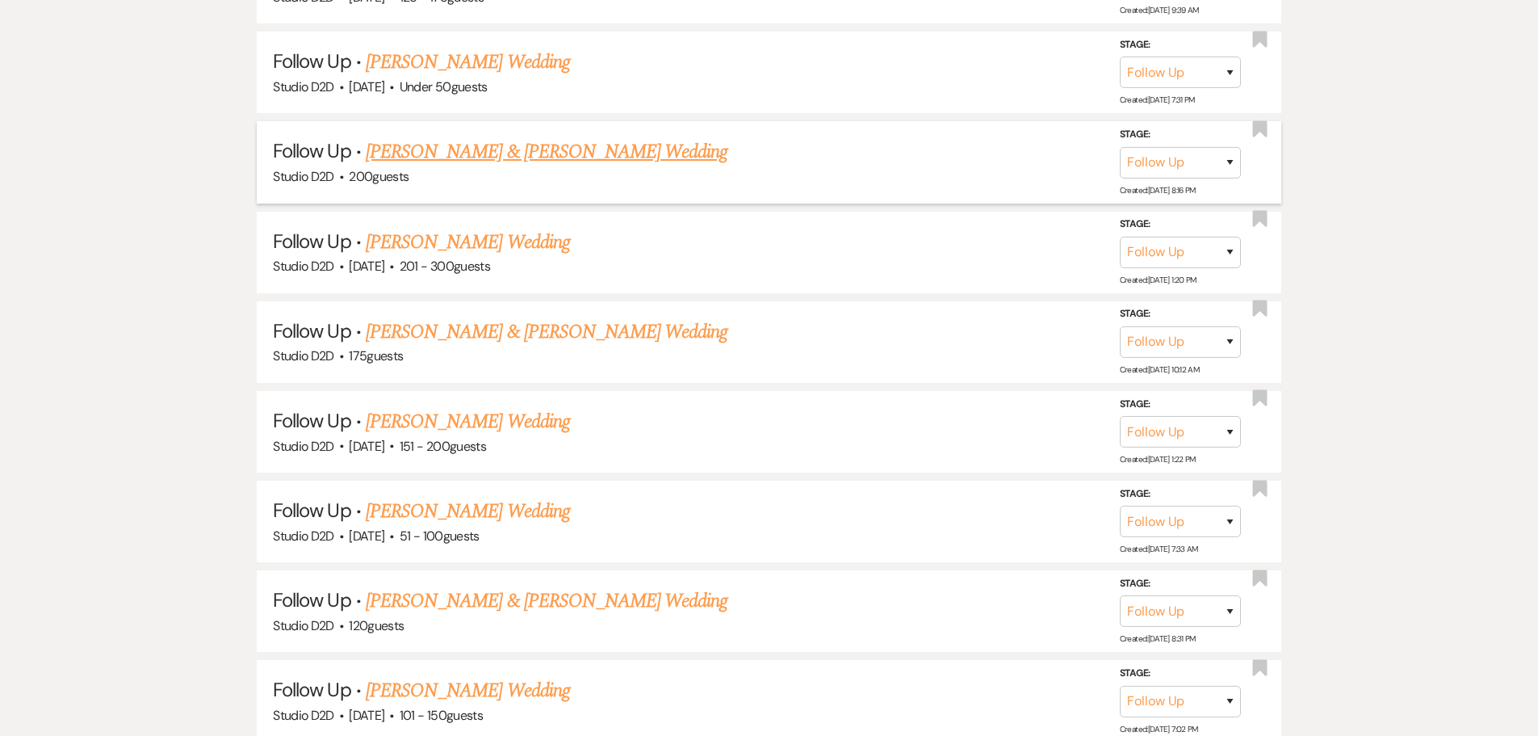
click at [428, 151] on link "Alex Whitefield & Morgan Knoth's Wedding" at bounding box center [547, 151] width 362 height 29
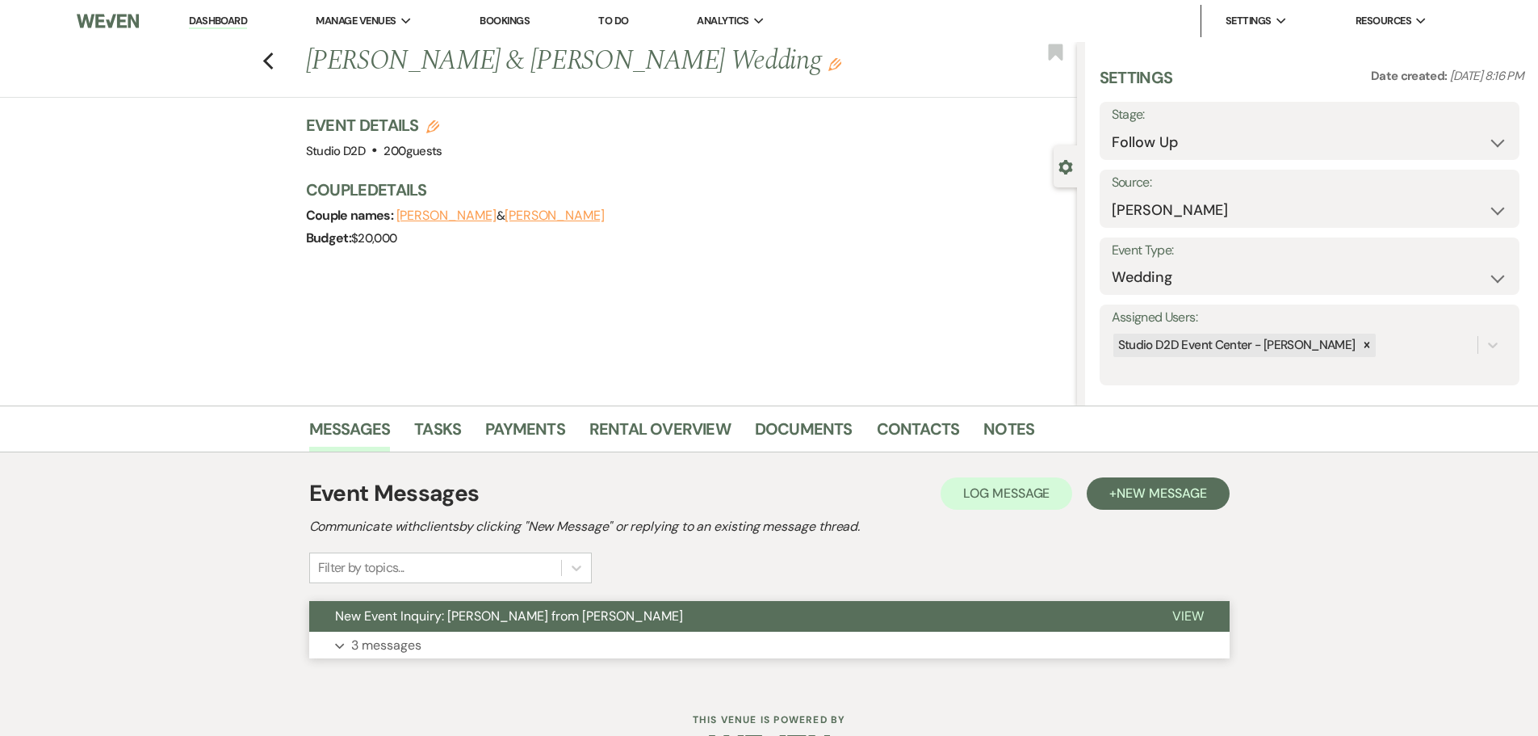
click at [398, 645] on p "3 messages" at bounding box center [386, 645] width 70 height 21
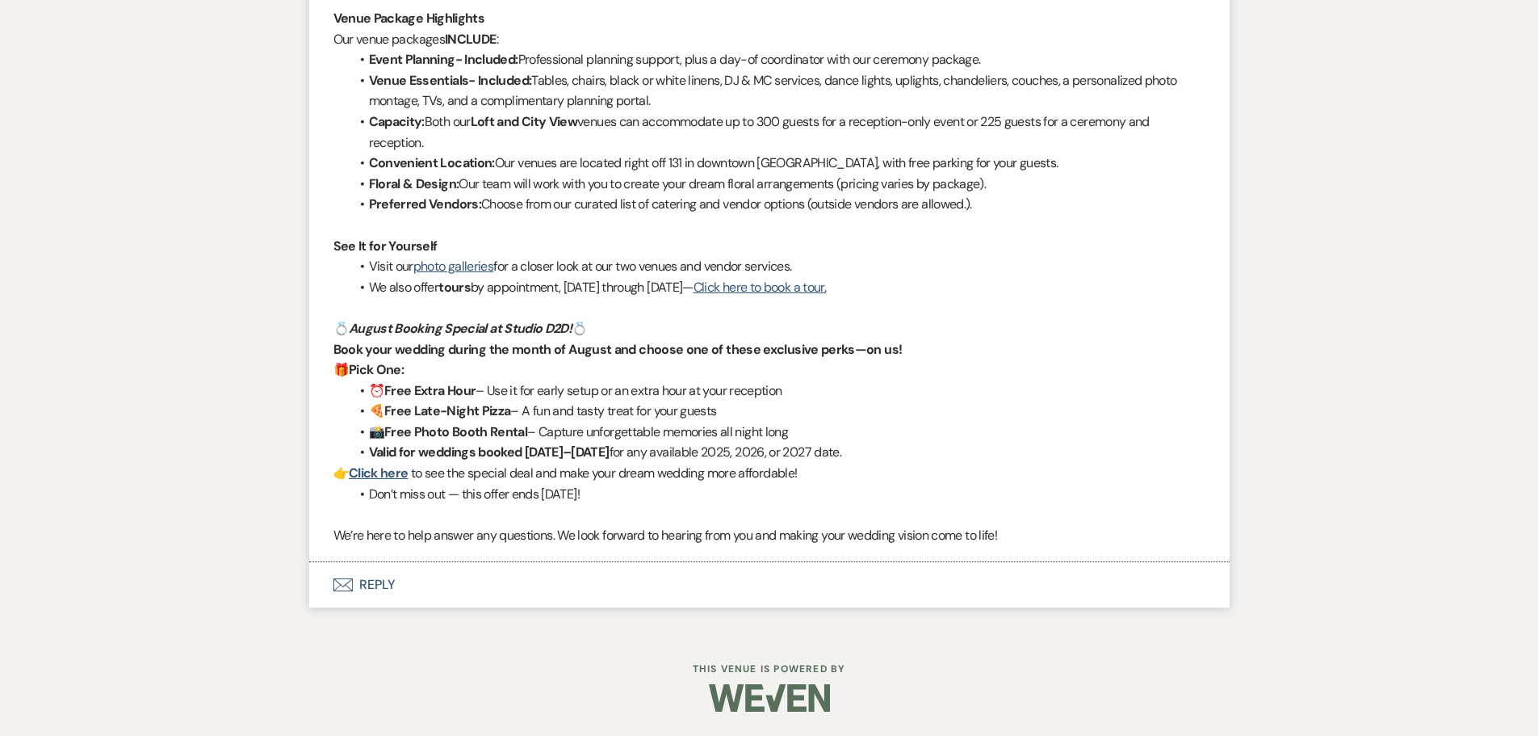
click at [383, 585] on button "Envelope Reply" at bounding box center [769, 584] width 921 height 45
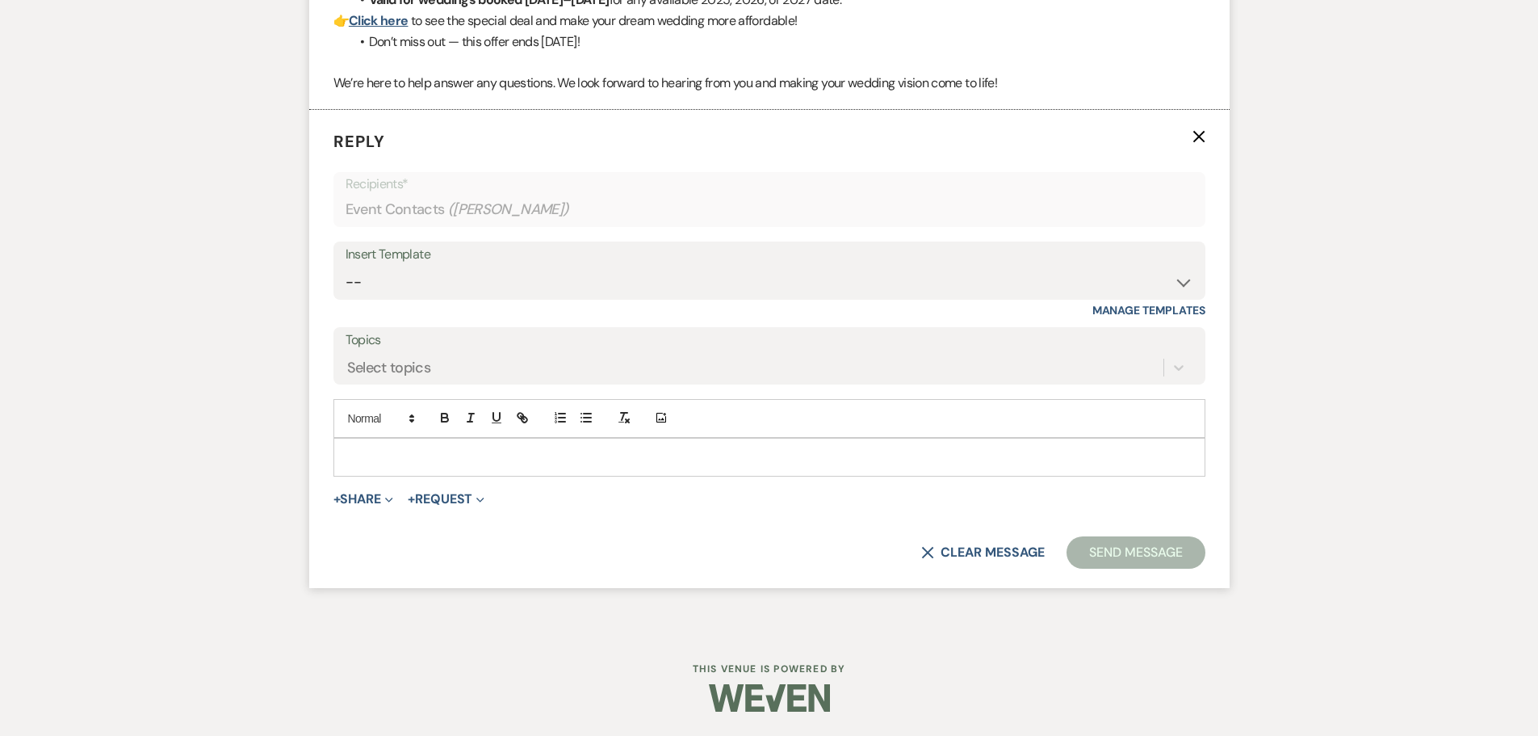
scroll to position [3027, 0]
click at [452, 298] on select "-- New Inquiry - message 2 Event Pricing - Non Wedding Weven Planning Portal In…" at bounding box center [770, 281] width 848 height 31
click at [346, 284] on select "-- New Inquiry - message 2 Event Pricing - Non Wedding Weven Planning Portal In…" at bounding box center [770, 281] width 848 height 31
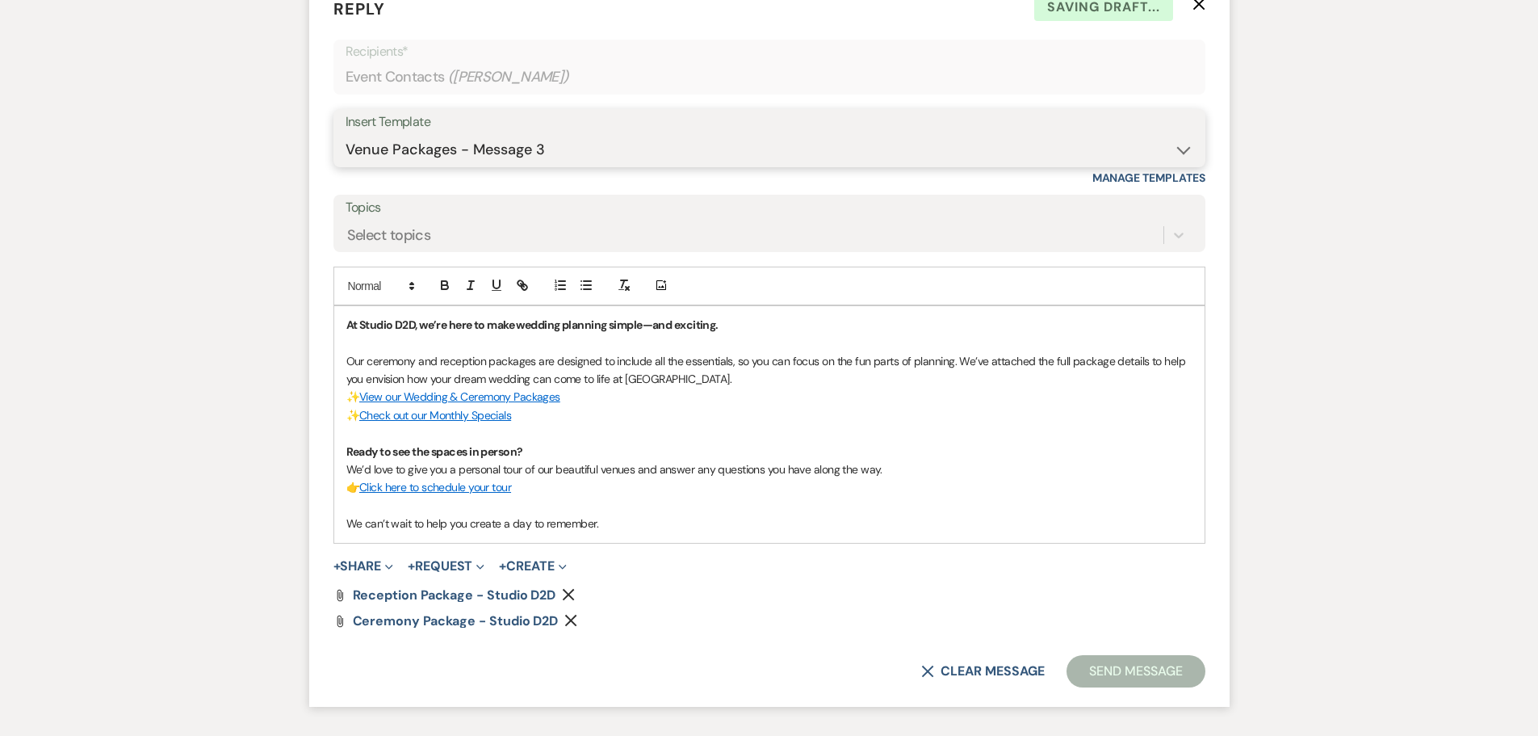
scroll to position [3296, 0]
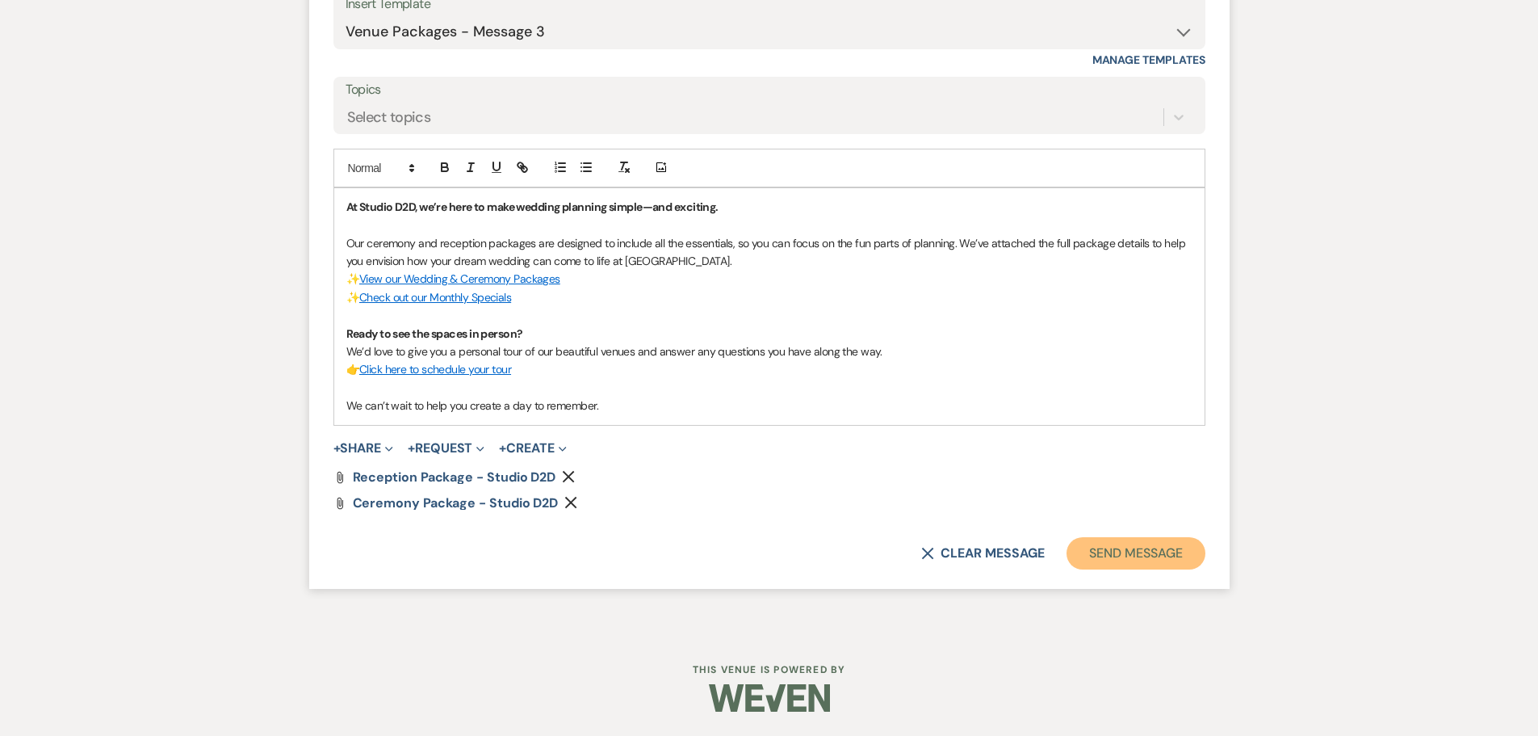
click at [1109, 550] on button "Send Message" at bounding box center [1136, 553] width 138 height 32
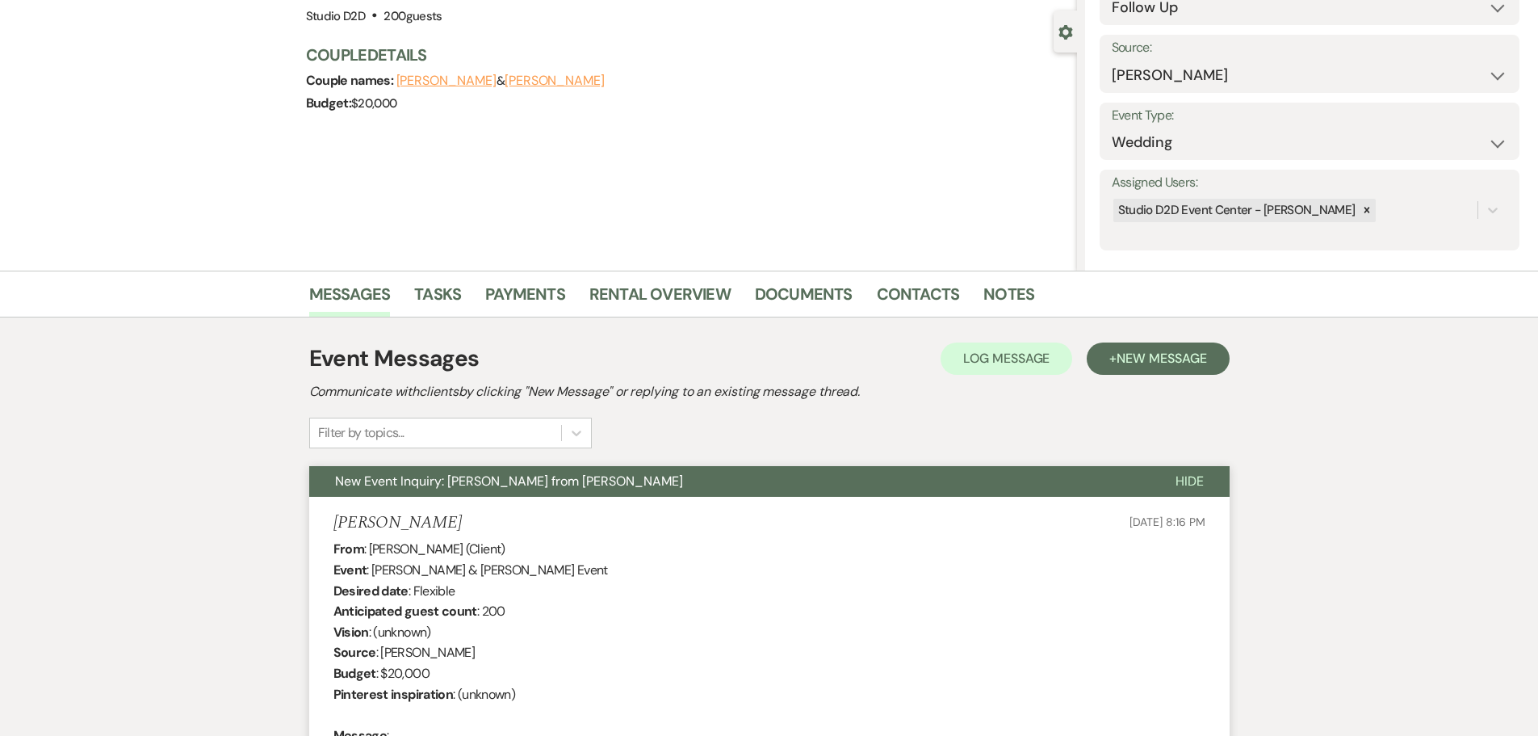
scroll to position [0, 0]
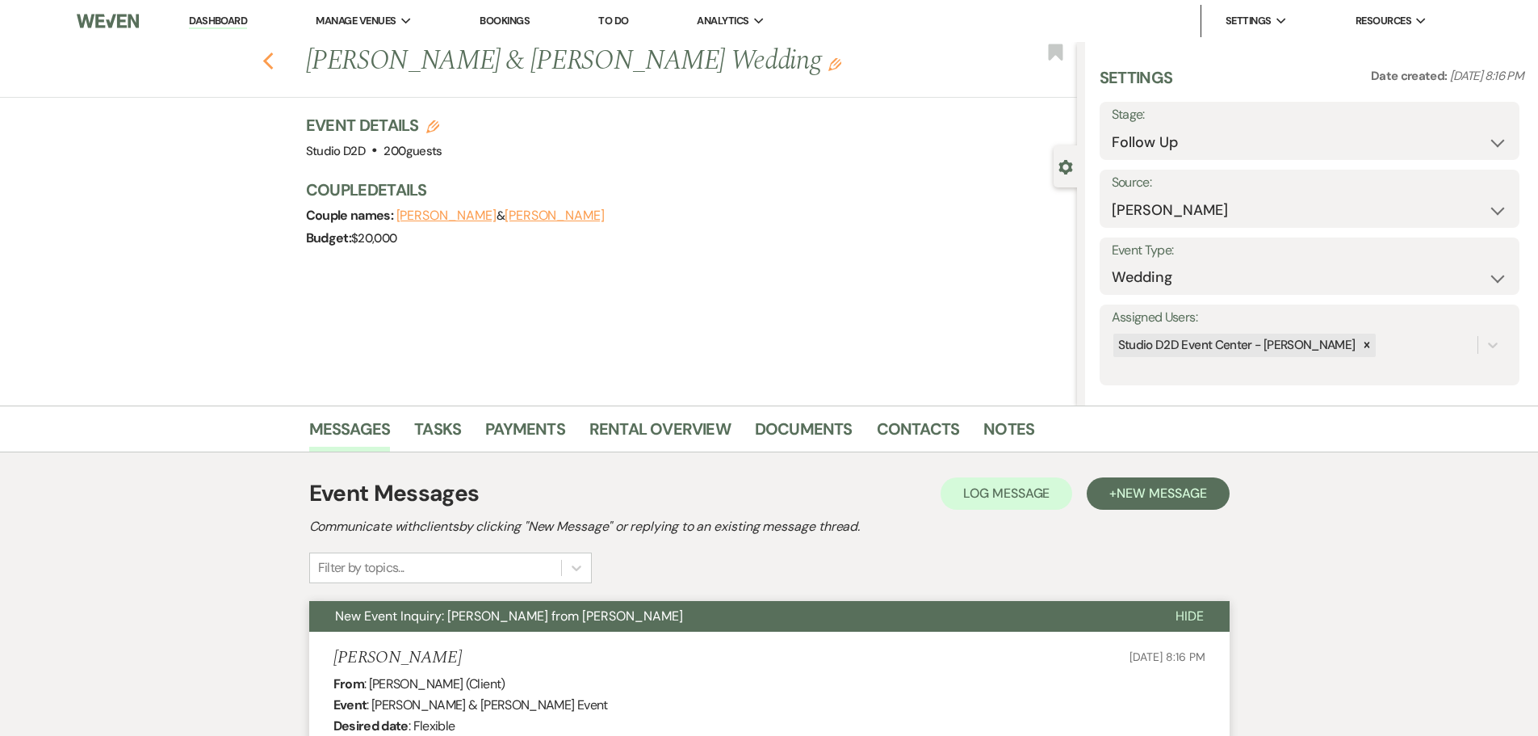
click at [273, 65] on icon "Previous" at bounding box center [268, 61] width 12 height 19
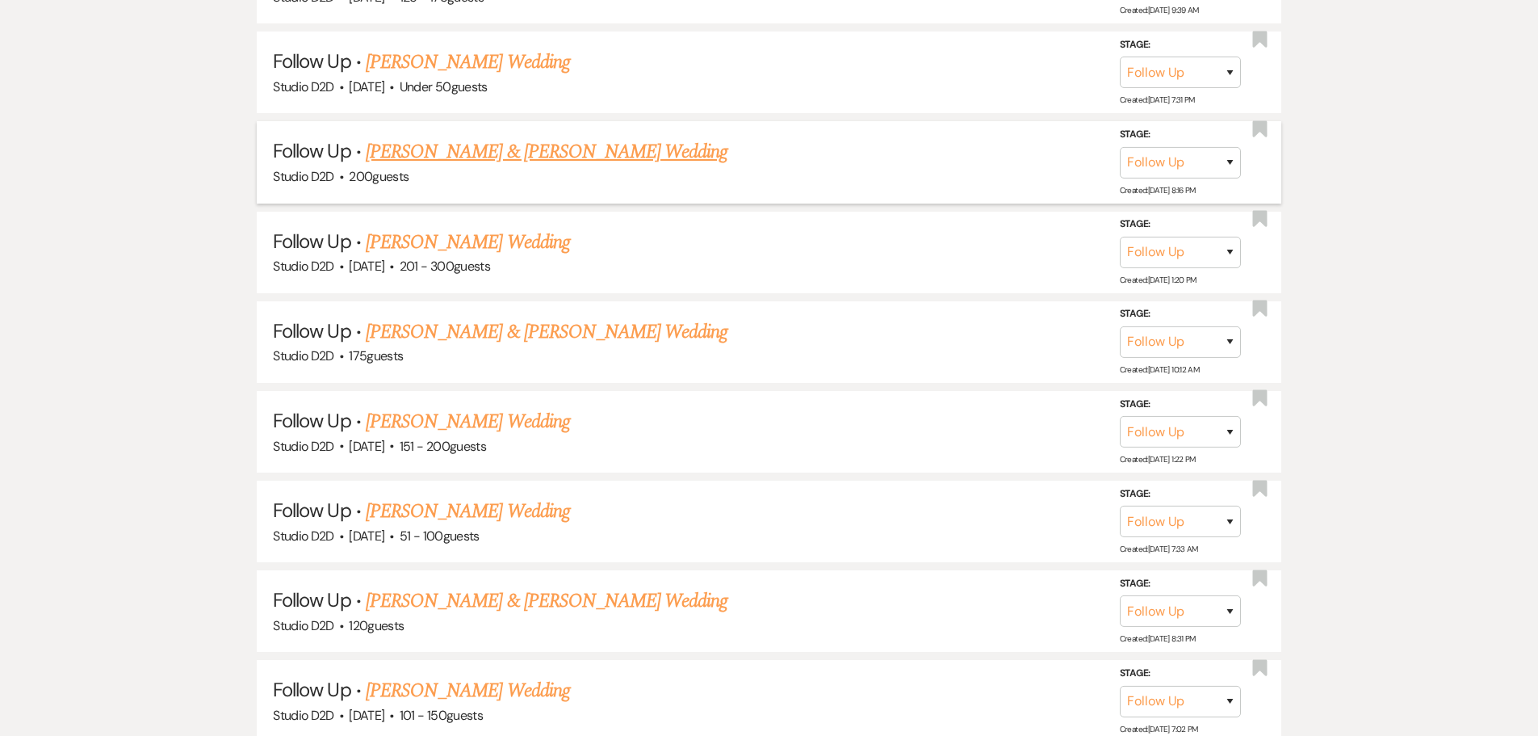
click at [498, 150] on link "Alex Whitefield & Morgan Knoth's Wedding" at bounding box center [547, 151] width 362 height 29
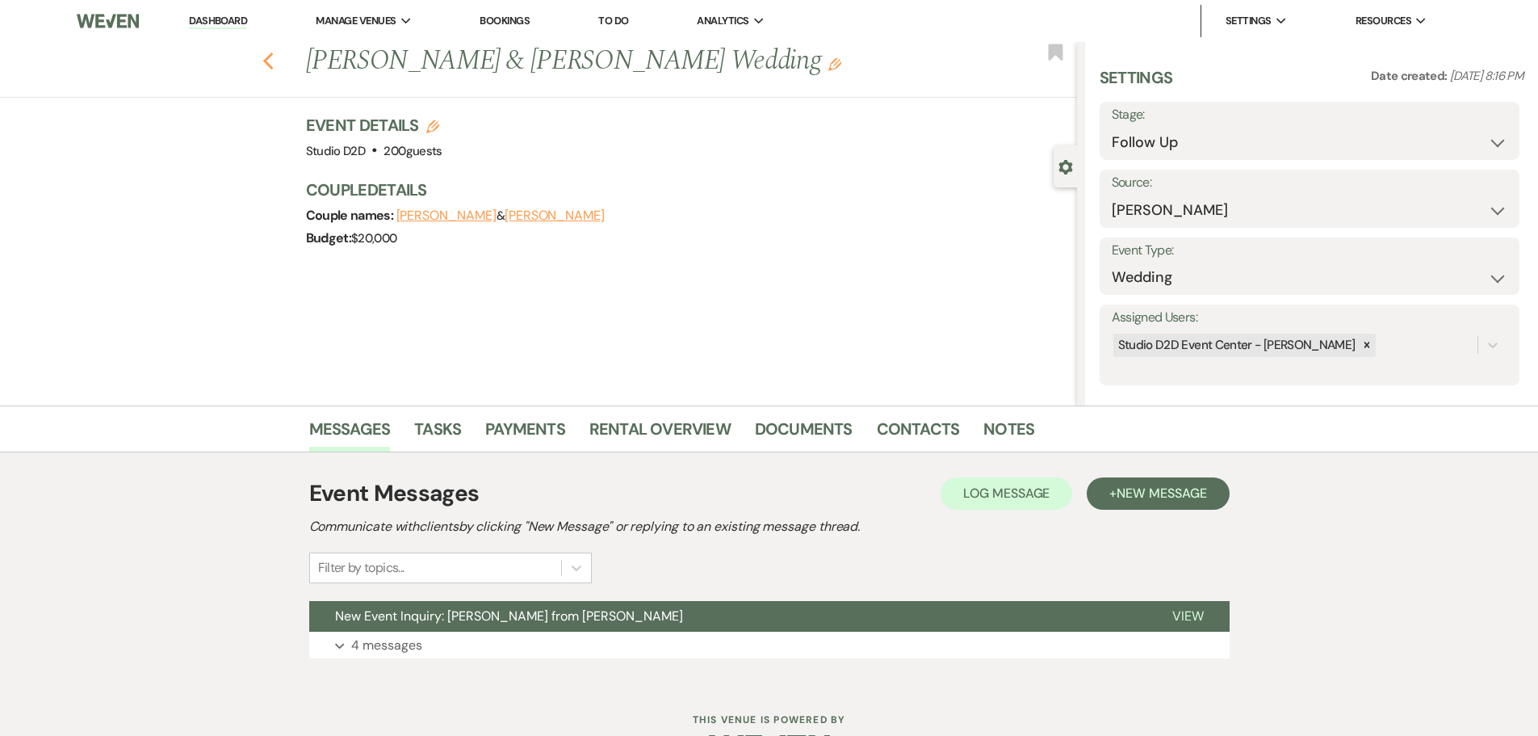
click at [275, 66] on icon "Previous" at bounding box center [268, 61] width 12 height 19
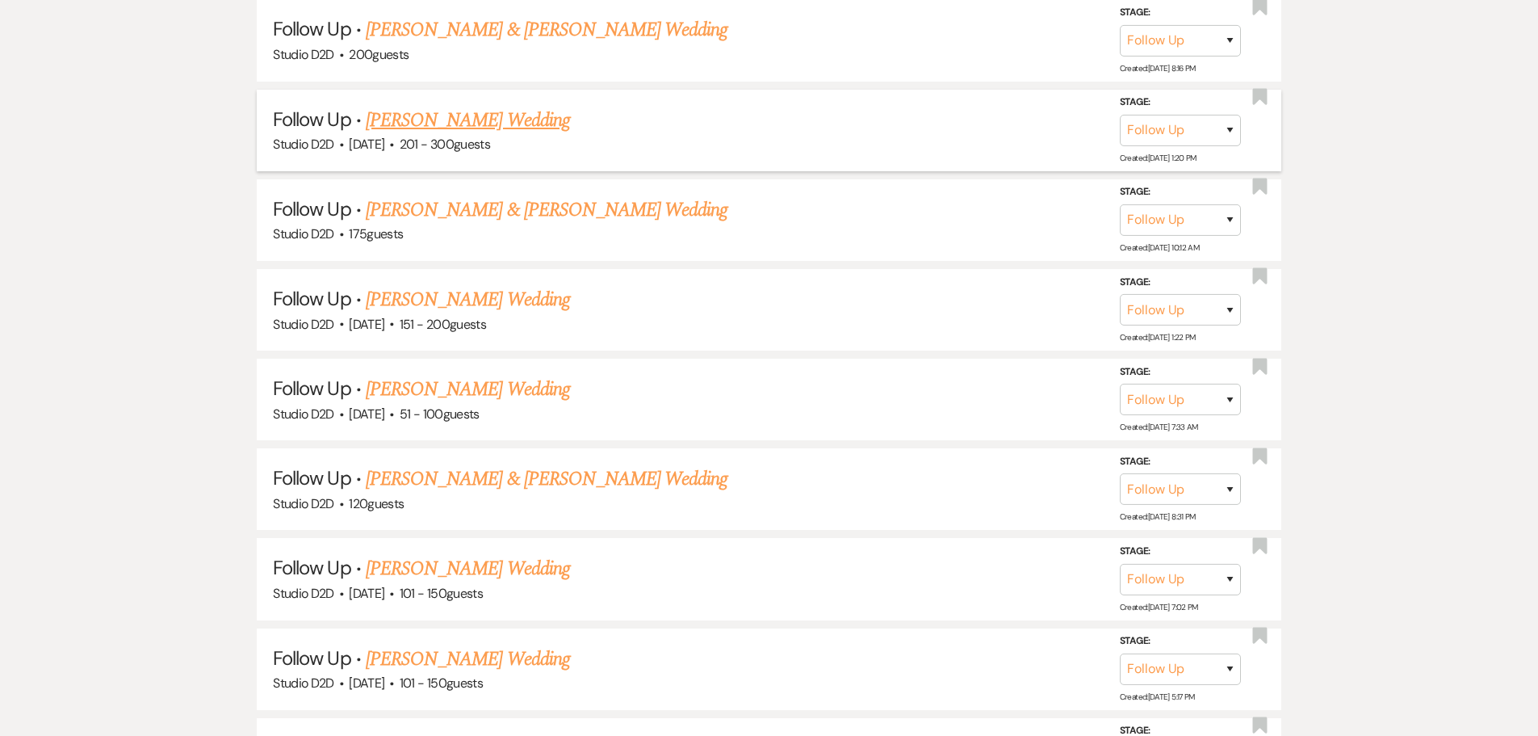
scroll to position [1615, 0]
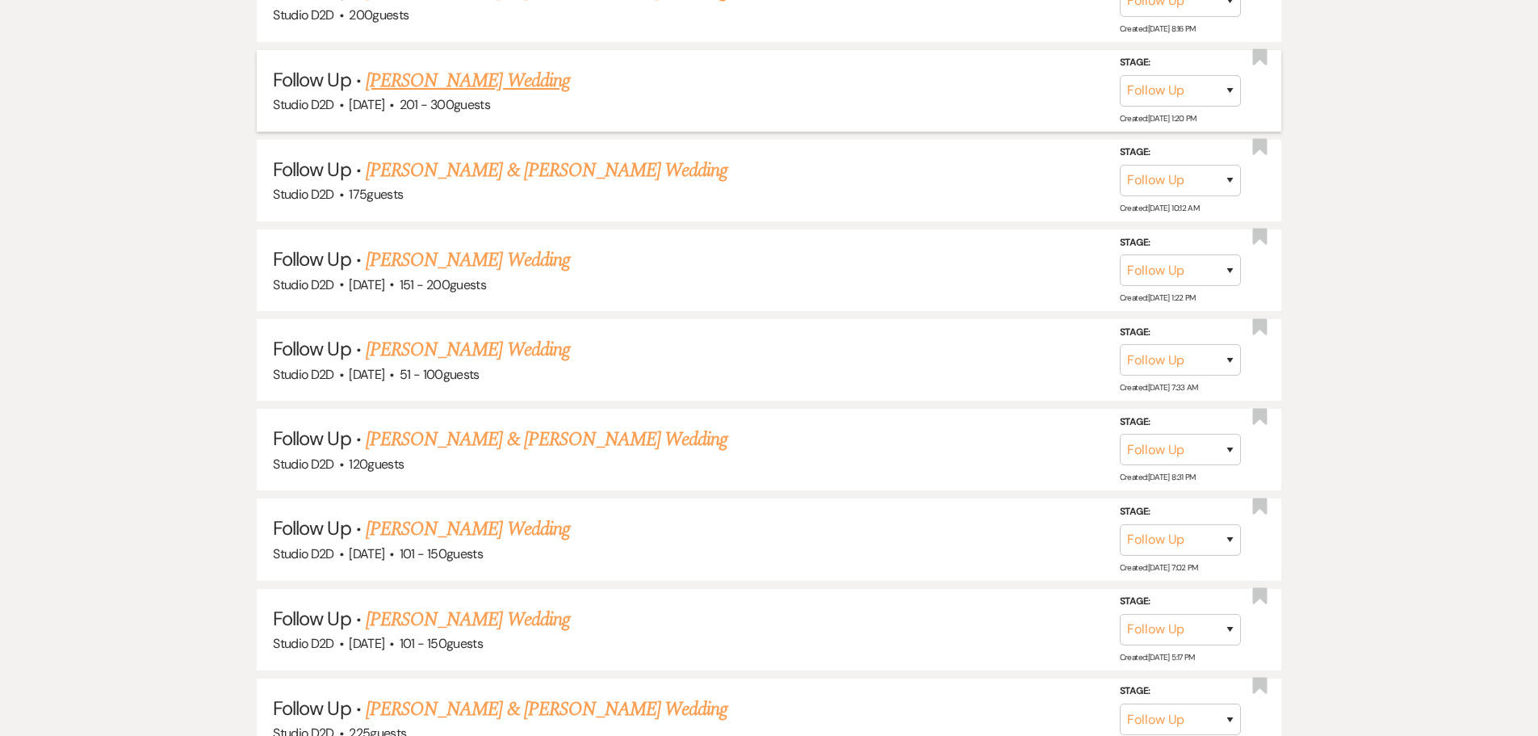
click at [409, 82] on link "Emily Puls's Wedding" at bounding box center [468, 80] width 204 height 29
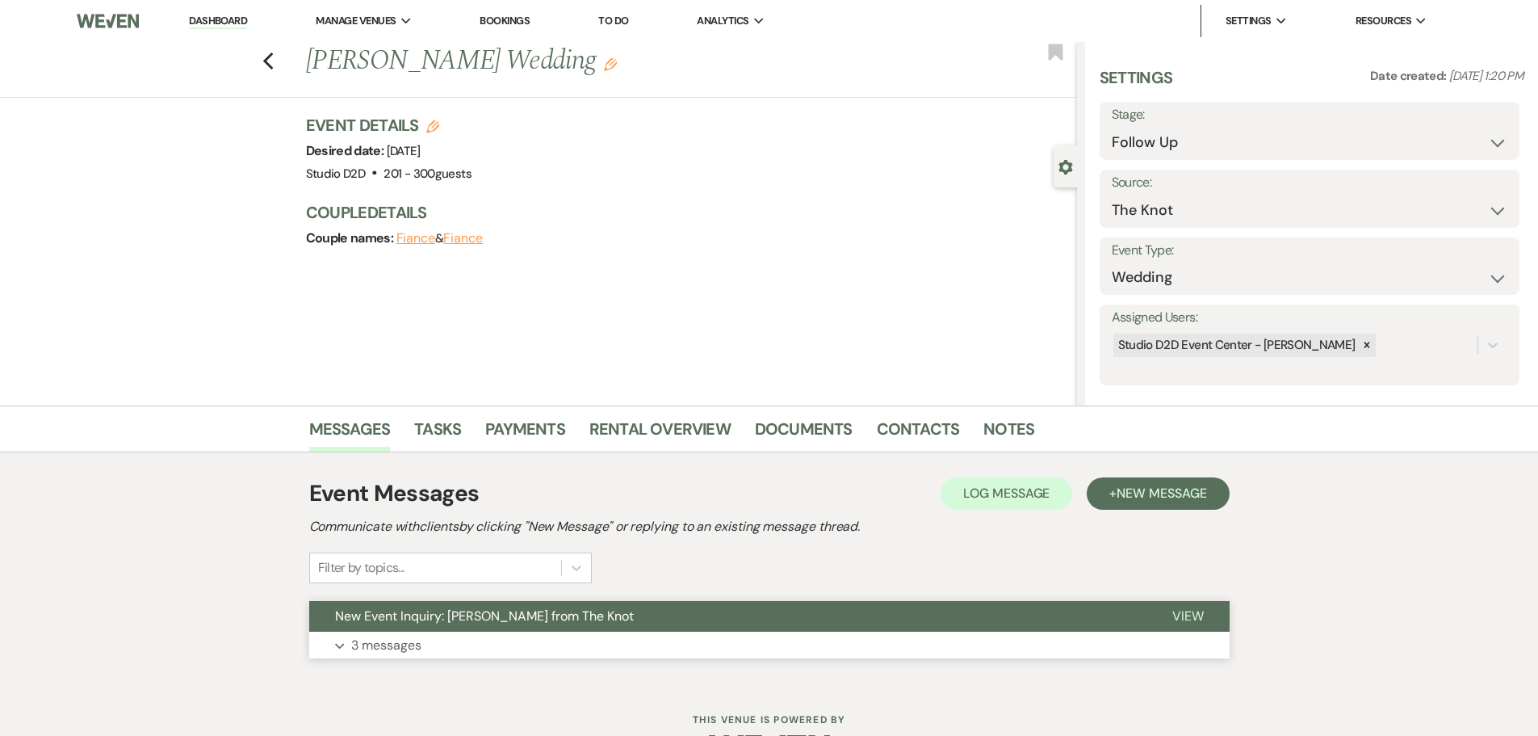
click at [402, 643] on p "3 messages" at bounding box center [386, 645] width 70 height 21
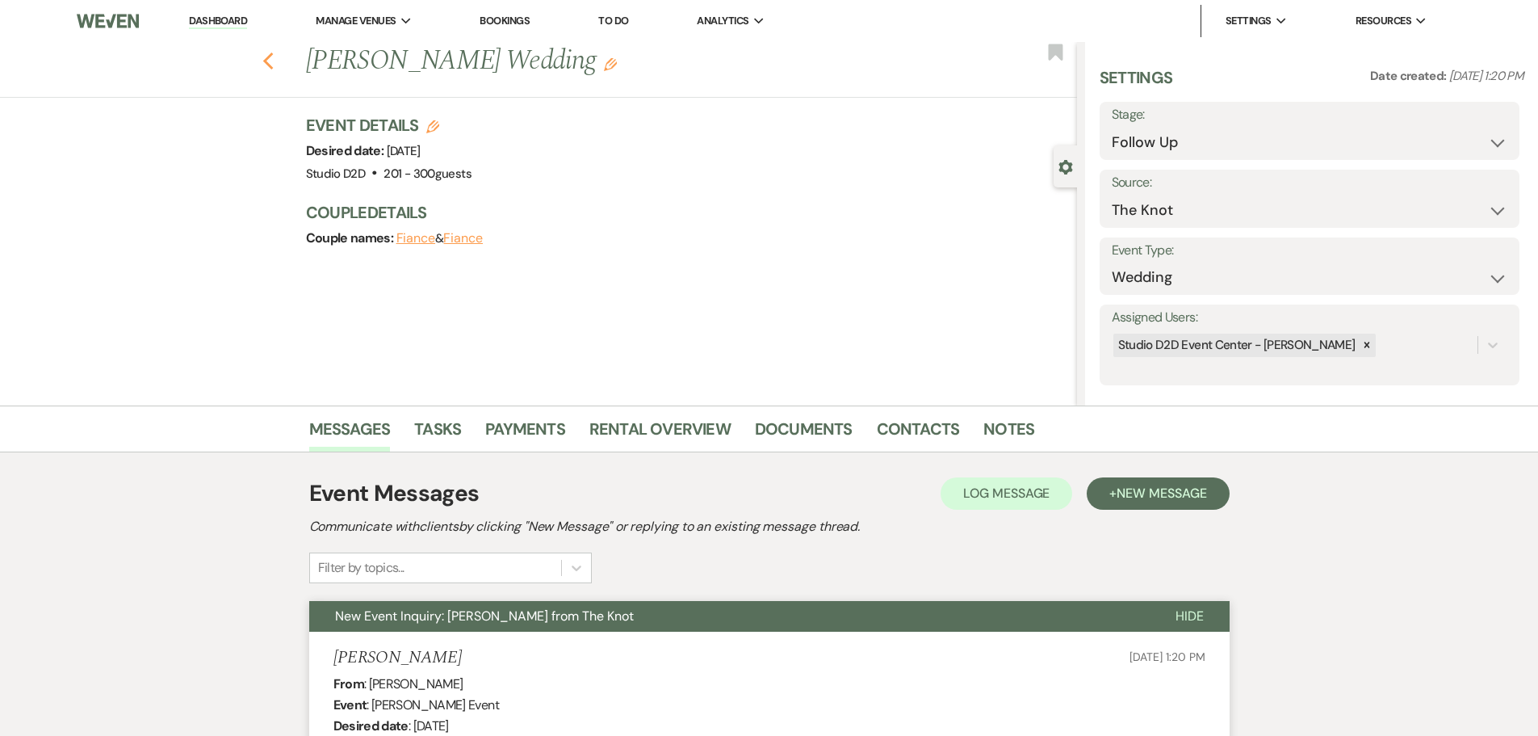
click at [271, 60] on use "button" at bounding box center [267, 61] width 10 height 18
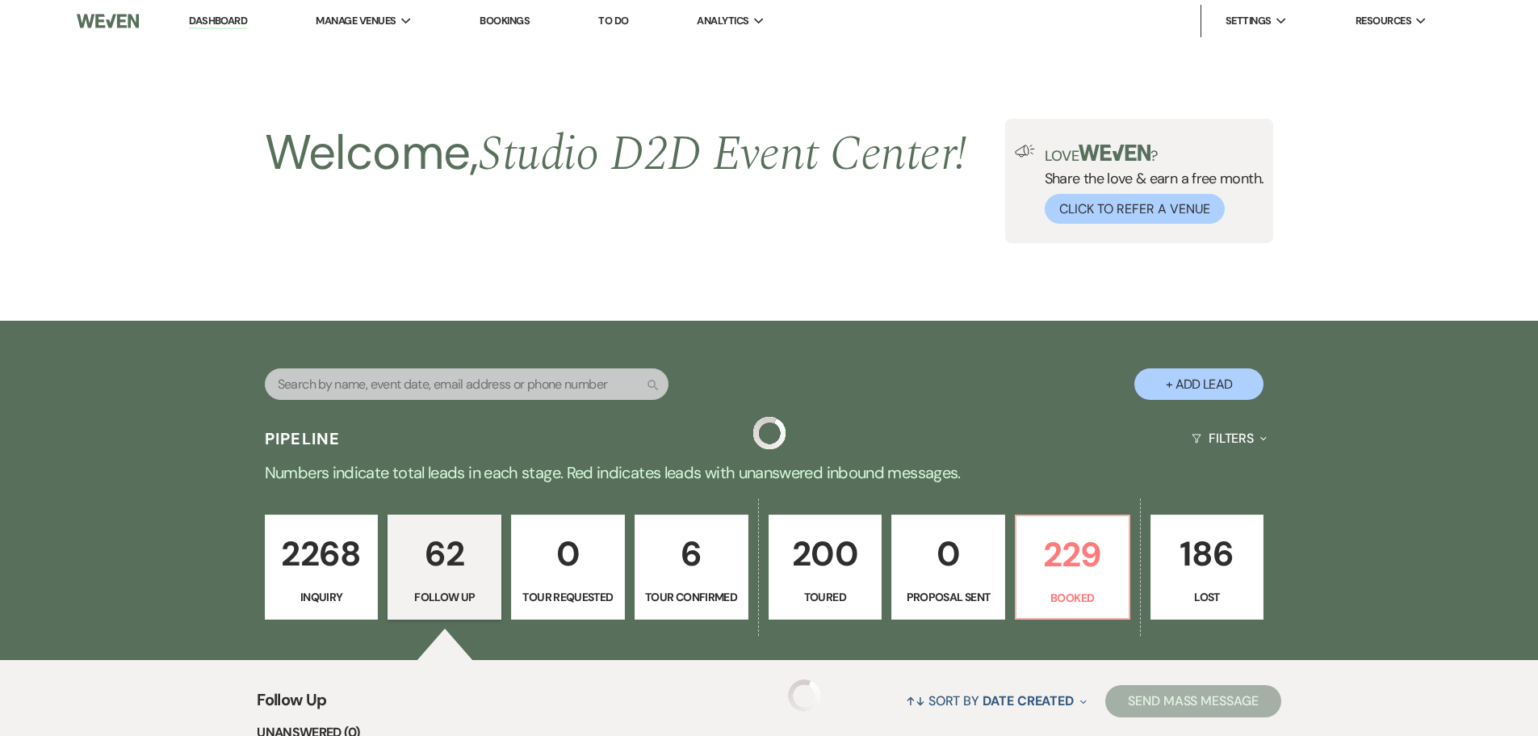
scroll to position [1615, 0]
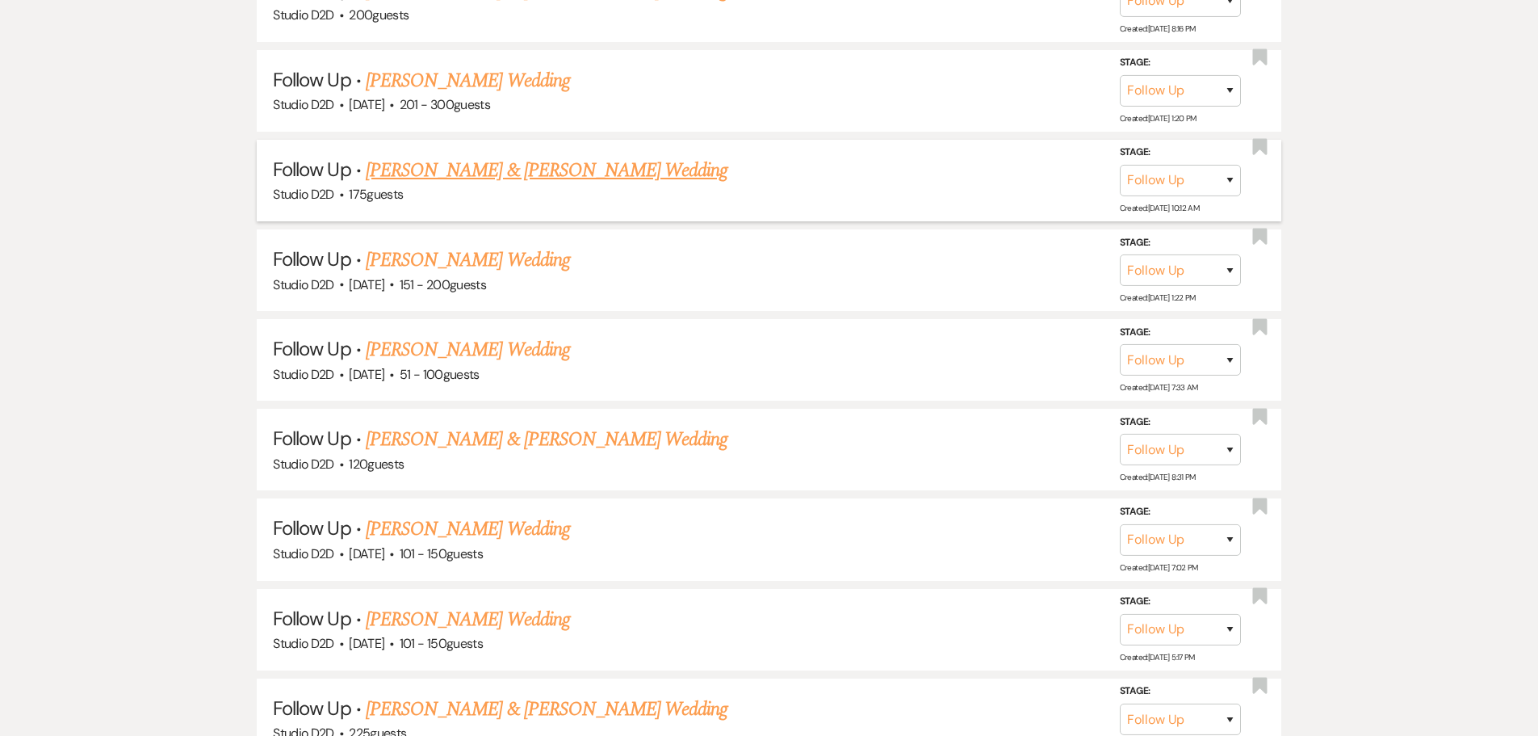
click at [442, 170] on link "Kyle Woodruff & Vanessa Cantu's Wedding" at bounding box center [547, 170] width 362 height 29
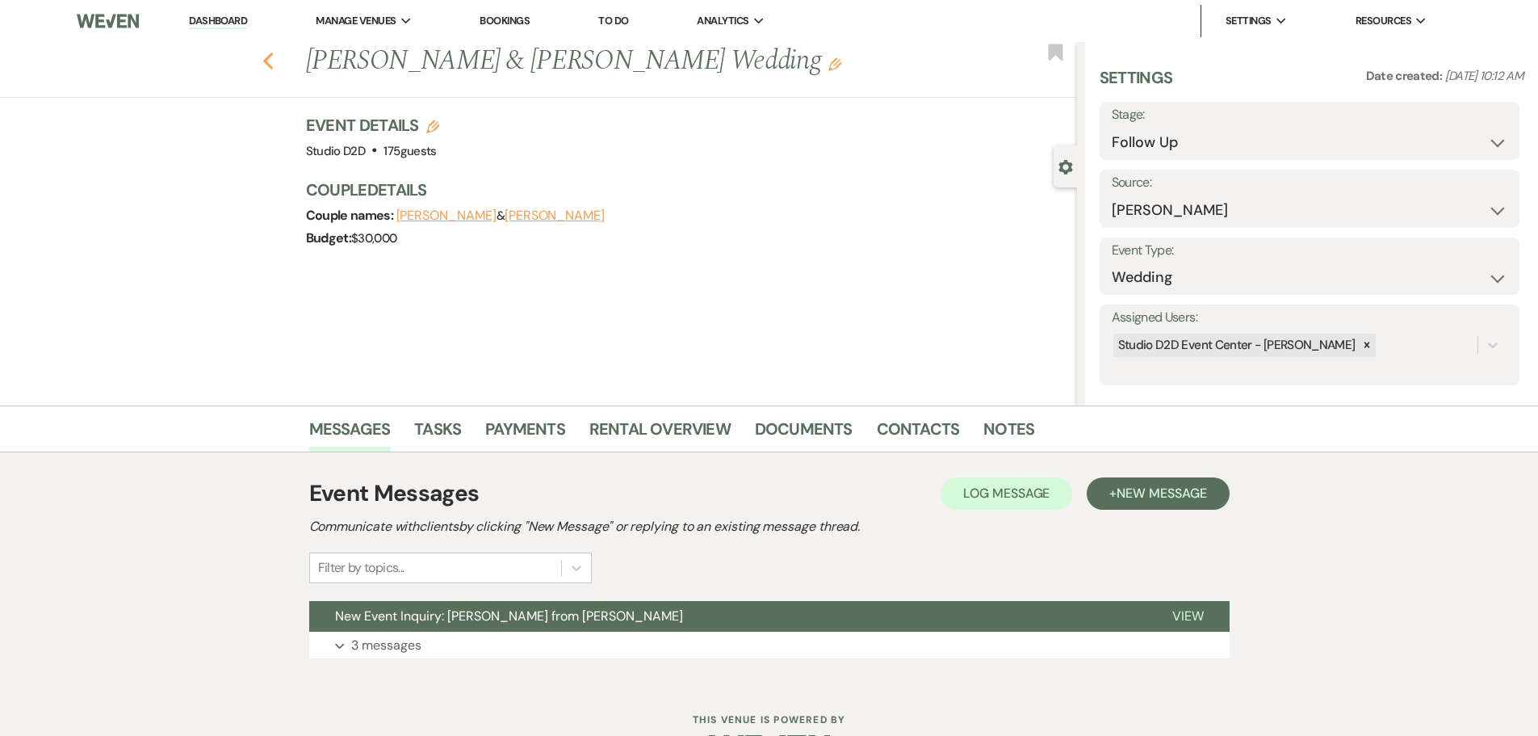
click at [273, 64] on use "button" at bounding box center [267, 61] width 10 height 18
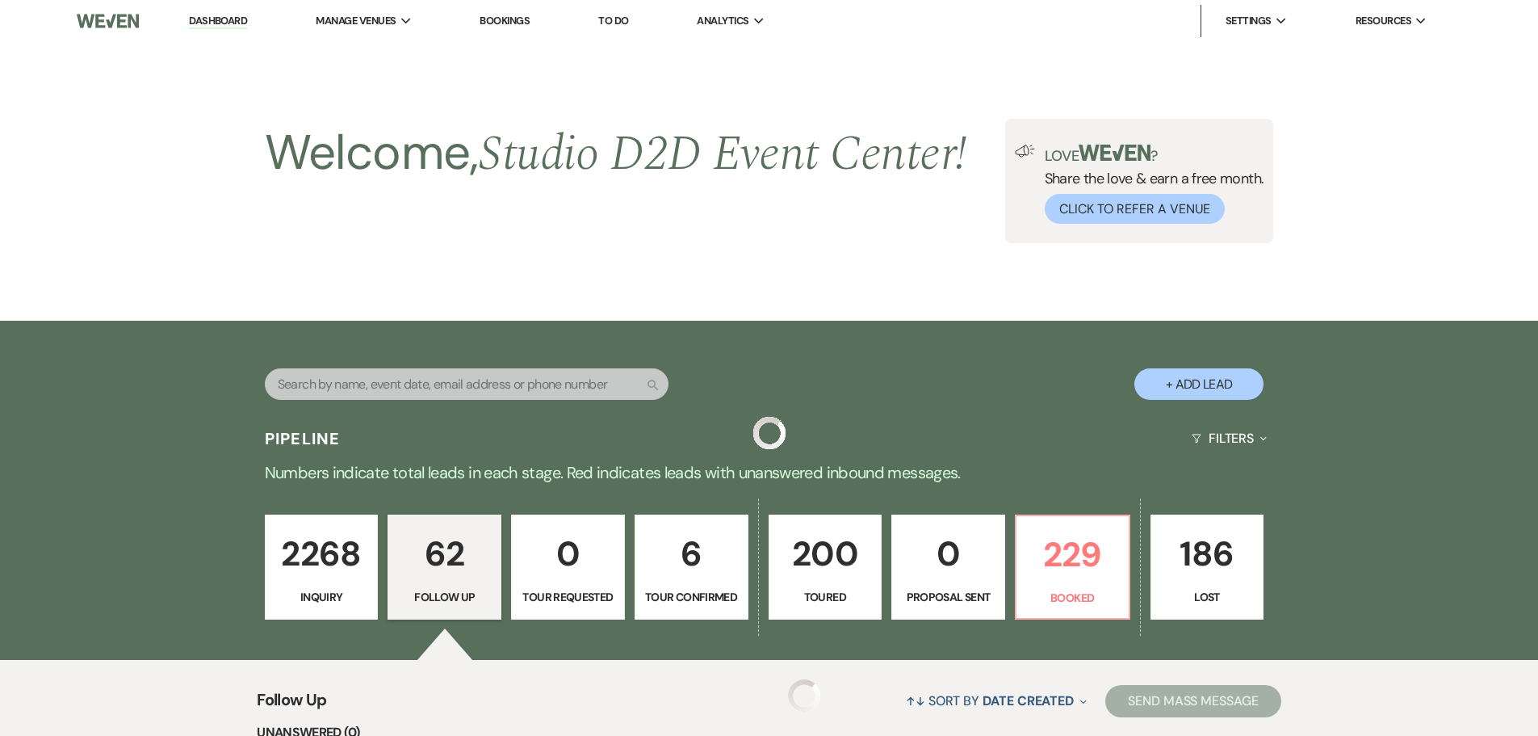
scroll to position [1615, 0]
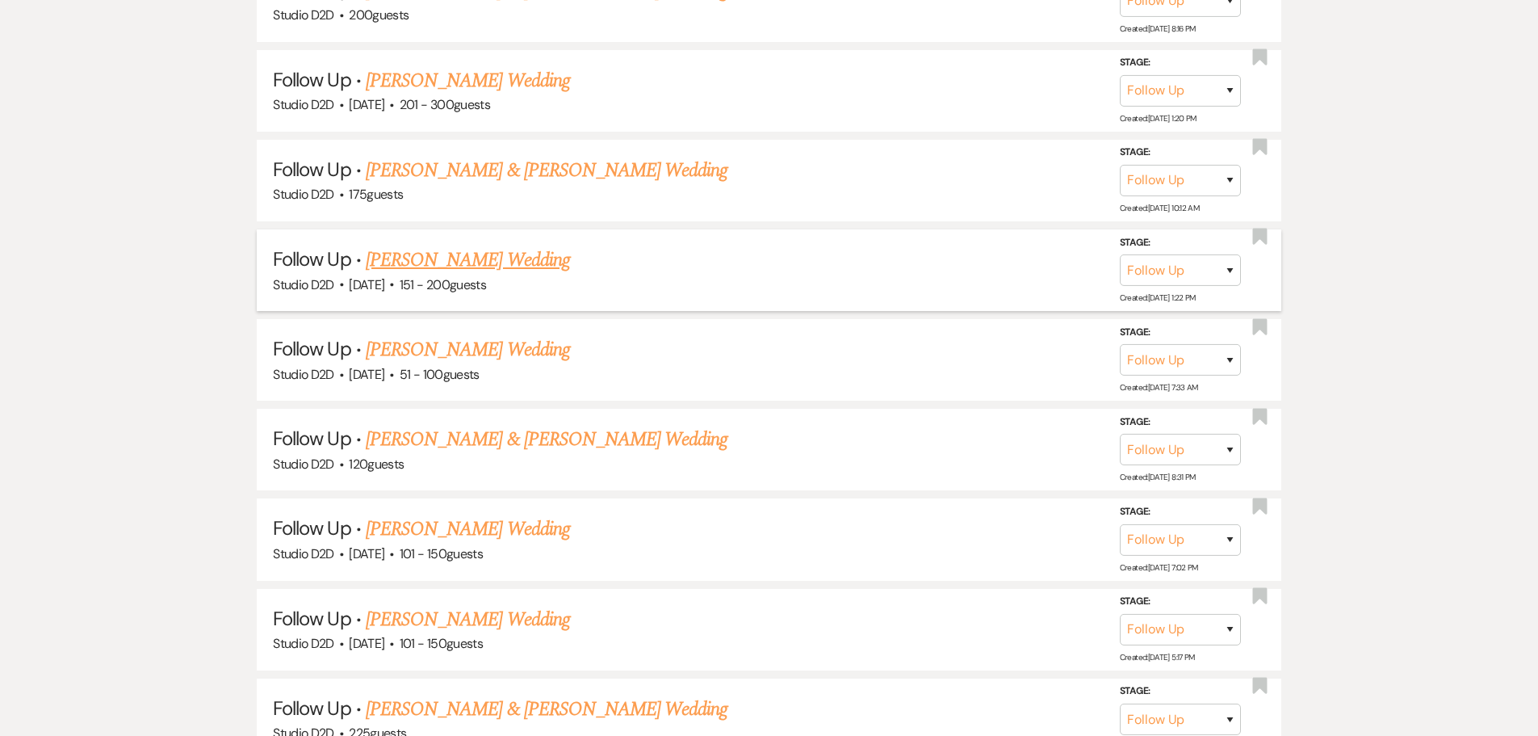
click at [422, 265] on link "Barongiere Lovelace's Wedding" at bounding box center [468, 259] width 204 height 29
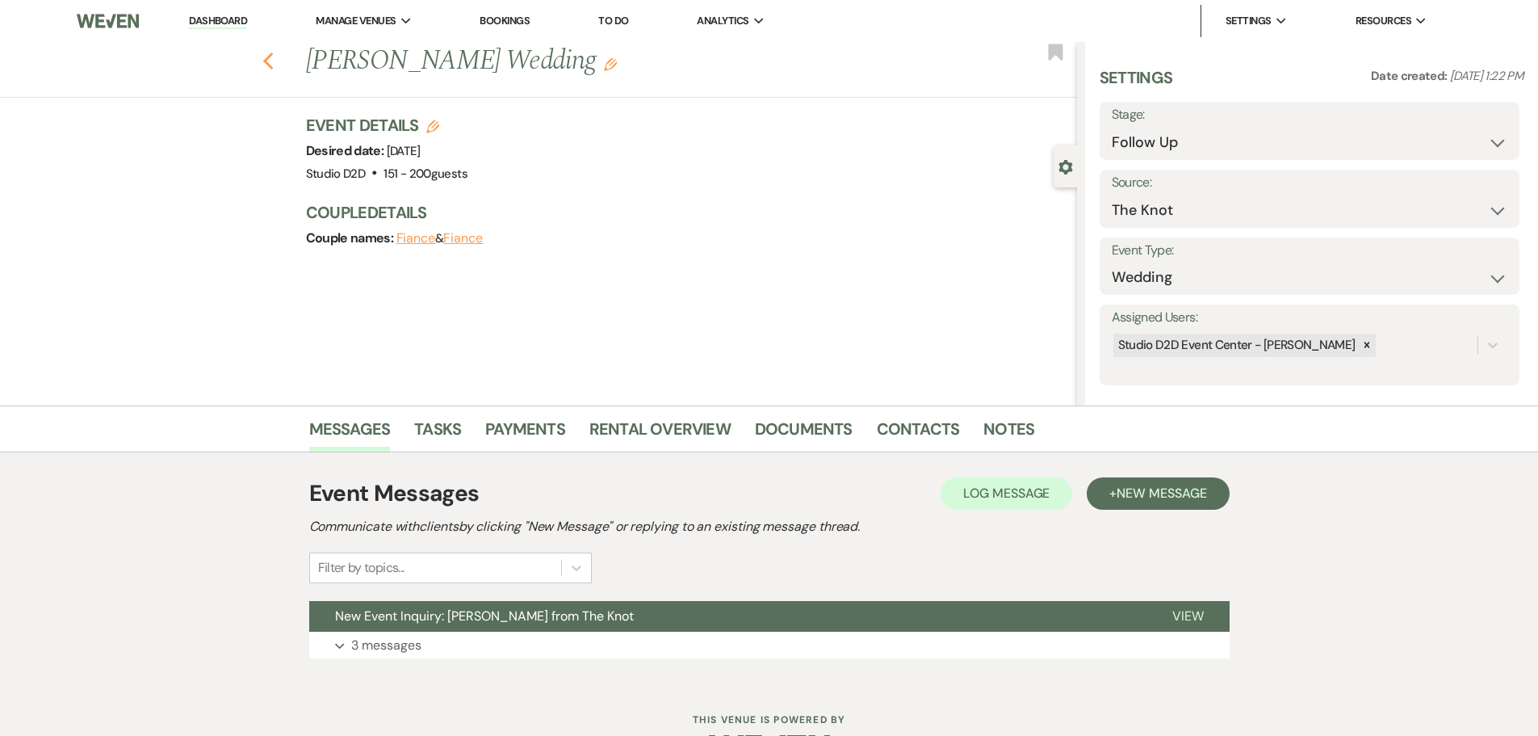
click at [269, 59] on icon "Previous" at bounding box center [268, 61] width 12 height 19
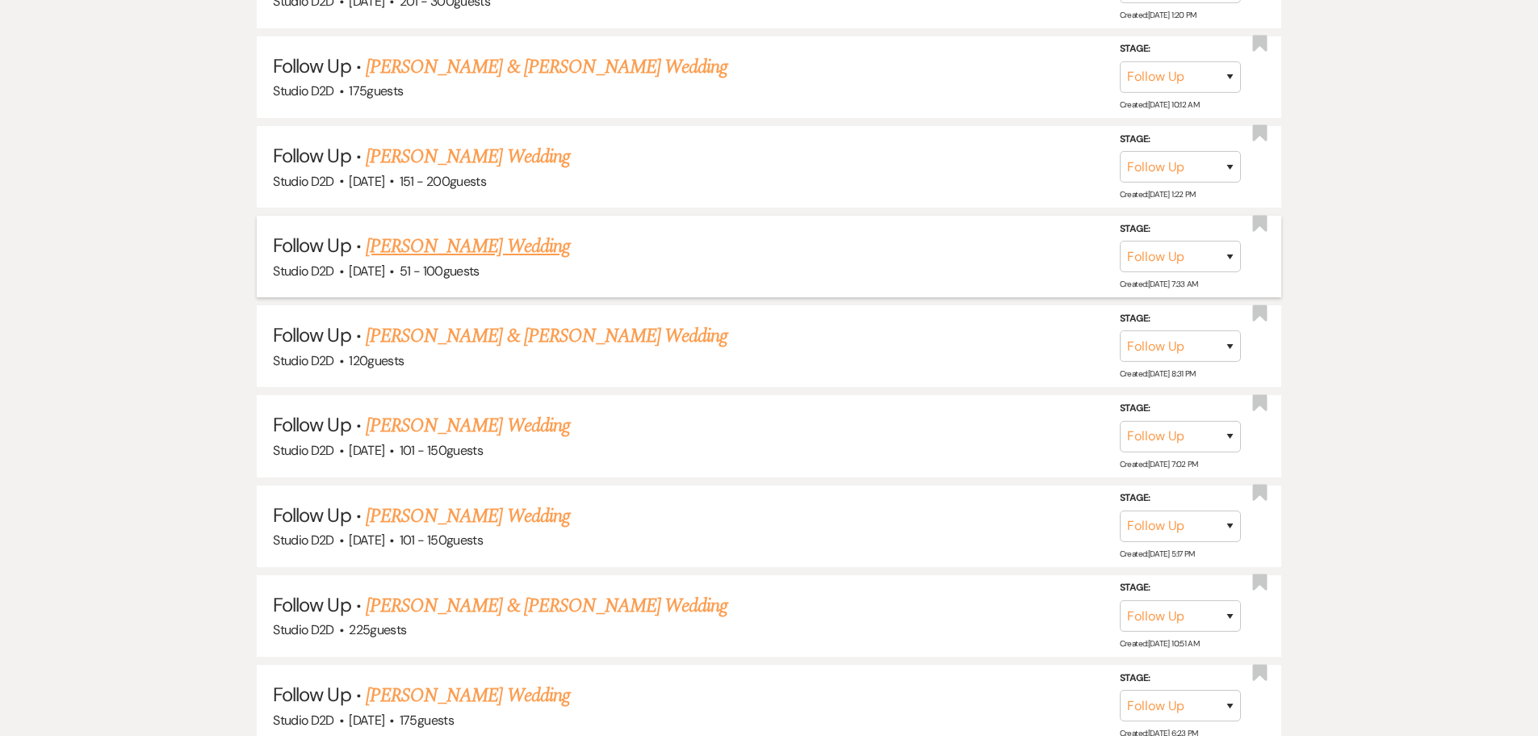
scroll to position [1777, 0]
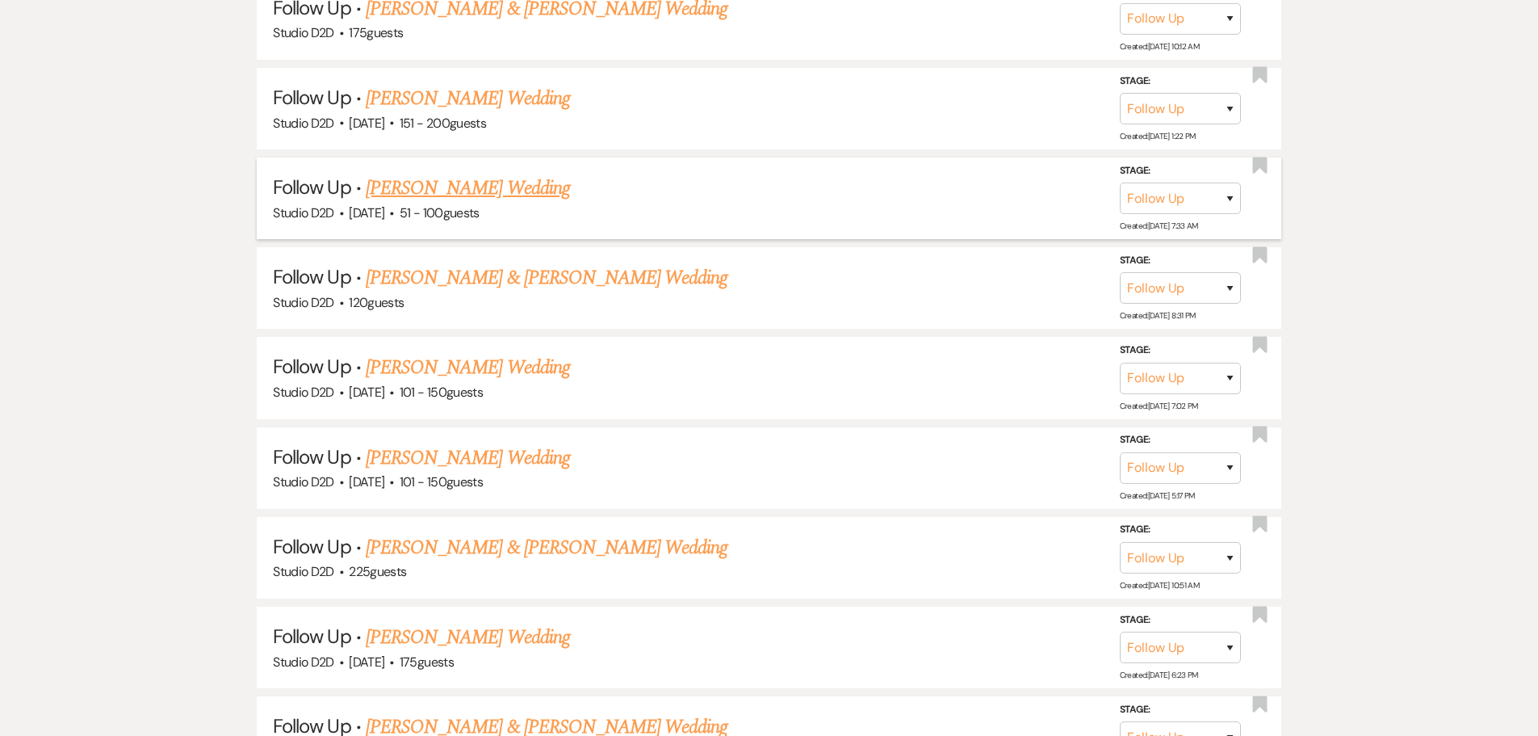
click at [416, 191] on link "Naomi Kaumba's Wedding" at bounding box center [468, 188] width 204 height 29
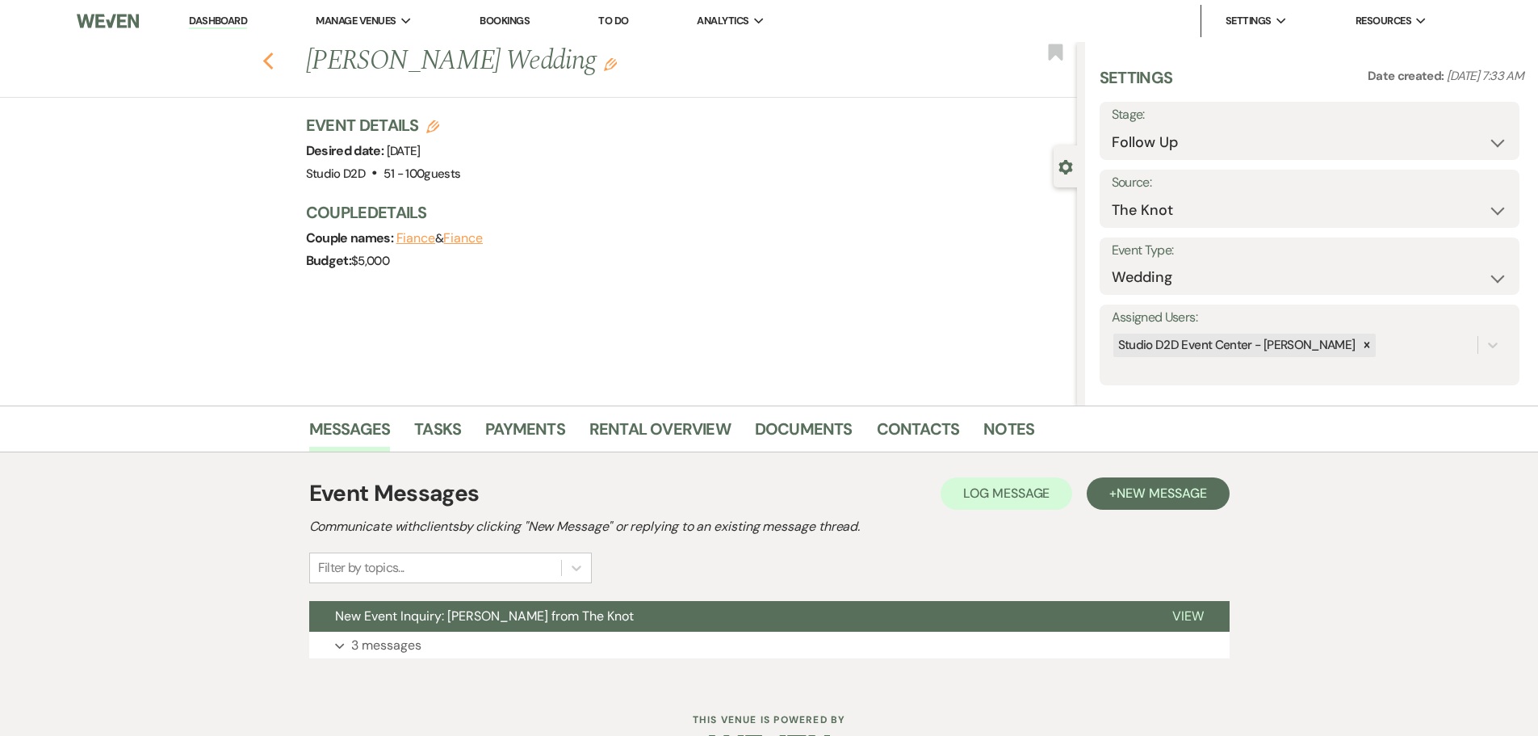
click at [275, 63] on icon "Previous" at bounding box center [268, 61] width 12 height 19
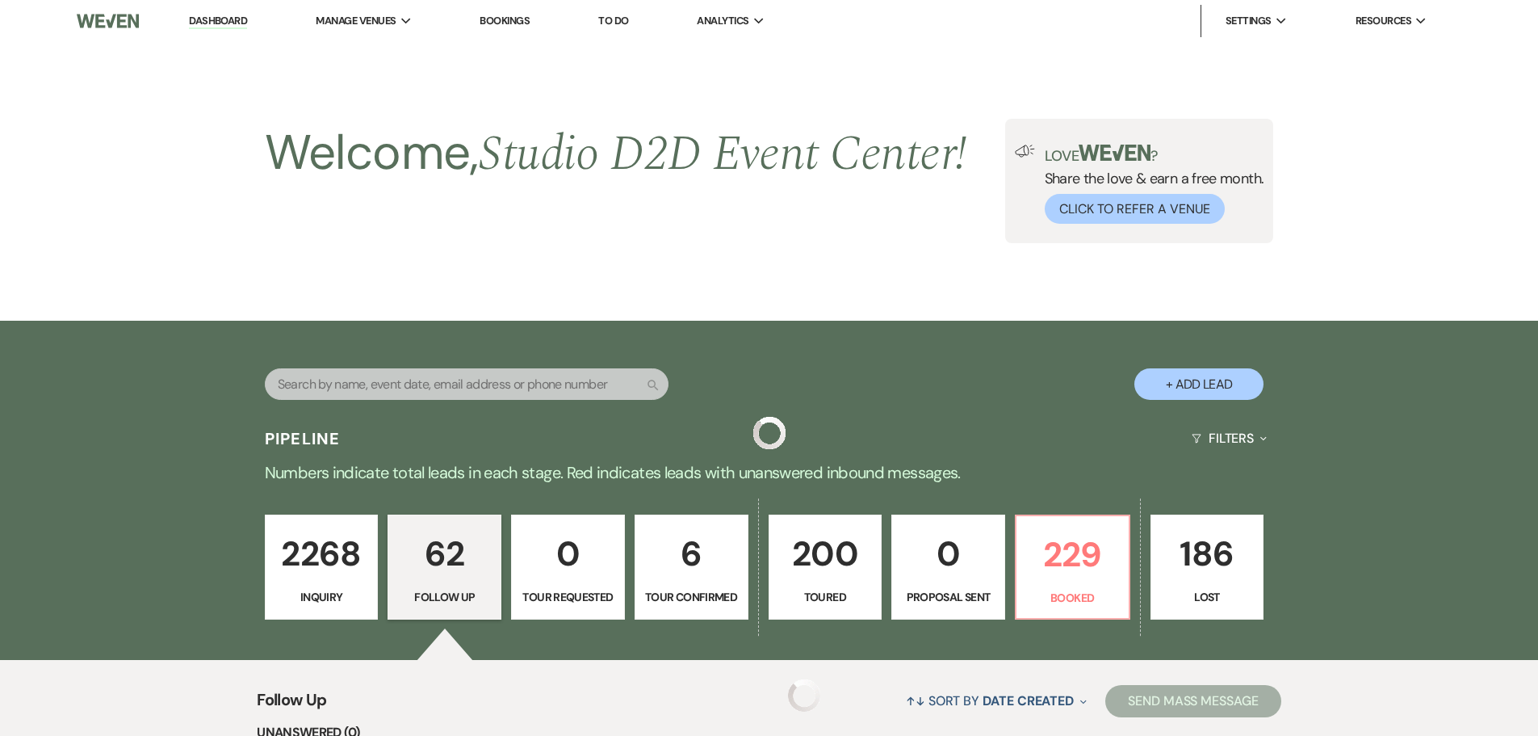
scroll to position [1777, 0]
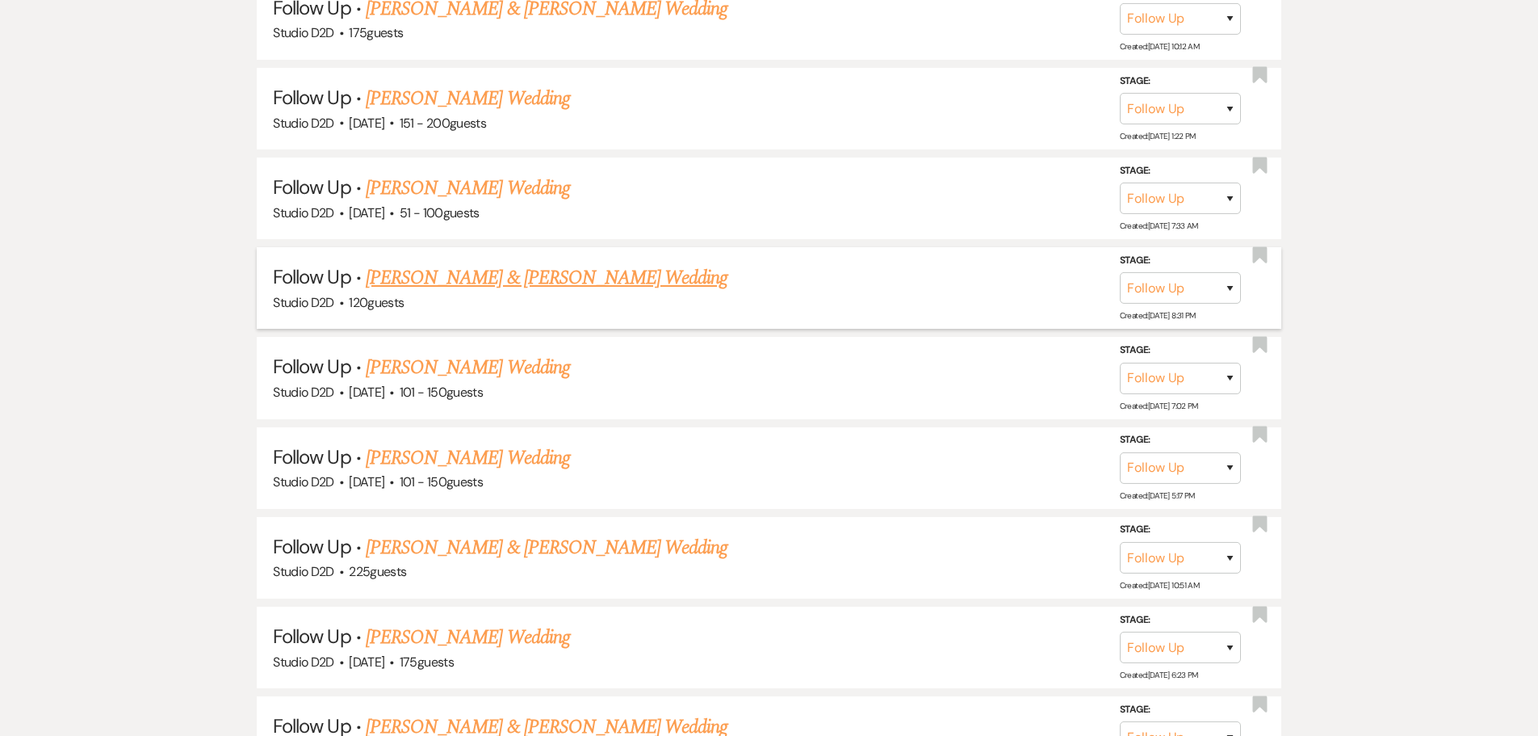
click at [455, 275] on link "Robert Kalleward & Layla Creed's Wedding" at bounding box center [547, 277] width 362 height 29
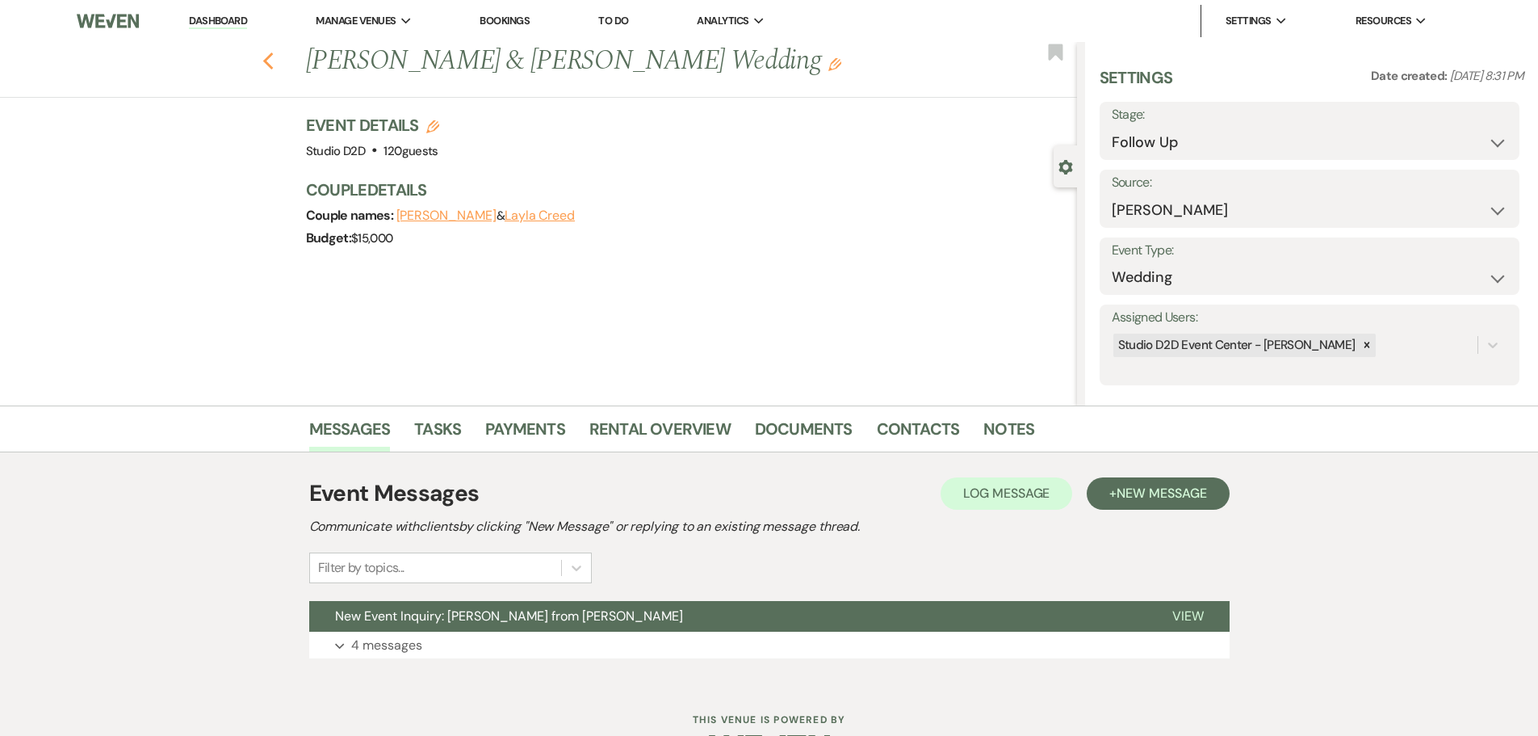
click at [275, 63] on icon "Previous" at bounding box center [268, 61] width 12 height 19
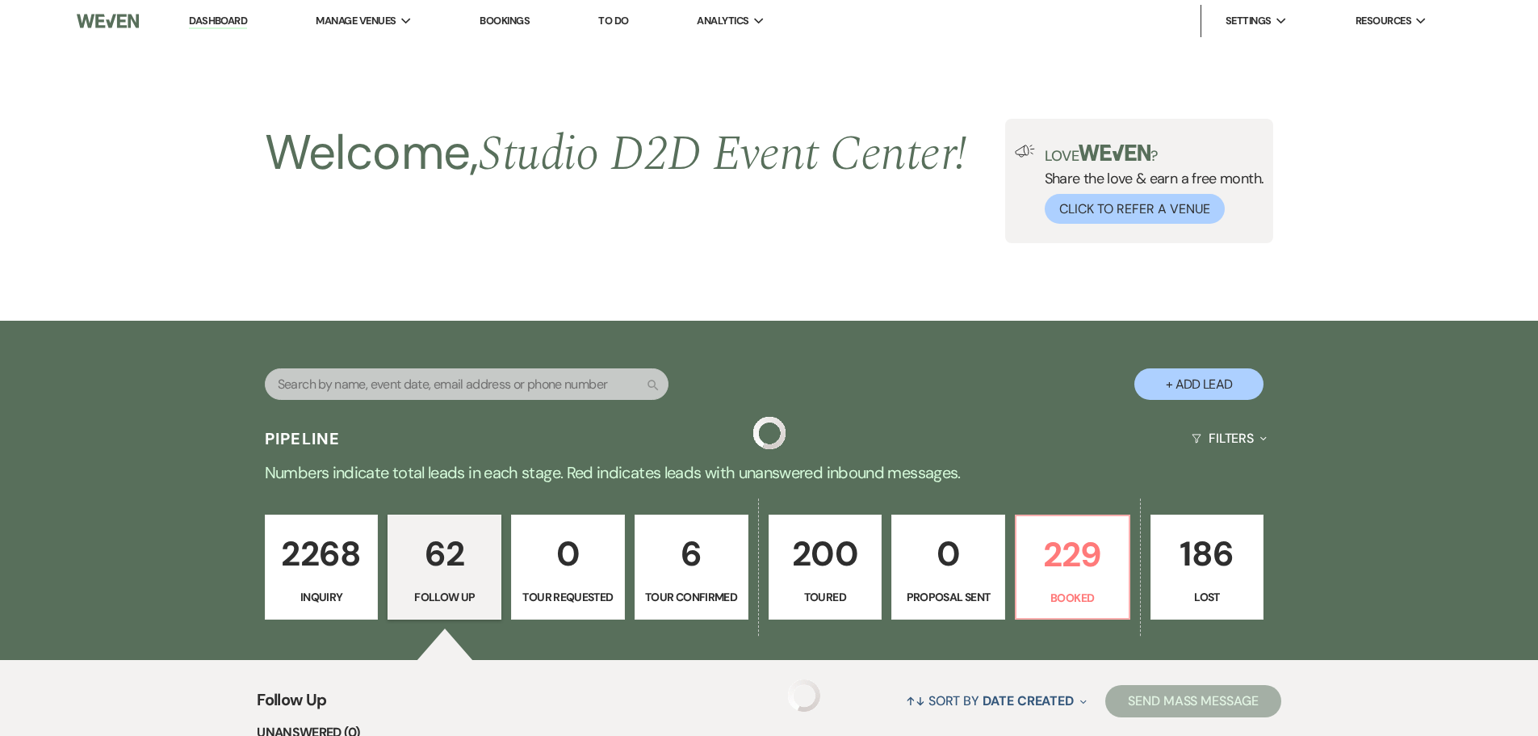
scroll to position [1777, 0]
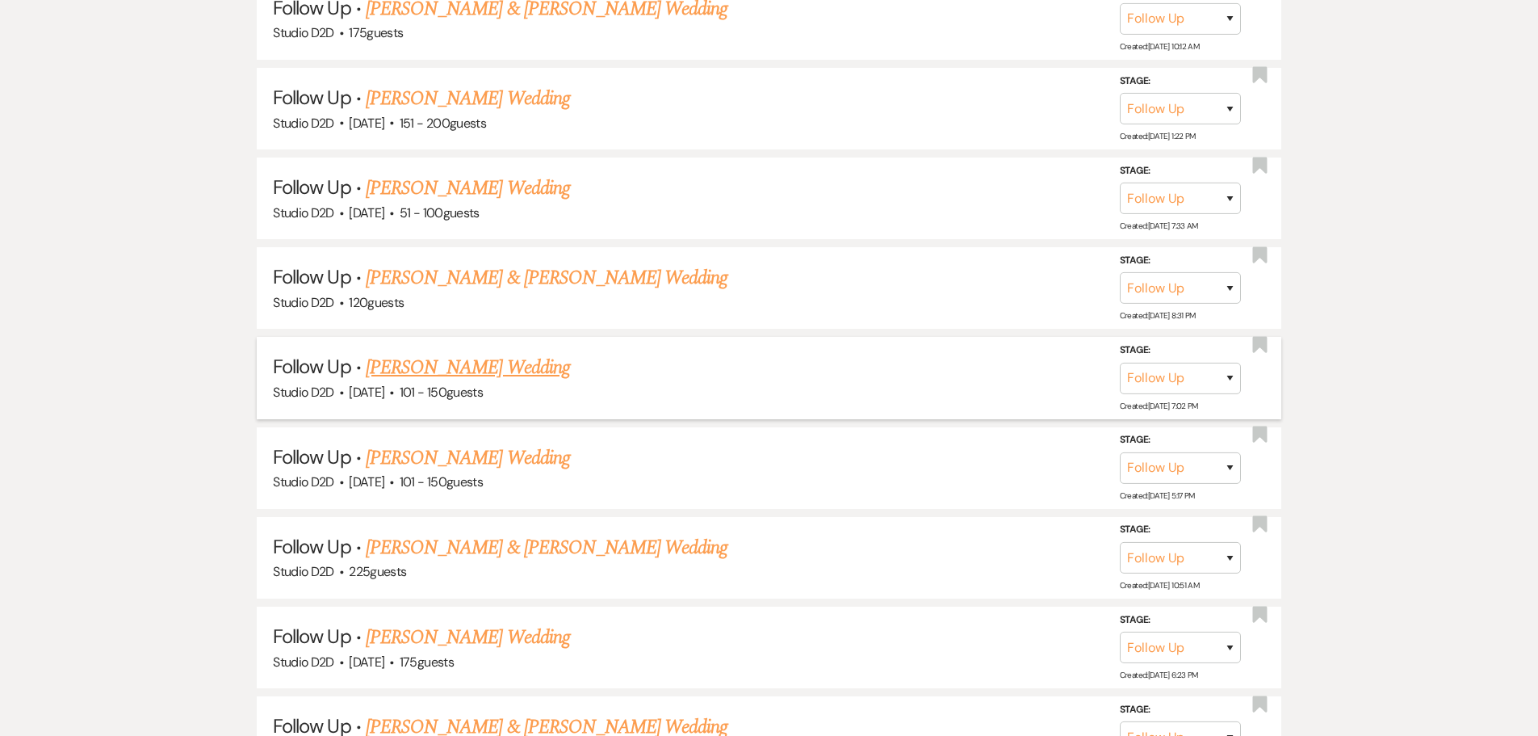
click at [440, 371] on link "Allison Harper's Wedding" at bounding box center [468, 367] width 204 height 29
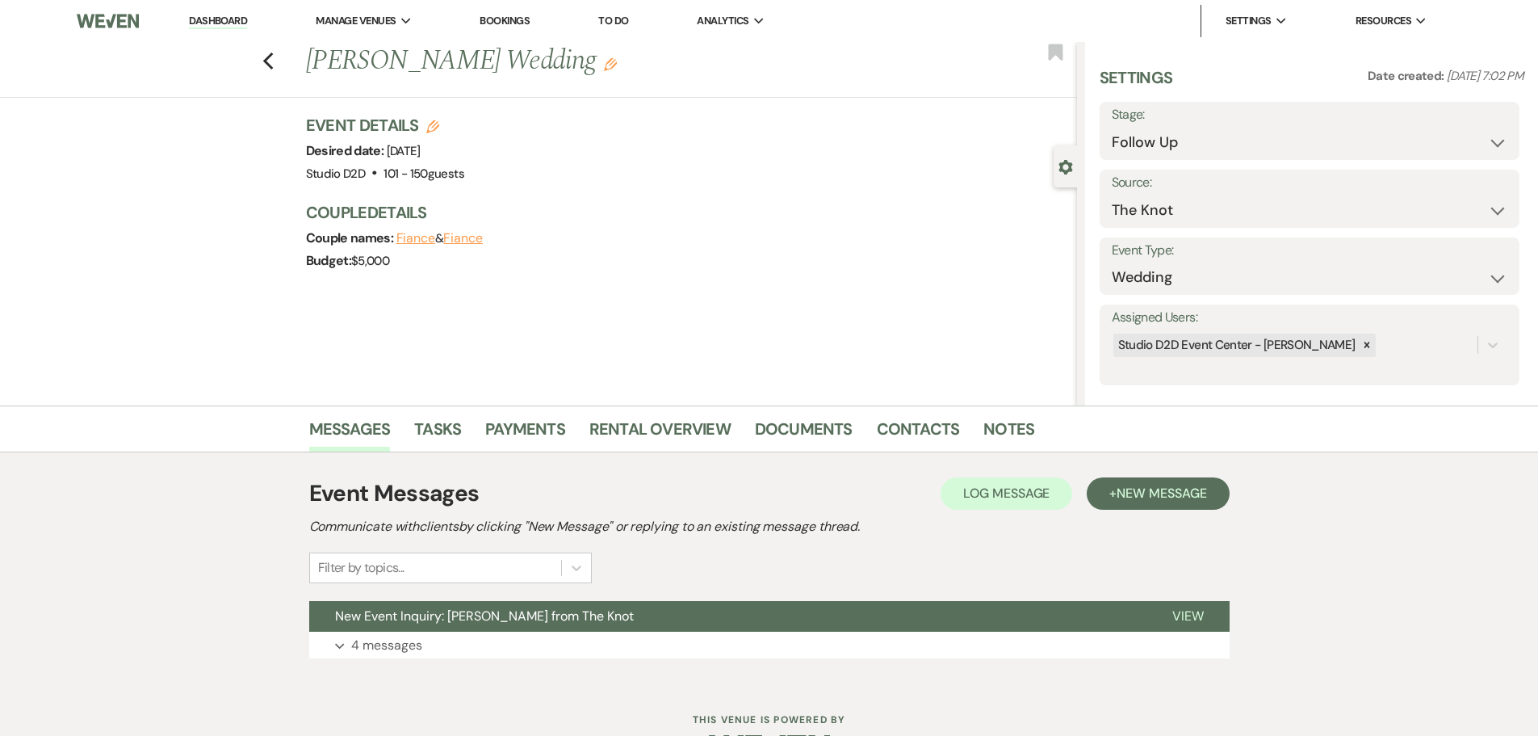
click at [266, 61] on div "Previous Allison Harper's Wedding Edit Bookmark" at bounding box center [534, 70] width 1085 height 56
click at [273, 60] on use "button" at bounding box center [267, 61] width 10 height 18
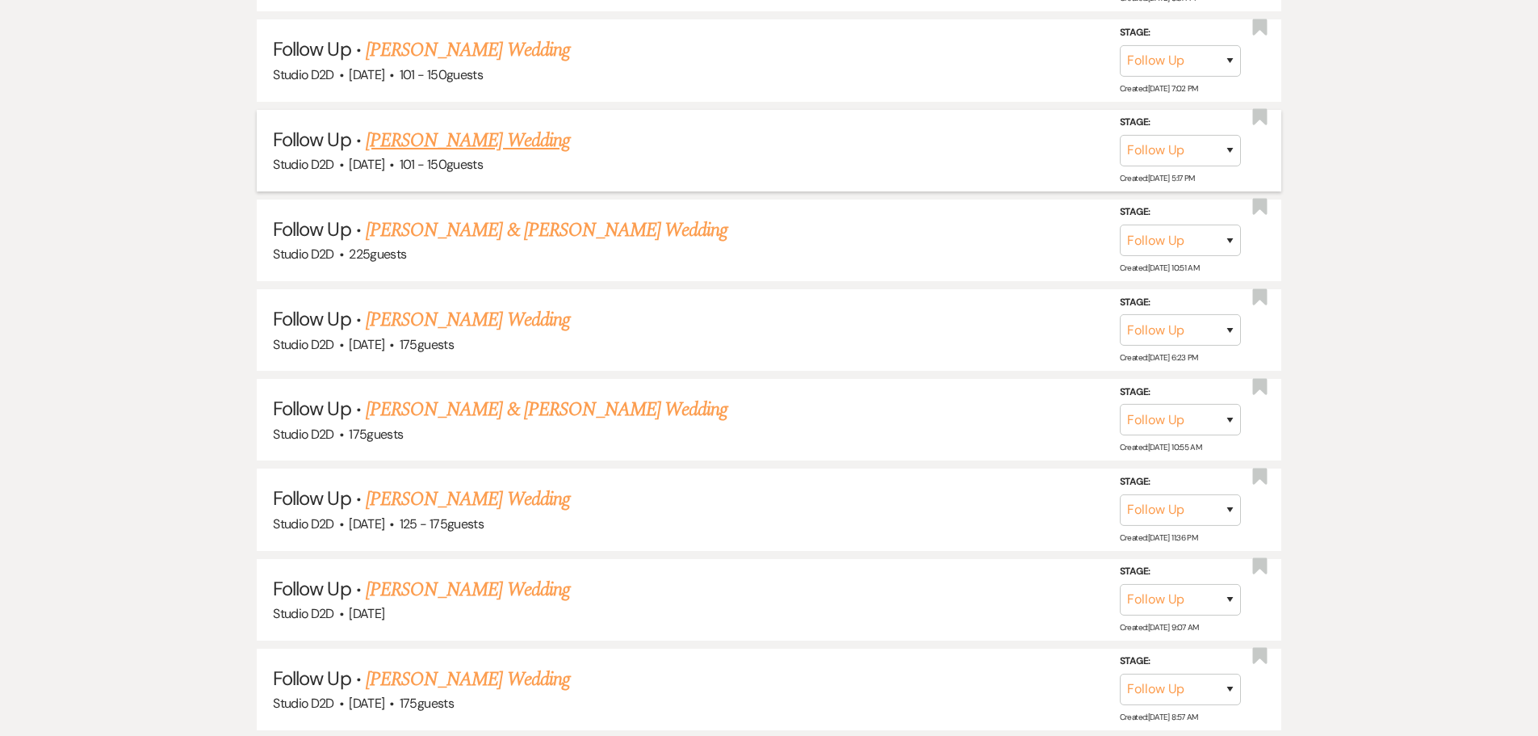
scroll to position [2100, 0]
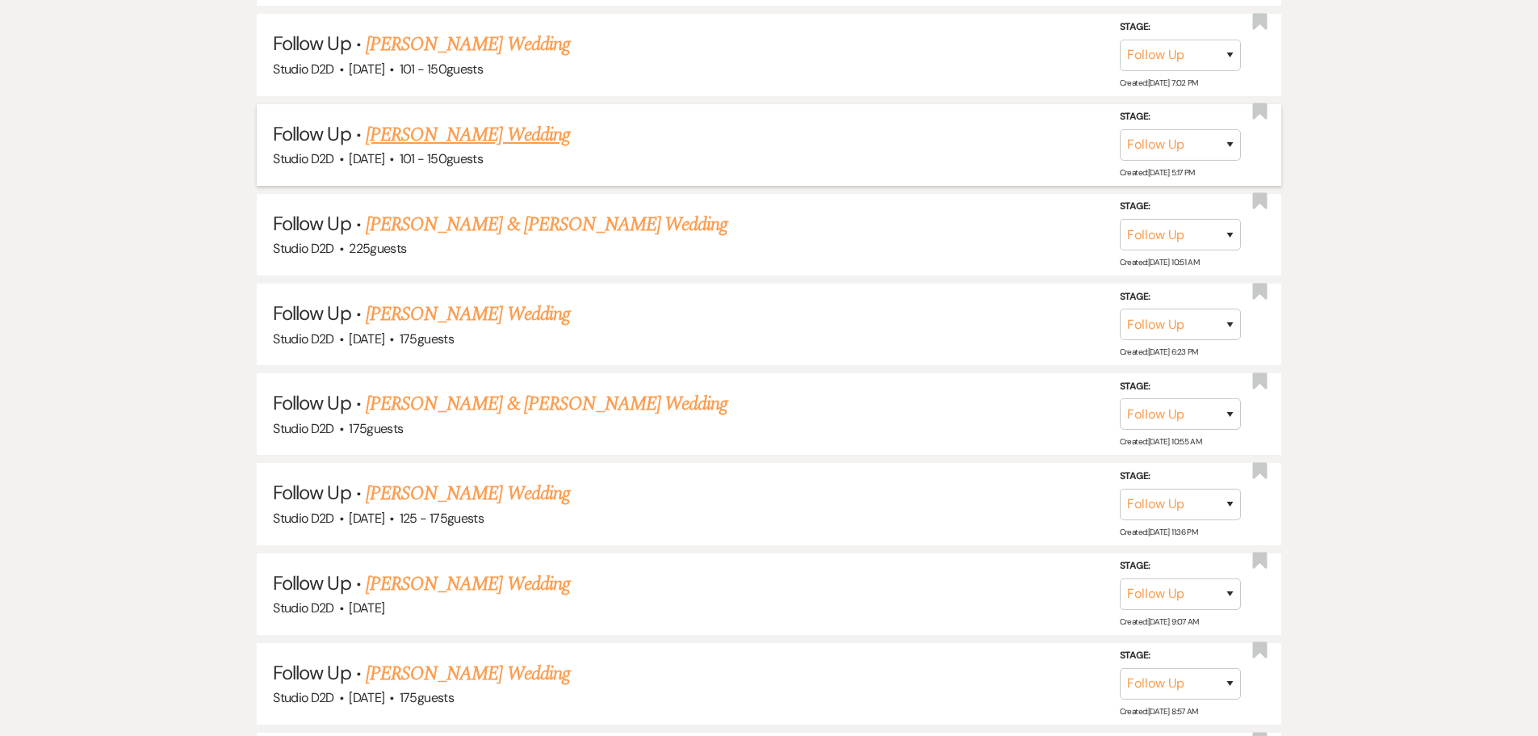
click at [443, 136] on link "Shannon Conachan's Wedding" at bounding box center [468, 134] width 204 height 29
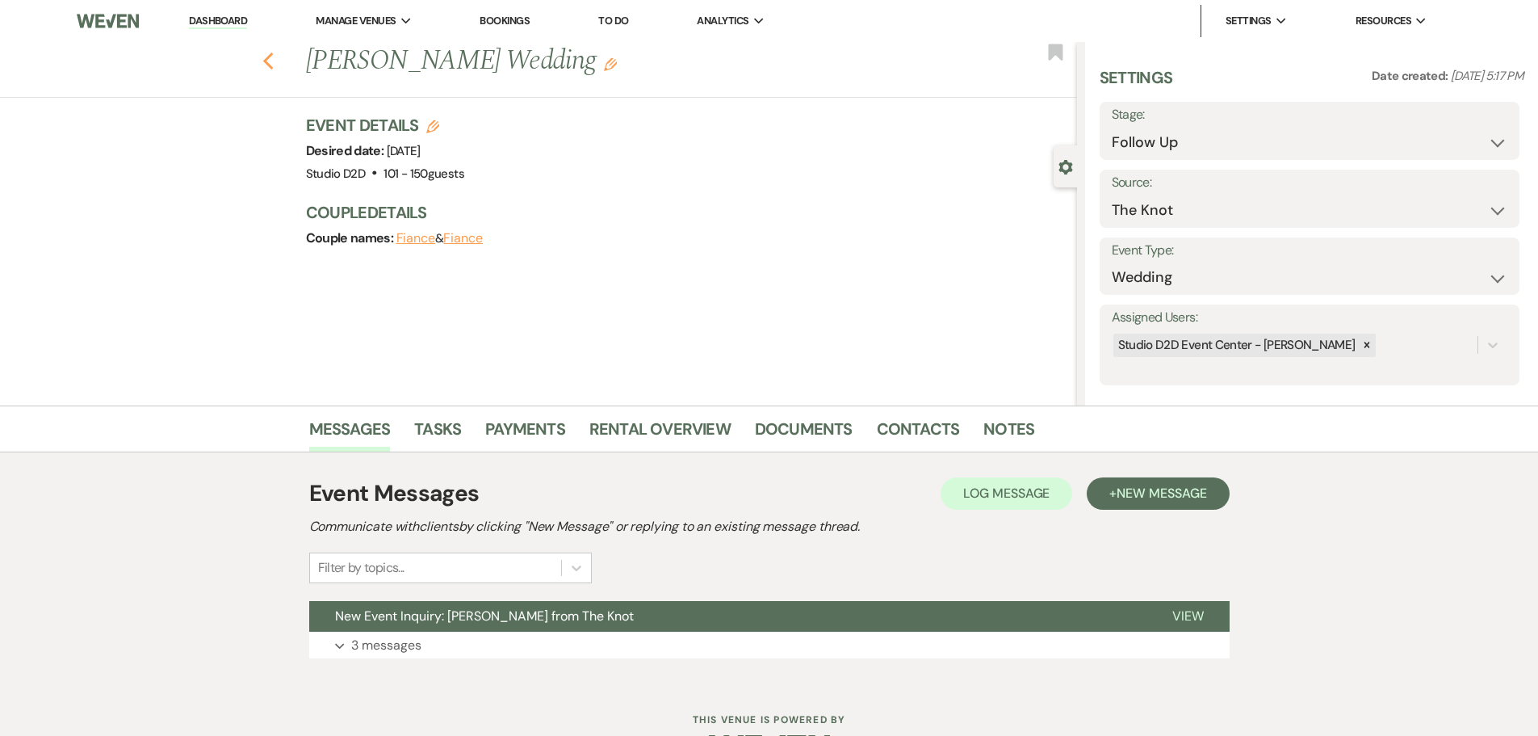
click at [273, 57] on icon "Previous" at bounding box center [268, 61] width 12 height 19
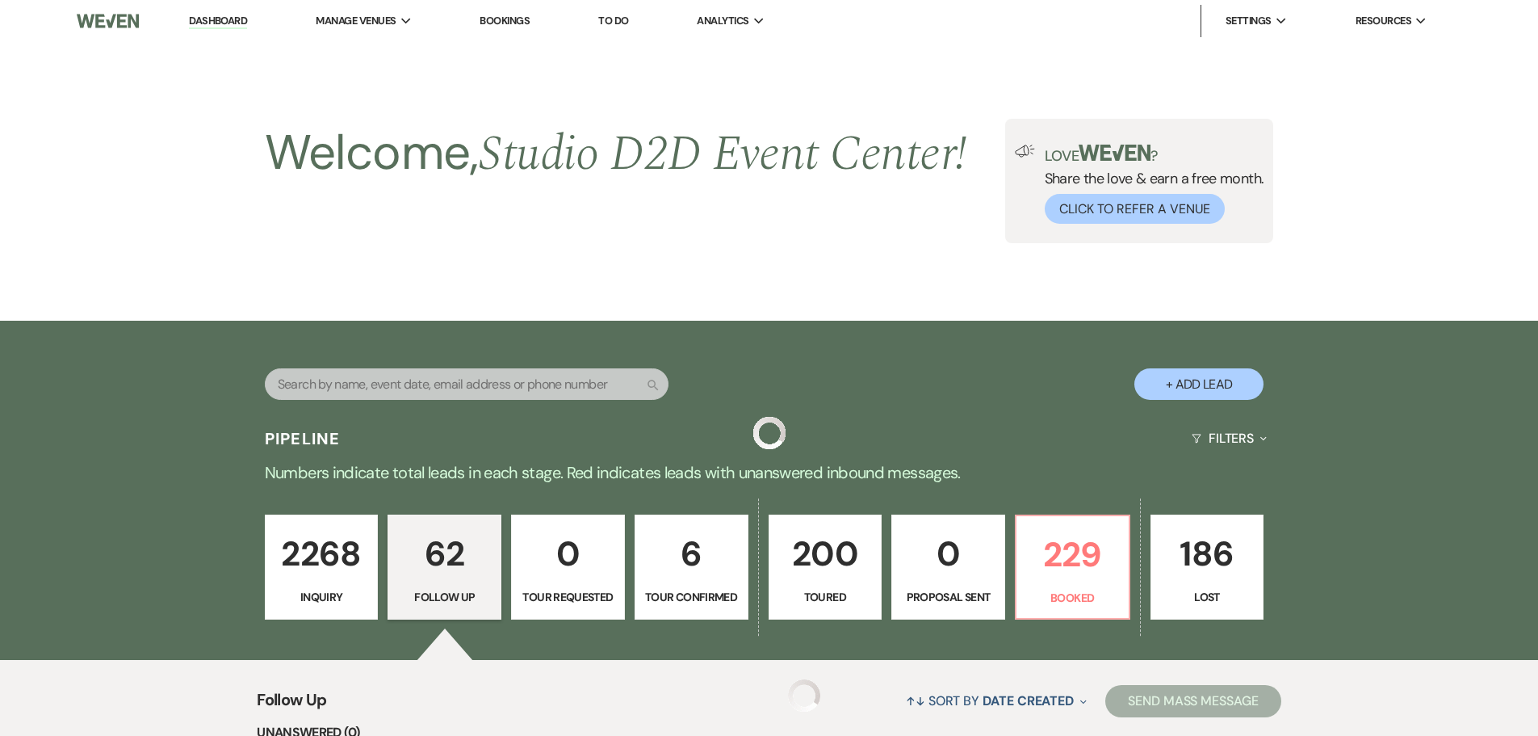
scroll to position [2100, 0]
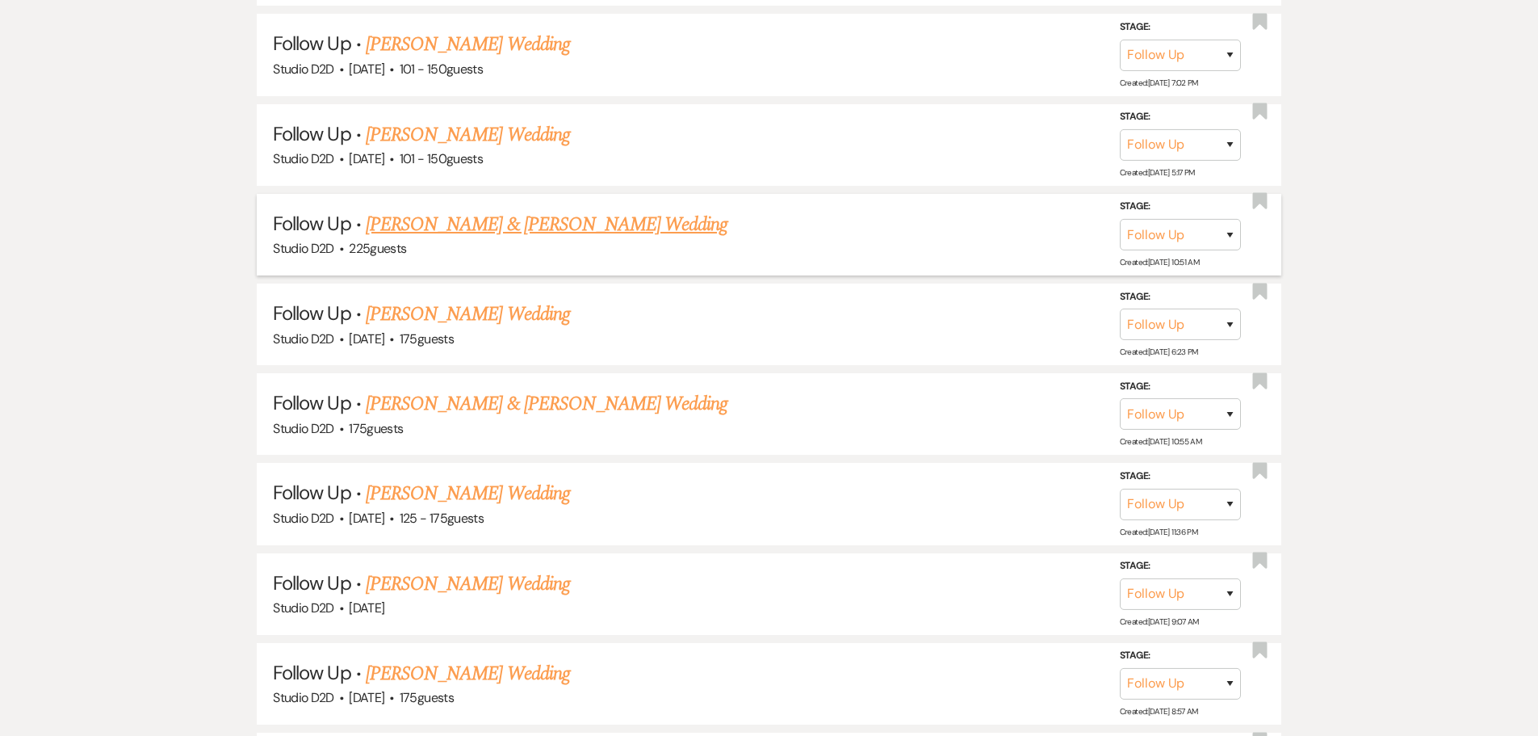
click at [427, 221] on link "Samuel Smith & Abigail Miller's Wedding" at bounding box center [547, 224] width 362 height 29
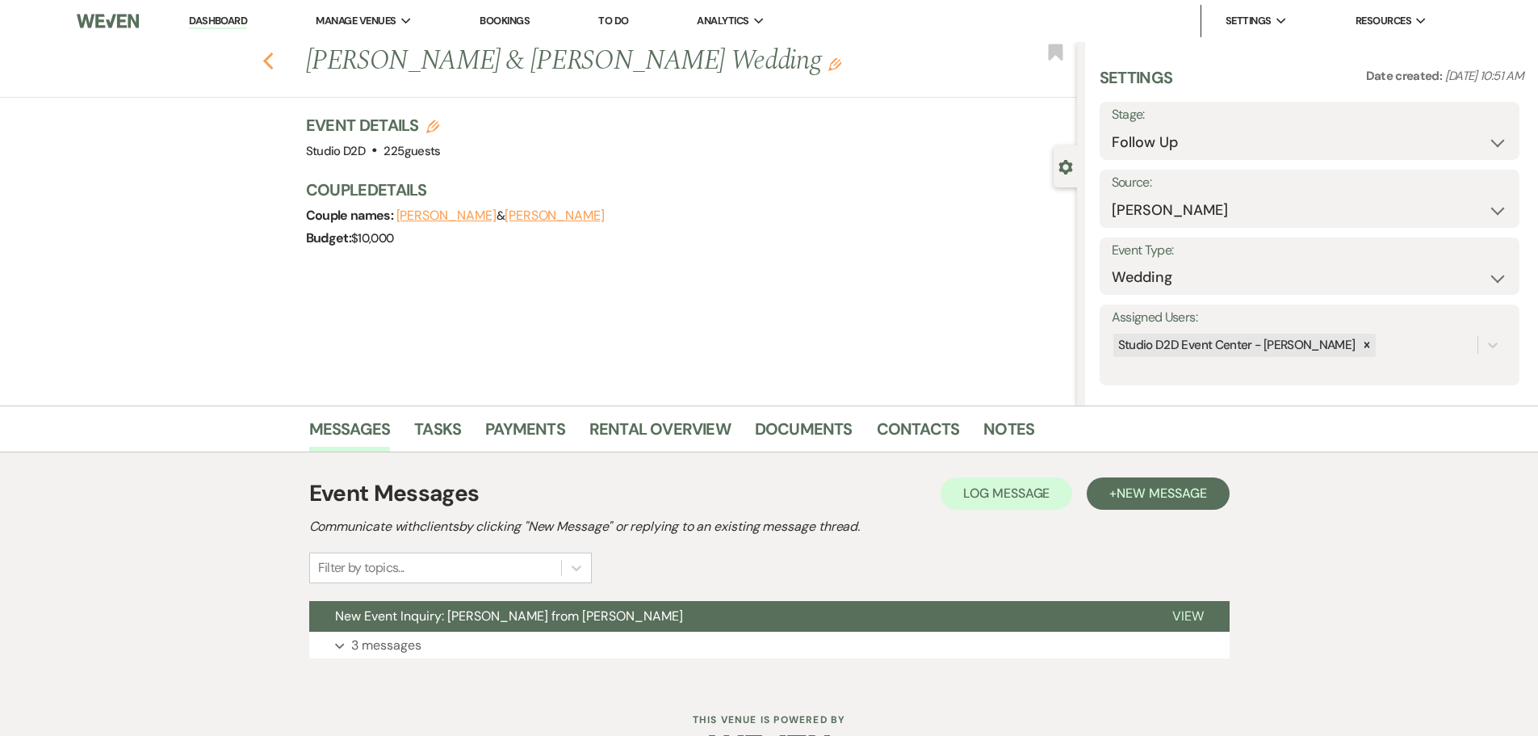
click at [273, 67] on use "button" at bounding box center [267, 61] width 10 height 18
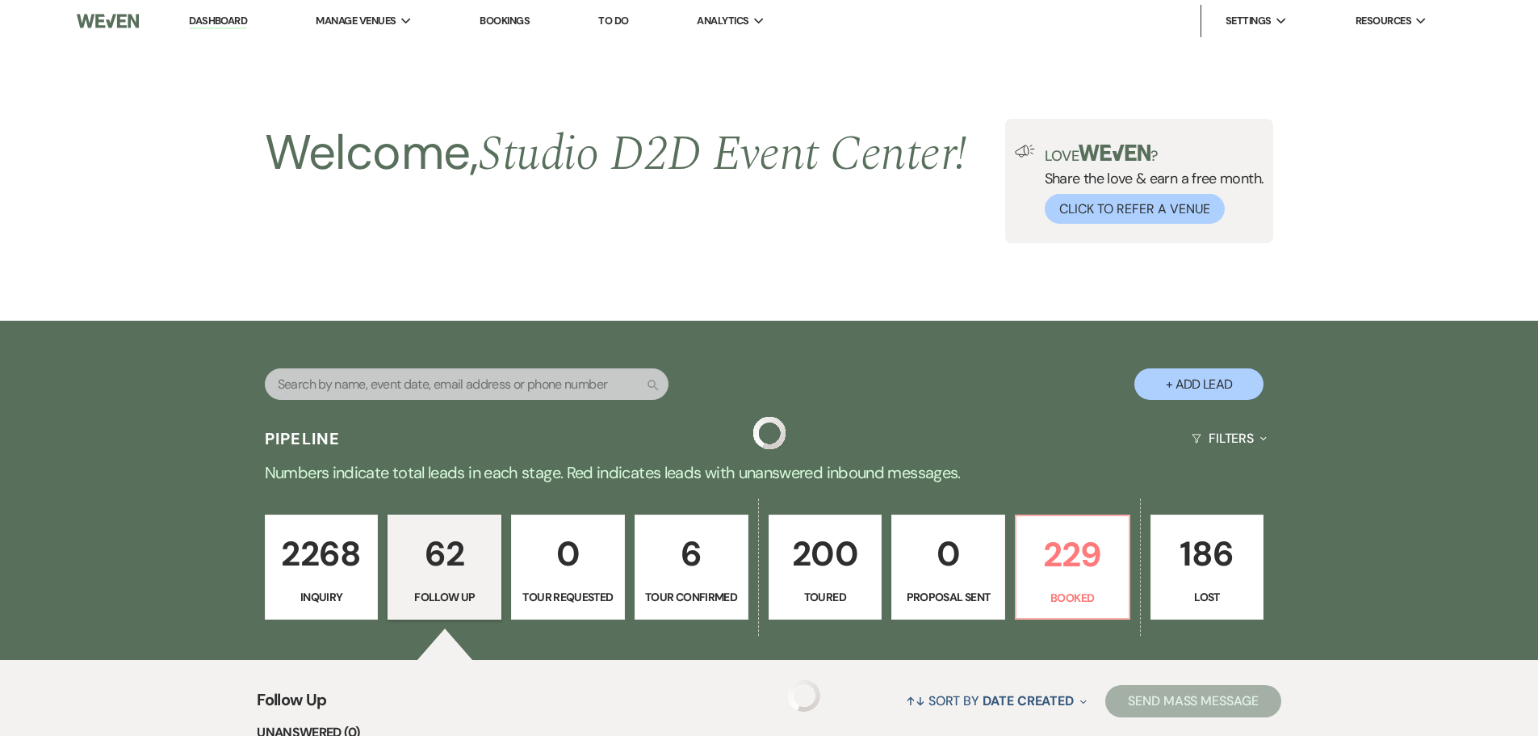
scroll to position [2100, 0]
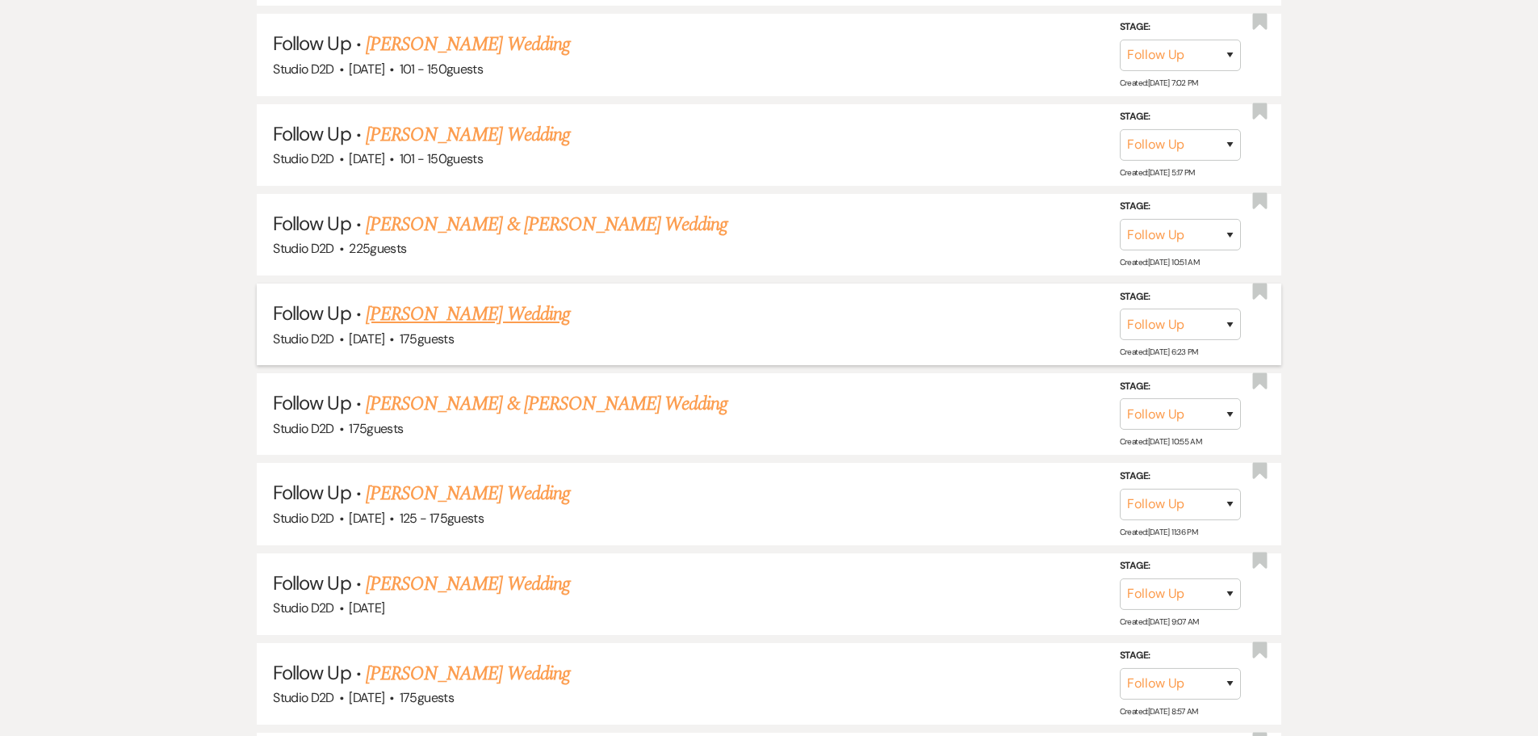
click at [442, 317] on link "Paige Delano's Wedding" at bounding box center [468, 314] width 204 height 29
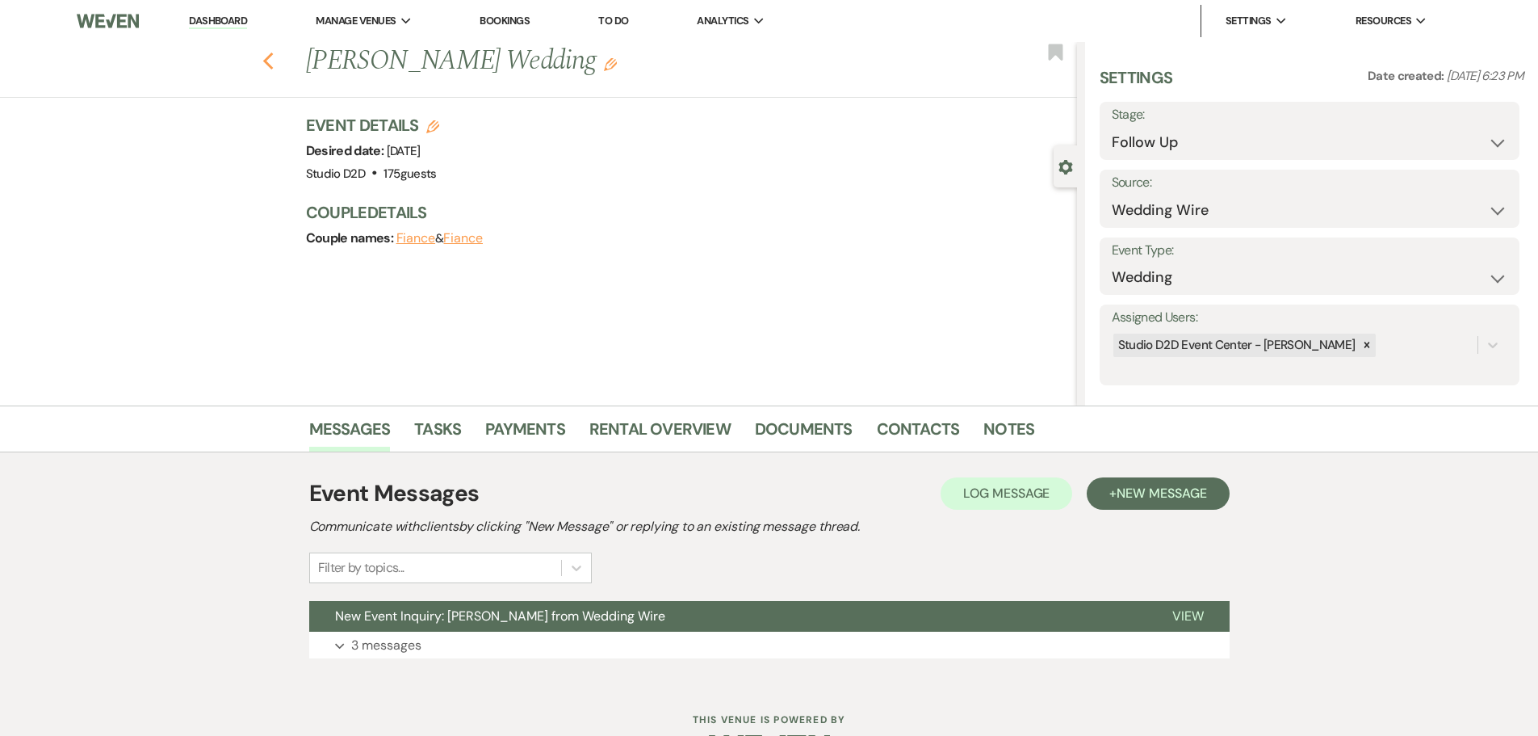
click at [273, 65] on use "button" at bounding box center [267, 61] width 10 height 18
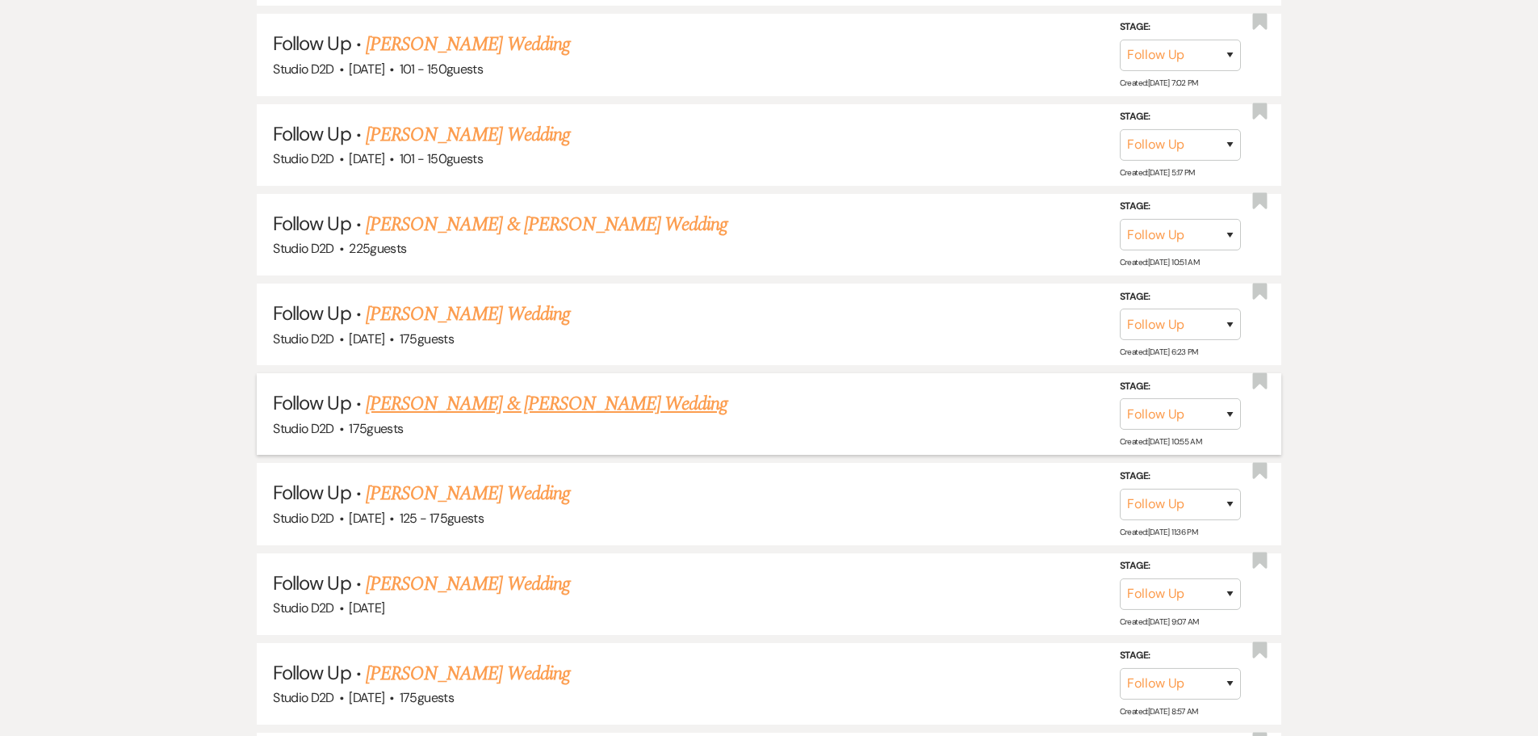
click at [417, 401] on link "Evan Fackler & Halle Wisbiski's Wedding" at bounding box center [547, 403] width 362 height 29
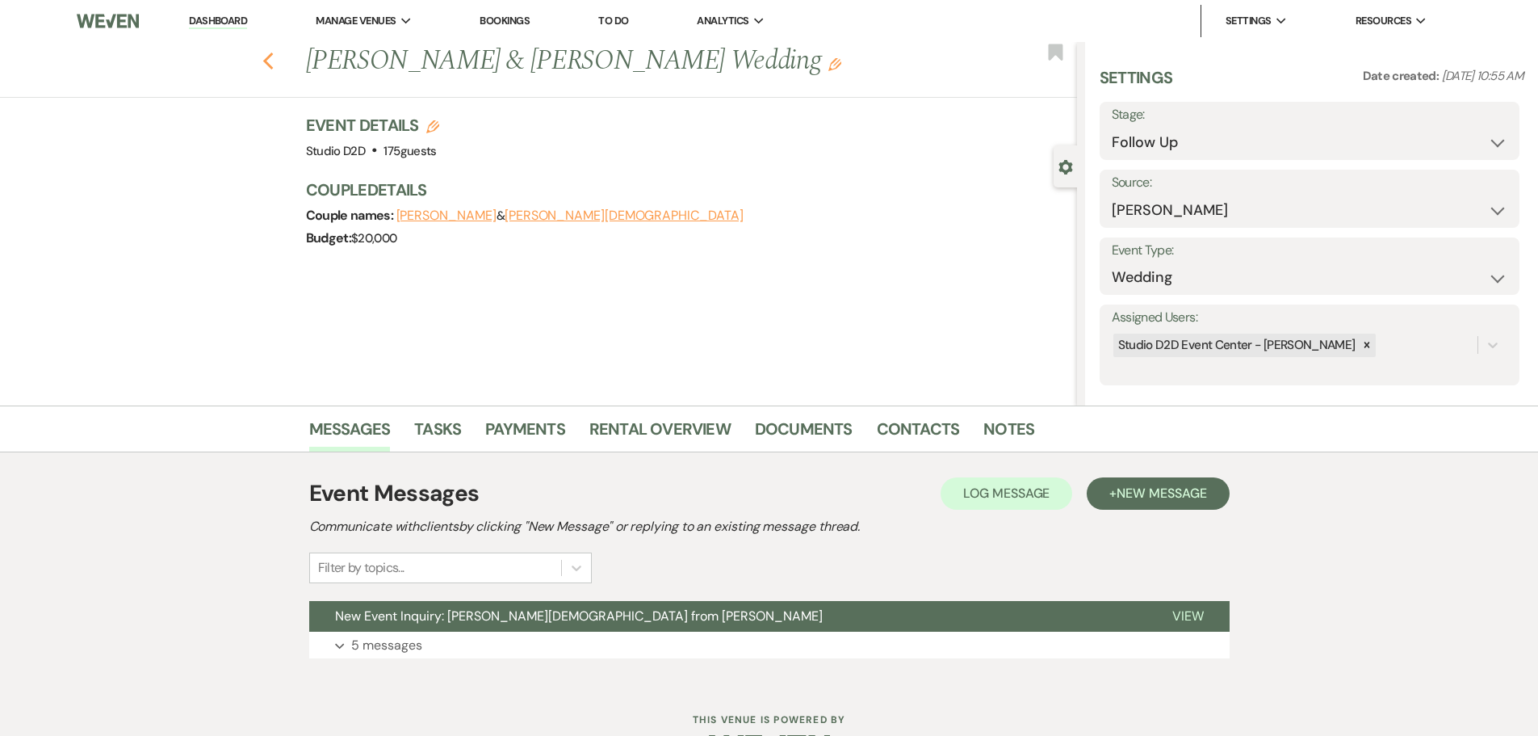
click at [273, 59] on use "button" at bounding box center [267, 61] width 10 height 18
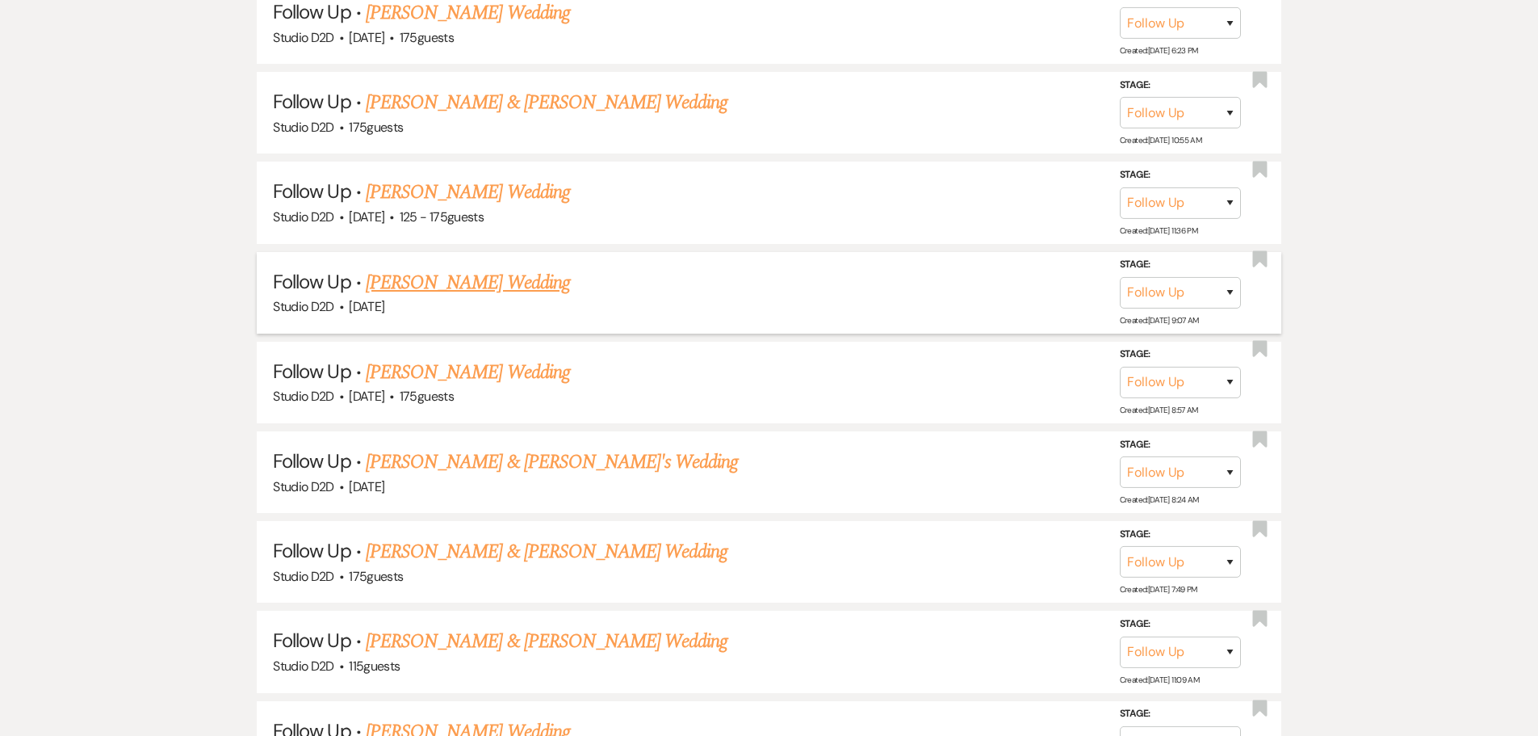
scroll to position [2423, 0]
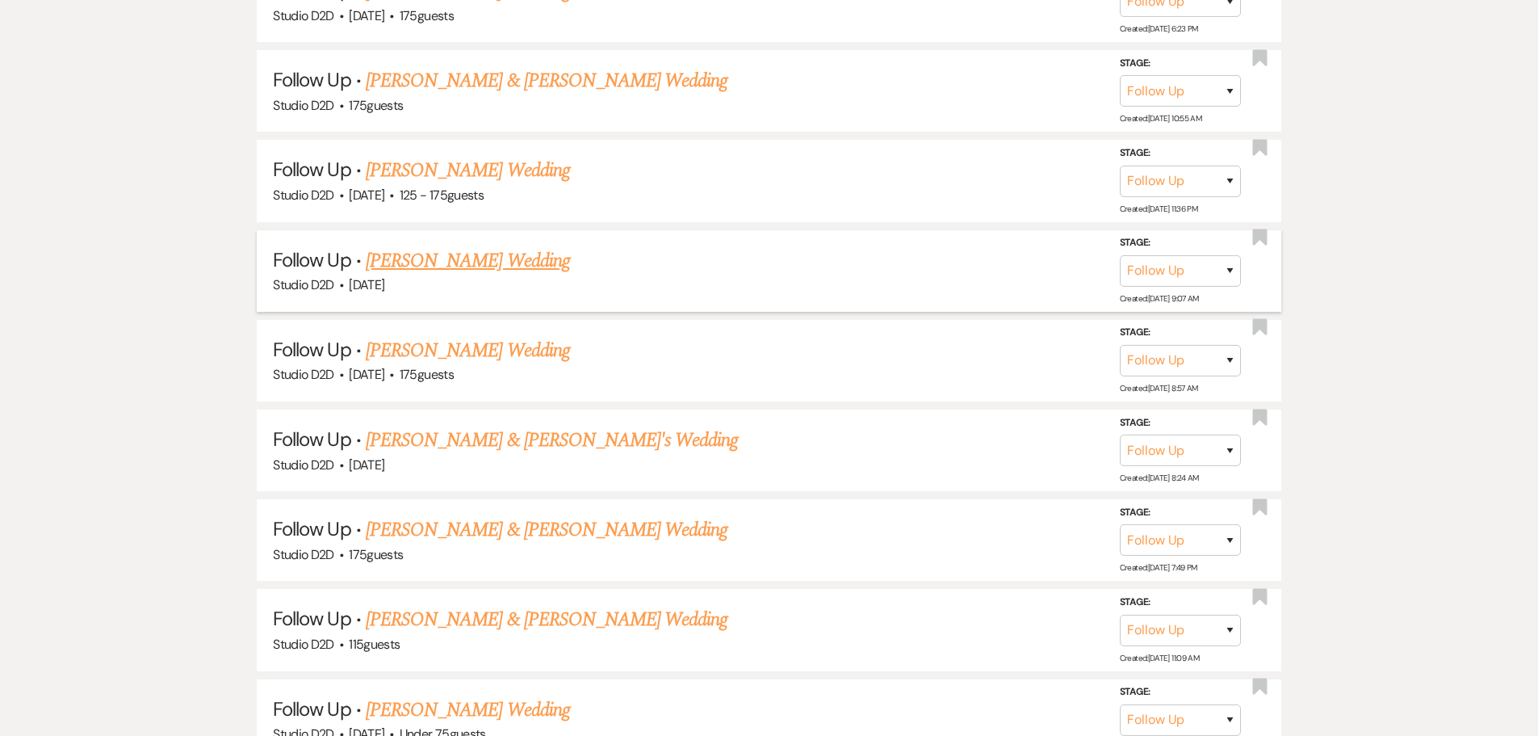
click at [459, 260] on link "Sara Rose's Wedding" at bounding box center [468, 260] width 204 height 29
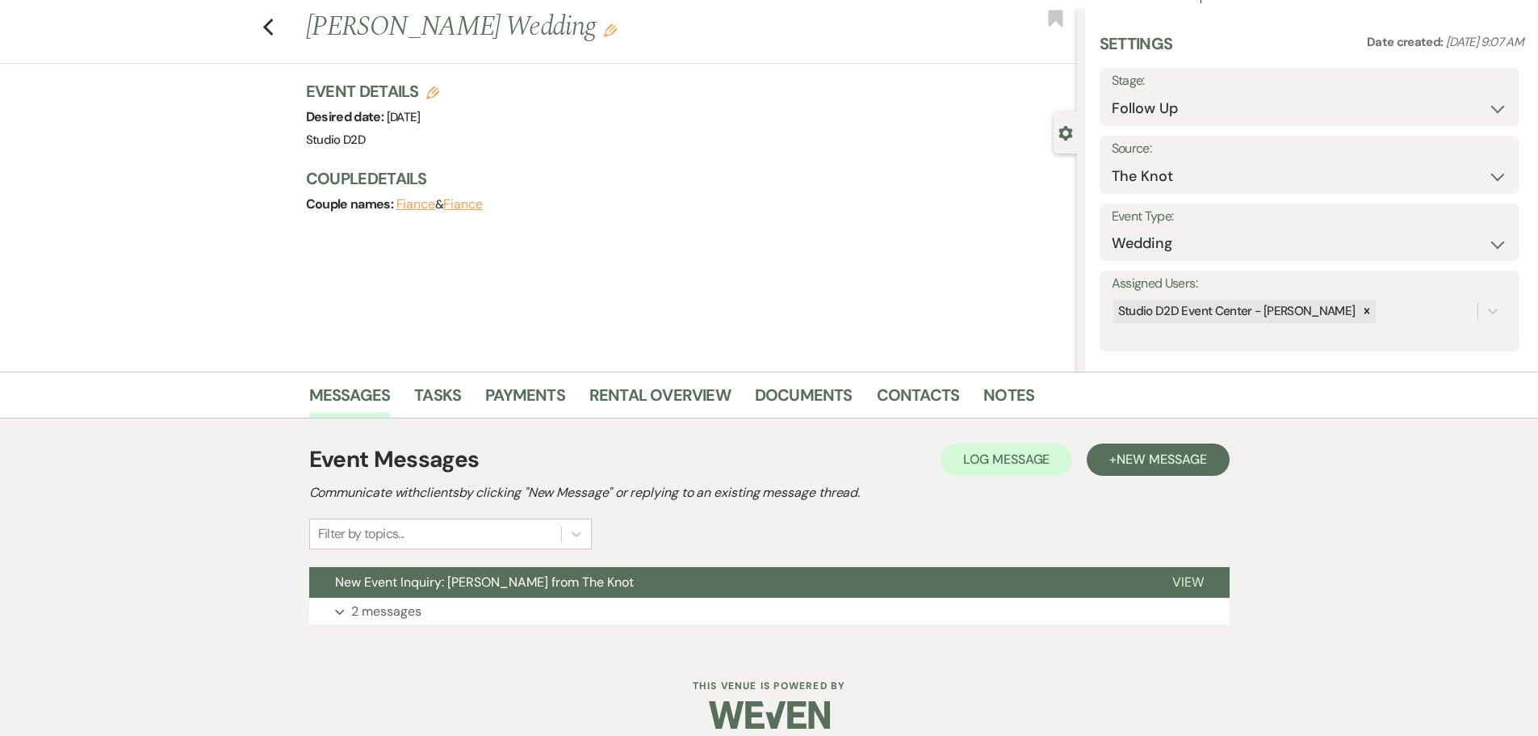
scroll to position [51, 0]
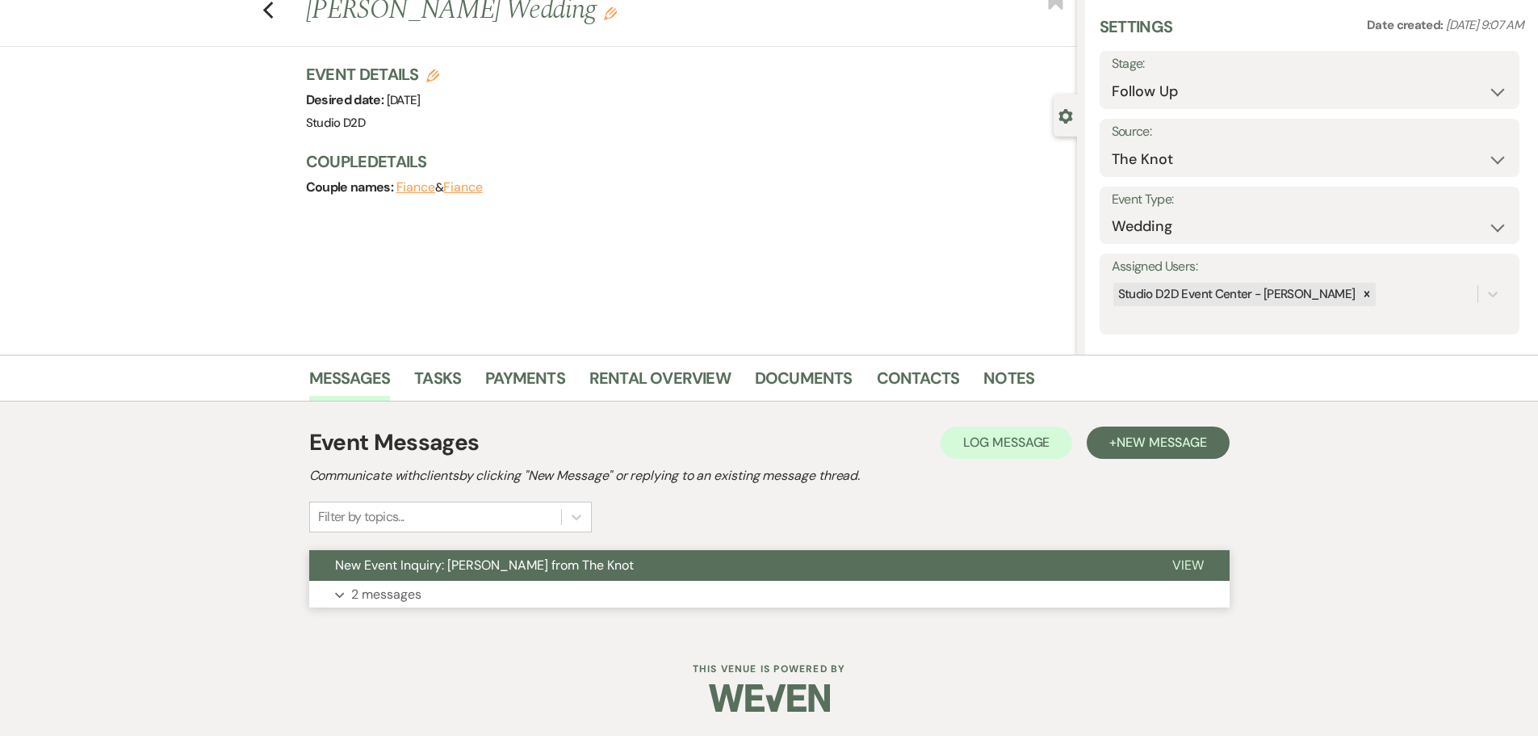
click at [400, 600] on p "2 messages" at bounding box center [386, 594] width 70 height 21
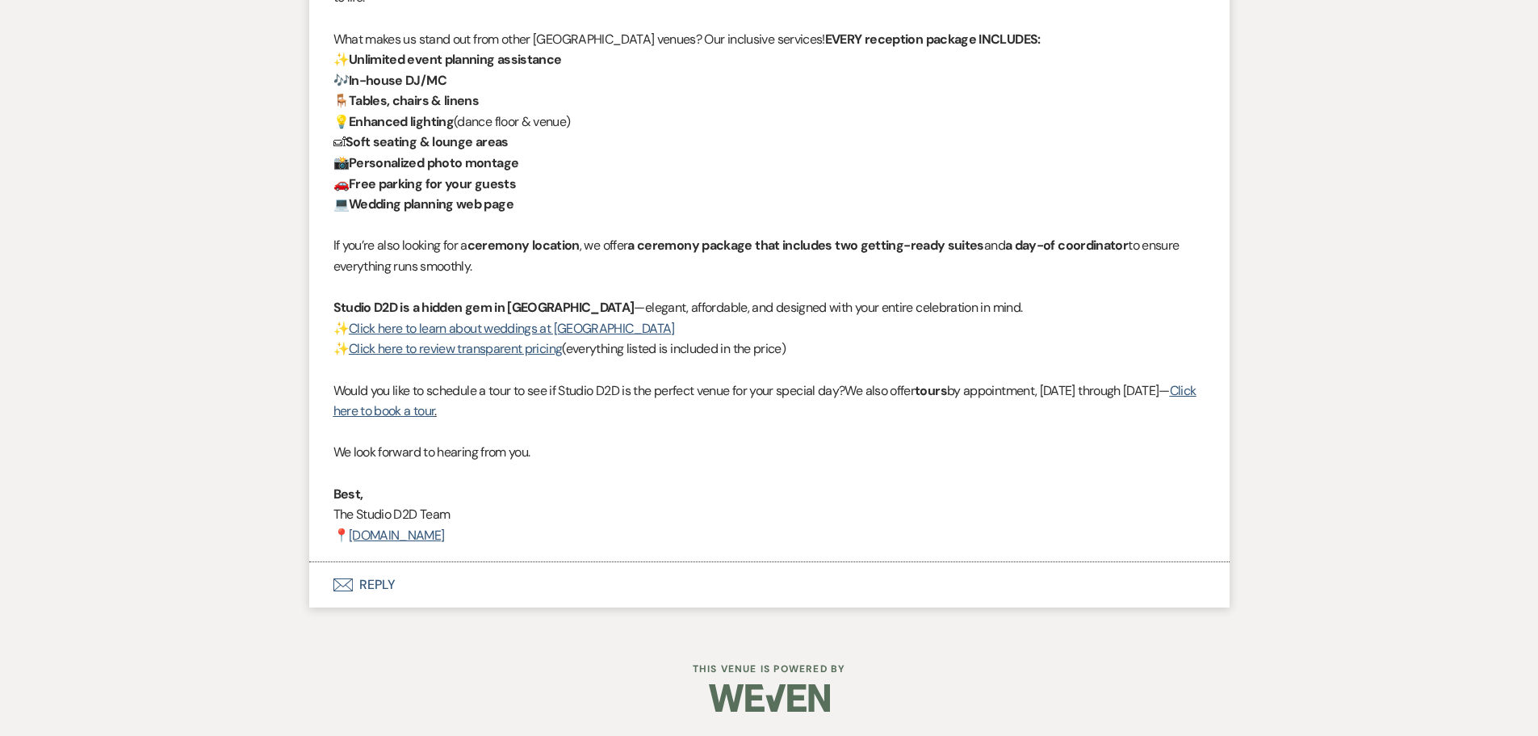
click at [385, 583] on button "Envelope Reply" at bounding box center [769, 584] width 921 height 45
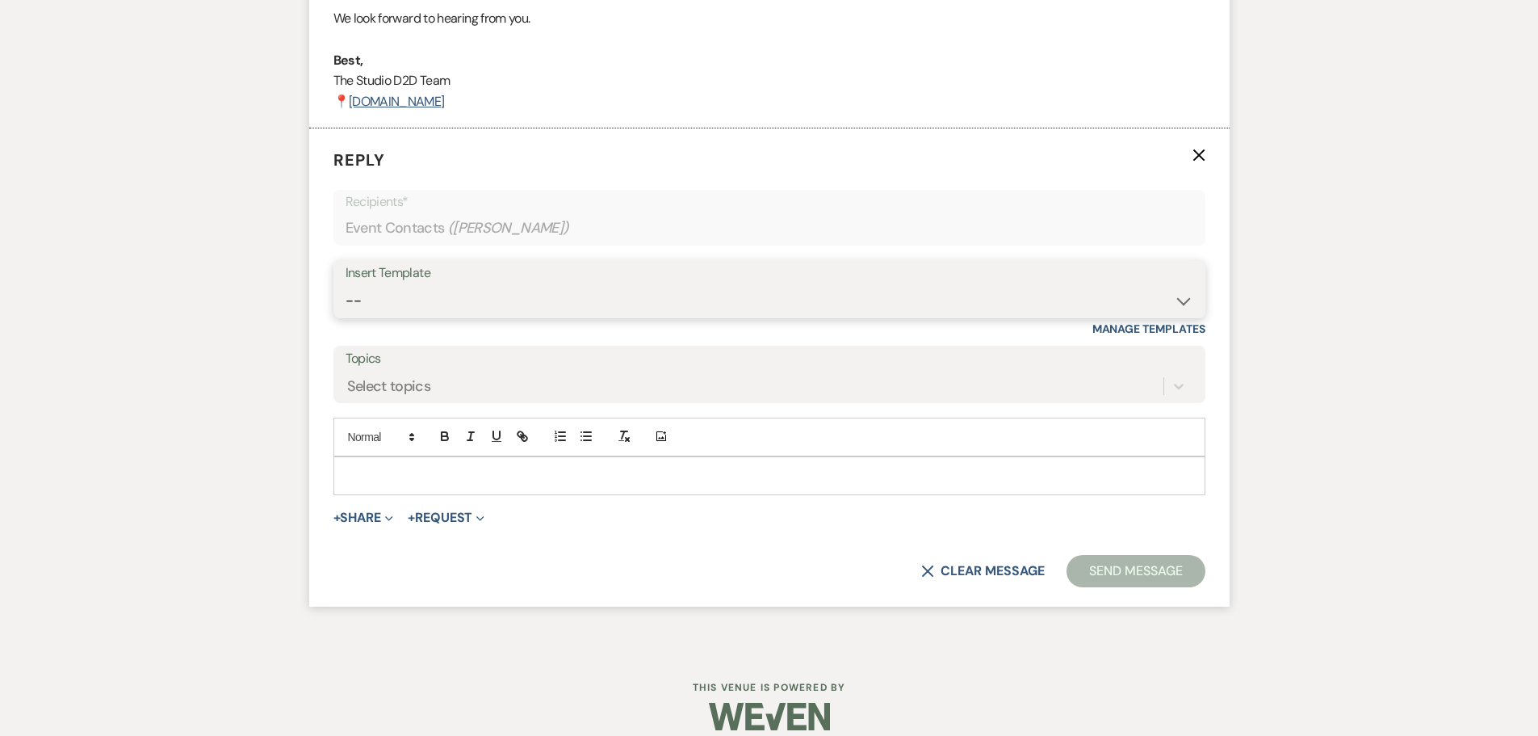
click at [422, 302] on select "-- New Inquiry - message 2 Event Pricing - Non Wedding Weven Planning Portal In…" at bounding box center [770, 300] width 848 height 31
click at [346, 285] on select "-- New Inquiry - message 2 Event Pricing - Non Wedding Weven Planning Portal In…" at bounding box center [770, 300] width 848 height 31
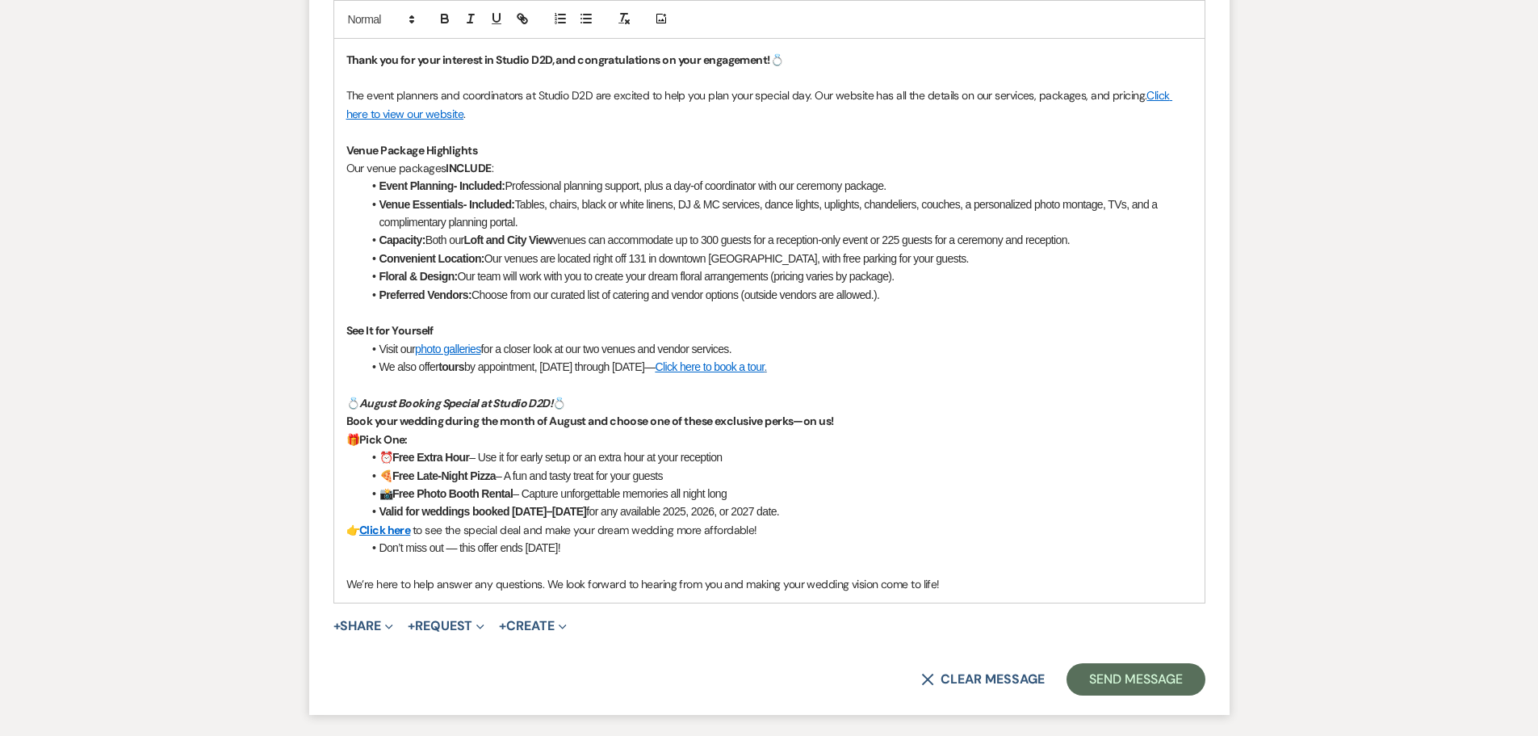
scroll to position [2361, 0]
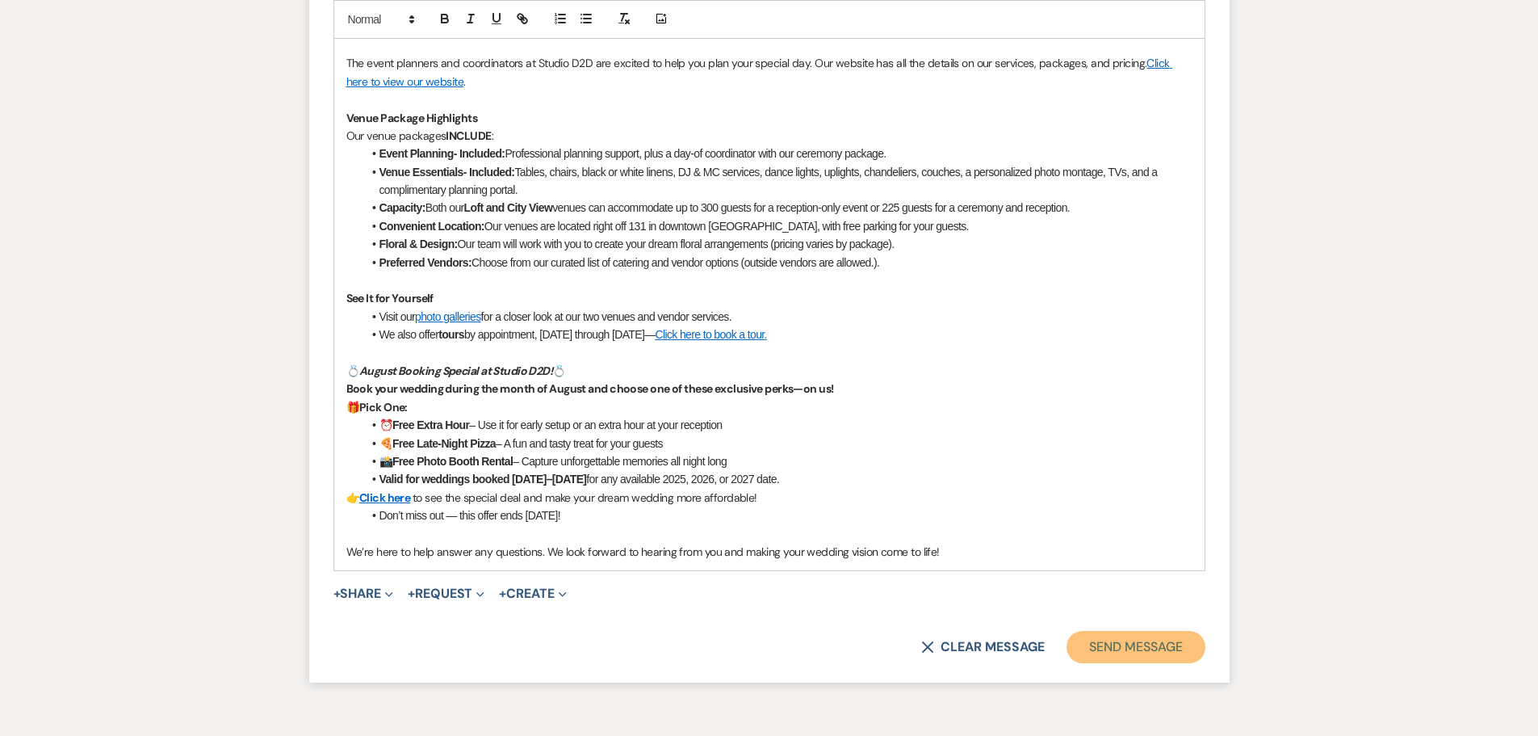
click at [1090, 640] on button "Send Message" at bounding box center [1136, 647] width 138 height 32
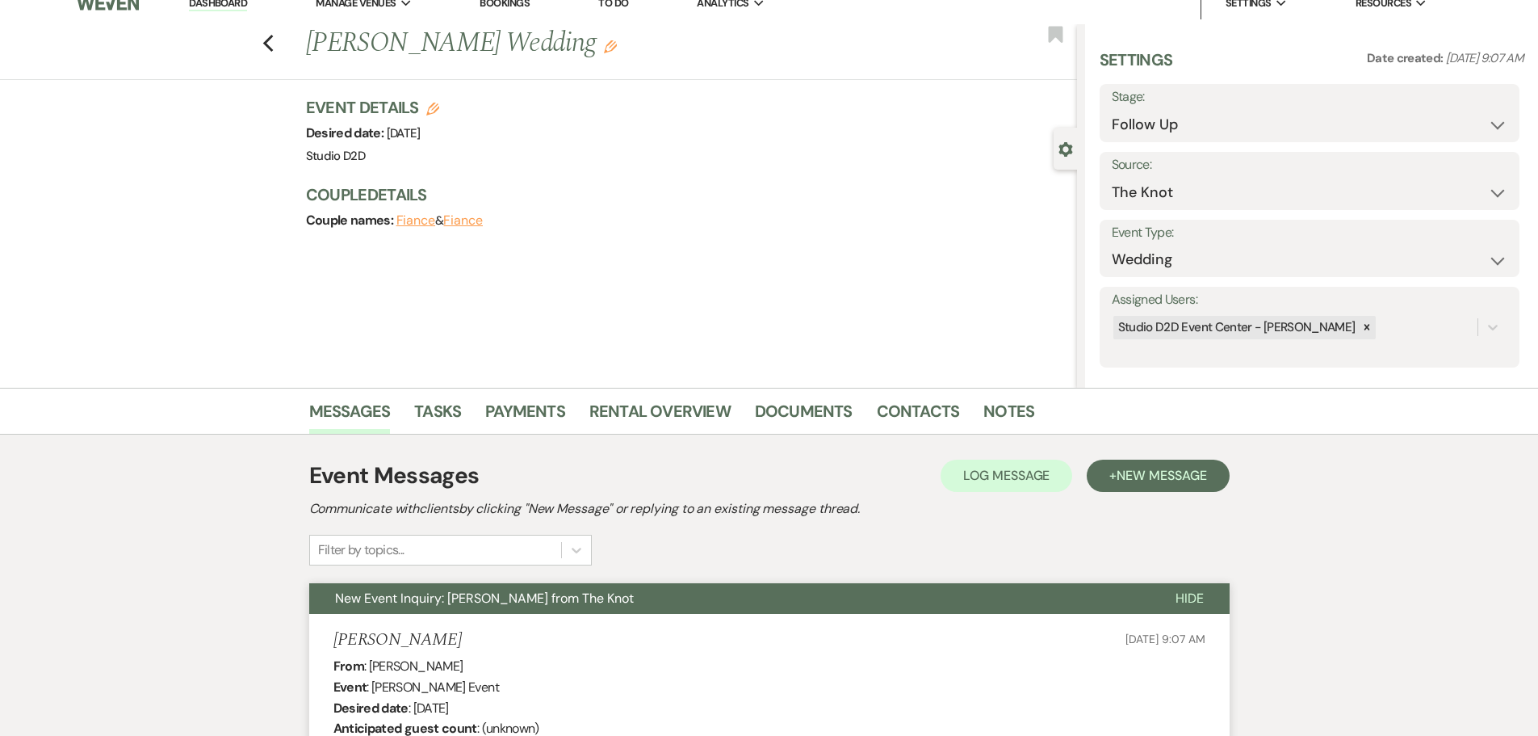
scroll to position [0, 0]
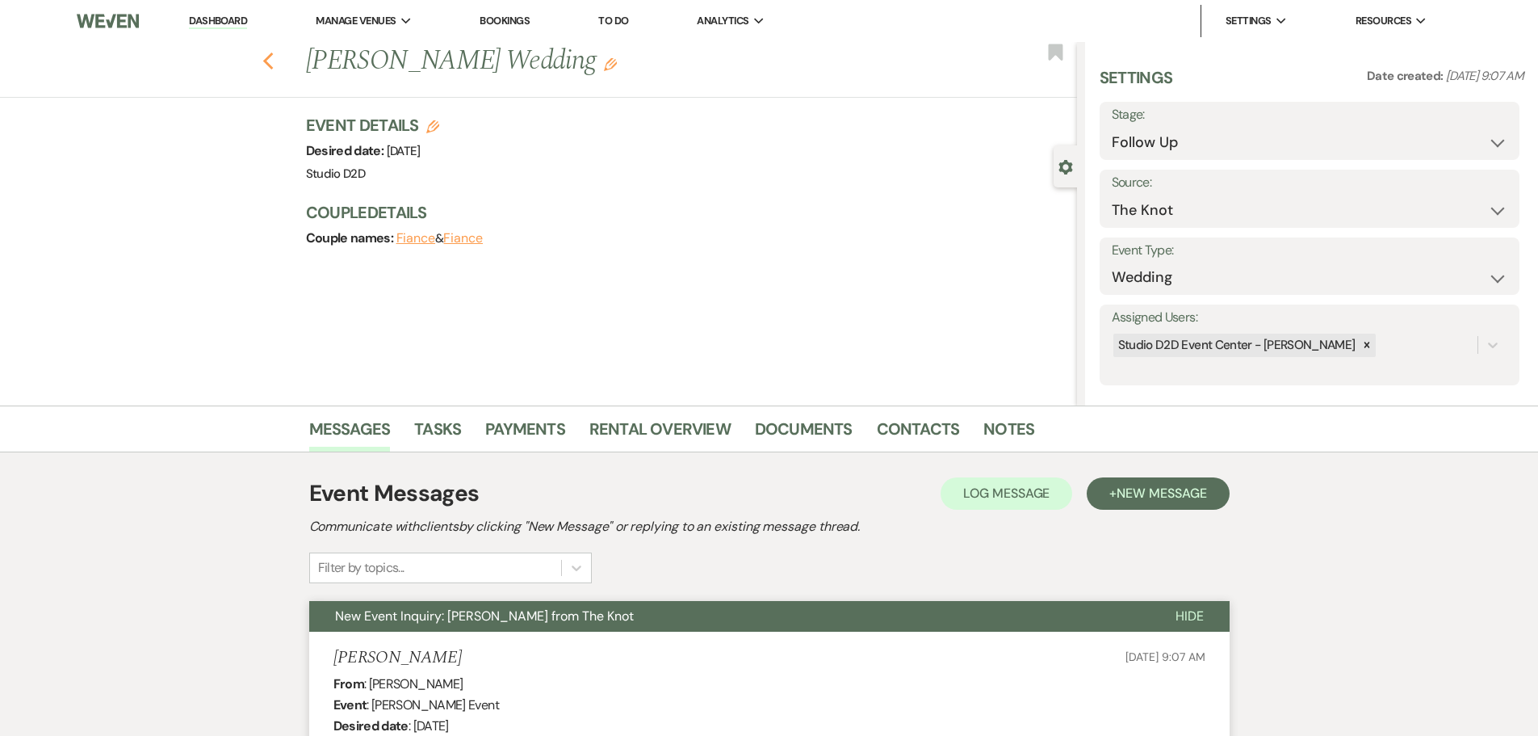
click at [275, 64] on icon "Previous" at bounding box center [268, 61] width 12 height 19
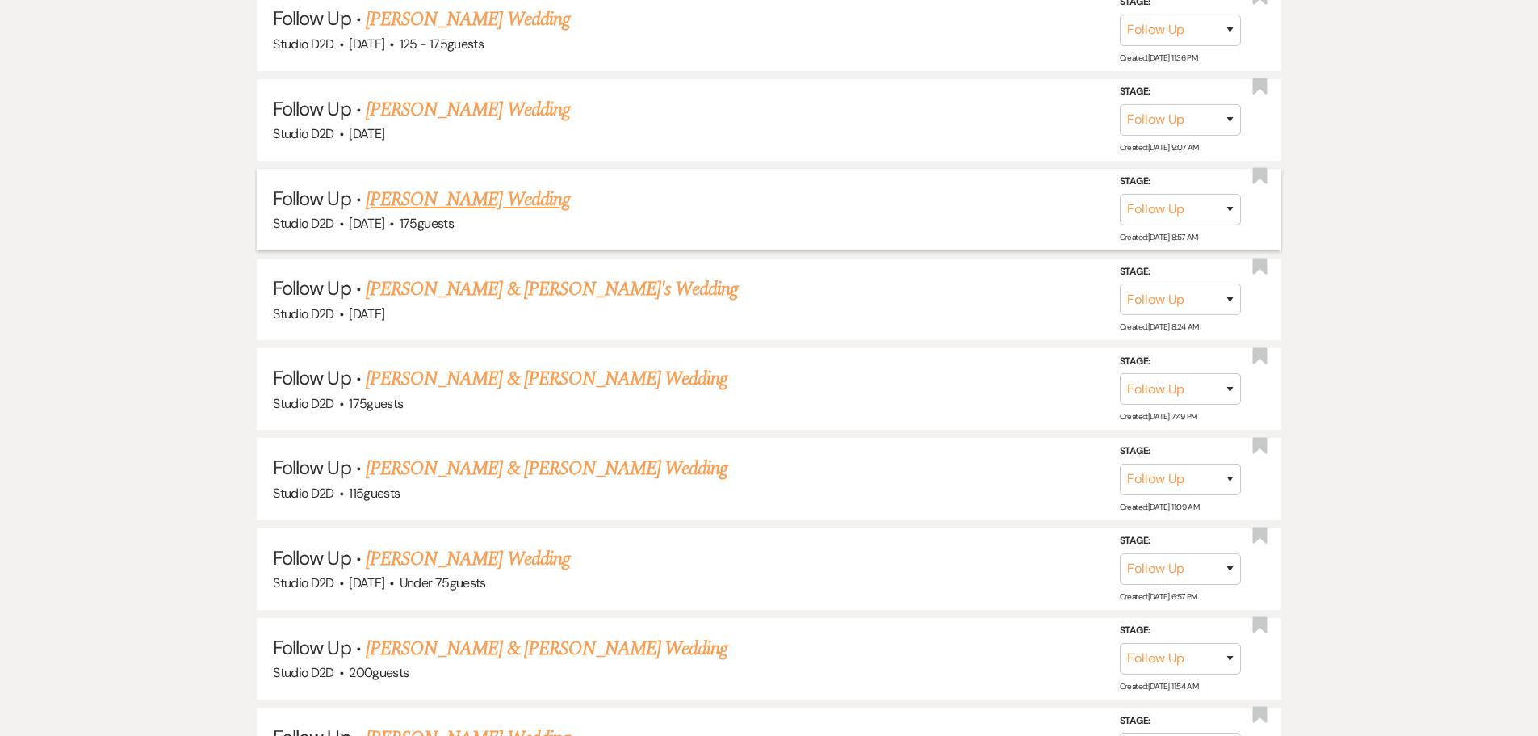
scroll to position [2584, 0]
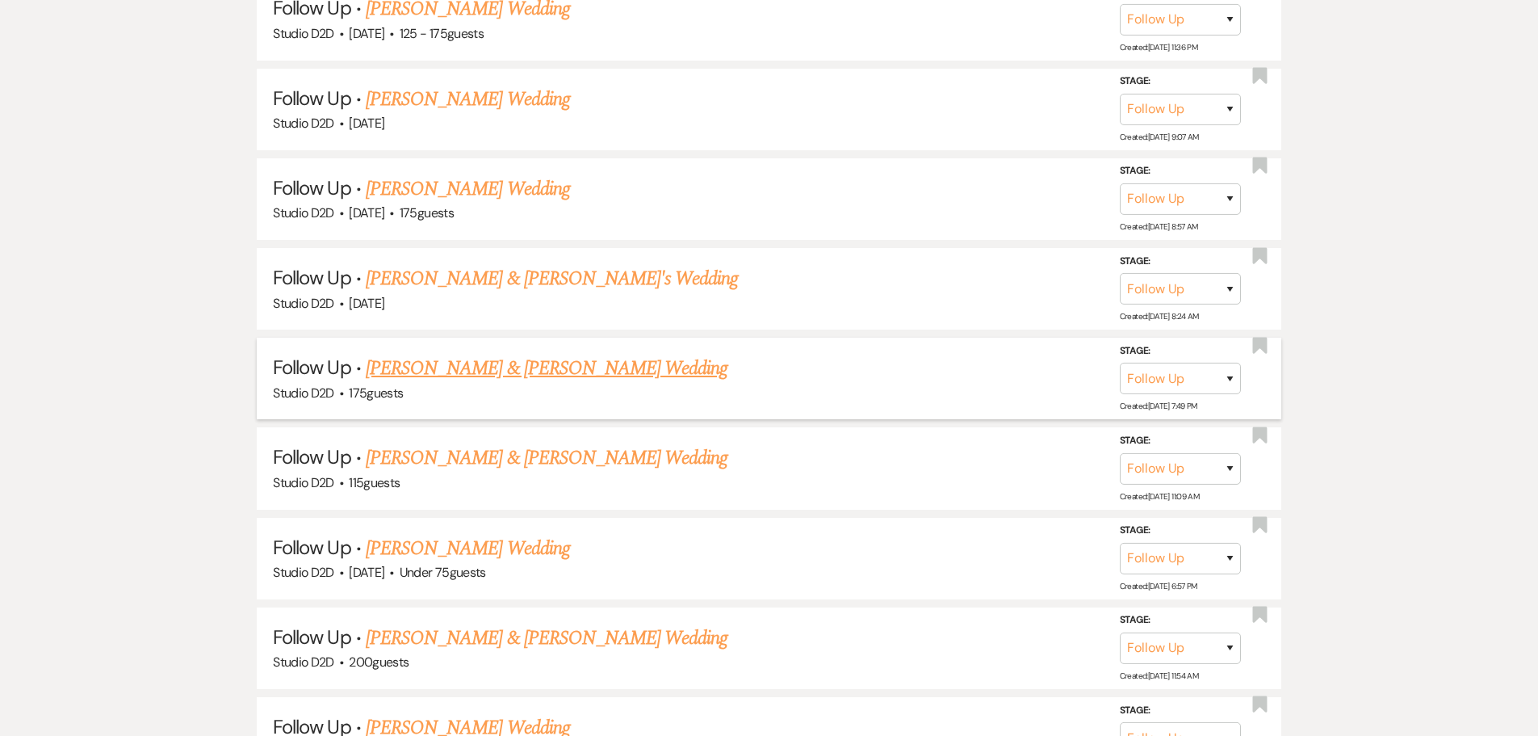
click at [463, 372] on link "Carin Hoevemeyer & Ian Meinema's Wedding" at bounding box center [547, 368] width 362 height 29
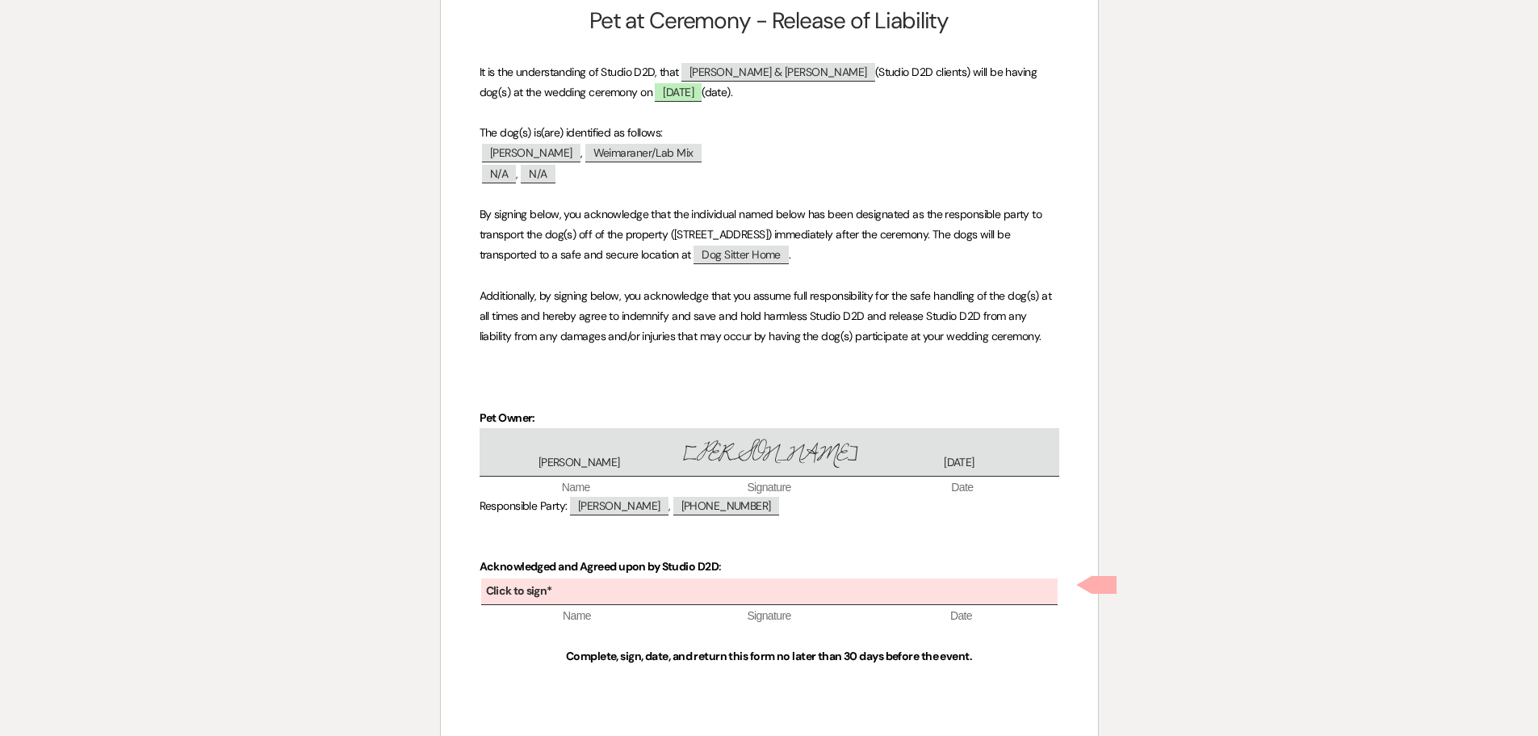
scroll to position [338, 0]
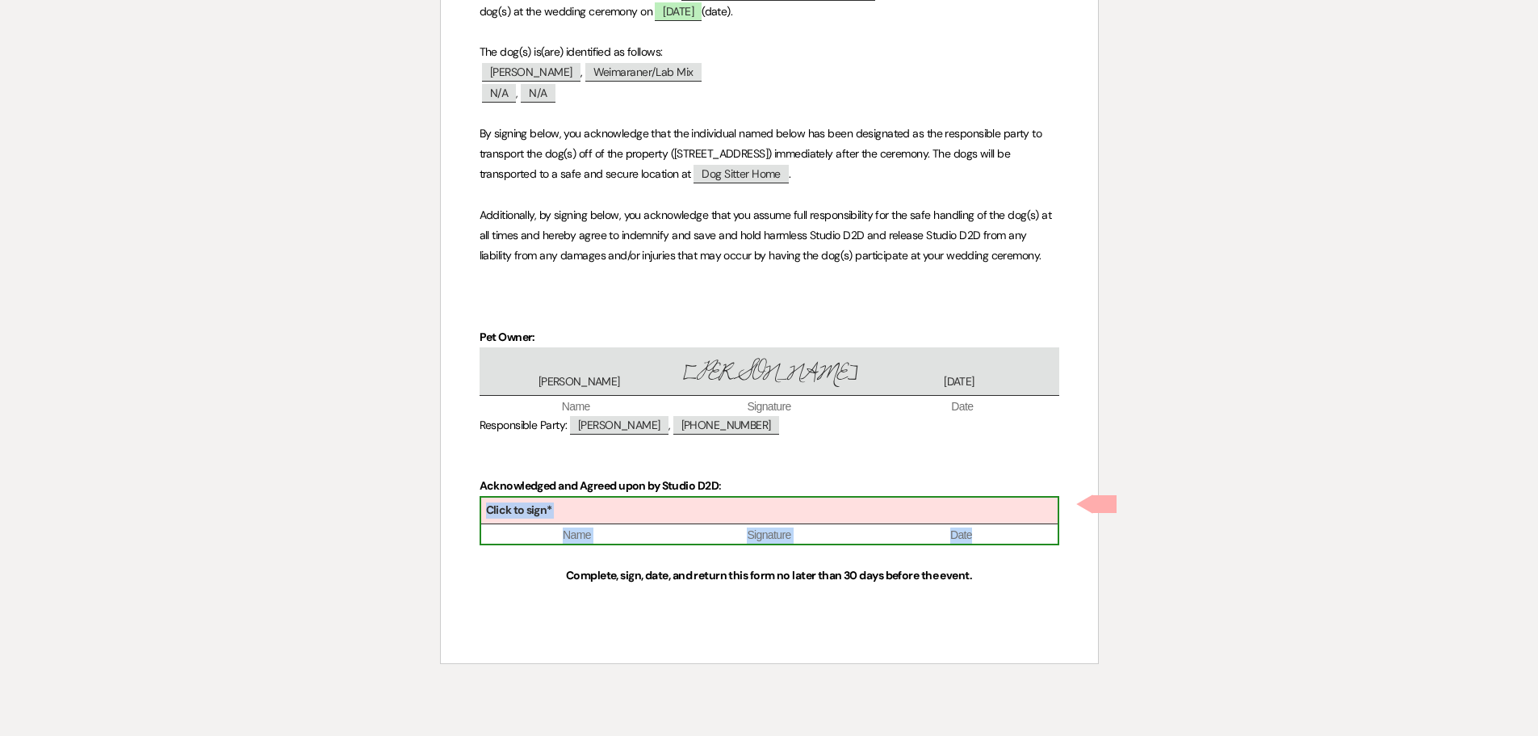
click at [603, 507] on div "Click to sign*" at bounding box center [769, 510] width 577 height 27
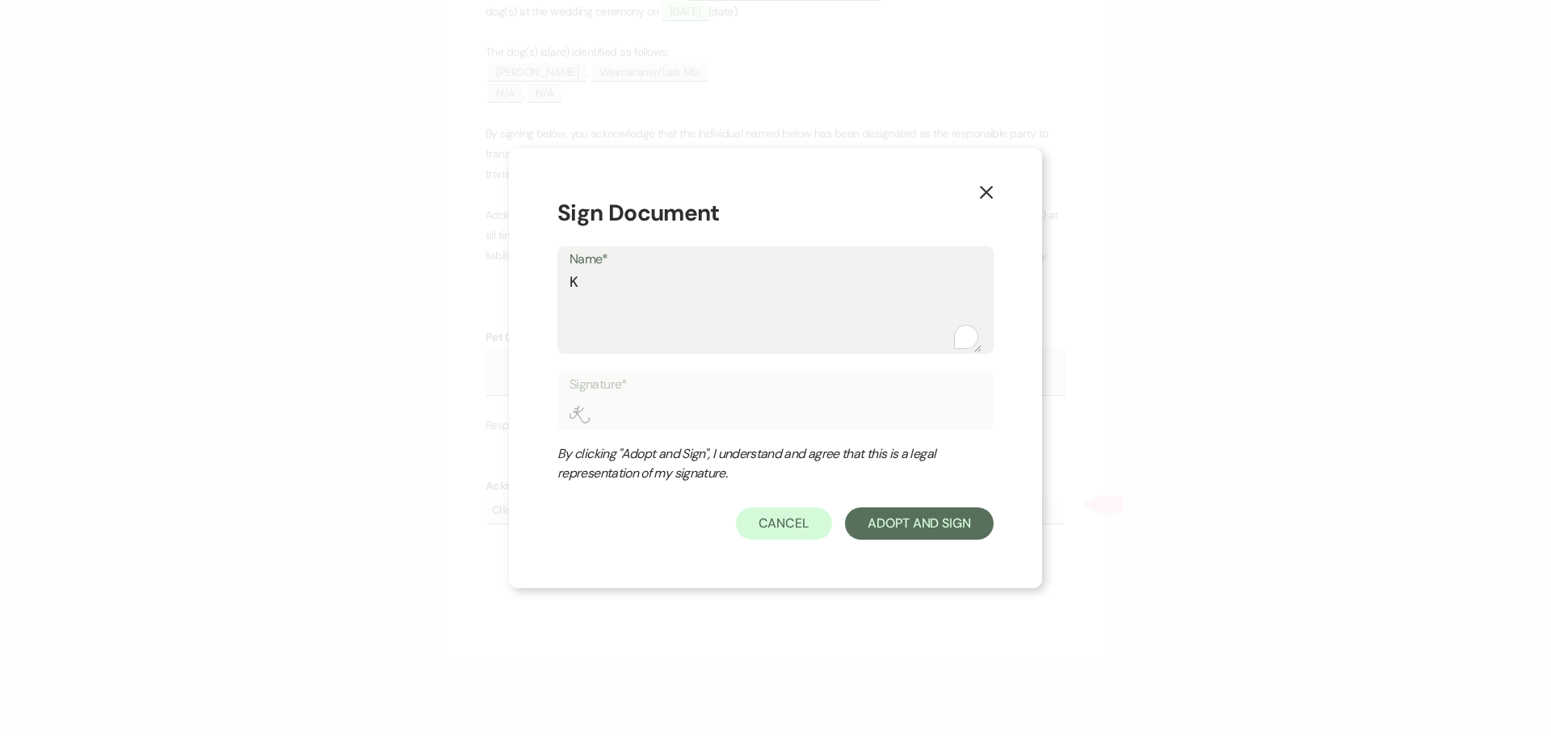
type textarea "K"
type input "K"
type textarea "Kr"
type input "Kr"
type textarea "Krs"
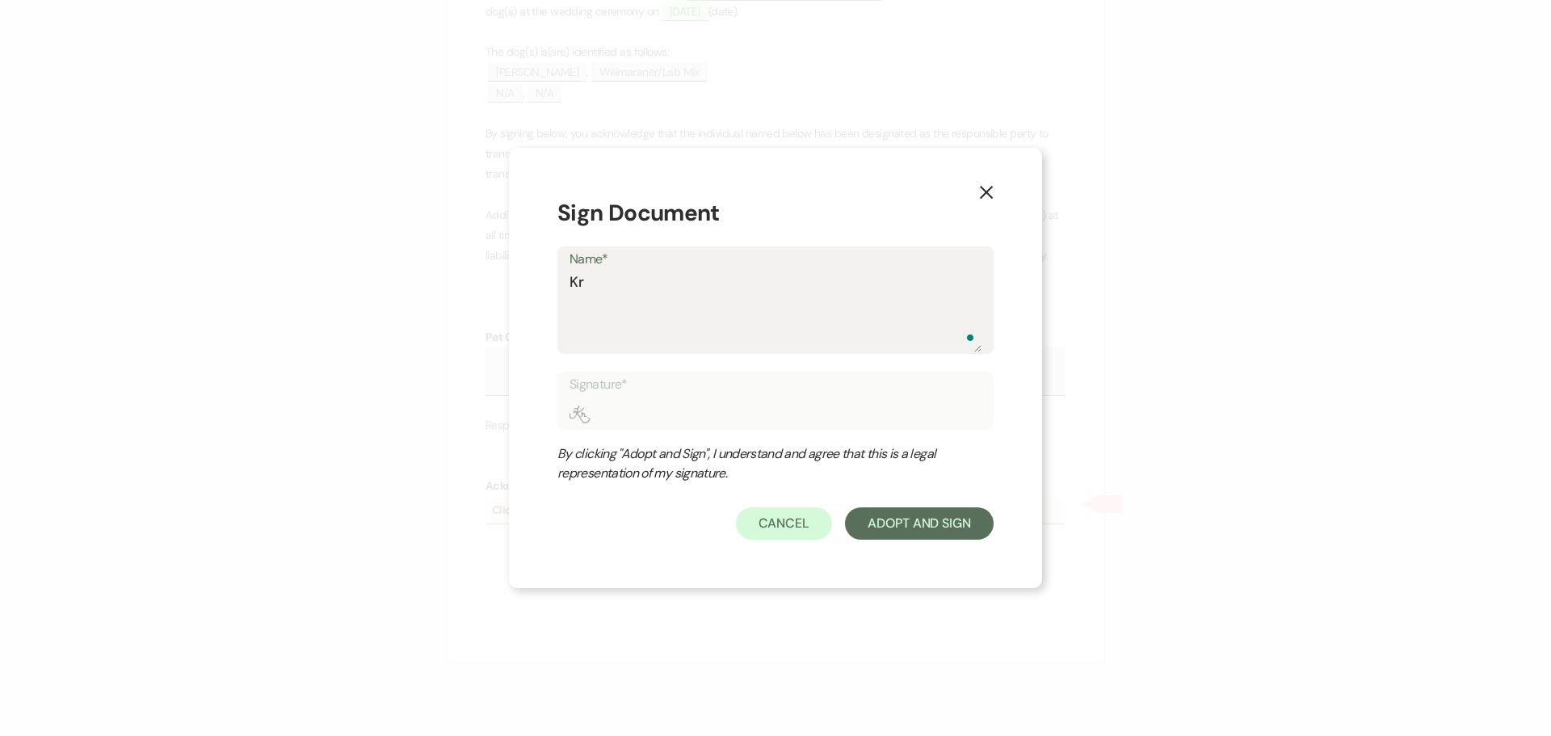
type input "Krs"
type textarea "Kr"
type input "Kr"
type textarea "Kri"
type input "Kri"
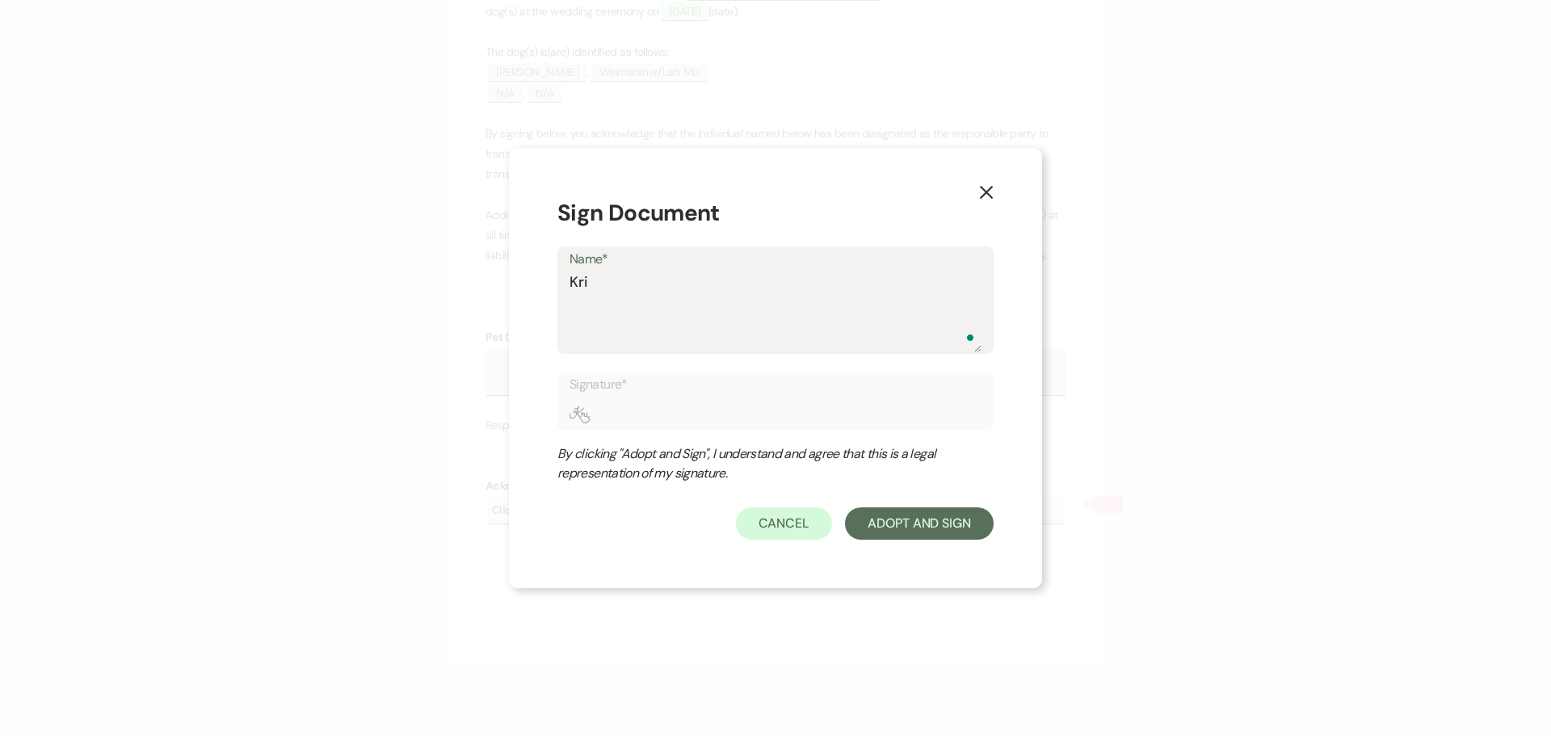
type textarea "Kris"
type input "Kris"
type textarea "Krist"
type input "Krist"
type textarea "Krista"
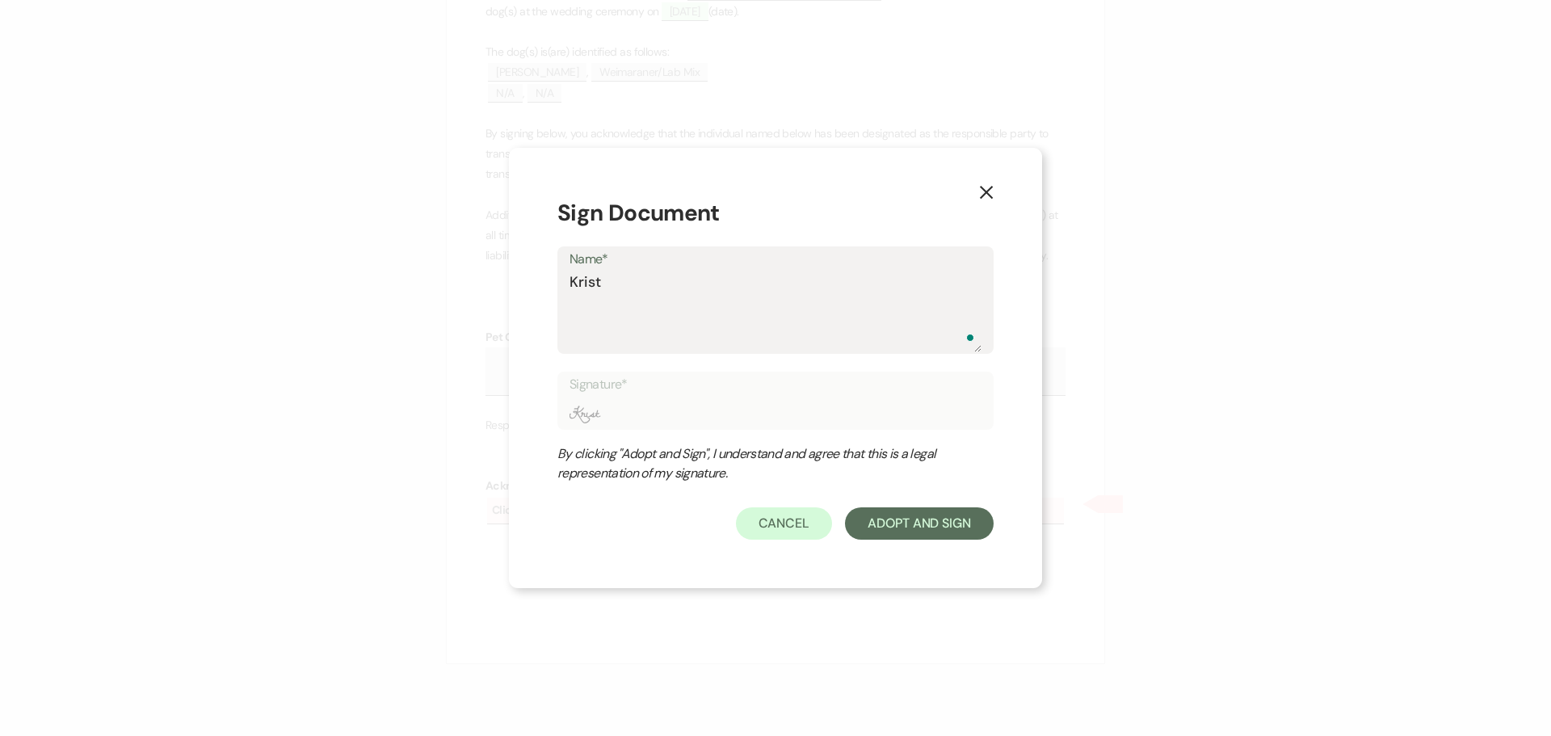
type input "Krista"
type textarea "Kristan"
type input "Kristan"
type textarea "Kristan"
click at [931, 522] on button "Adopt And Sign" at bounding box center [919, 523] width 149 height 32
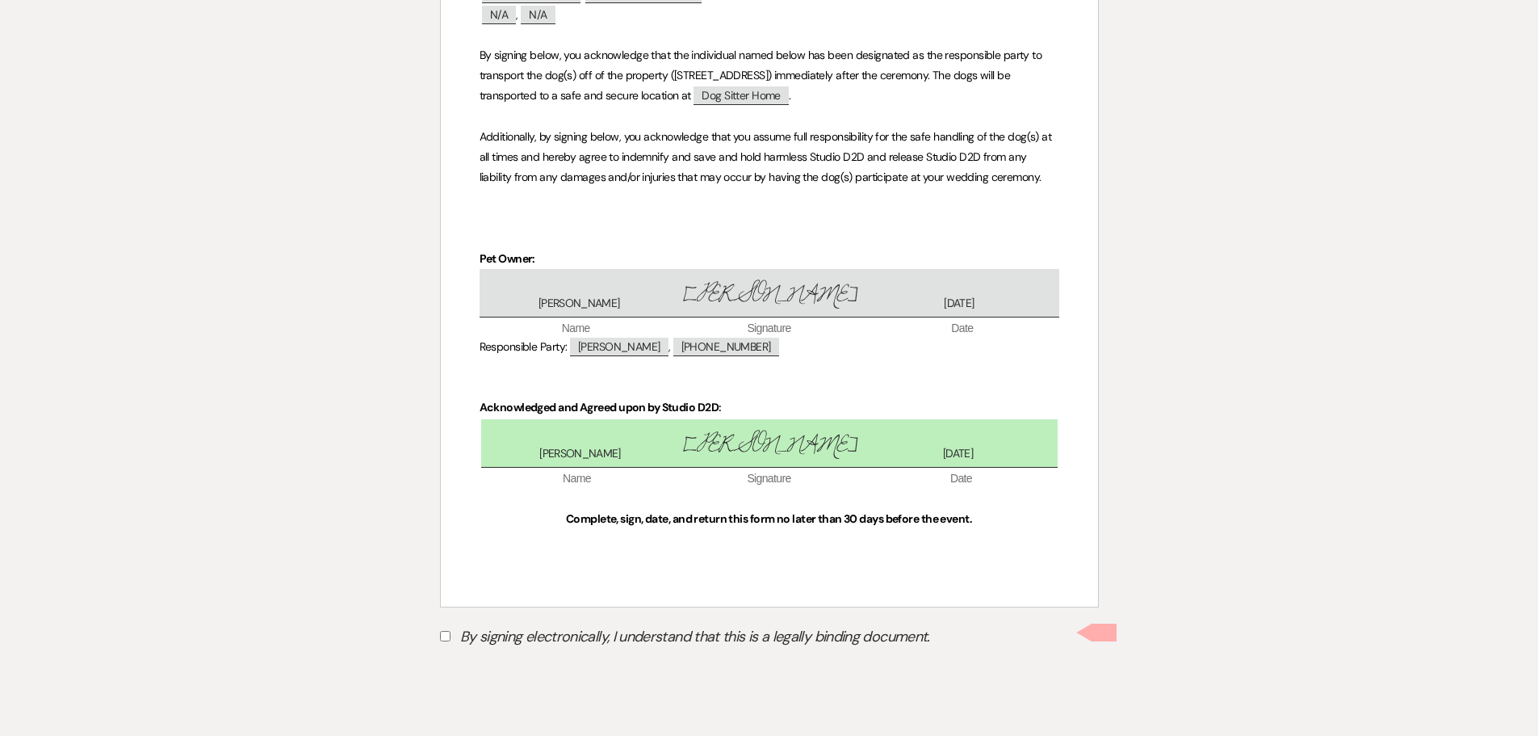
scroll to position [487, 0]
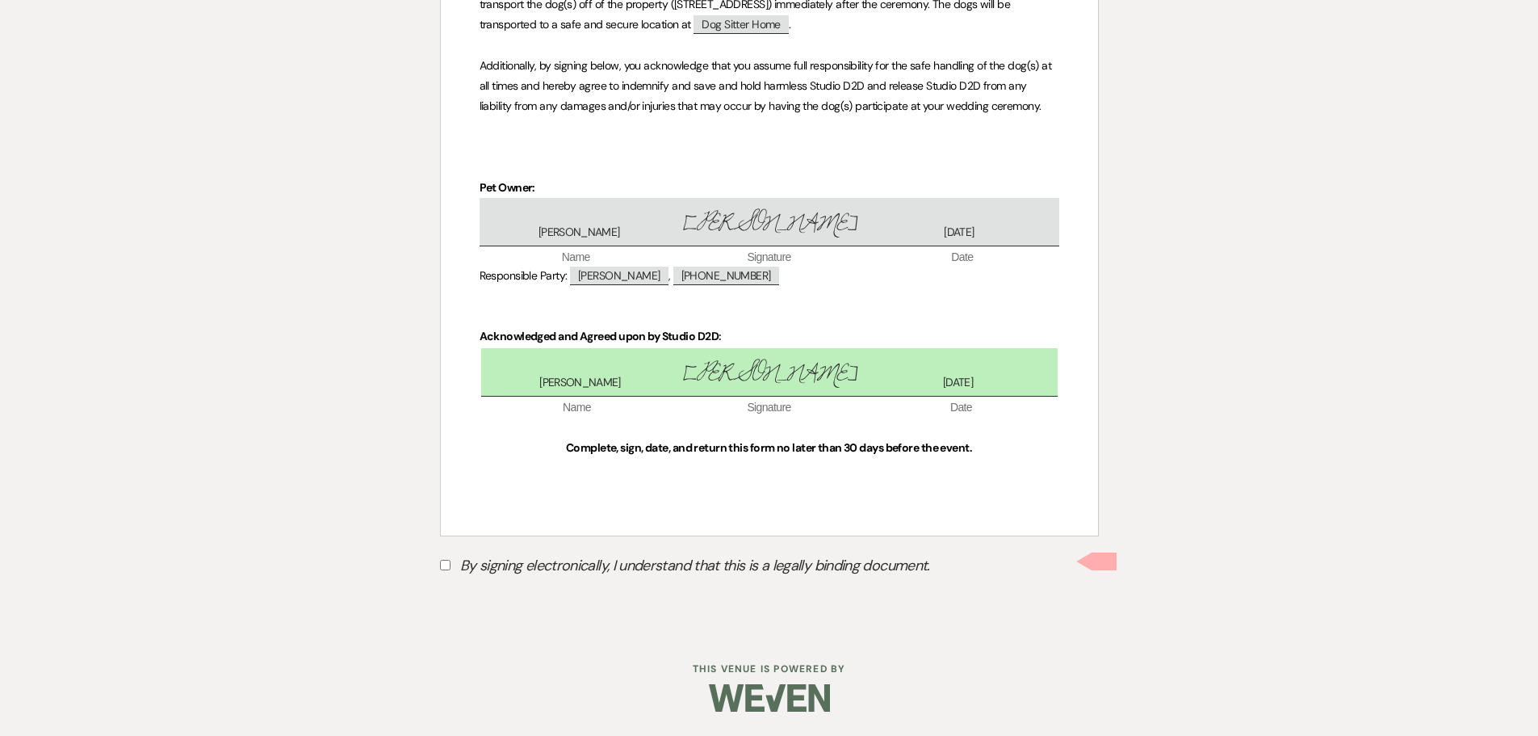
click at [442, 564] on input "By signing electronically, I understand that this is a legally binding document." at bounding box center [445, 565] width 10 height 10
checkbox input "true"
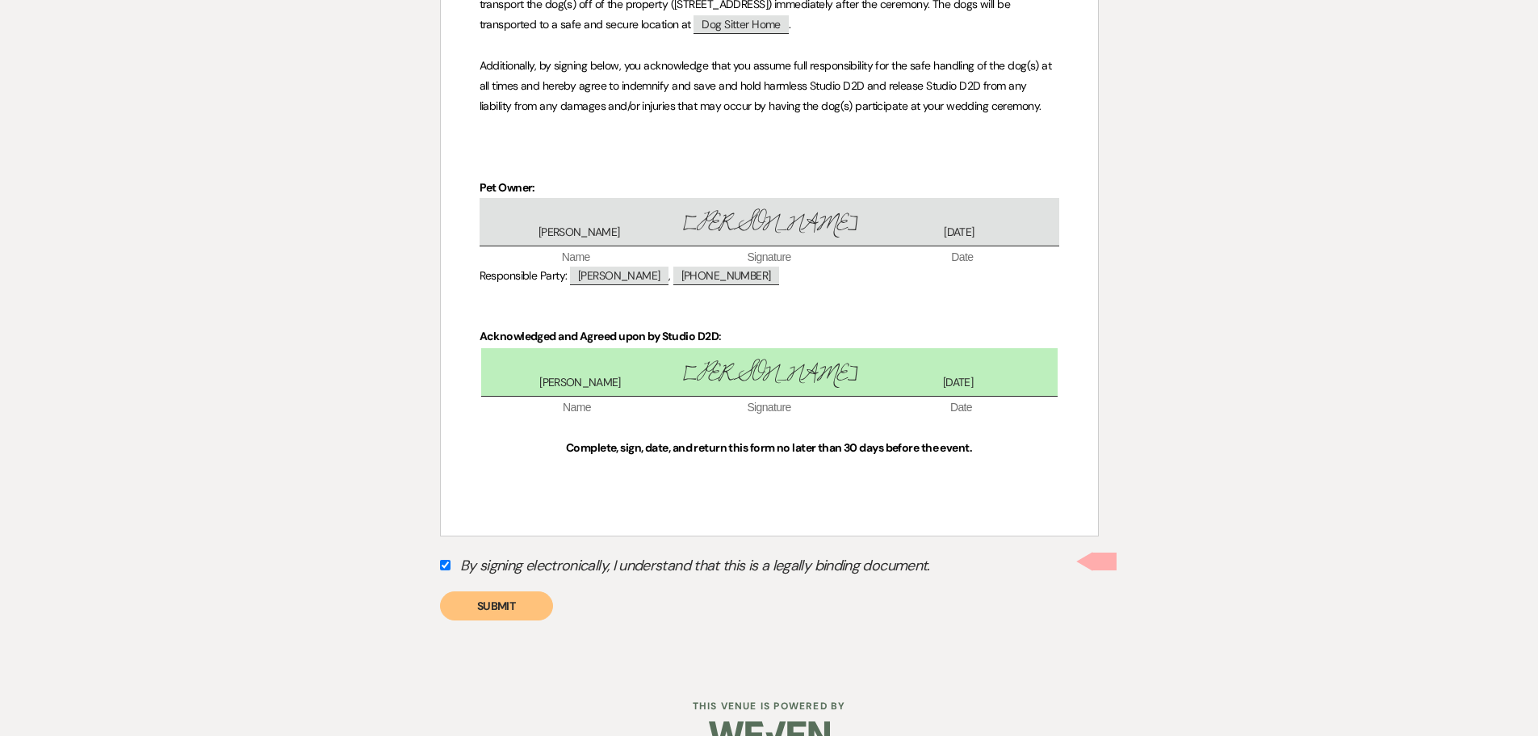
click at [497, 611] on button "Submit" at bounding box center [496, 605] width 113 height 29
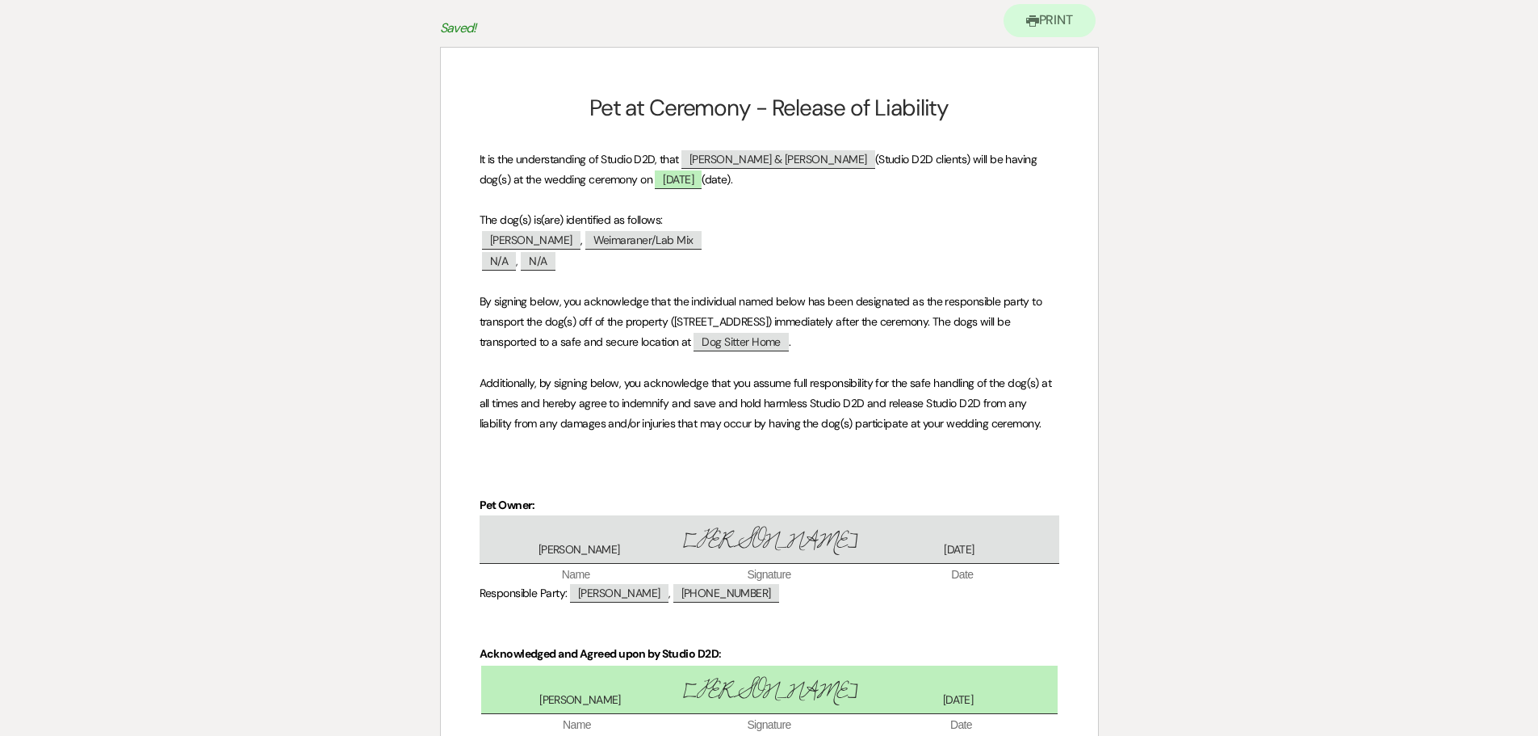
scroll to position [0, 0]
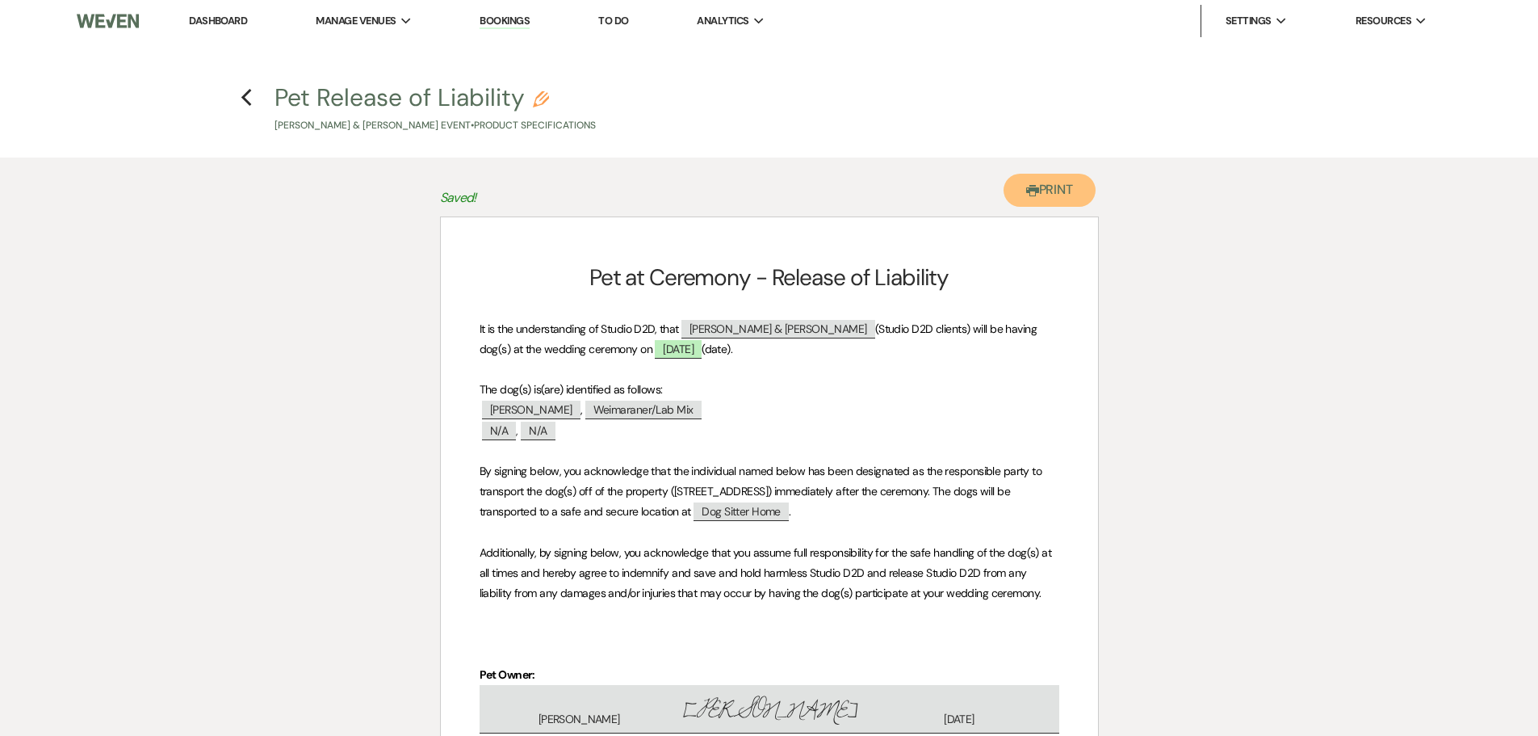
click at [1043, 183] on button "Printer Print" at bounding box center [1050, 190] width 93 height 33
click at [247, 90] on icon "Previous" at bounding box center [247, 97] width 12 height 19
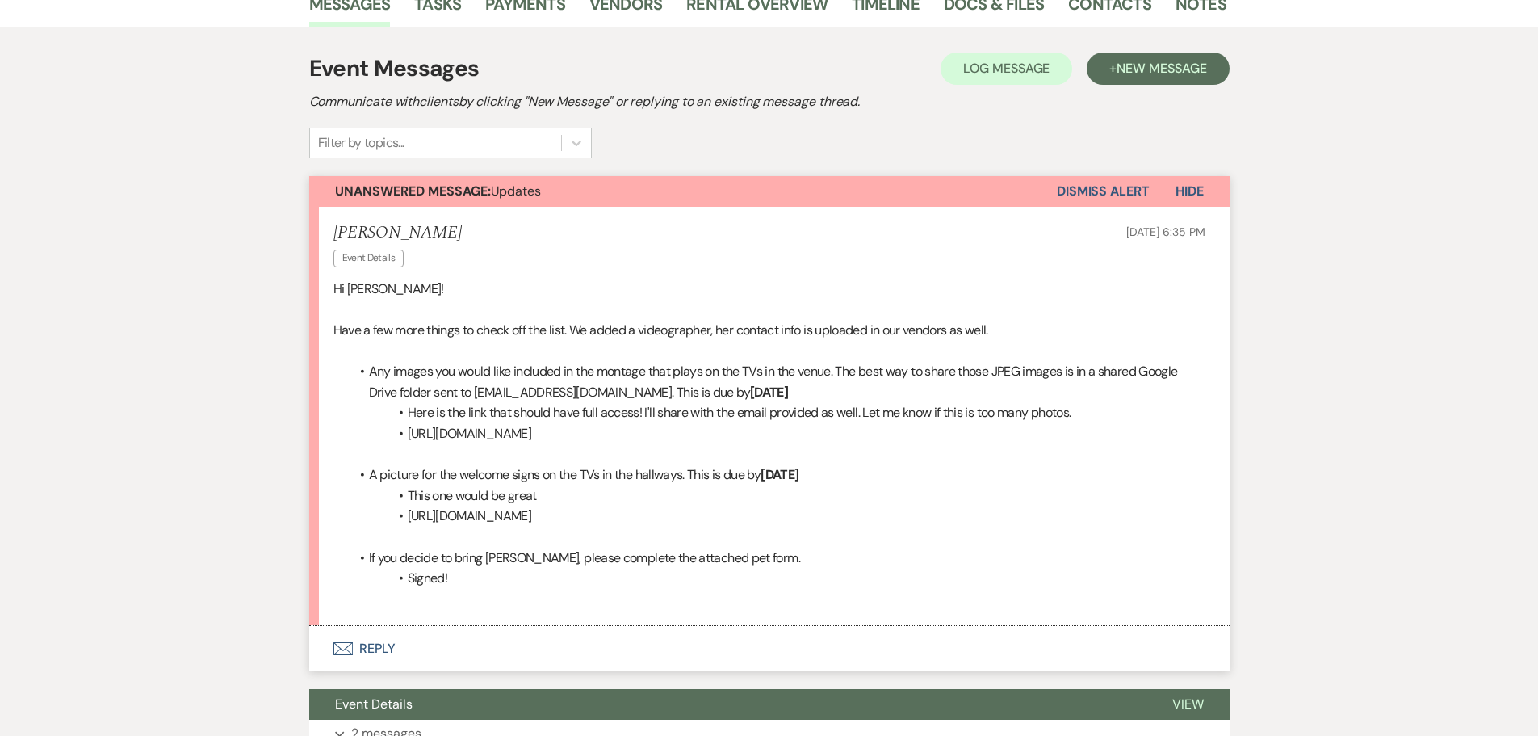
scroll to position [404, 0]
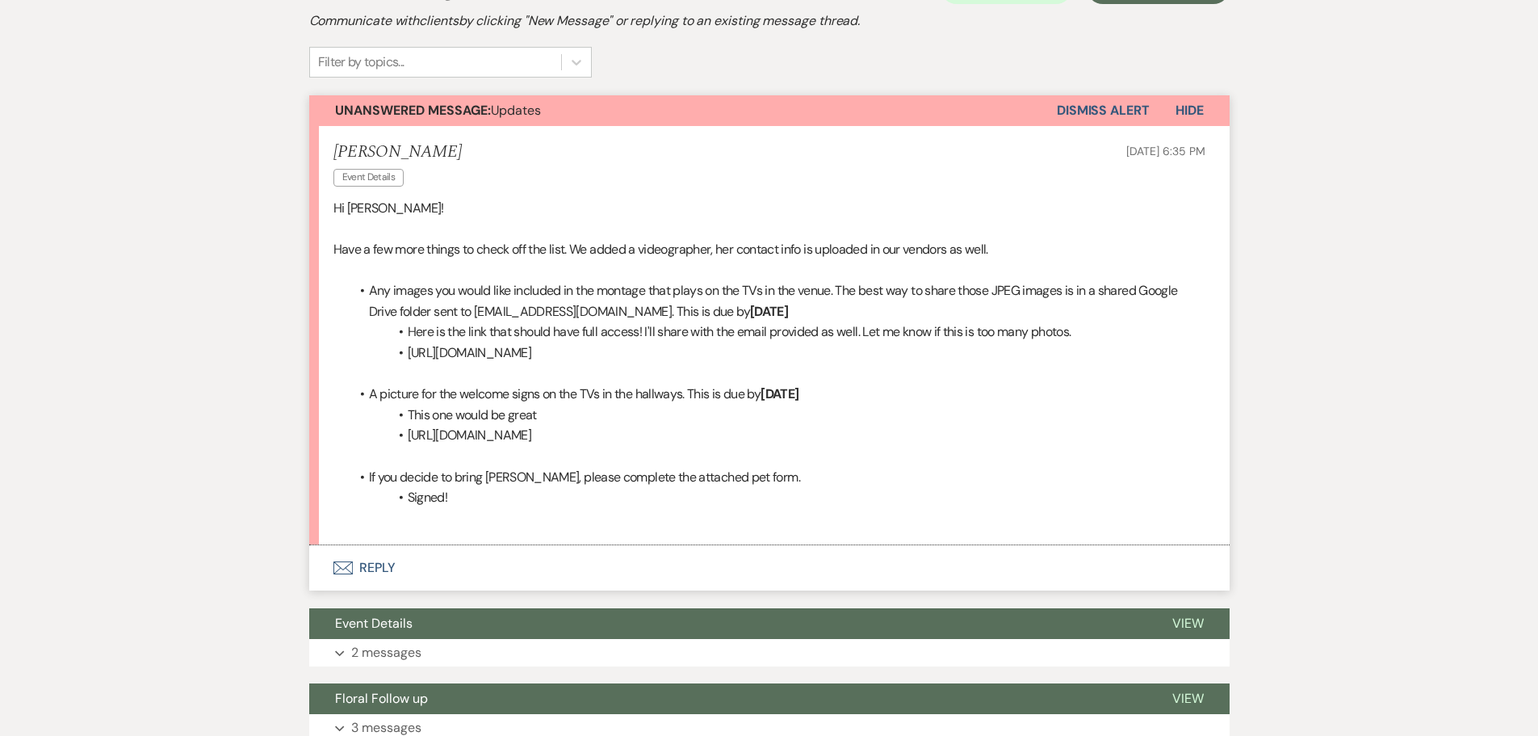
drag, startPoint x: 921, startPoint y: 353, endPoint x: 409, endPoint y: 359, distance: 512.8
click at [409, 359] on li "https://drive.google.com/file/d/1xrdvbOmznLH4o_K-z6Jwcf5-n539UqXN/view?usp=driv…" at bounding box center [778, 352] width 856 height 21
copy li "https://drive.google.com/file/d/1xrdvbOmznLH4o_K-z6Jwcf5-n539UqXN/view?usp=driv…"
drag, startPoint x: 901, startPoint y: 435, endPoint x: 409, endPoint y: 442, distance: 492.7
click at [409, 442] on li "https://drive.google.com/file/d/1SfOWIQ7F_LIvD_vYavtredPBmcjm9kYK/view?usp=shar…" at bounding box center [778, 435] width 856 height 21
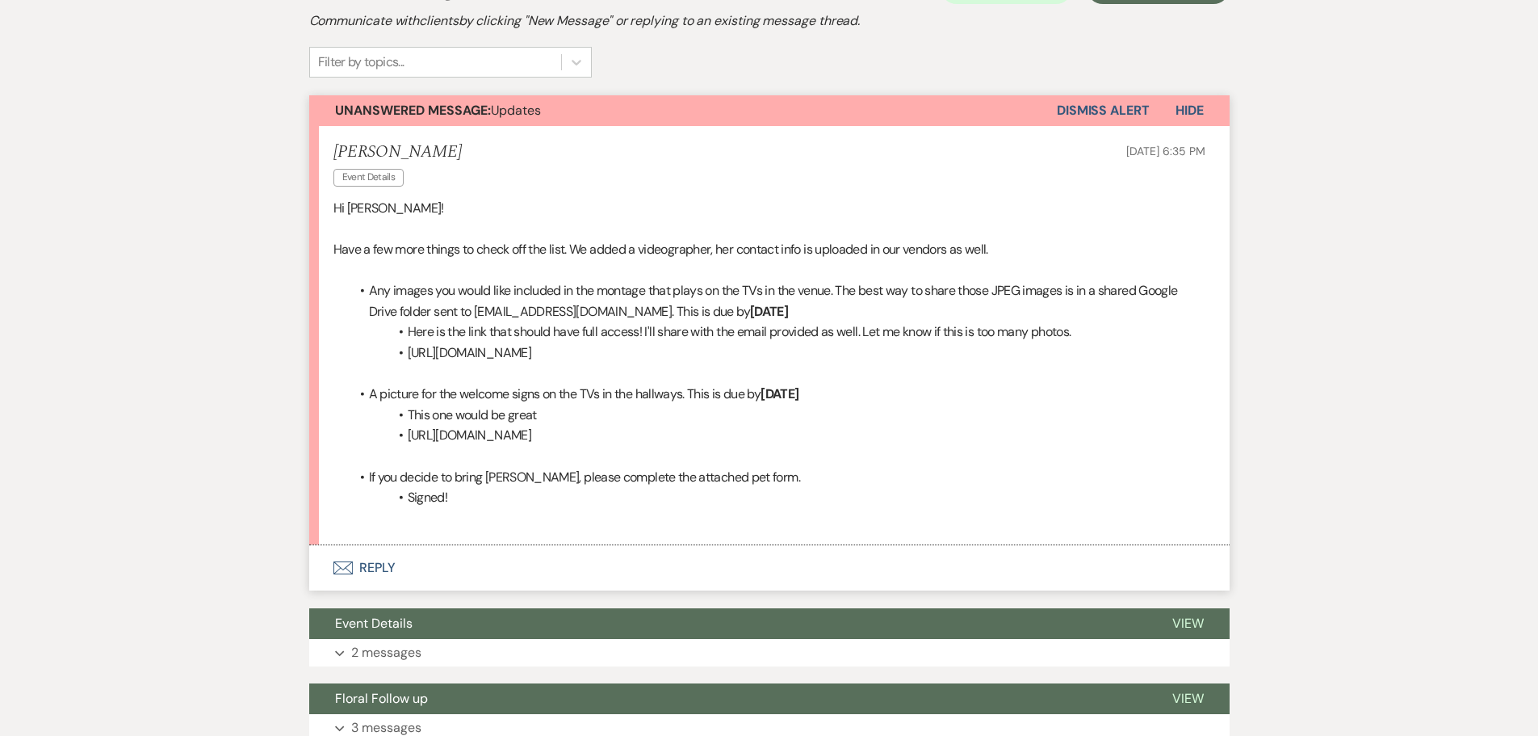
copy li "https://drive.google.com/file/d/1SfOWIQ7F_LIvD_vYavtredPBmcjm9kYK/view?usp=shar…"
drag, startPoint x: 921, startPoint y: 354, endPoint x: 872, endPoint y: 353, distance: 48.5
click at [872, 353] on li "https://drive.google.com/file/d/1xrdvbOmznLH4o_K-z6Jwcf5-n539UqXN/view?usp=driv…" at bounding box center [778, 352] width 856 height 21
click at [386, 567] on button "Envelope Reply" at bounding box center [769, 567] width 921 height 45
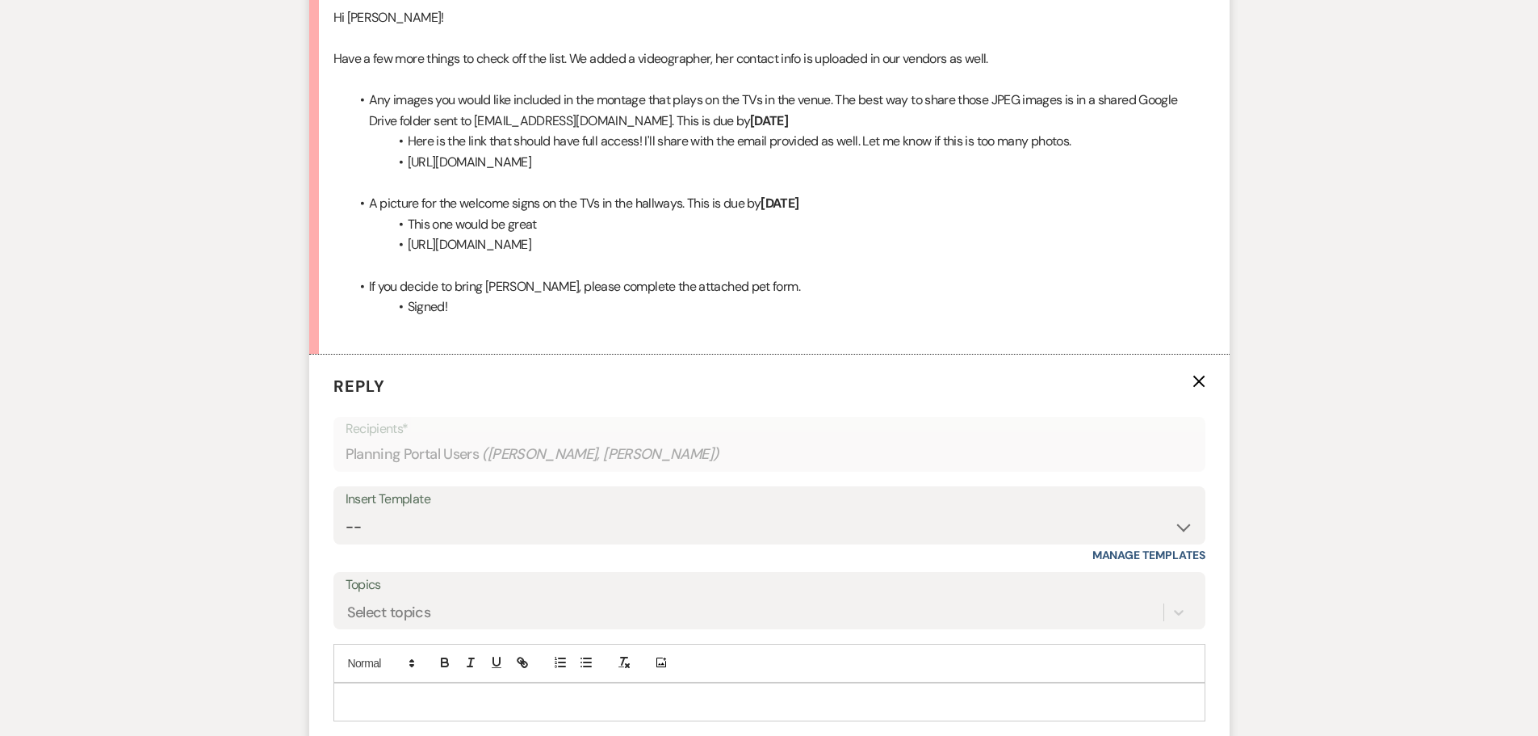
scroll to position [749, 0]
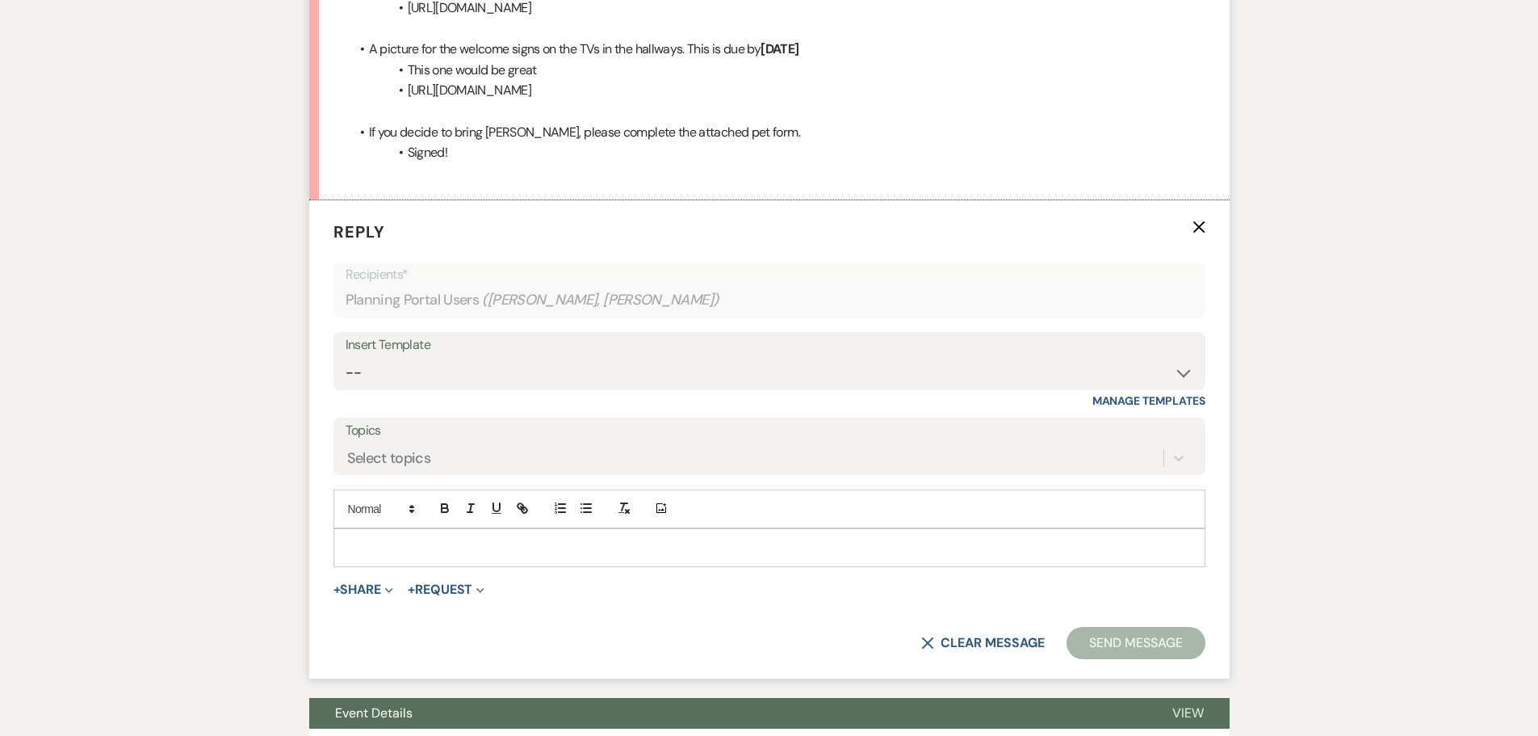
click at [428, 550] on p at bounding box center [769, 548] width 846 height 18
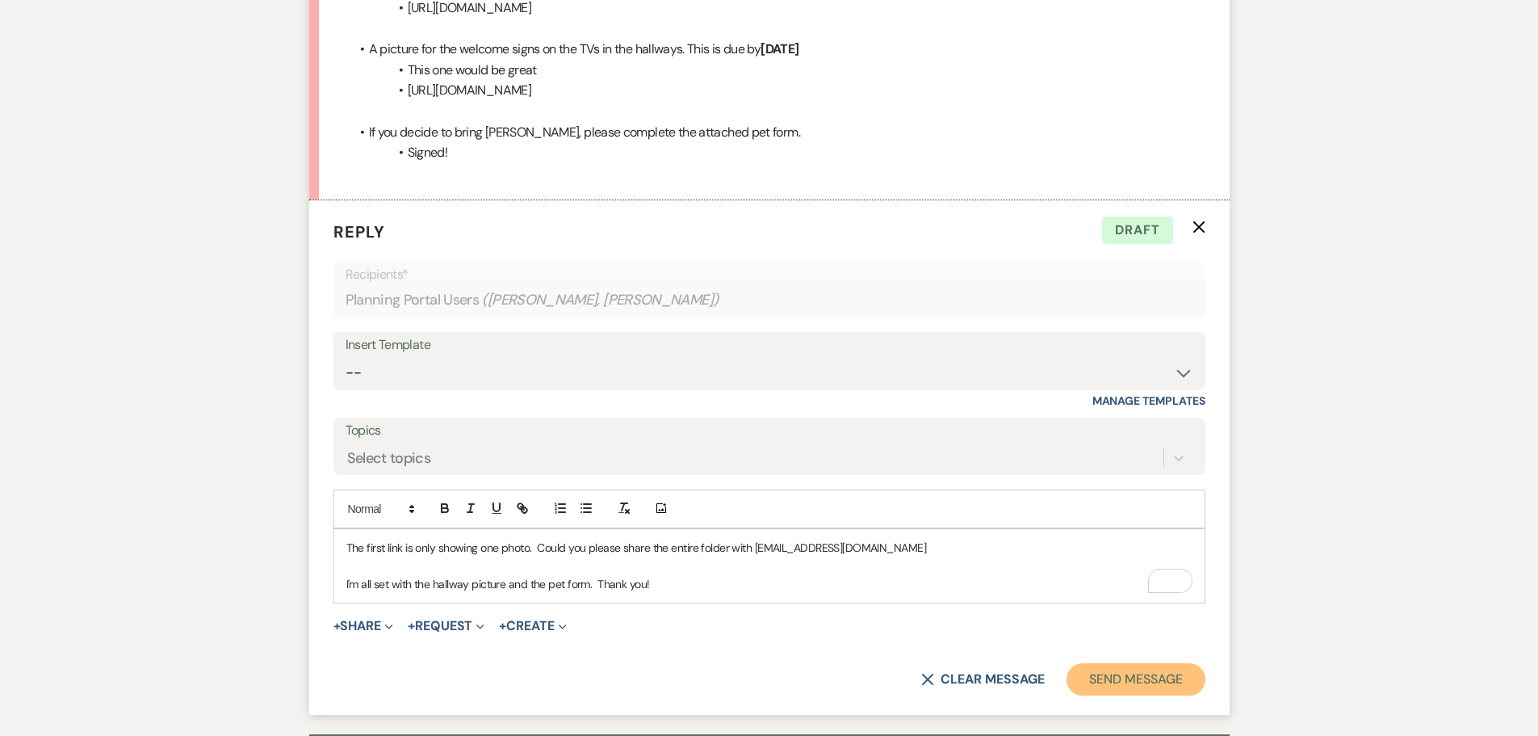
click at [1082, 675] on button "Send Message" at bounding box center [1136, 679] width 138 height 32
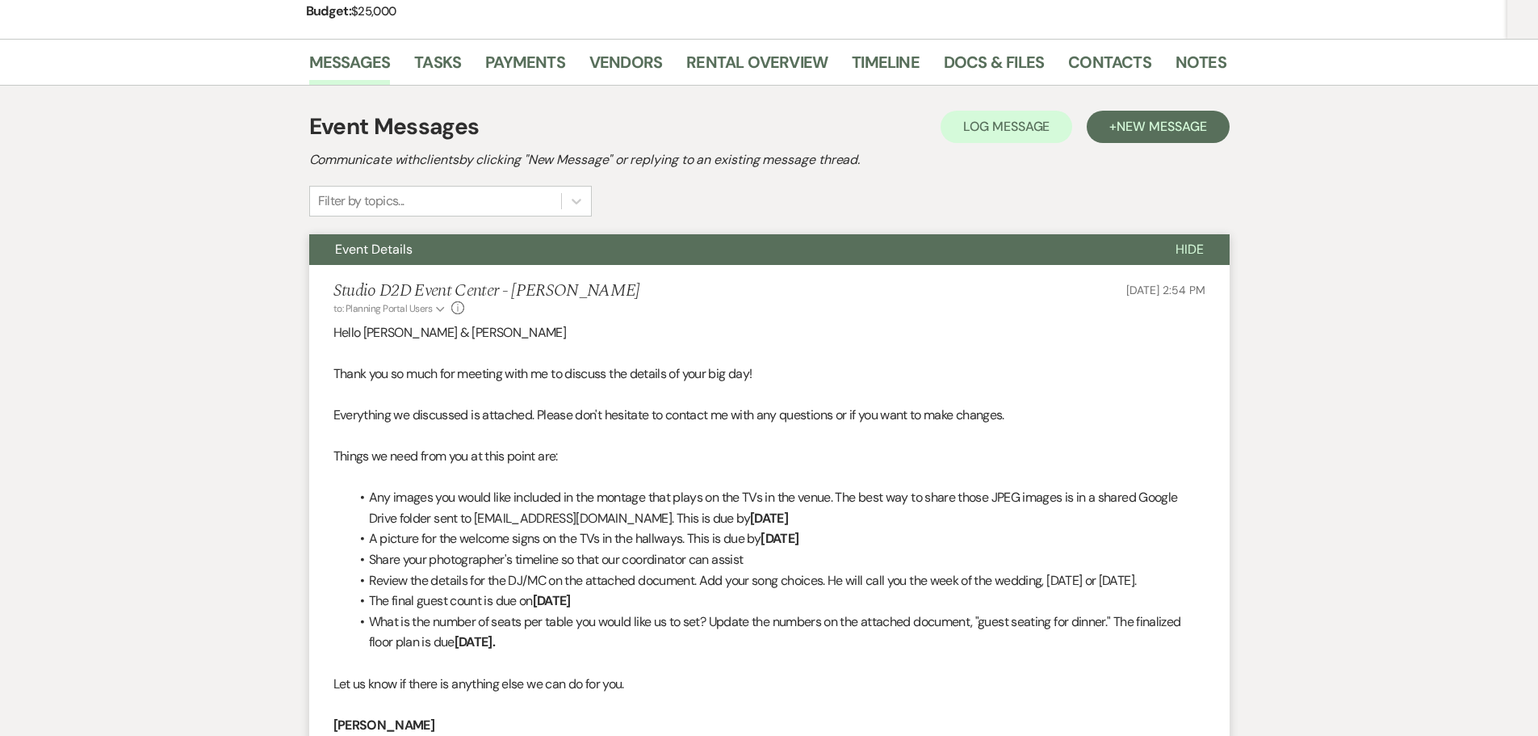
scroll to position [287, 0]
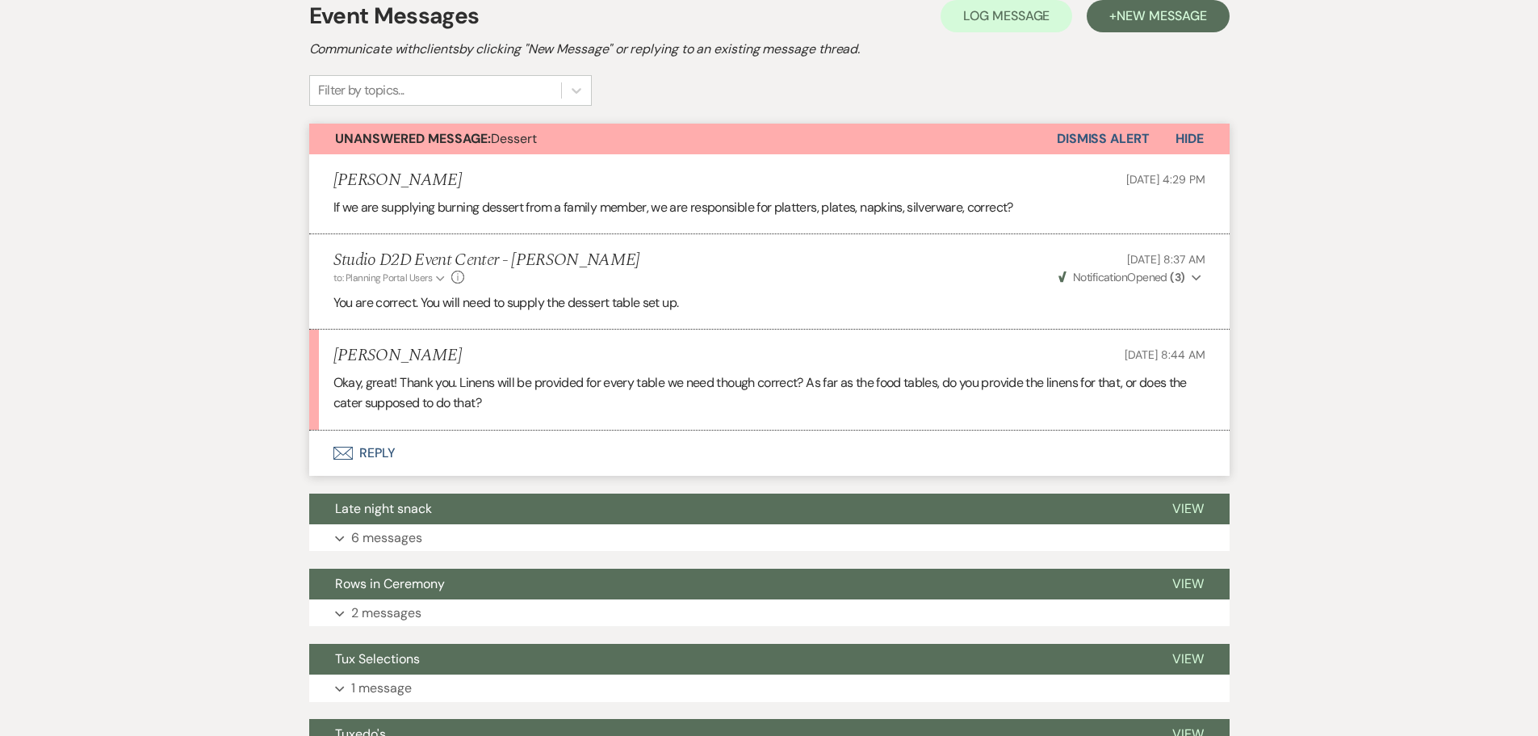
click at [386, 455] on button "Envelope Reply" at bounding box center [769, 452] width 921 height 45
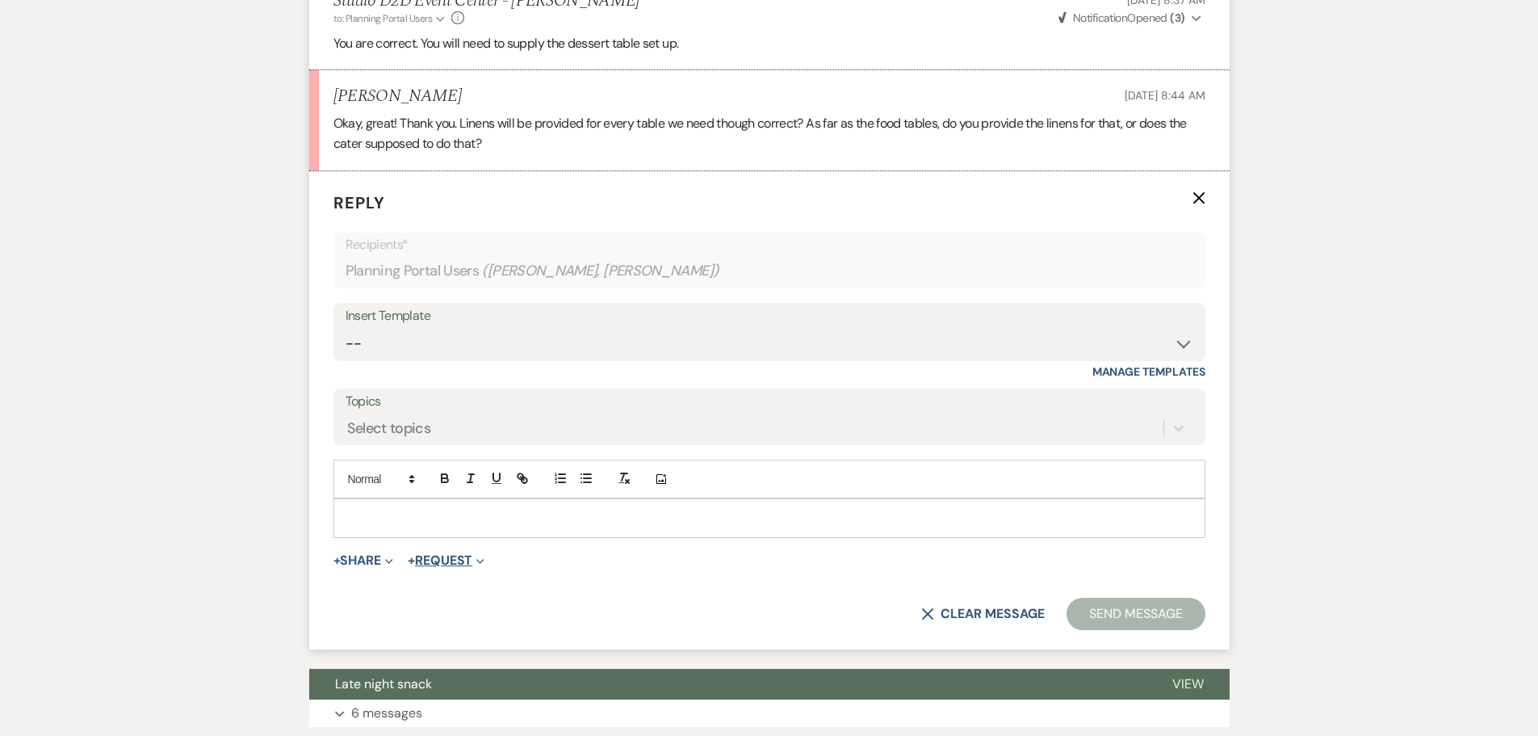
scroll to position [699, 0]
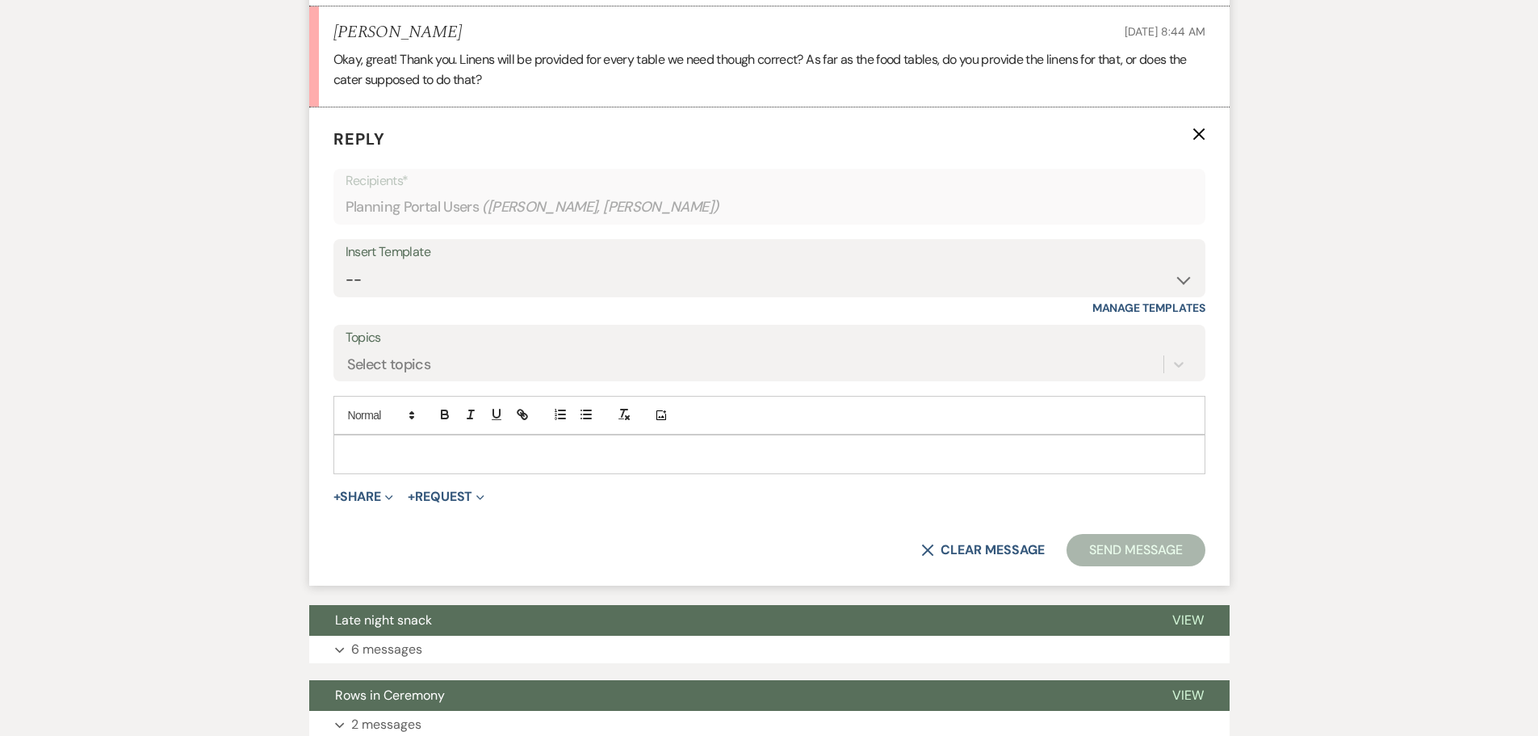
click at [429, 448] on p at bounding box center [769, 454] width 846 height 18
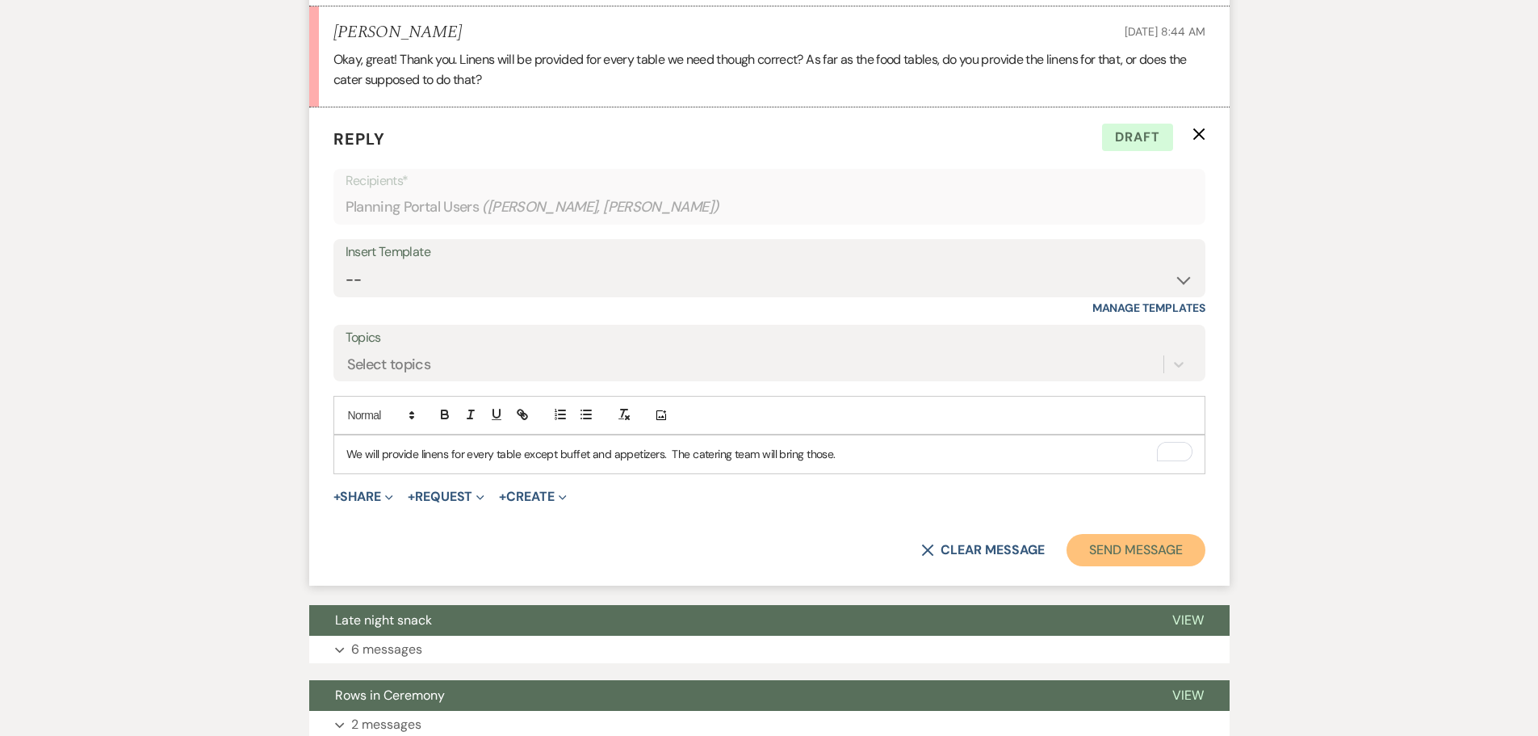
click at [1148, 548] on button "Send Message" at bounding box center [1136, 550] width 138 height 32
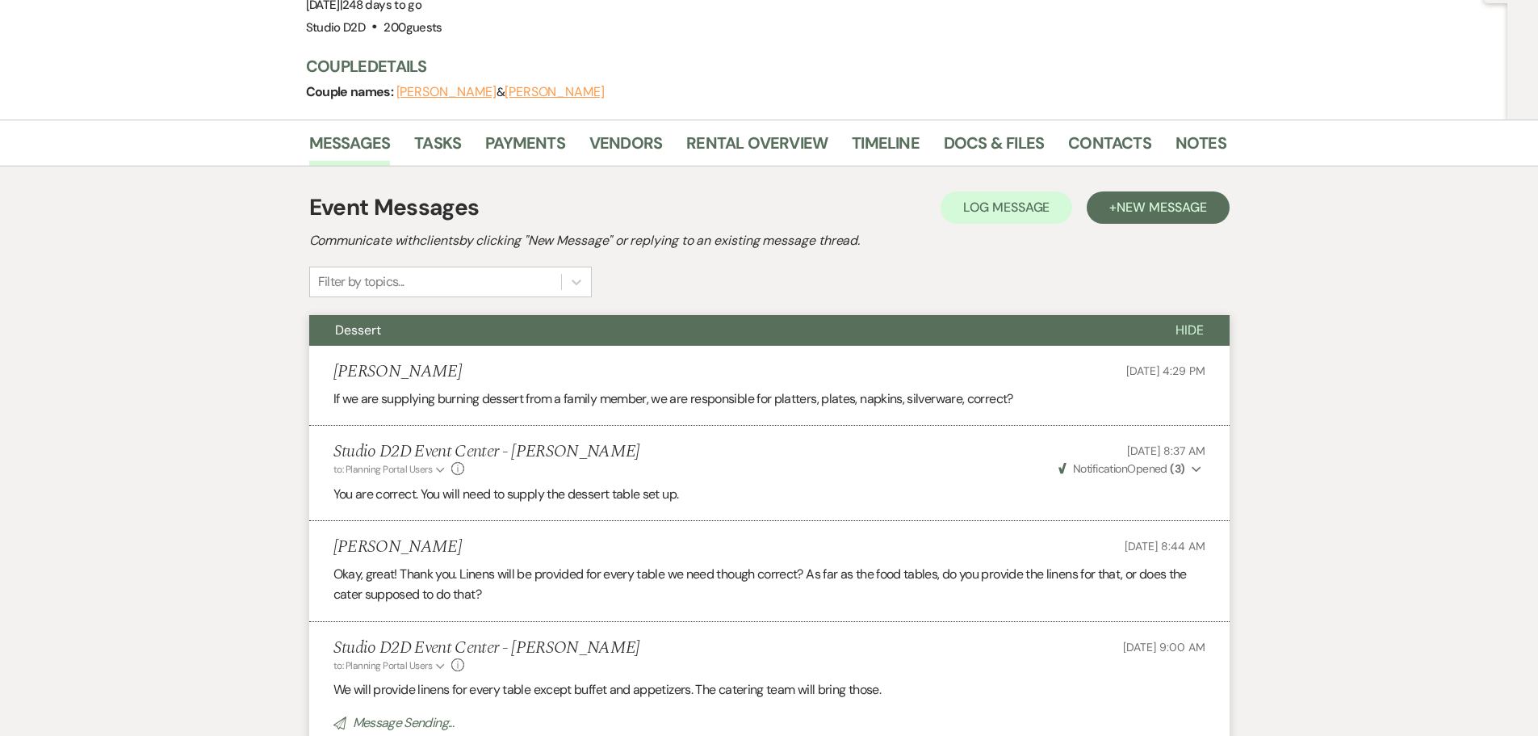
scroll to position [0, 0]
